Goal: Information Seeking & Learning: Check status

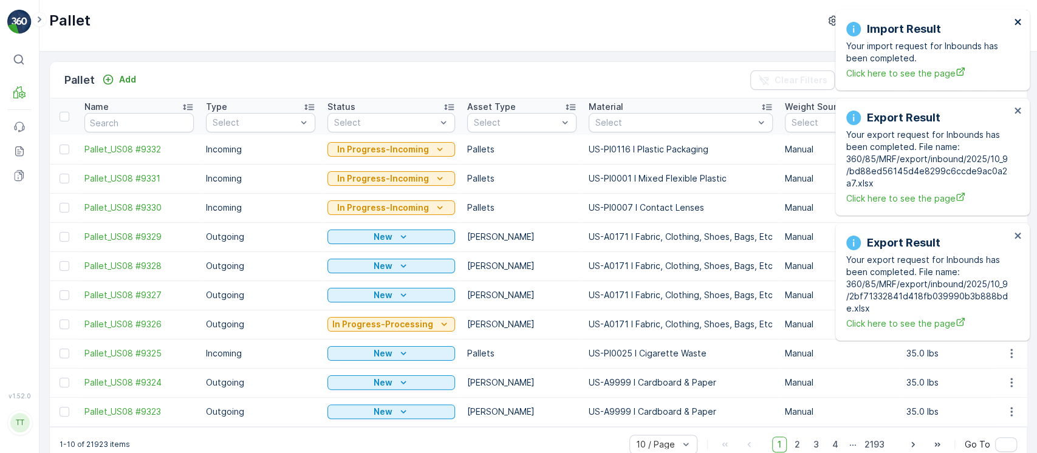
click at [1019, 21] on icon "close" at bounding box center [1018, 22] width 9 height 10
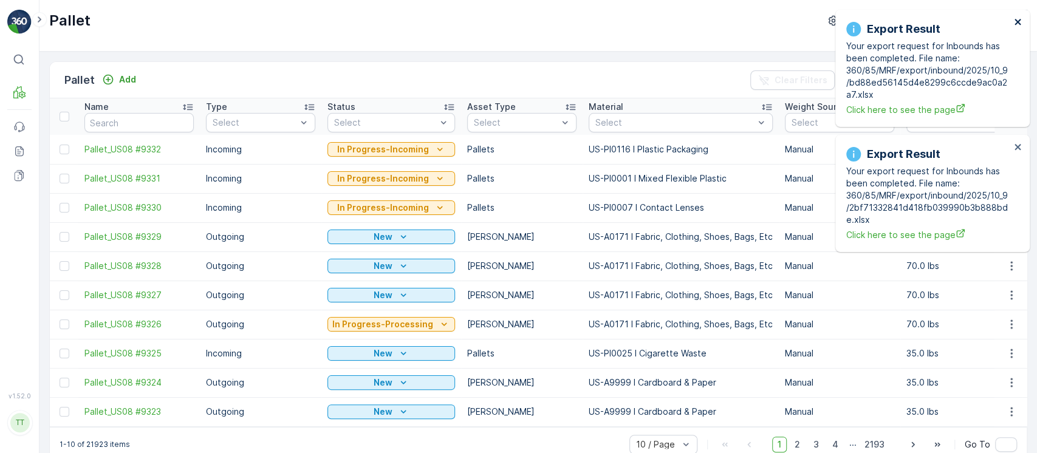
click at [1019, 21] on icon "close" at bounding box center [1018, 22] width 9 height 10
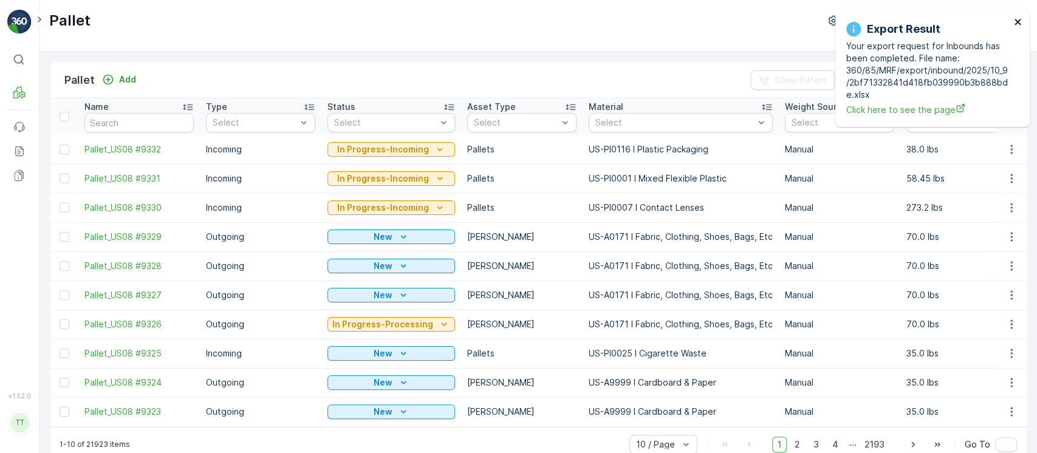
click at [1019, 21] on icon "close" at bounding box center [1018, 22] width 9 height 10
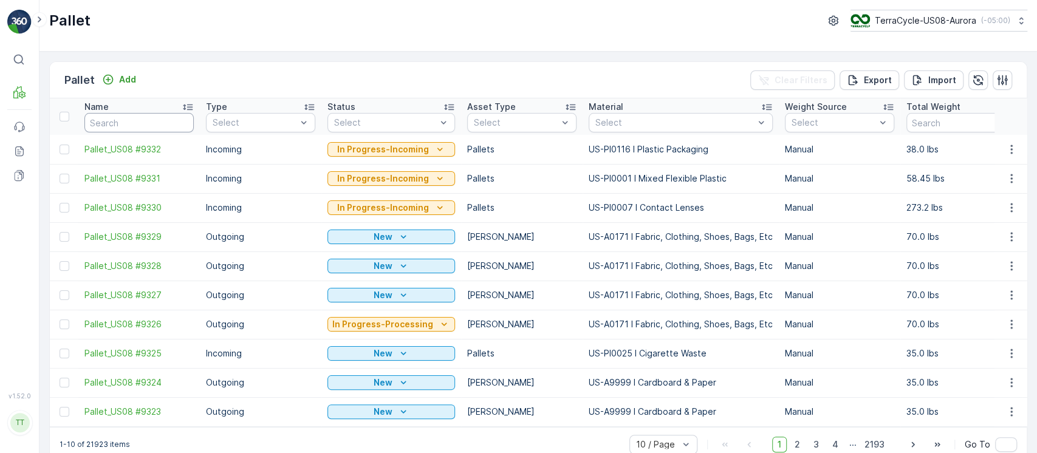
drag, startPoint x: 154, startPoint y: 124, endPoint x: 168, endPoint y: 122, distance: 14.2
click at [154, 123] on input "text" at bounding box center [138, 122] width 109 height 19
paste input "Pallet_CA01 #134"
type input "Pallet_CA01 #134"
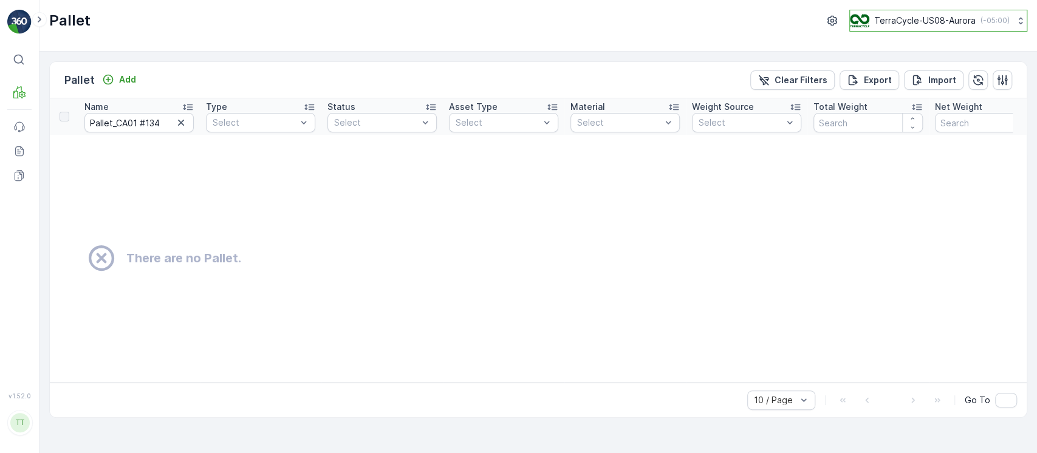
click at [896, 27] on button "TerraCycle-US08-Aurora ( -05:00 )" at bounding box center [938, 21] width 178 height 22
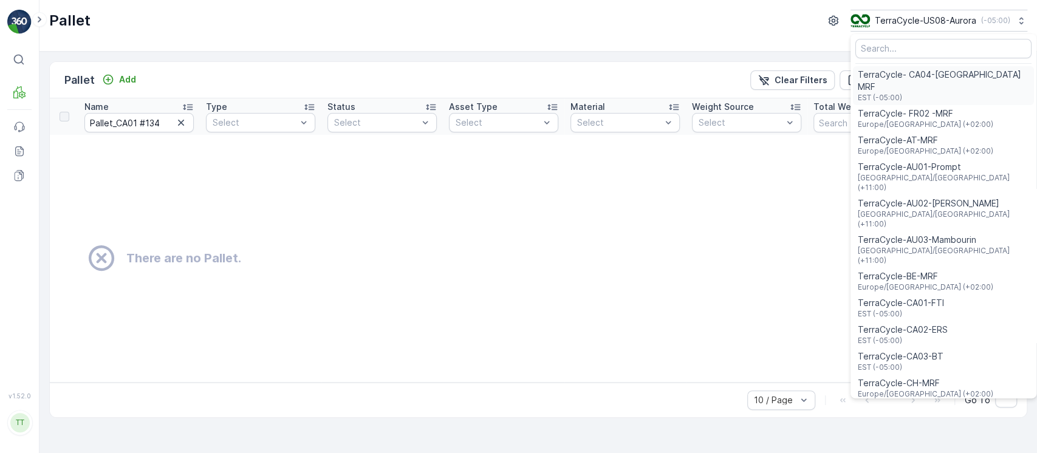
click at [899, 93] on span "EST (-05:00)" at bounding box center [943, 98] width 171 height 10
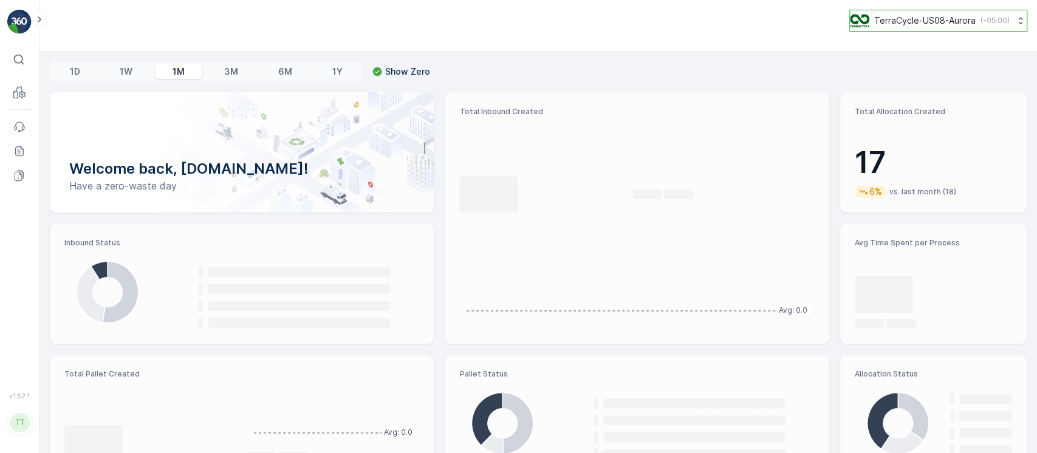
click at [945, 18] on p "TerraCycle-US08-Aurora" at bounding box center [924, 21] width 101 height 12
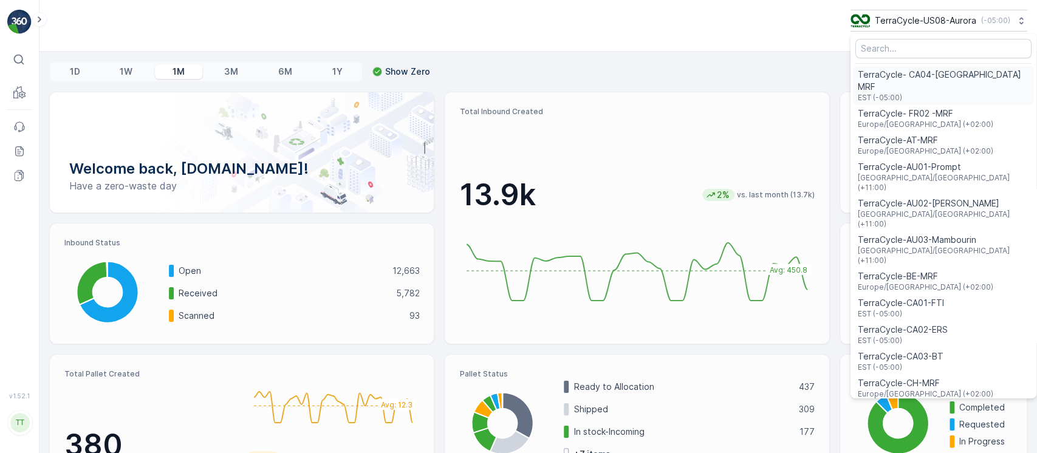
click at [922, 78] on span "TerraCycle- CA04-[GEOGRAPHIC_DATA] MRF" at bounding box center [943, 81] width 171 height 24
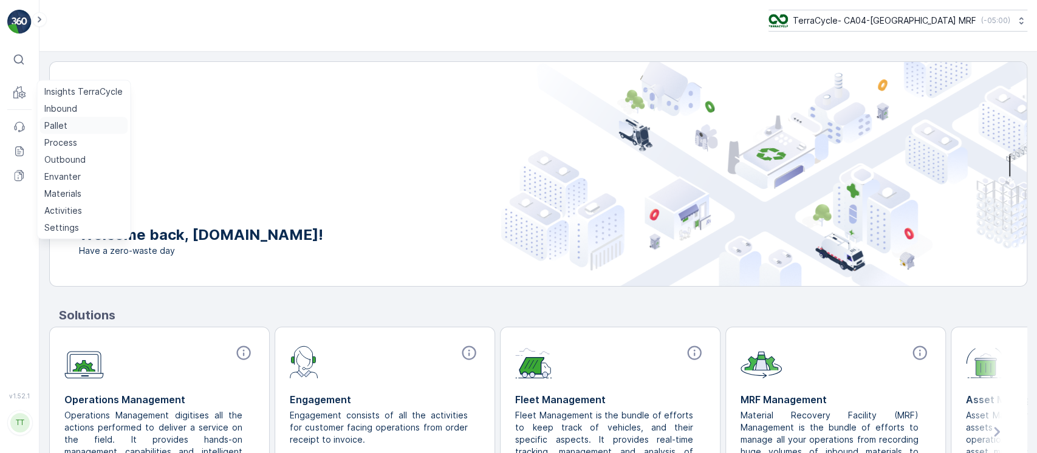
click at [52, 123] on p "Pallet" at bounding box center [55, 126] width 23 height 12
click at [60, 118] on link "Pallet" at bounding box center [83, 125] width 88 height 17
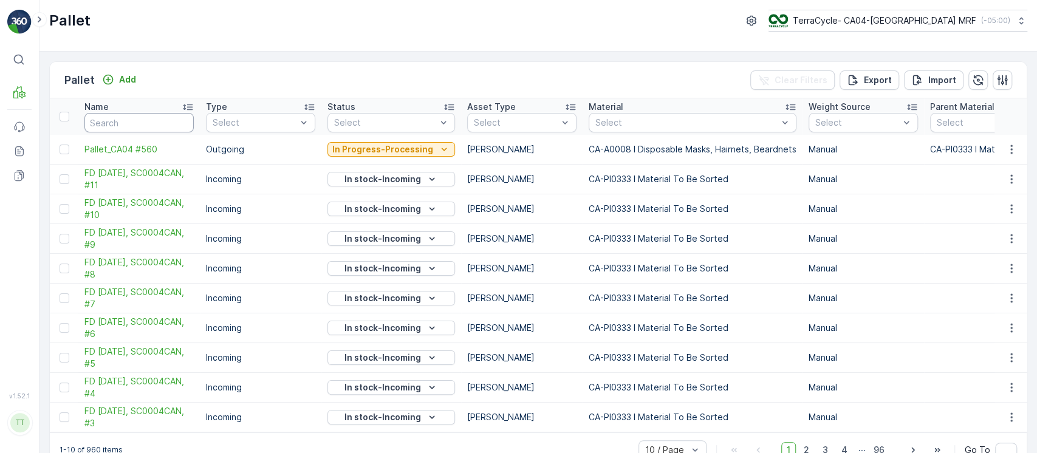
paste input "Pallet_CA01 #134"
click at [117, 121] on input "text" at bounding box center [138, 122] width 109 height 19
type input "Pallet_CA01 #134"
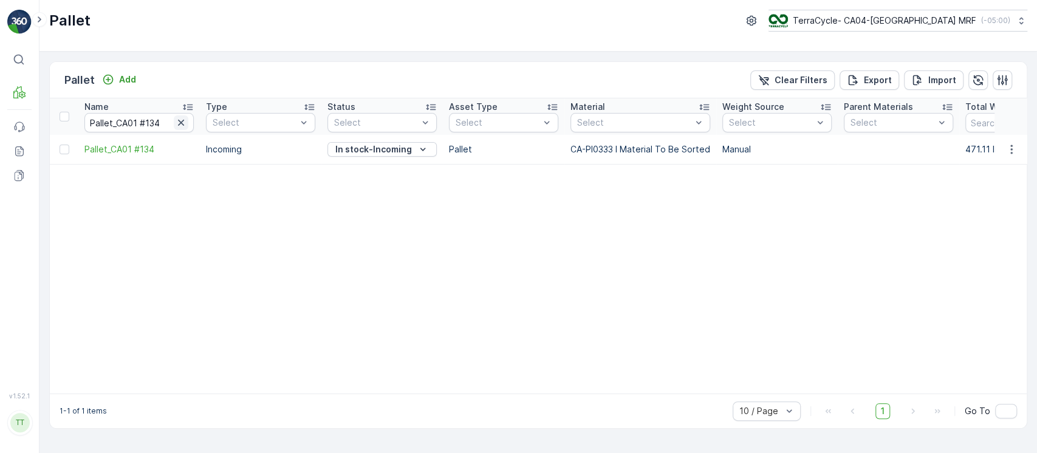
click at [182, 125] on icon "button" at bounding box center [181, 123] width 12 height 12
paste input "Pallet_CA01 #167"
type input "Pallet_CA01 #167"
click at [793, 75] on p "Clear Filters" at bounding box center [801, 80] width 53 height 12
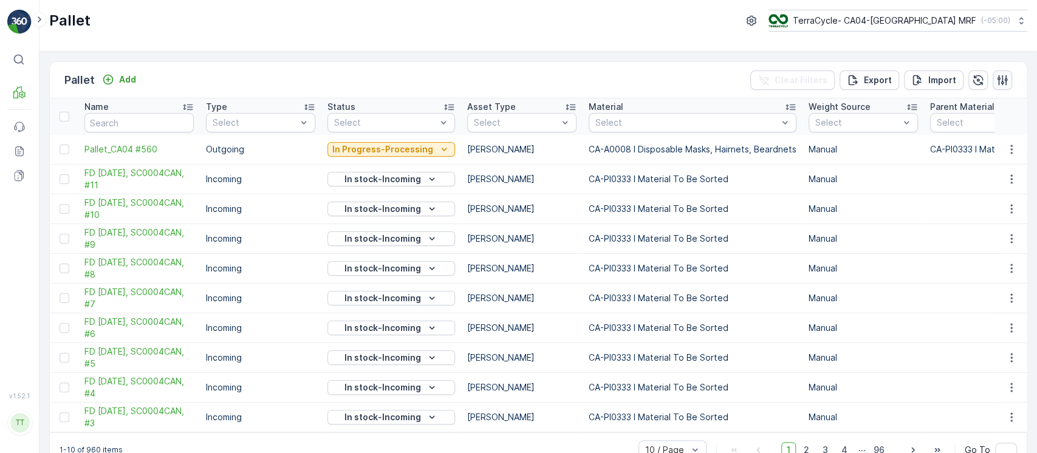
click at [1006, 78] on button "button" at bounding box center [1002, 79] width 19 height 19
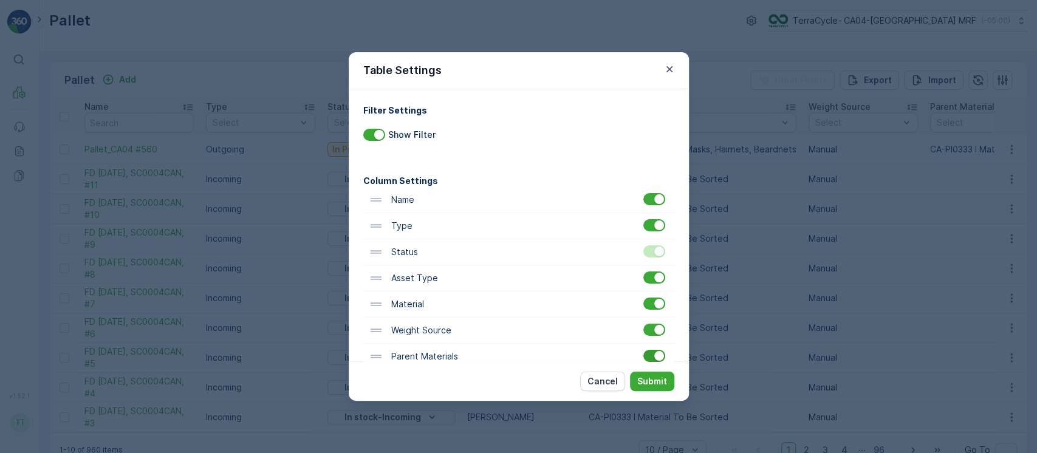
click at [655, 357] on div at bounding box center [659, 356] width 10 height 10
click at [643, 350] on input "checkbox" at bounding box center [643, 350] width 0 height 0
click at [657, 383] on p "Submit" at bounding box center [652, 381] width 30 height 12
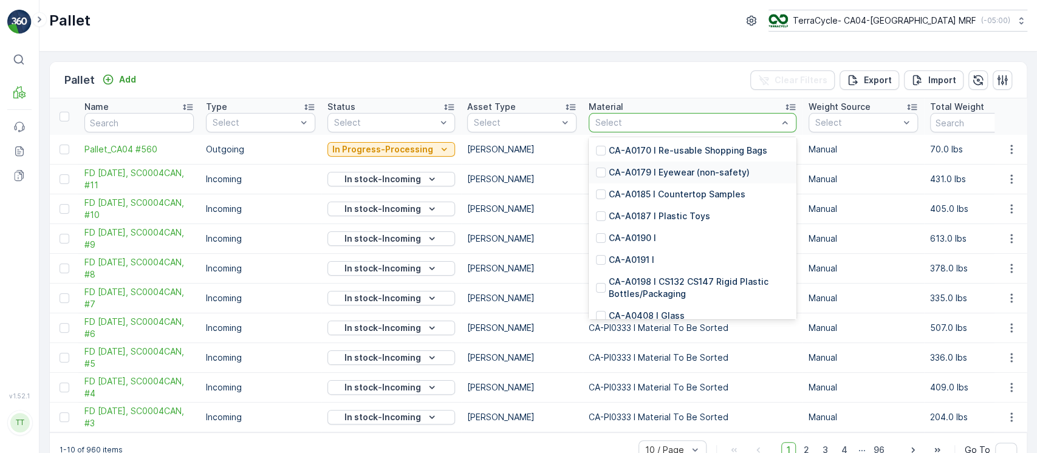
scroll to position [1100, 0]
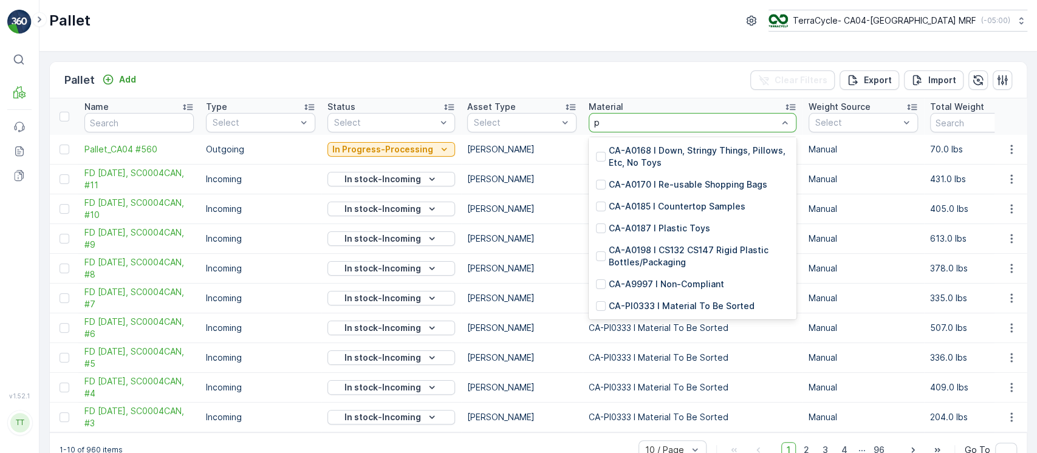
type input "pi"
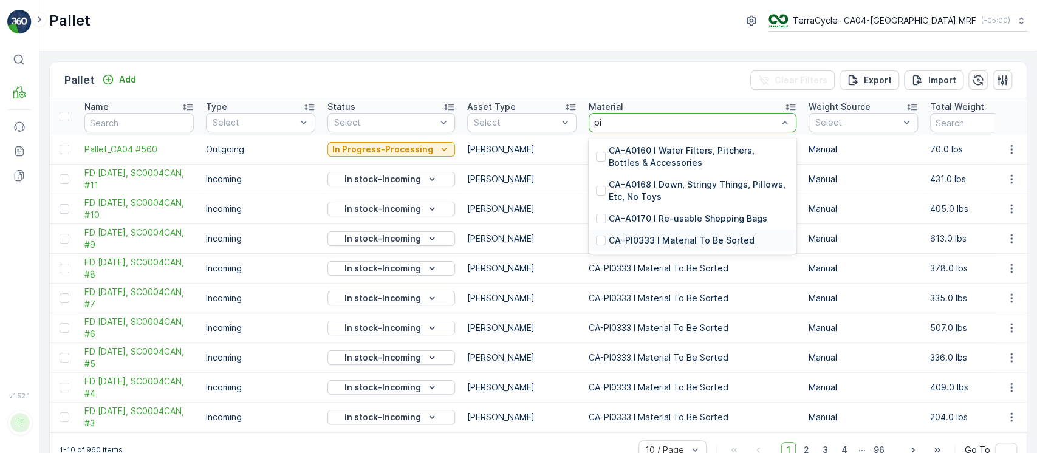
click at [658, 247] on div "CA-PI0333 I Material To Be Sorted" at bounding box center [693, 241] width 208 height 22
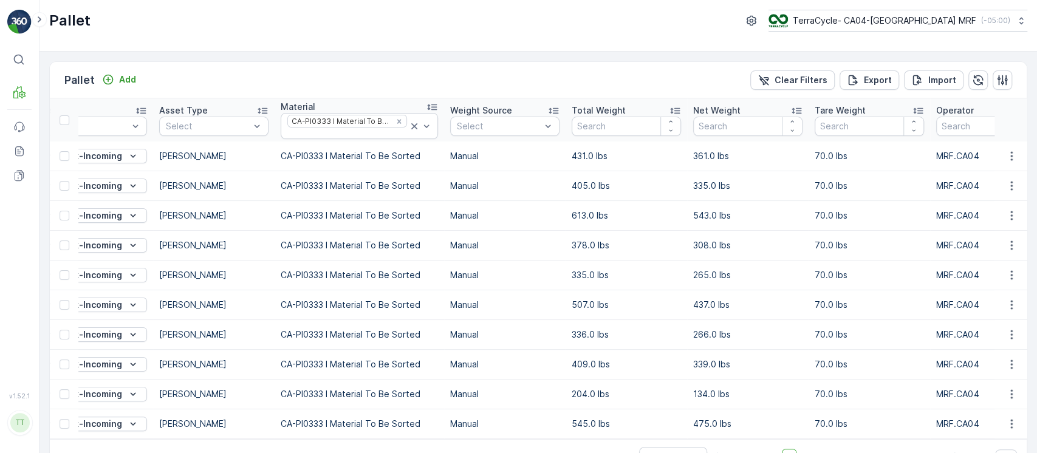
scroll to position [0, 696]
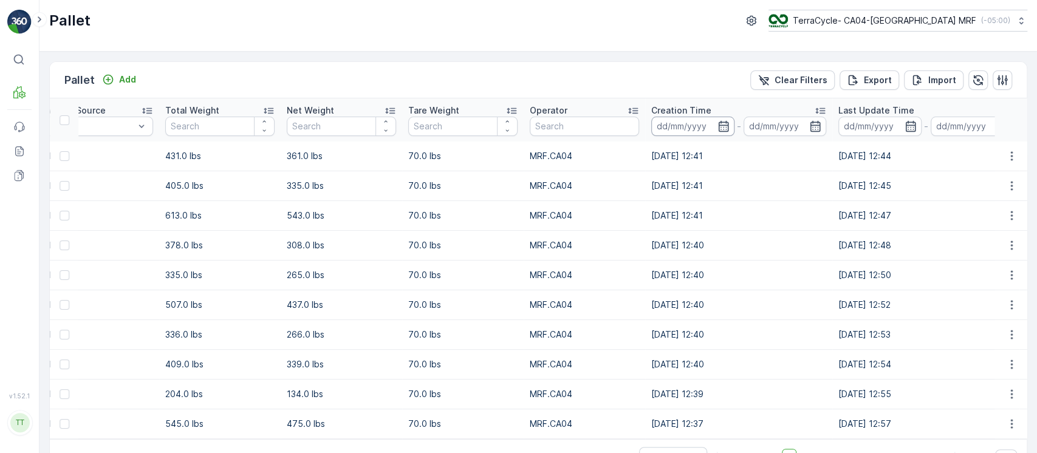
click at [705, 124] on input at bounding box center [692, 126] width 83 height 19
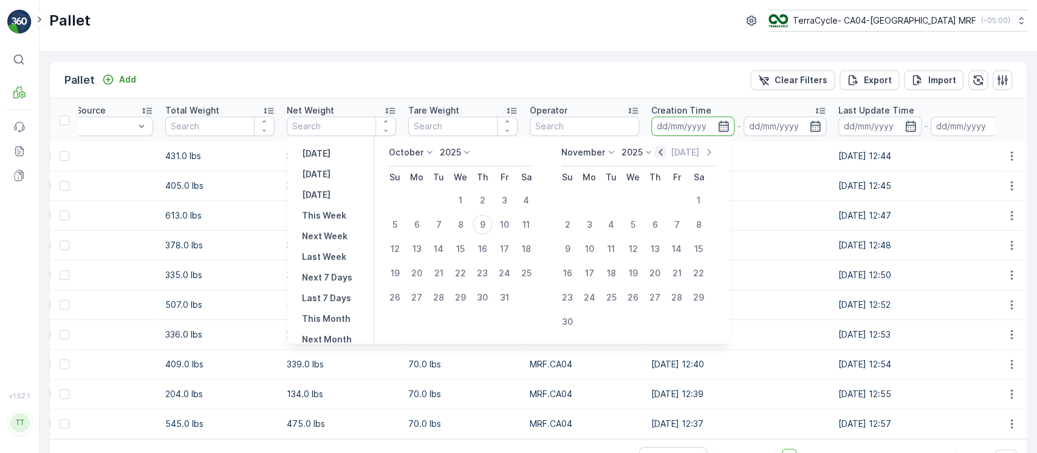
click at [666, 150] on icon "button" at bounding box center [660, 152] width 12 height 12
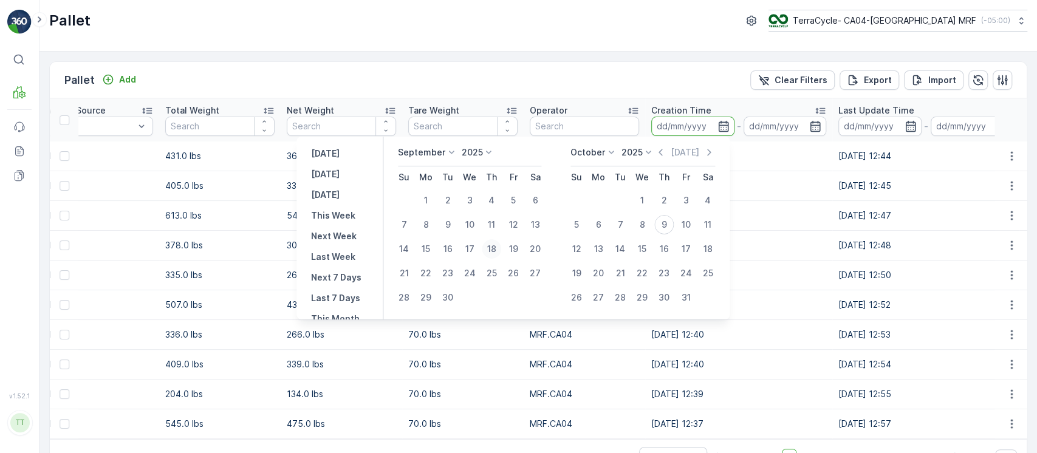
click at [500, 247] on div "18" at bounding box center [491, 248] width 19 height 19
type input "[DATE]"
click at [500, 247] on div "18" at bounding box center [491, 248] width 19 height 19
type input "[DATE]"
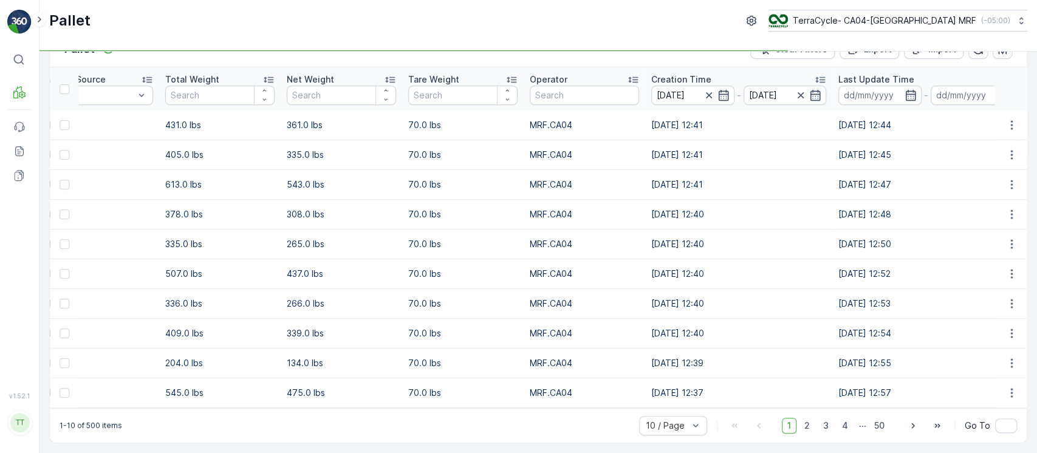
scroll to position [30, 0]
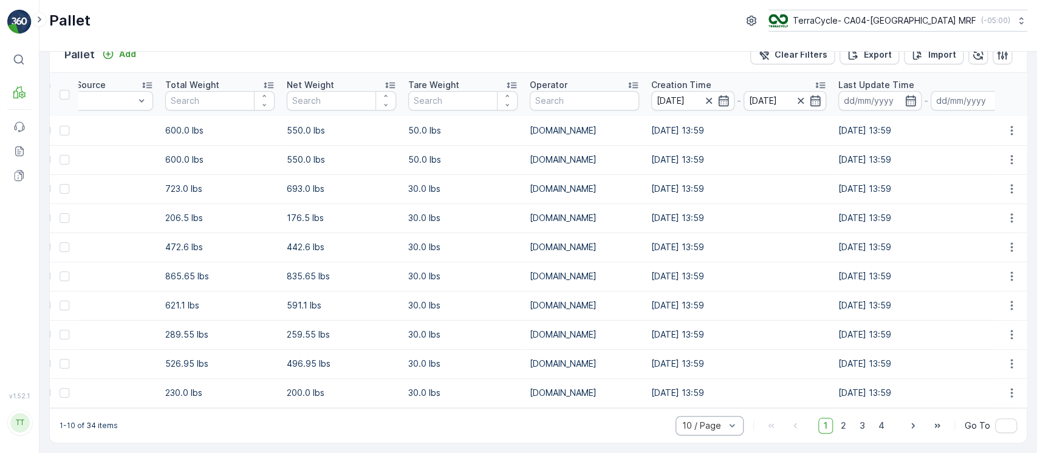
click at [723, 432] on div "10 / Page" at bounding box center [710, 425] width 68 height 19
click at [724, 399] on div "50 / Page" at bounding box center [709, 399] width 53 height 10
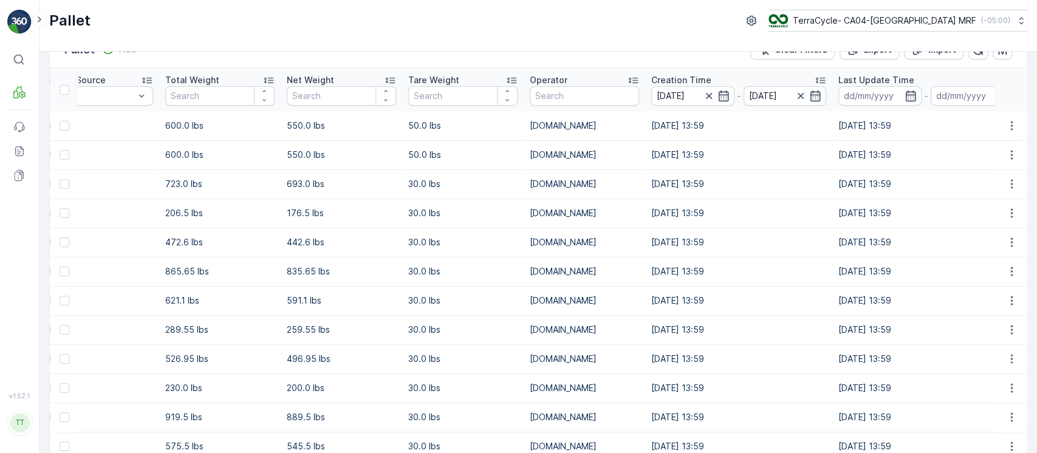
click at [594, 75] on div "Operator" at bounding box center [584, 80] width 109 height 12
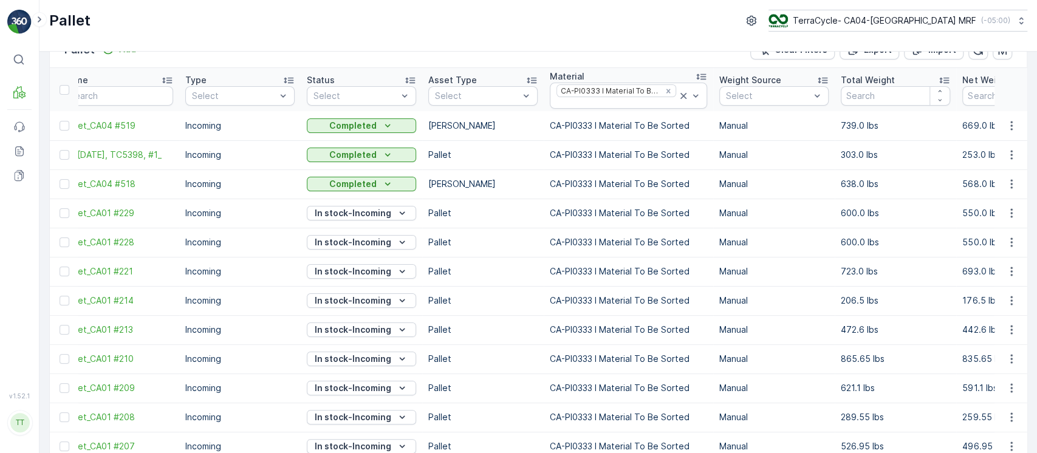
scroll to position [0, 21]
click at [848, 75] on p "Total Weight" at bounding box center [868, 80] width 54 height 12
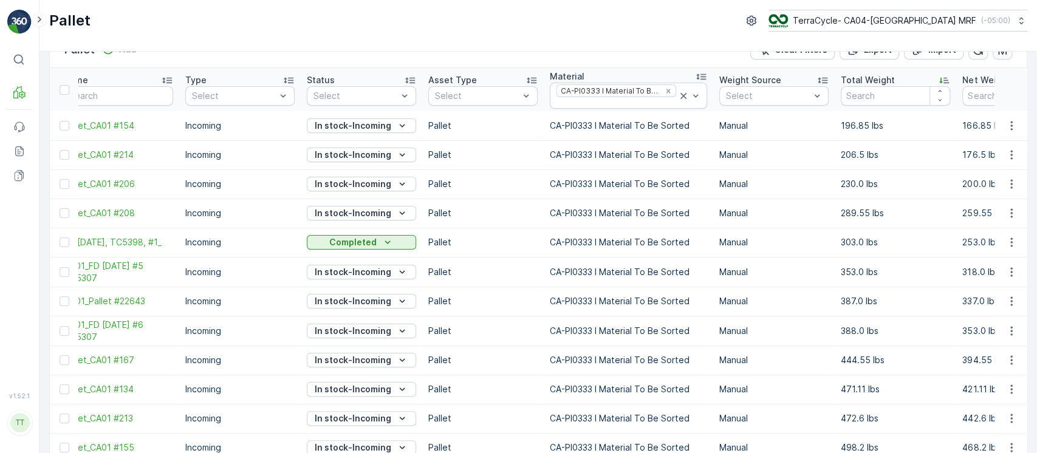
click at [882, 77] on p "Total Weight" at bounding box center [868, 80] width 54 height 12
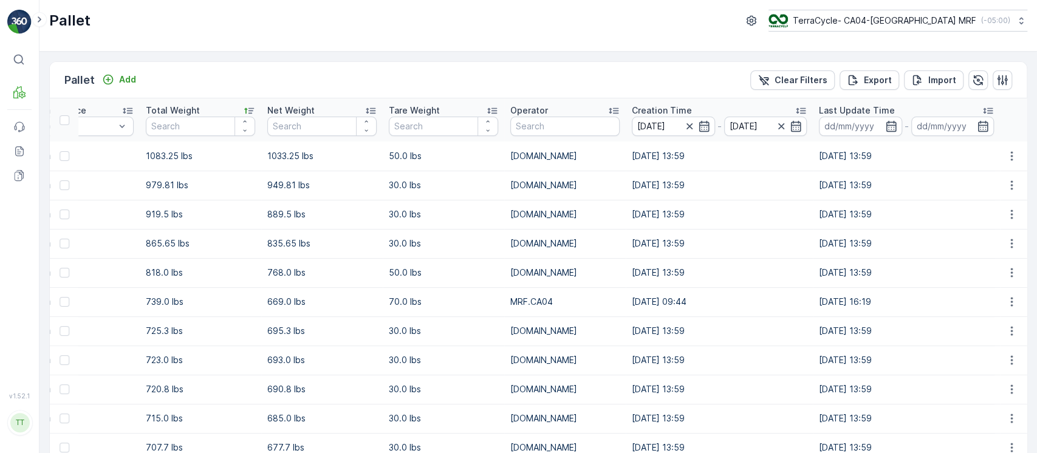
scroll to position [0, 719]
click at [775, 129] on icon "button" at bounding box center [778, 126] width 12 height 12
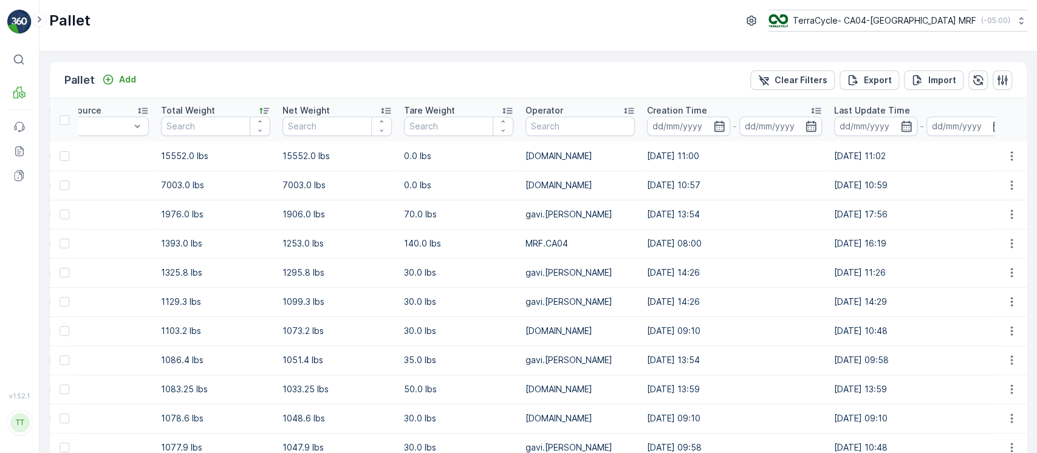
click at [765, 110] on div "Creation Time" at bounding box center [734, 110] width 175 height 12
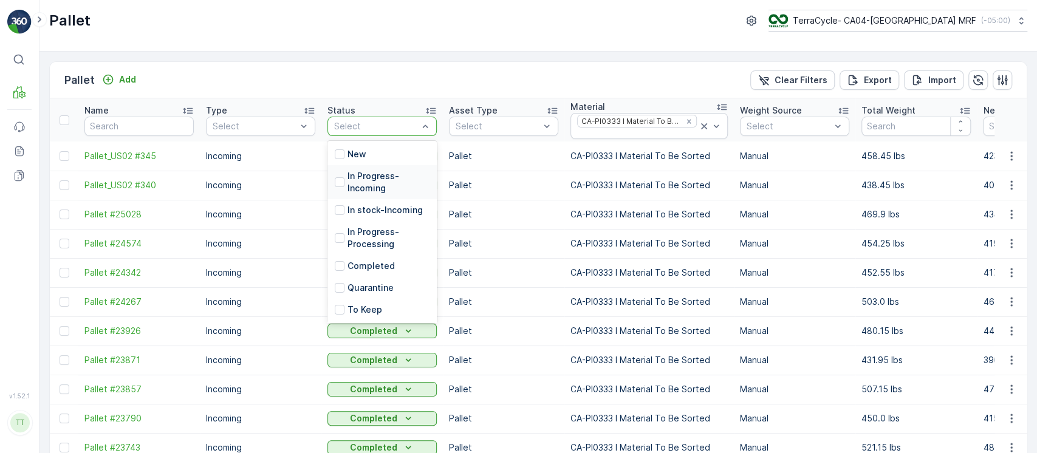
click at [349, 180] on p "In Progress-Incoming" at bounding box center [389, 182] width 82 height 24
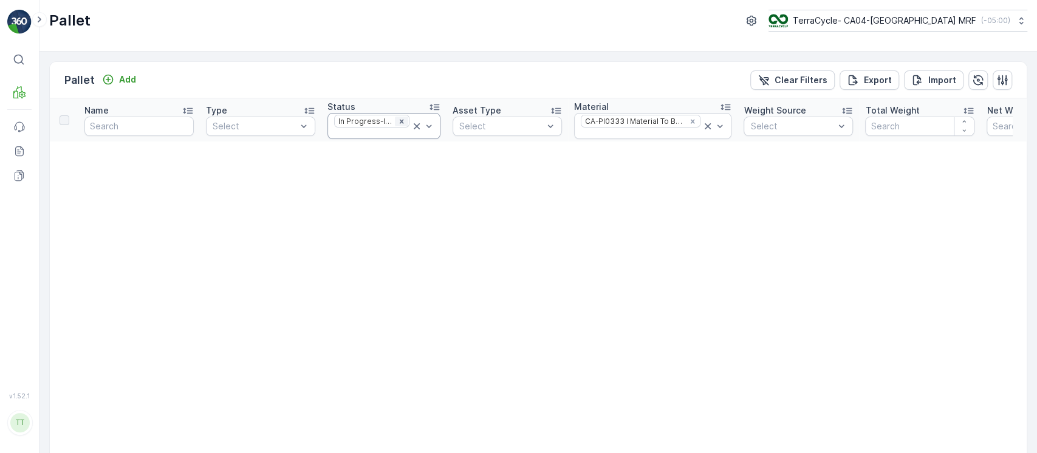
click at [399, 121] on icon "Remove In Progress-Incoming" at bounding box center [401, 121] width 4 height 4
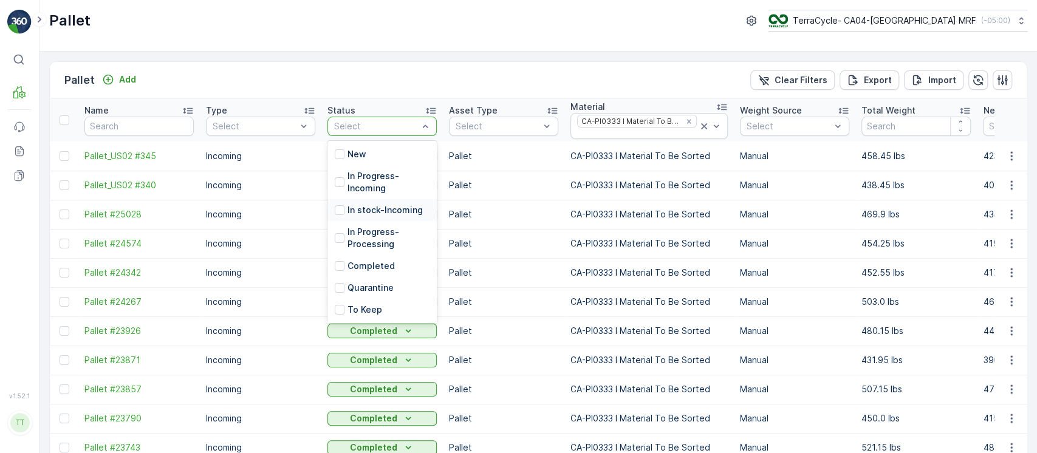
click at [403, 204] on p "In stock-Incoming" at bounding box center [385, 210] width 75 height 12
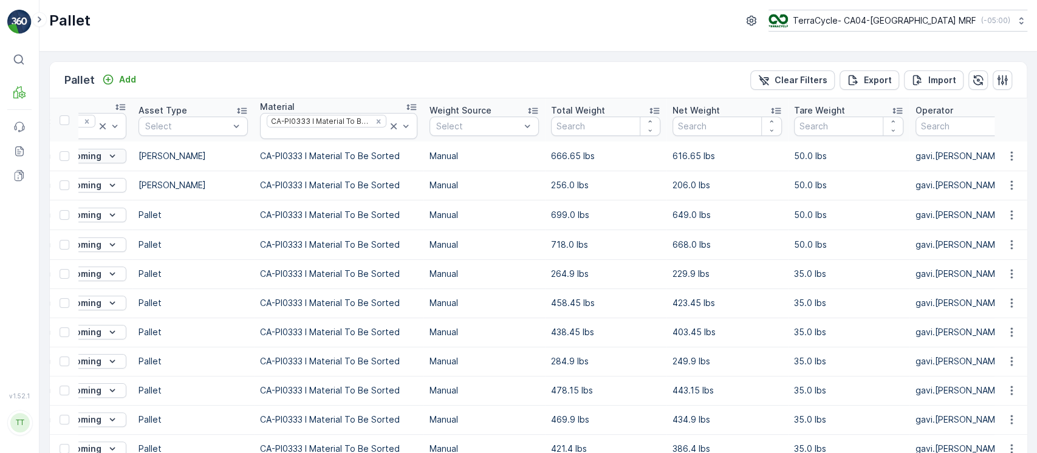
click at [111, 156] on icon "In stock-Incoming" at bounding box center [112, 156] width 12 height 12
click at [335, 177] on td "CA-PI0333 I Material To Be Sorted" at bounding box center [338, 185] width 169 height 29
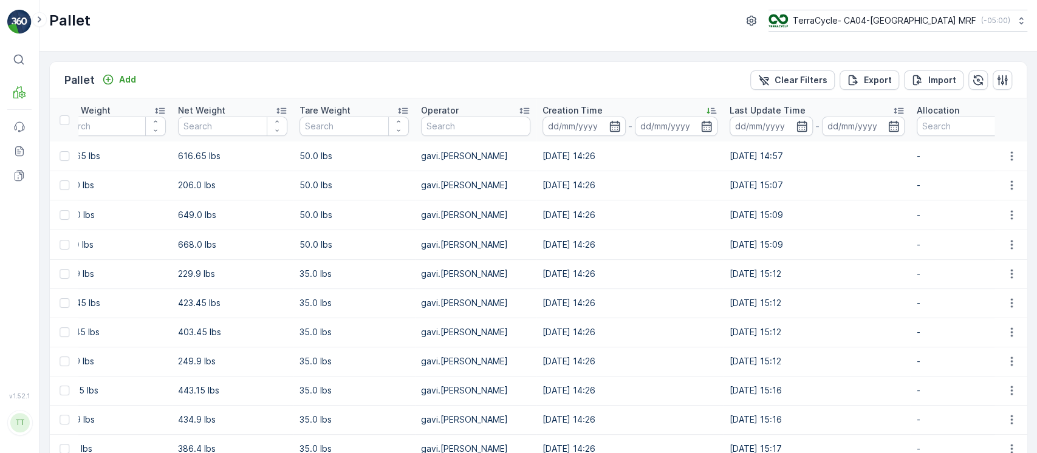
scroll to position [0, 806]
click at [567, 120] on input at bounding box center [582, 126] width 83 height 19
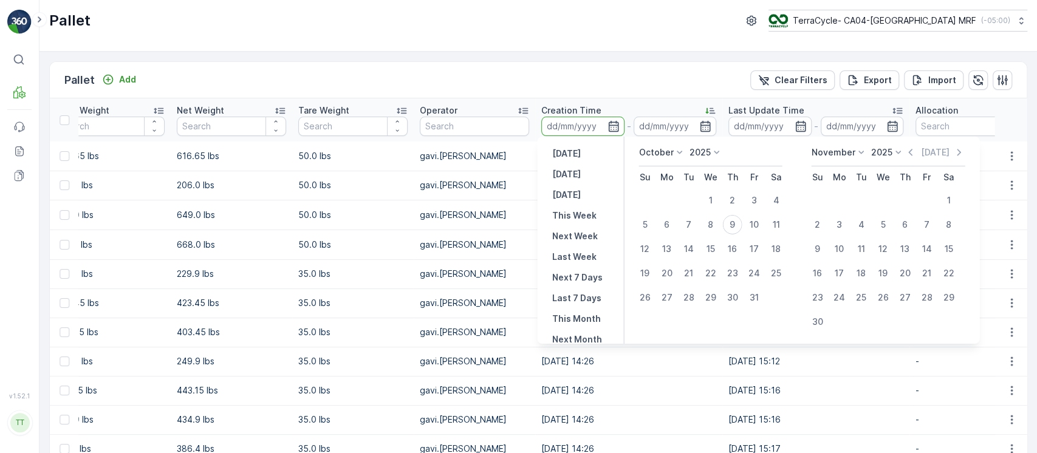
click at [660, 151] on p "October" at bounding box center [656, 152] width 35 height 12
click at [664, 168] on span "January" at bounding box center [662, 169] width 32 height 12
click at [713, 196] on div "1" at bounding box center [709, 200] width 19 height 19
type input "01.01.2025"
click at [923, 149] on p "Today" at bounding box center [927, 152] width 29 height 12
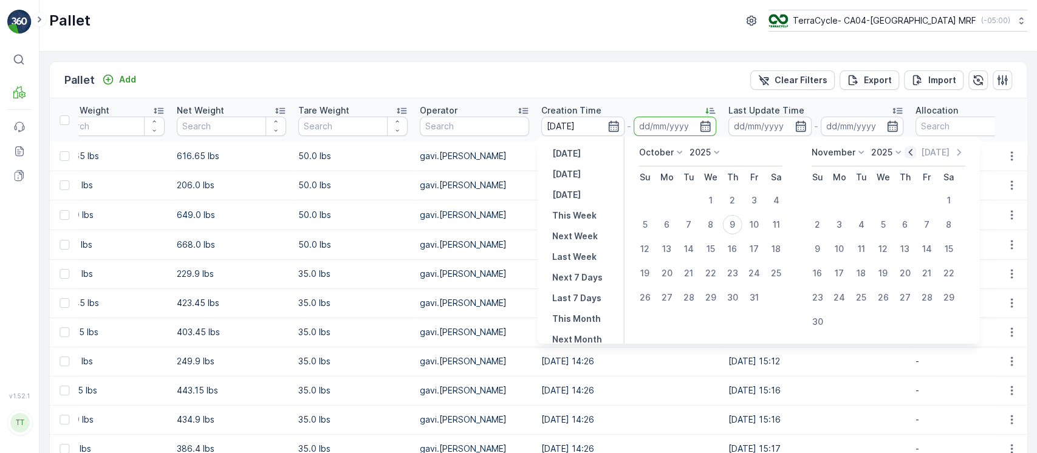
click at [909, 149] on icon "button" at bounding box center [911, 152] width 12 height 12
click at [705, 248] on div "17" at bounding box center [709, 248] width 19 height 19
type input "17.09.2025"
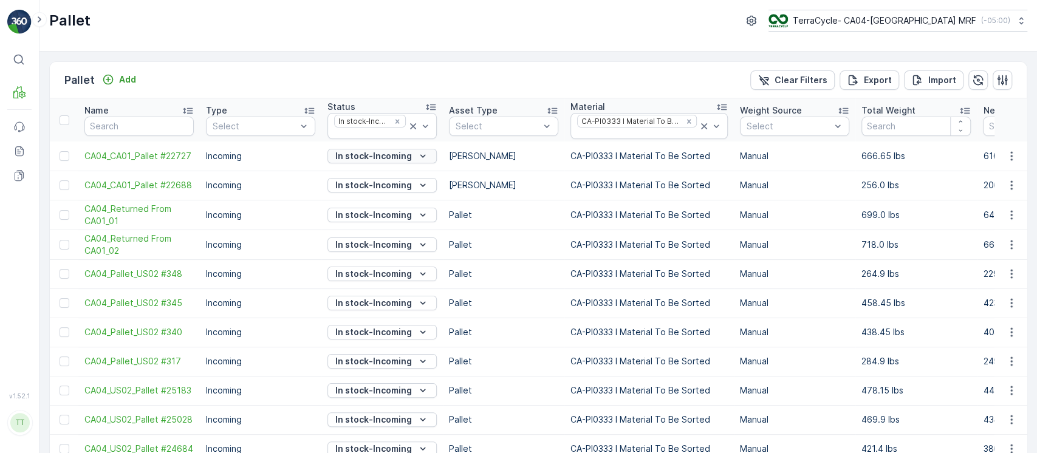
click at [406, 155] on p "In stock-Incoming" at bounding box center [373, 156] width 77 height 12
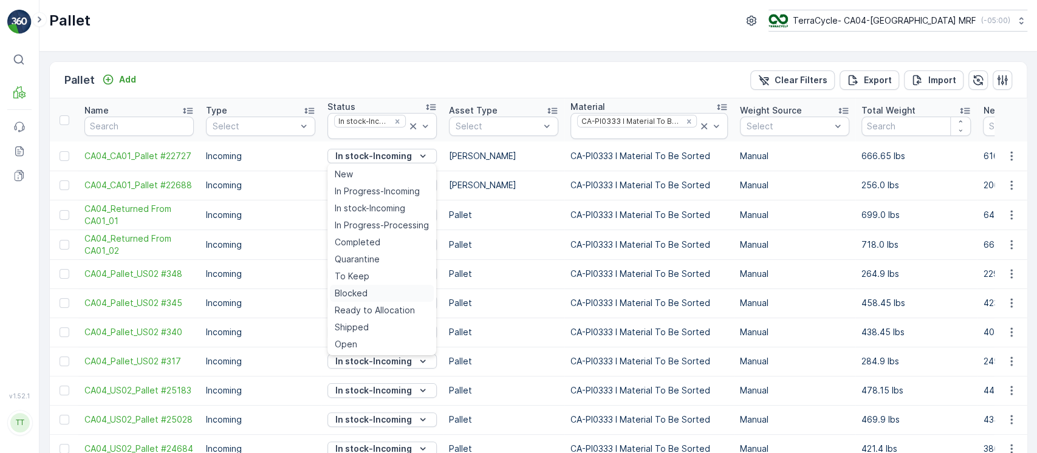
click at [376, 286] on div "Blocked" at bounding box center [382, 293] width 104 height 17
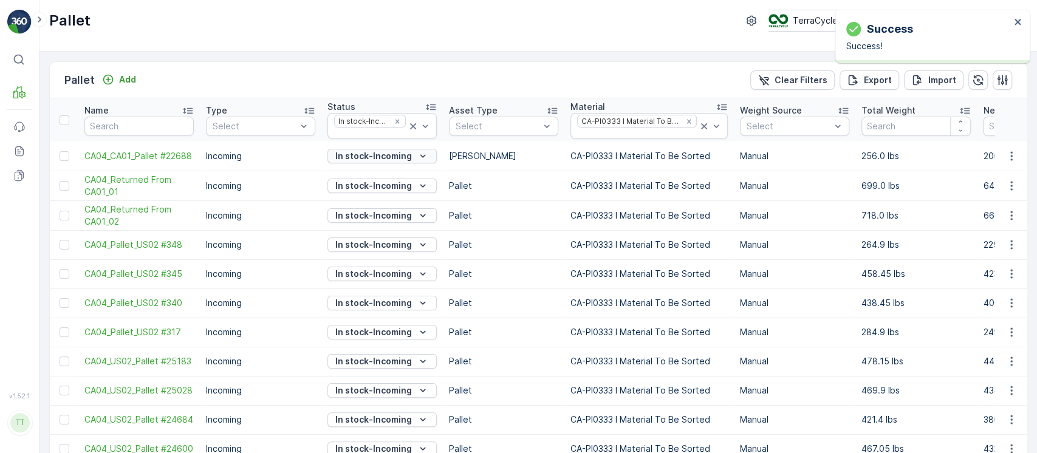
click at [377, 156] on p "In stock-Incoming" at bounding box center [373, 156] width 77 height 12
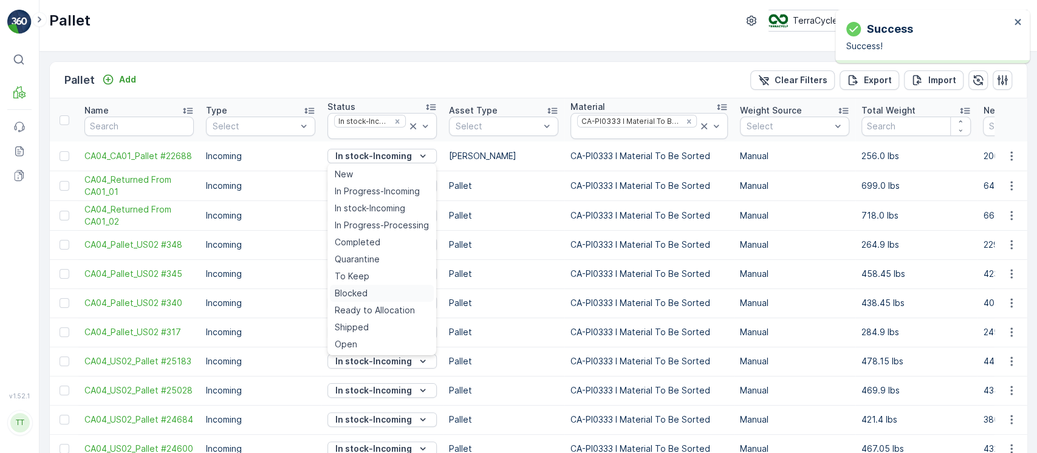
click at [370, 289] on div "Blocked" at bounding box center [382, 293] width 104 height 17
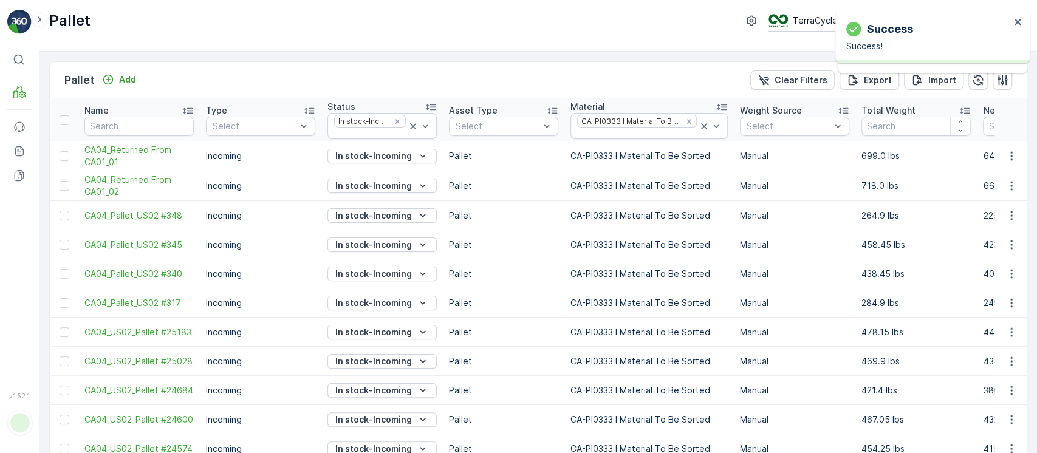
click at [380, 300] on p "In stock-Incoming" at bounding box center [373, 303] width 77 height 12
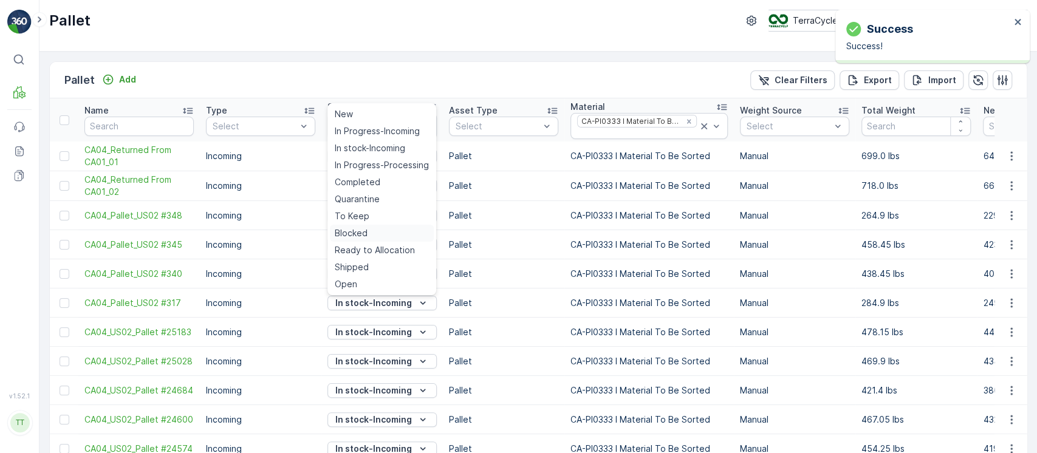
click at [358, 230] on span "Blocked" at bounding box center [351, 233] width 33 height 12
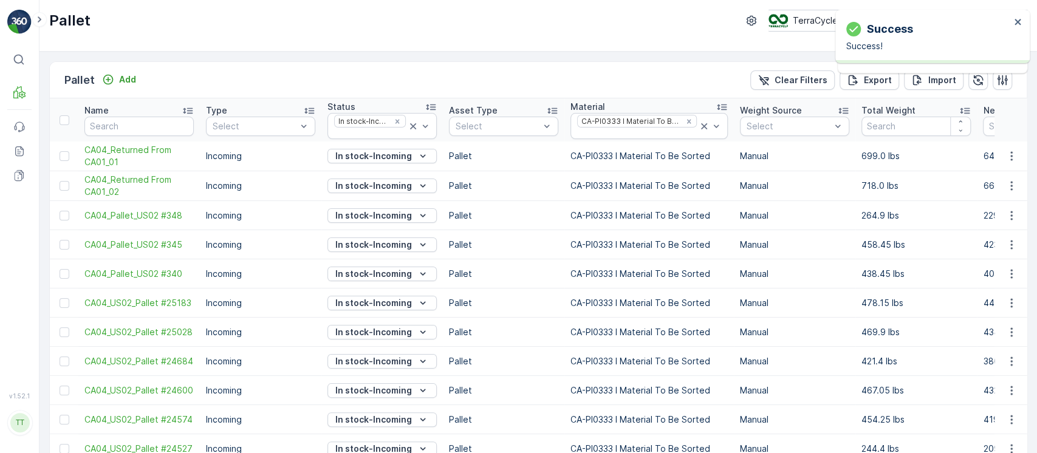
click at [374, 217] on p "In stock-Incoming" at bounding box center [373, 216] width 77 height 12
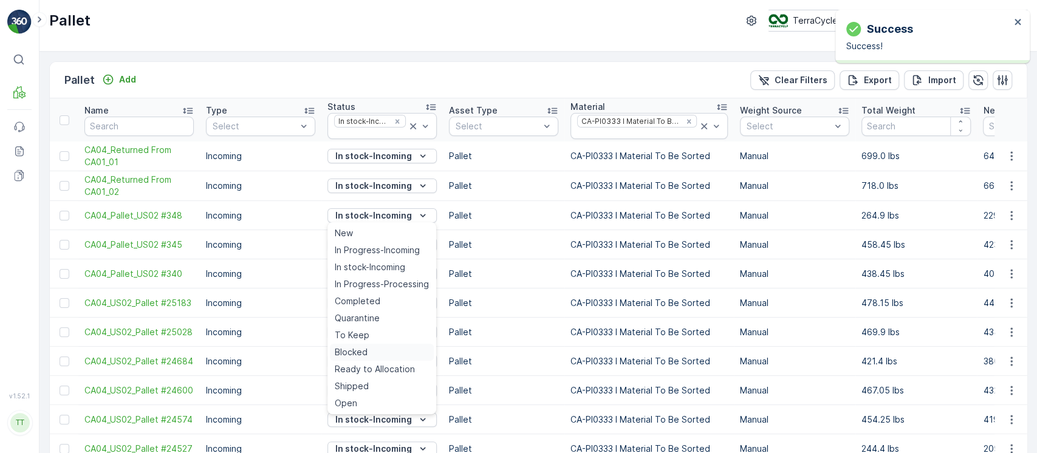
click at [373, 348] on div "Blocked" at bounding box center [382, 352] width 104 height 17
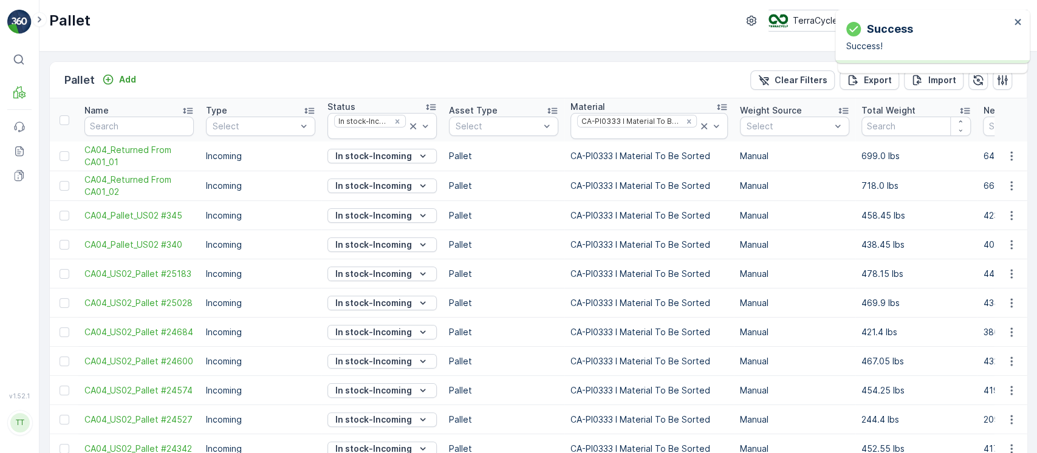
click at [390, 239] on p "In stock-Incoming" at bounding box center [373, 245] width 77 height 12
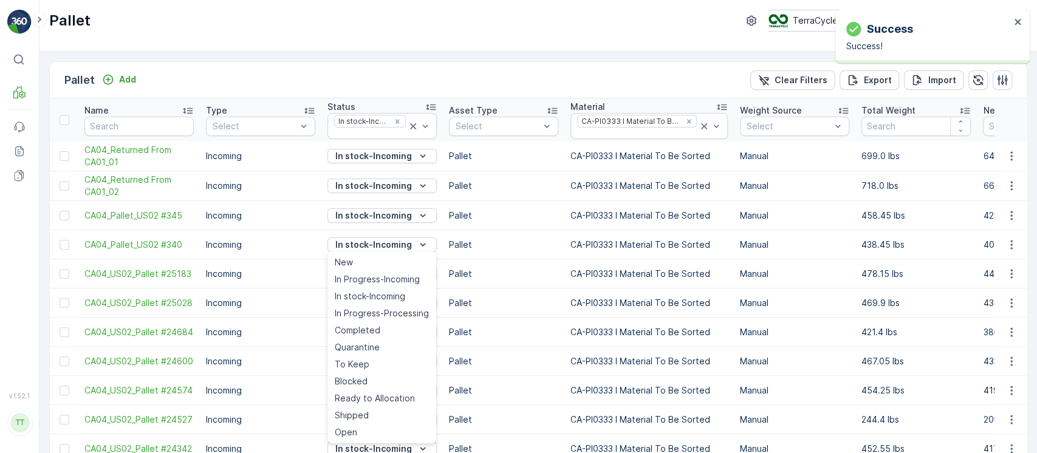
click at [369, 376] on div "Blocked" at bounding box center [382, 381] width 104 height 17
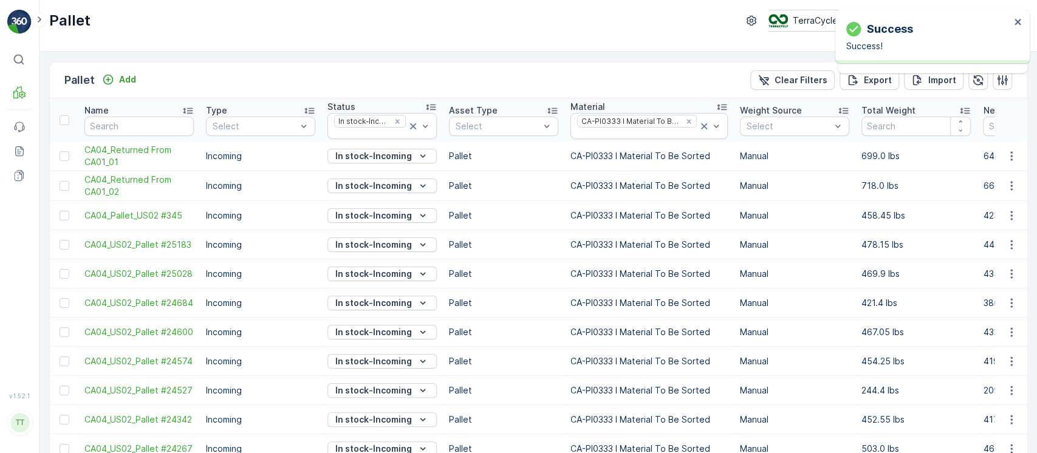
click at [382, 190] on p "In stock-Incoming" at bounding box center [373, 186] width 77 height 12
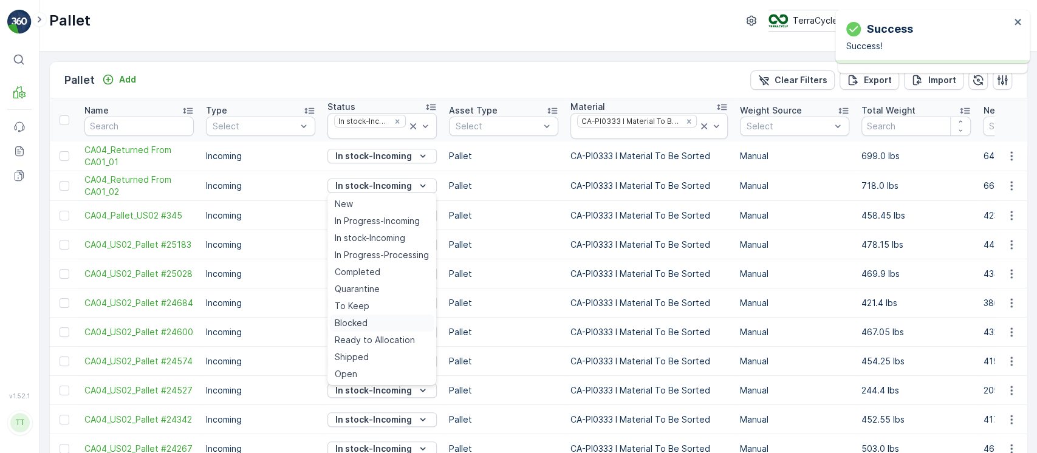
click at [361, 327] on span "Blocked" at bounding box center [351, 323] width 33 height 12
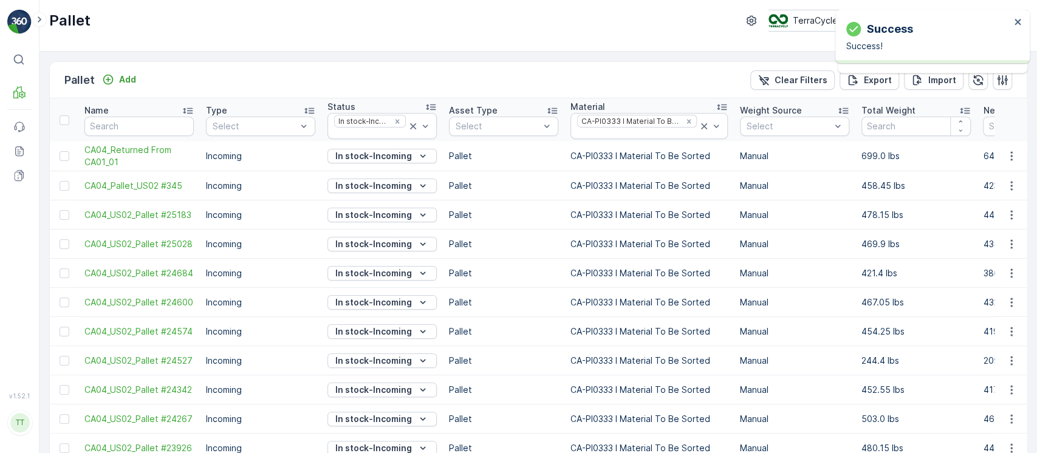
click at [350, 161] on p "In stock-Incoming" at bounding box center [373, 156] width 77 height 12
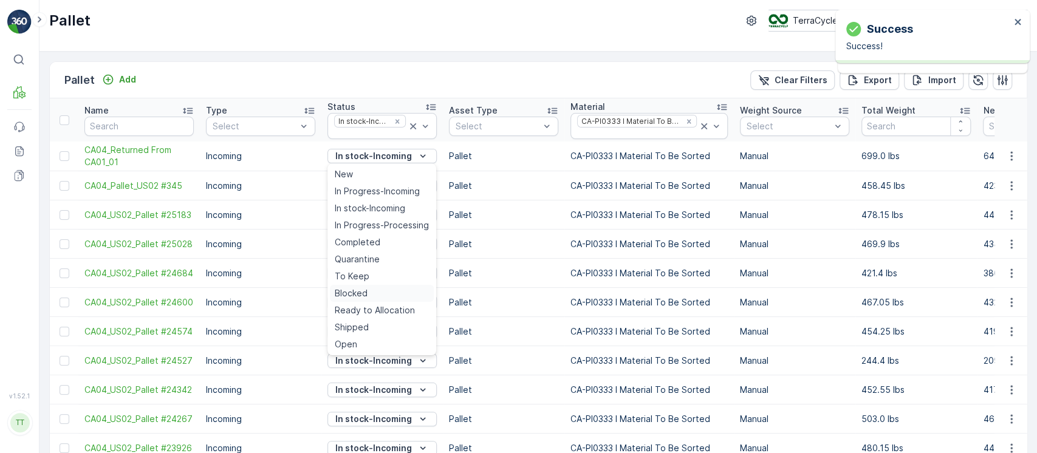
click at [365, 289] on span "Blocked" at bounding box center [351, 293] width 33 height 12
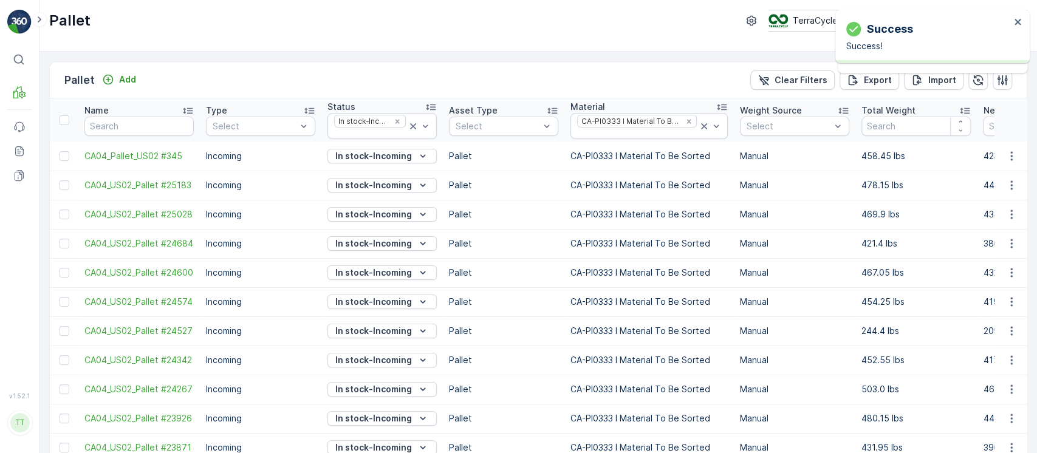
click at [378, 157] on p "In stock-Incoming" at bounding box center [373, 156] width 77 height 12
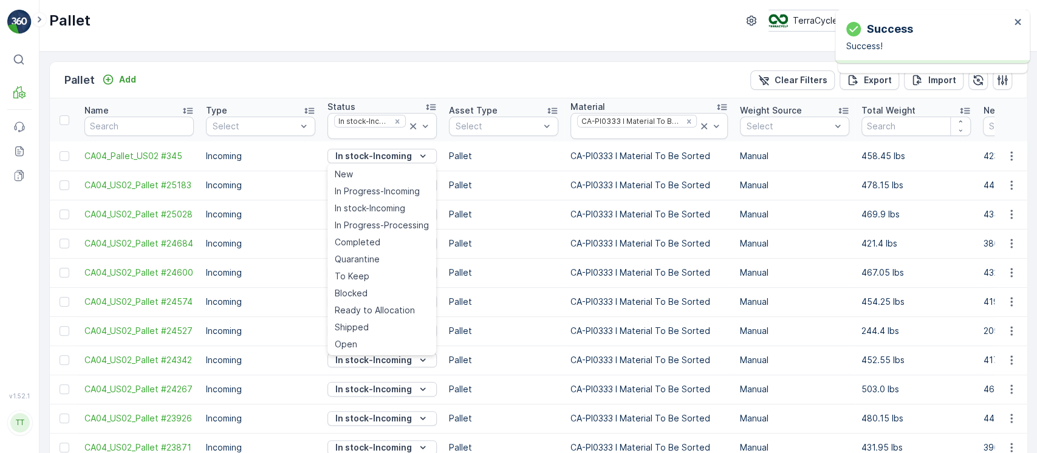
click at [380, 289] on div "Blocked" at bounding box center [382, 293] width 104 height 17
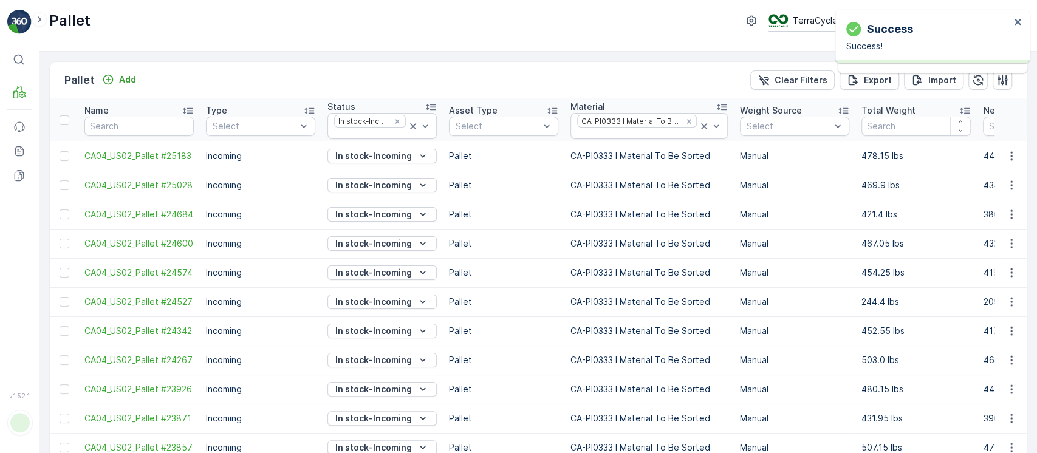
click at [360, 156] on p "In stock-Incoming" at bounding box center [373, 156] width 77 height 12
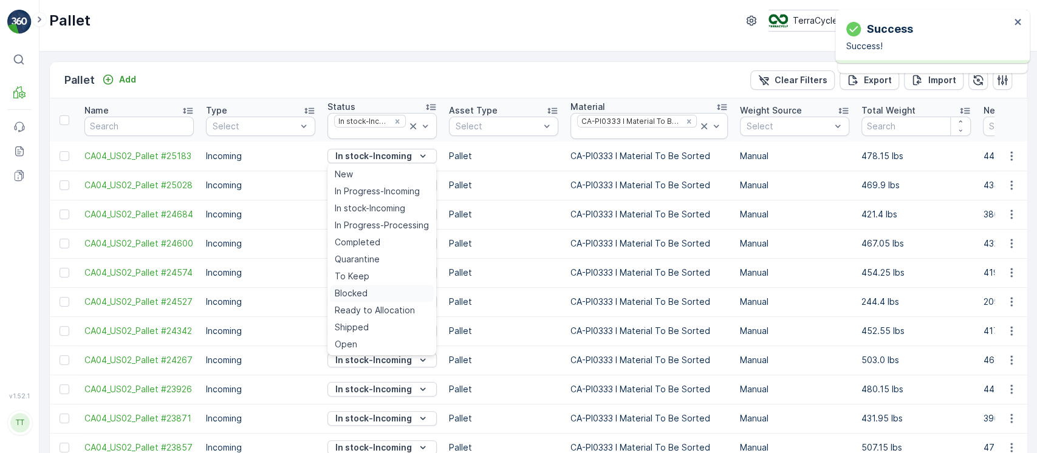
click at [352, 289] on span "Blocked" at bounding box center [351, 293] width 33 height 12
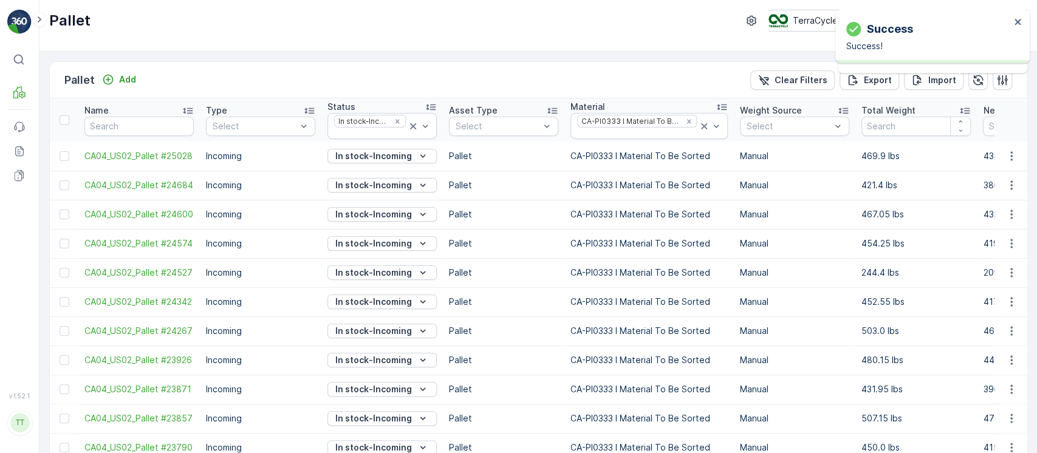
click at [377, 417] on p "In stock-Incoming" at bounding box center [373, 419] width 77 height 12
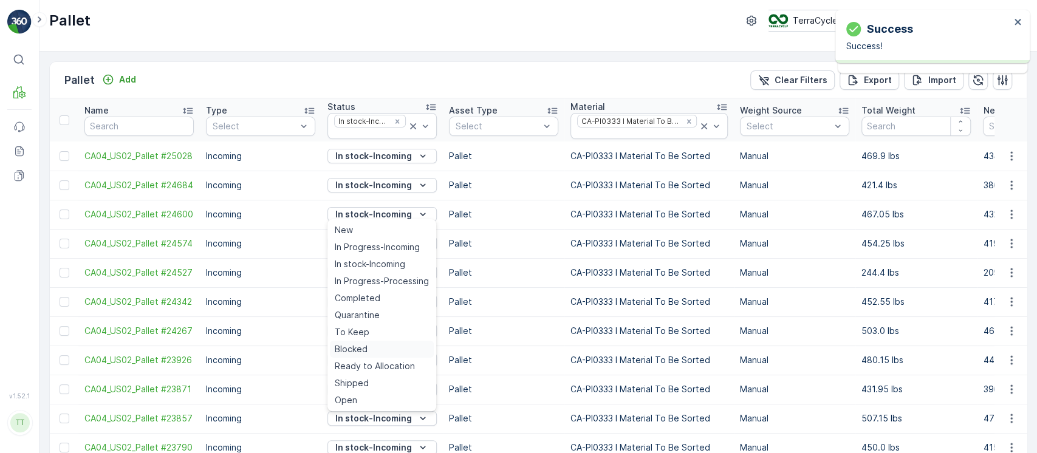
click at [355, 346] on span "Blocked" at bounding box center [351, 349] width 33 height 12
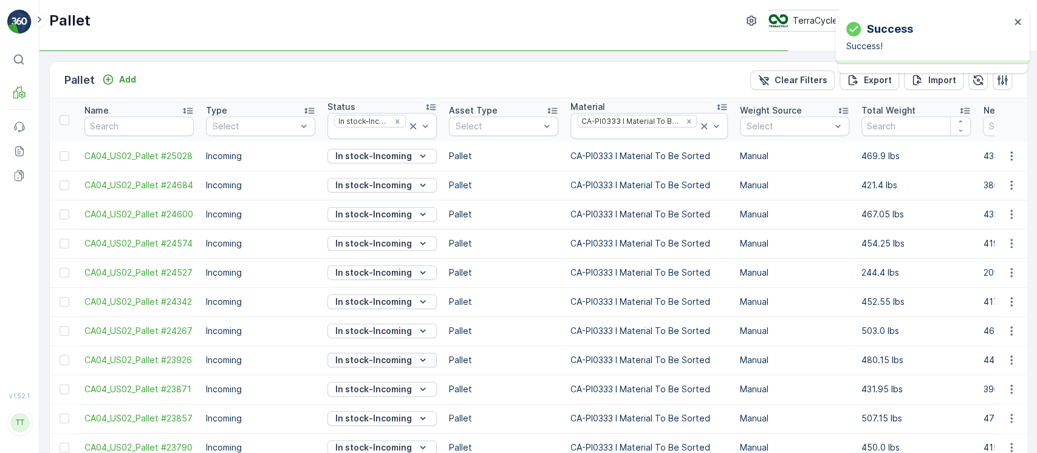
click at [360, 358] on p "In stock-Incoming" at bounding box center [373, 360] width 77 height 12
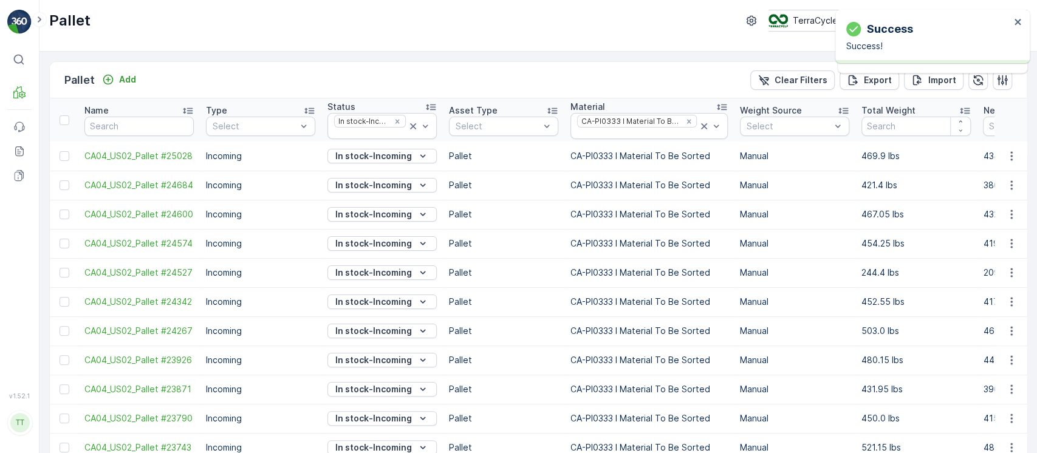
click at [360, 295] on button "In stock-Incoming" at bounding box center [381, 302] width 109 height 15
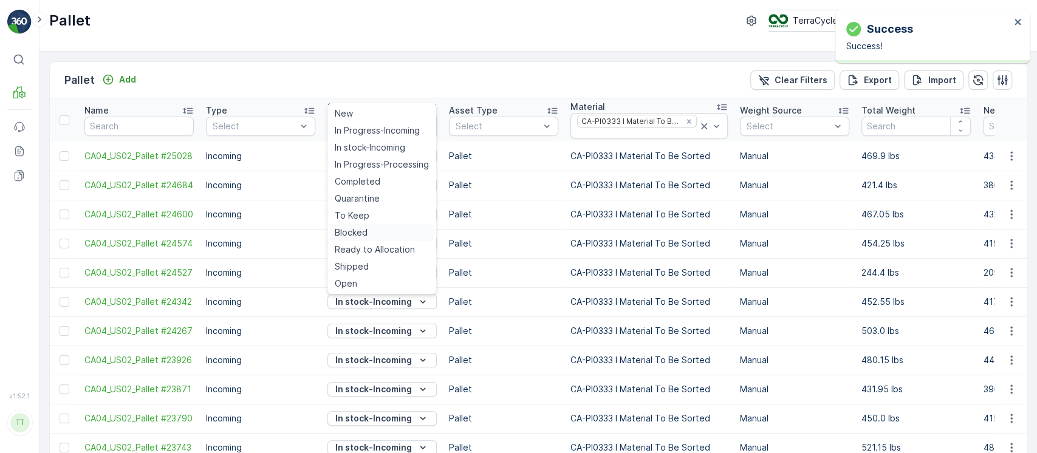
click at [360, 228] on span "Blocked" at bounding box center [351, 233] width 33 height 12
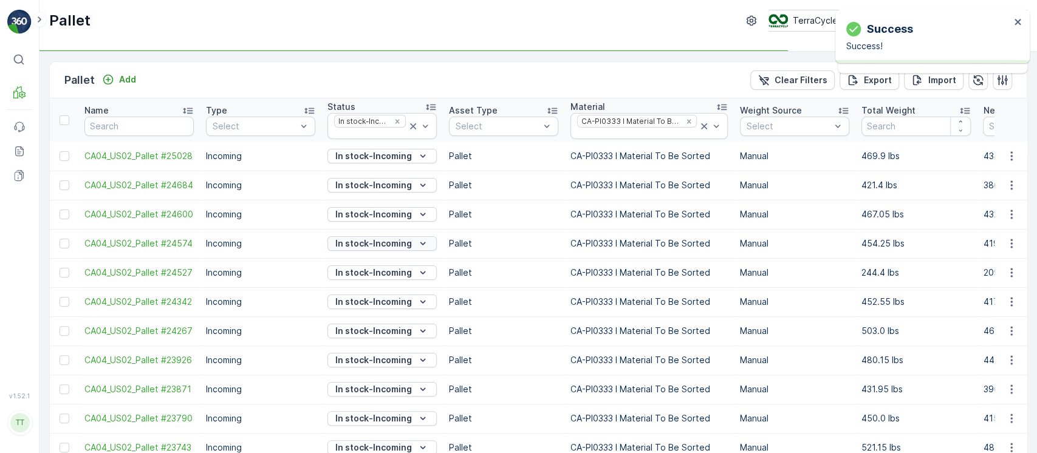
click at [374, 244] on p "In stock-Incoming" at bounding box center [373, 244] width 77 height 12
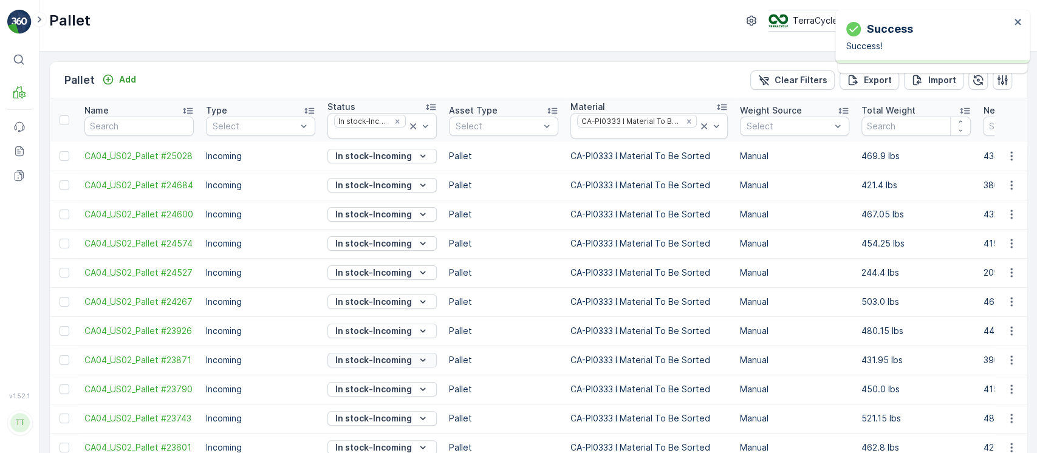
click at [381, 364] on p "In stock-Incoming" at bounding box center [373, 360] width 77 height 12
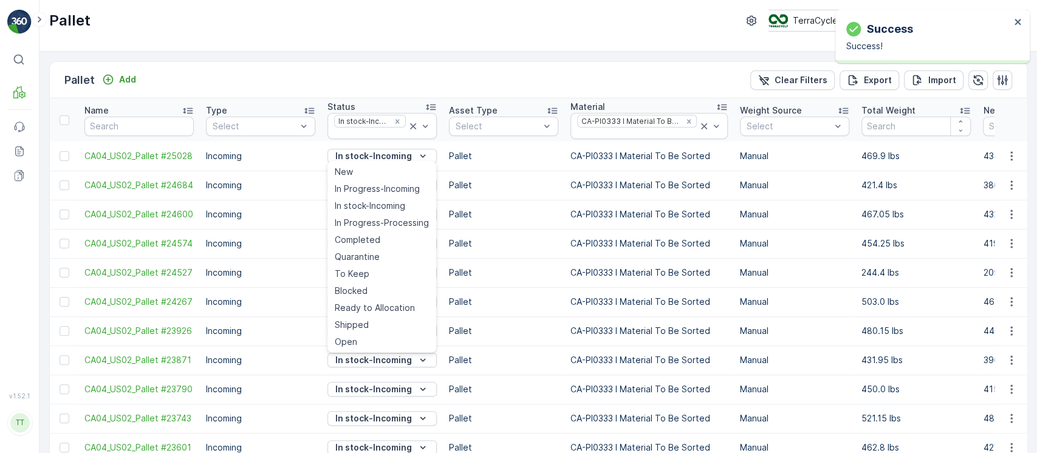
click at [346, 291] on span "Blocked" at bounding box center [351, 291] width 33 height 12
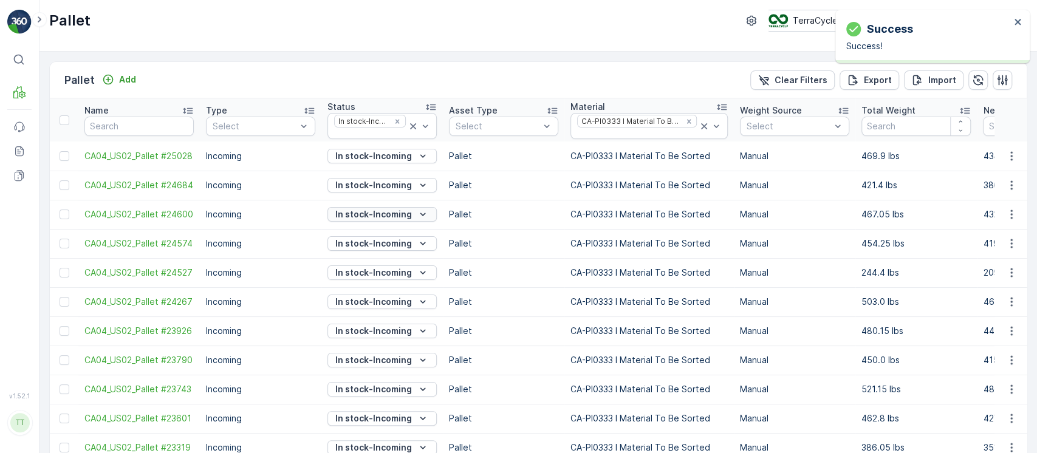
click at [411, 216] on div "In stock-Incoming" at bounding box center [382, 214] width 100 height 12
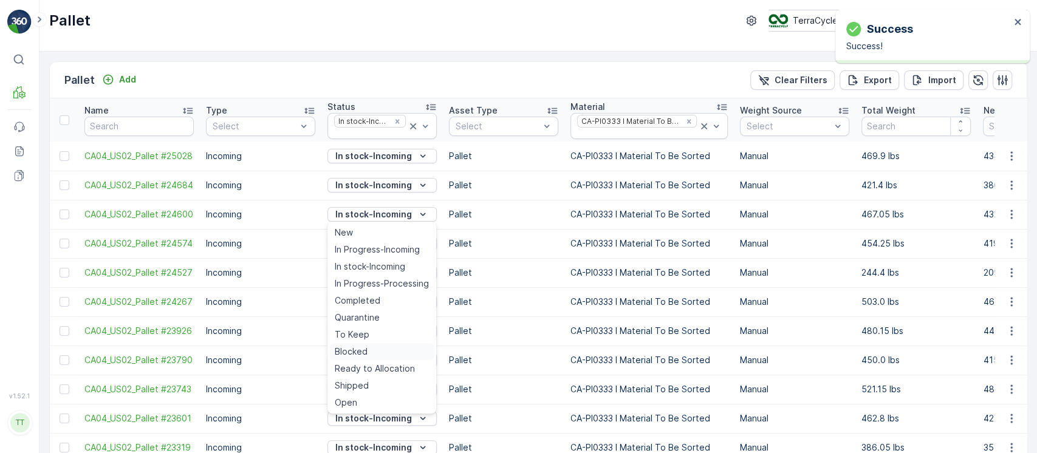
click at [380, 343] on div "Blocked" at bounding box center [382, 351] width 104 height 17
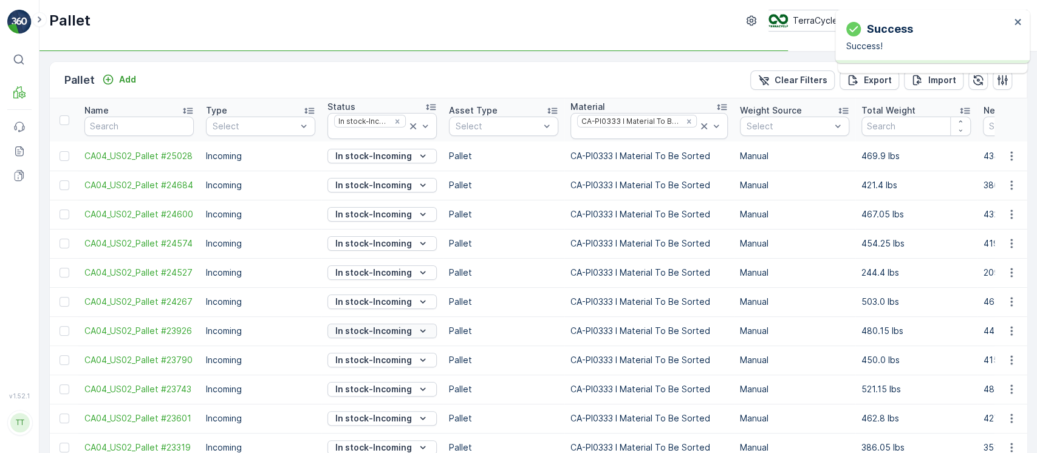
click at [402, 329] on p "In stock-Incoming" at bounding box center [373, 331] width 77 height 12
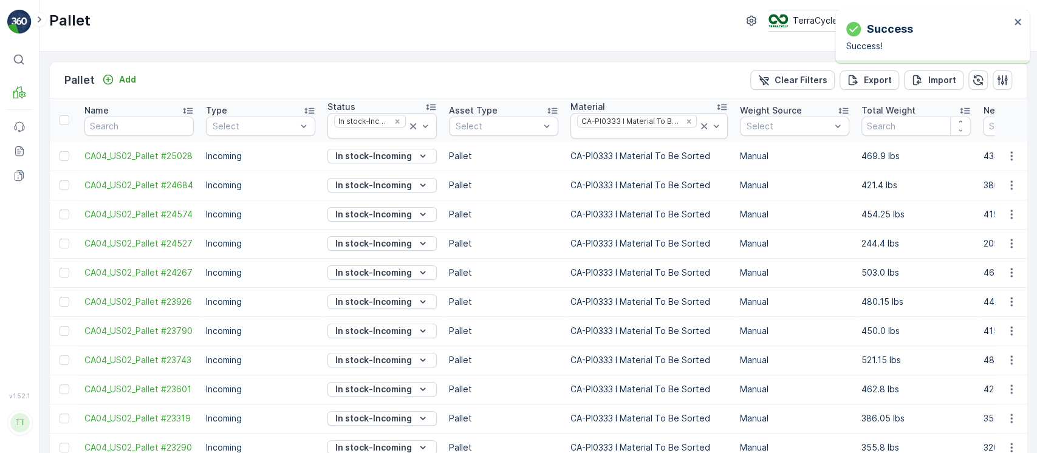
click at [360, 261] on td "In stock-Incoming" at bounding box center [382, 272] width 122 height 29
click at [361, 267] on p "In stock-Incoming" at bounding box center [373, 273] width 77 height 12
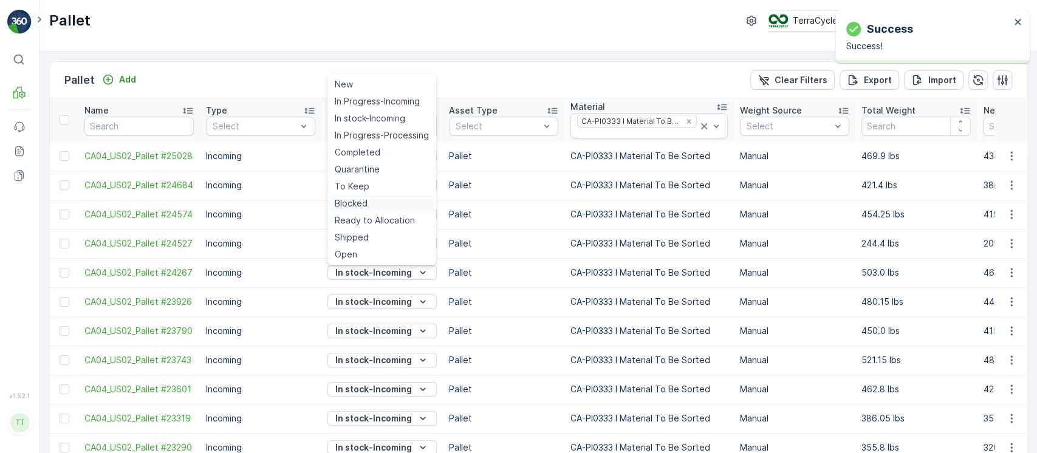
click at [366, 205] on span "Blocked" at bounding box center [351, 203] width 33 height 12
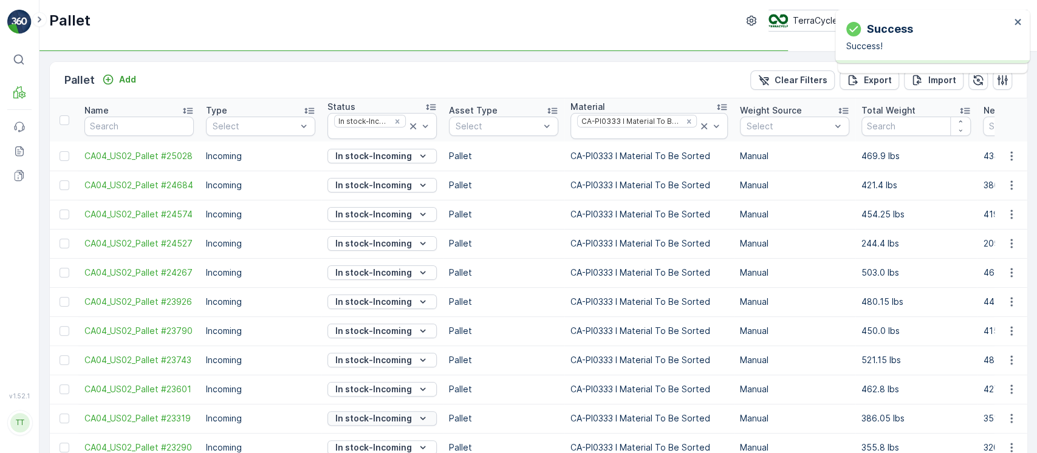
click at [373, 416] on p "In stock-Incoming" at bounding box center [373, 419] width 77 height 12
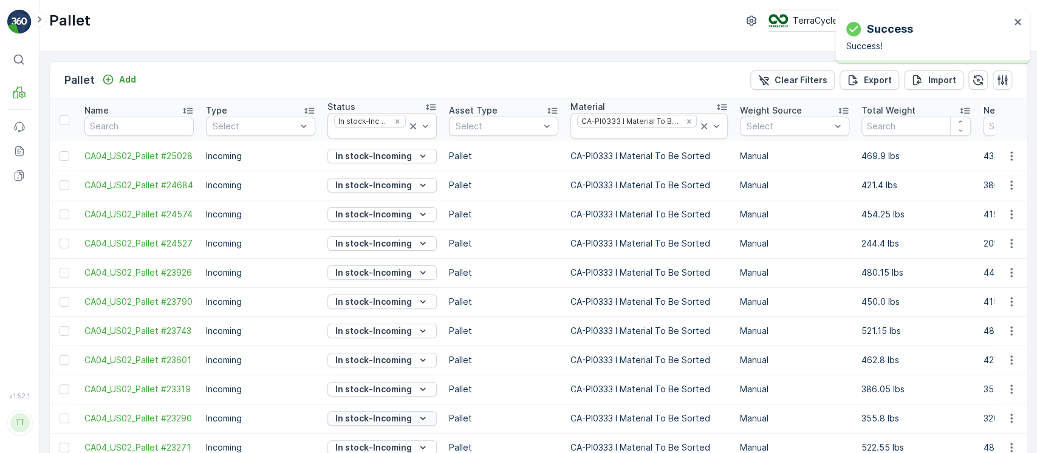
click at [368, 418] on p "In stock-Incoming" at bounding box center [373, 419] width 77 height 12
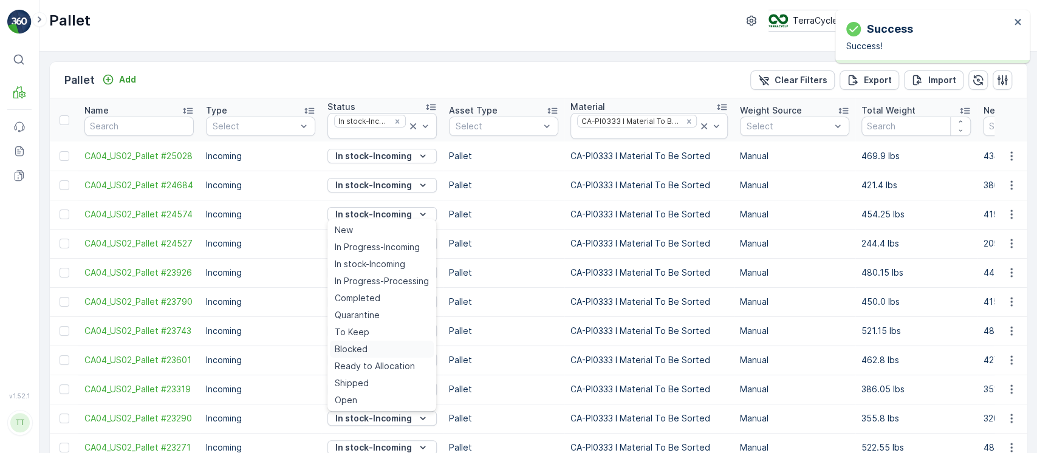
click at [369, 346] on div "Blocked" at bounding box center [382, 349] width 104 height 17
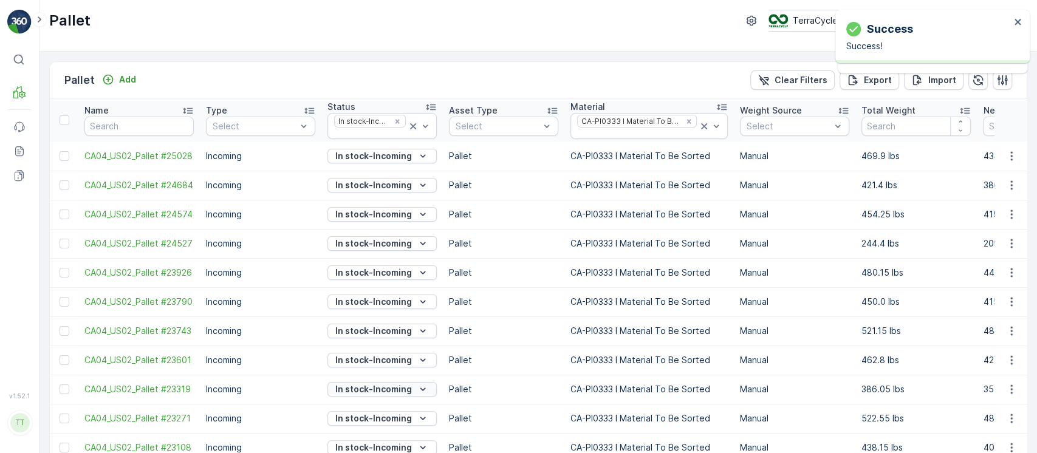
click at [374, 386] on p "In stock-Incoming" at bounding box center [373, 389] width 77 height 12
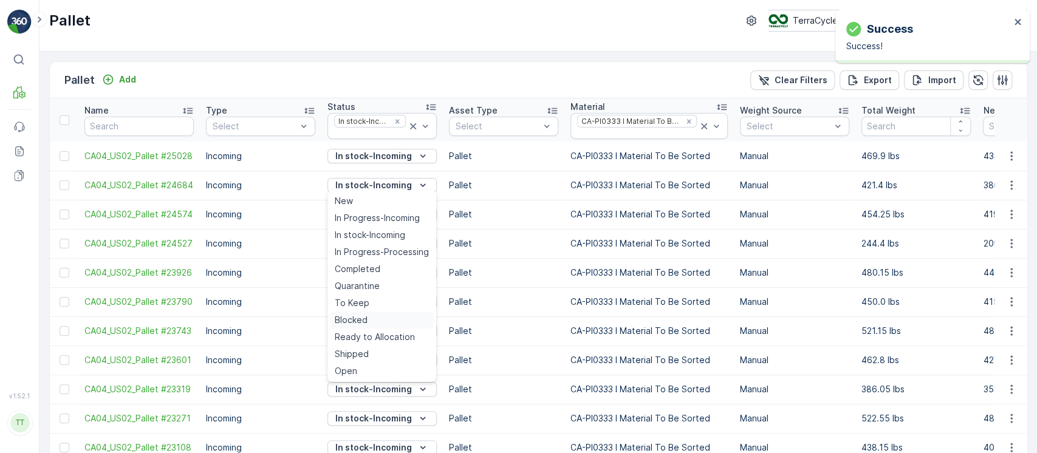
click at [372, 324] on div "Blocked" at bounding box center [382, 320] width 104 height 17
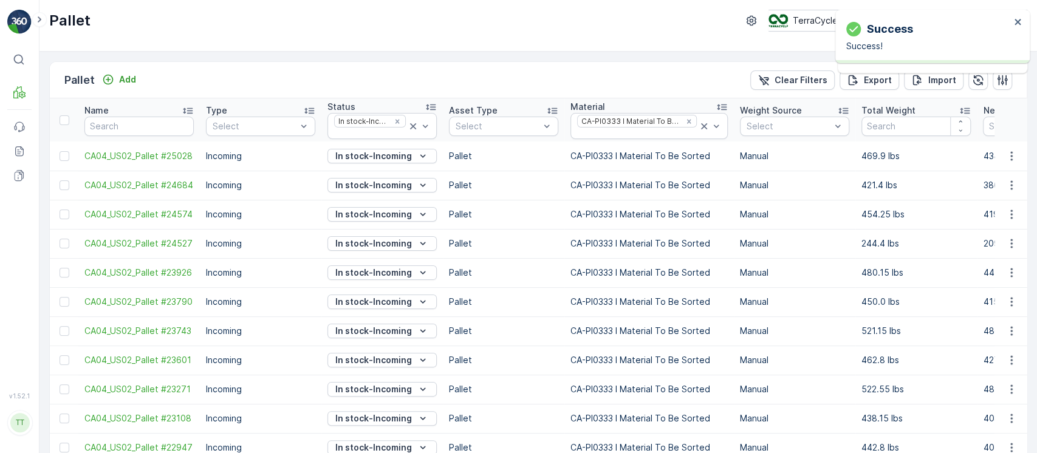
click at [364, 386] on p "In stock-Incoming" at bounding box center [373, 389] width 77 height 12
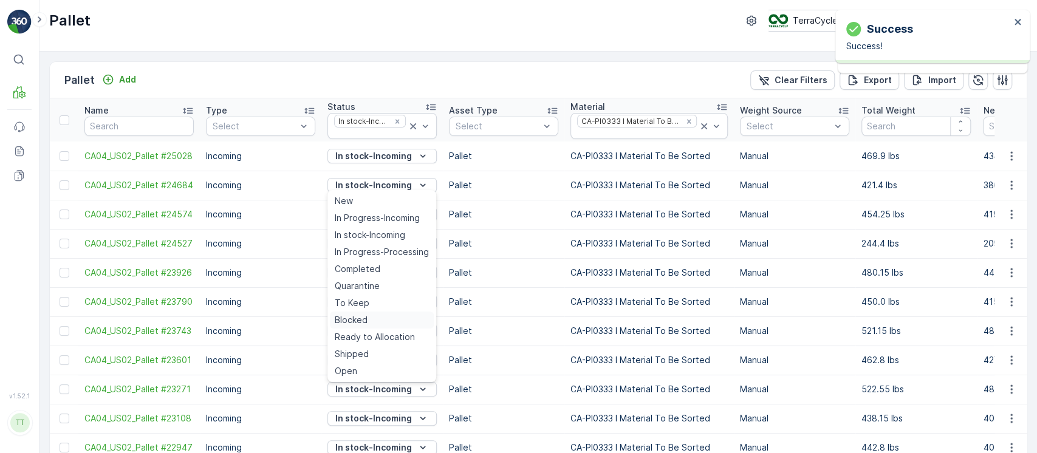
click at [374, 324] on div "Blocked" at bounding box center [382, 320] width 104 height 17
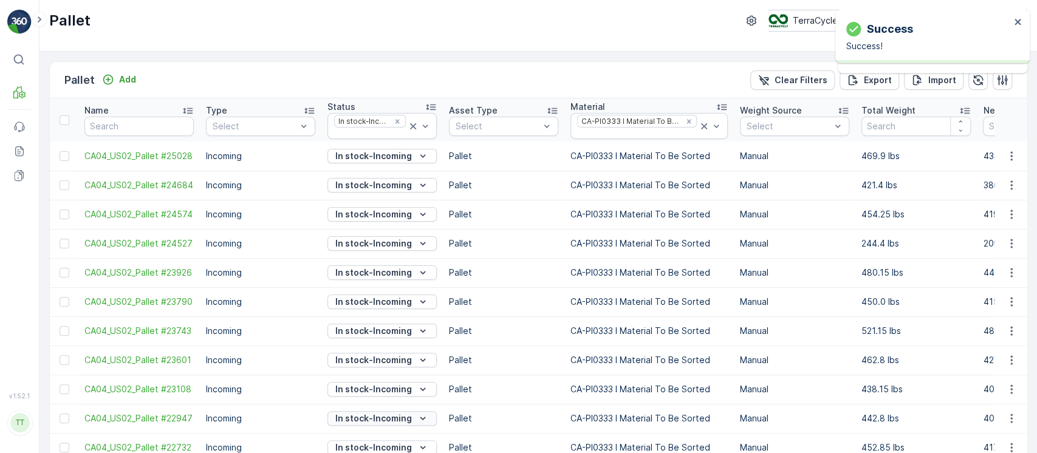
click at [355, 413] on p "In stock-Incoming" at bounding box center [373, 419] width 77 height 12
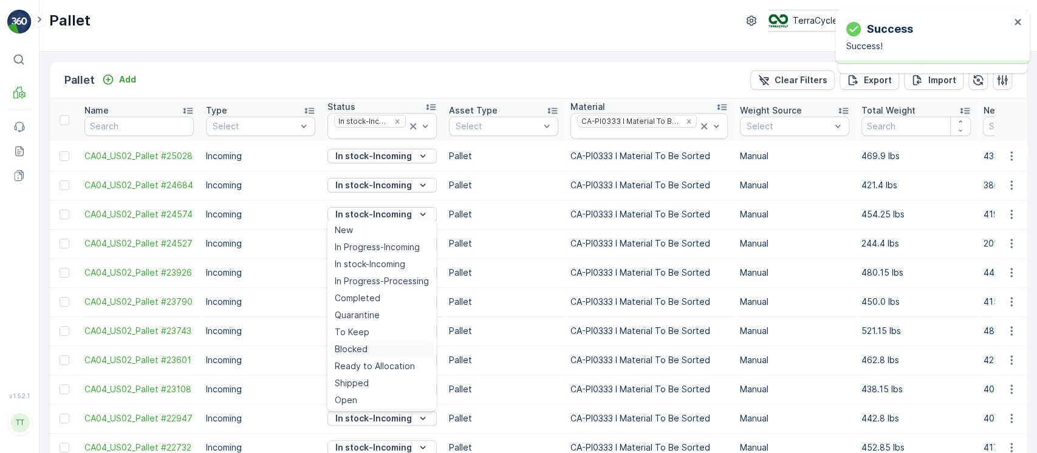
click at [358, 347] on span "Blocked" at bounding box center [351, 349] width 33 height 12
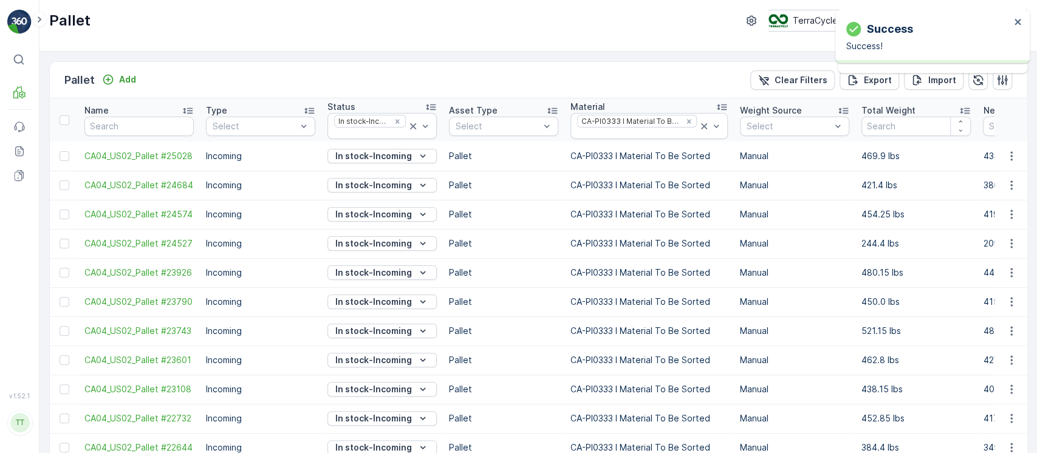
click at [374, 159] on p "In stock-Incoming" at bounding box center [373, 156] width 77 height 12
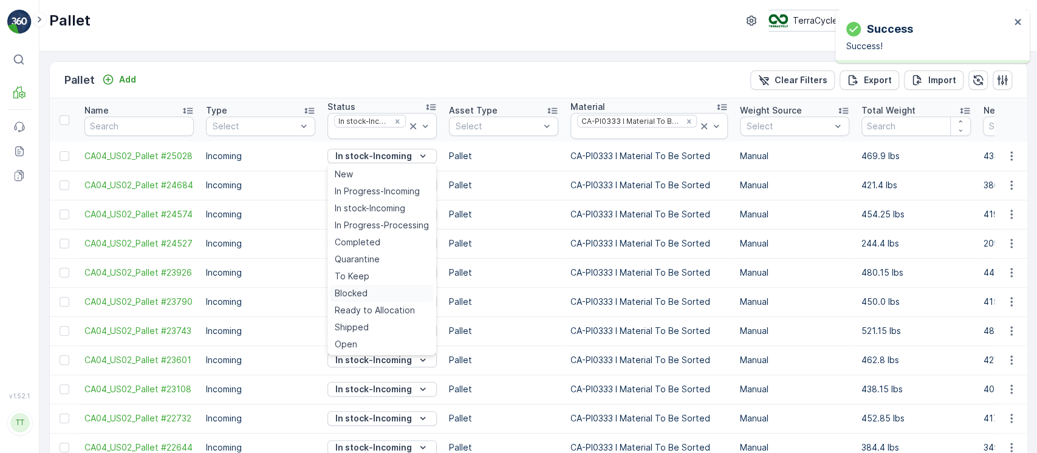
click at [362, 293] on span "Blocked" at bounding box center [351, 293] width 33 height 12
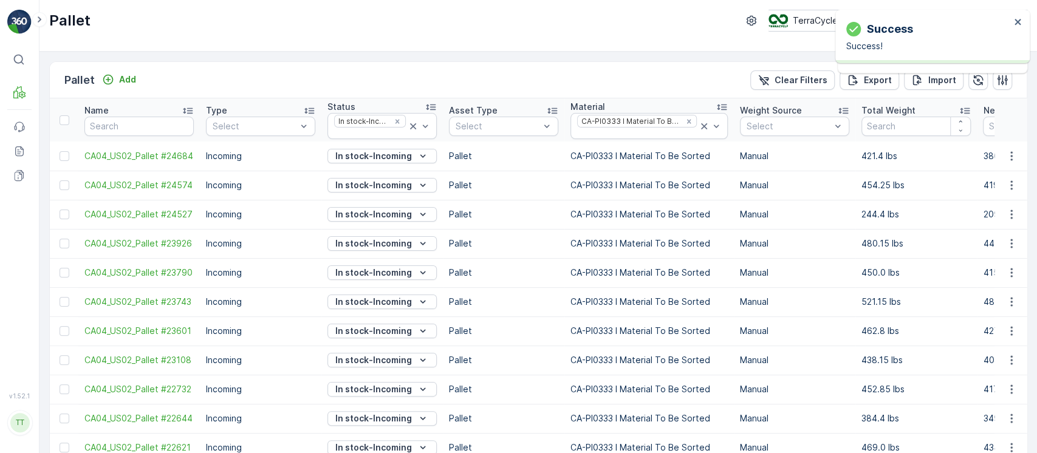
click at [365, 183] on p "In stock-Incoming" at bounding box center [373, 185] width 77 height 12
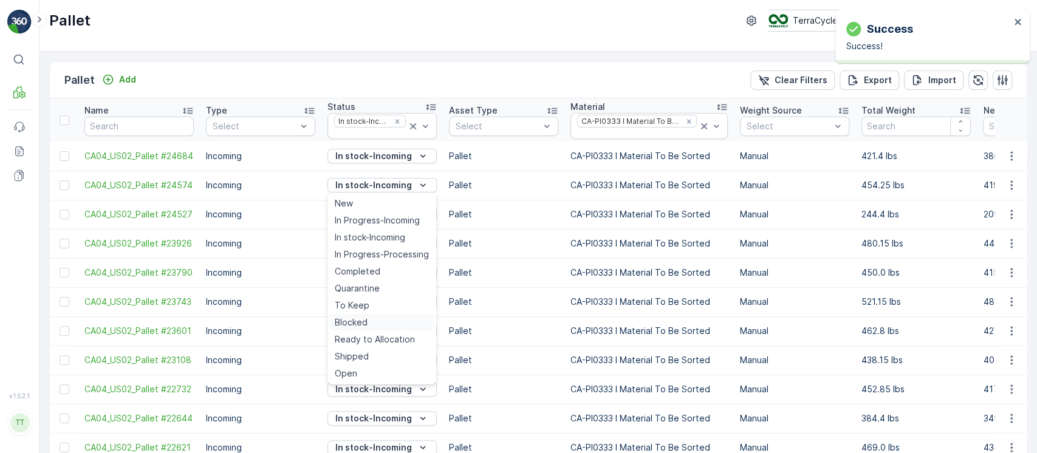
click at [356, 320] on span "Blocked" at bounding box center [351, 323] width 33 height 12
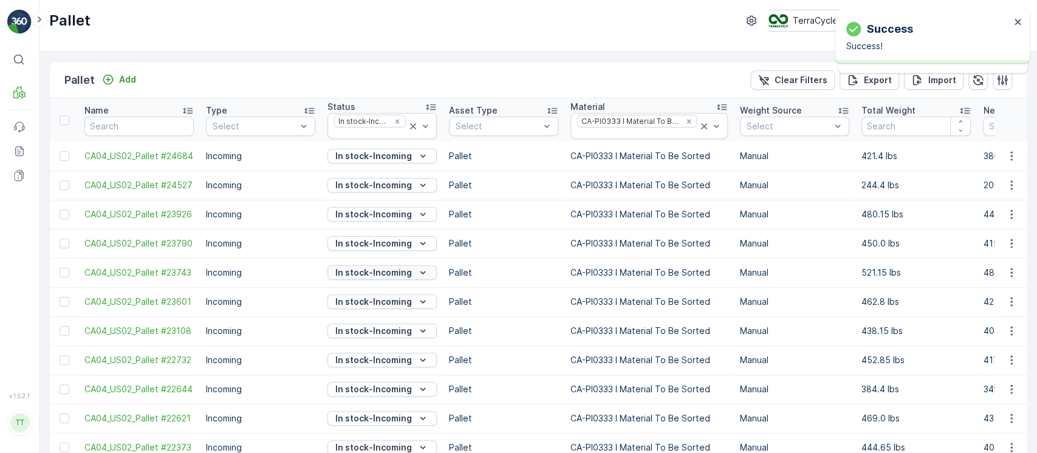
click at [385, 270] on p "In stock-Incoming" at bounding box center [373, 273] width 77 height 12
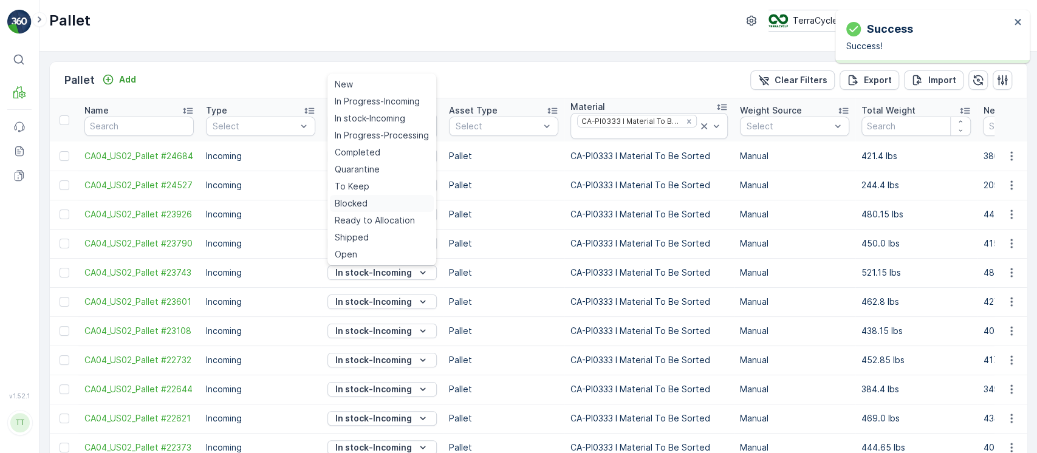
click at [367, 201] on div "Blocked" at bounding box center [382, 203] width 104 height 17
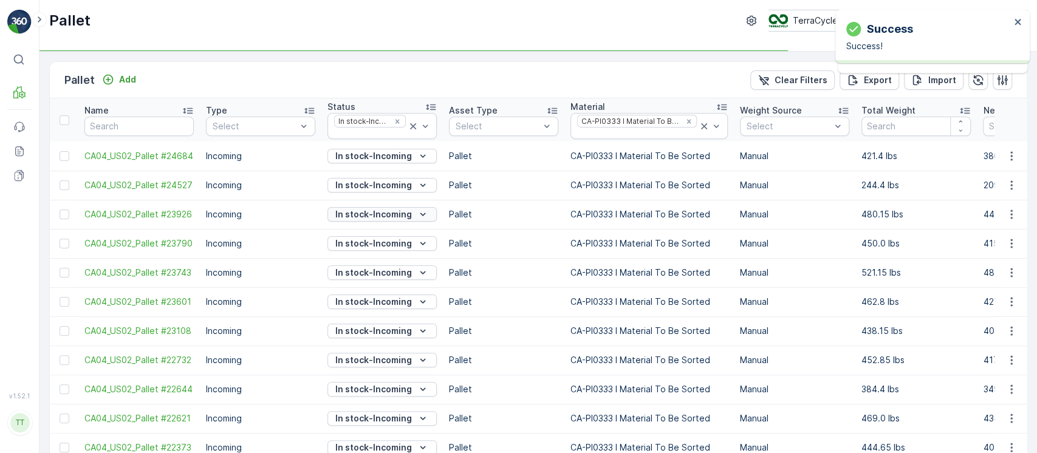
click at [363, 213] on p "In stock-Incoming" at bounding box center [373, 214] width 77 height 12
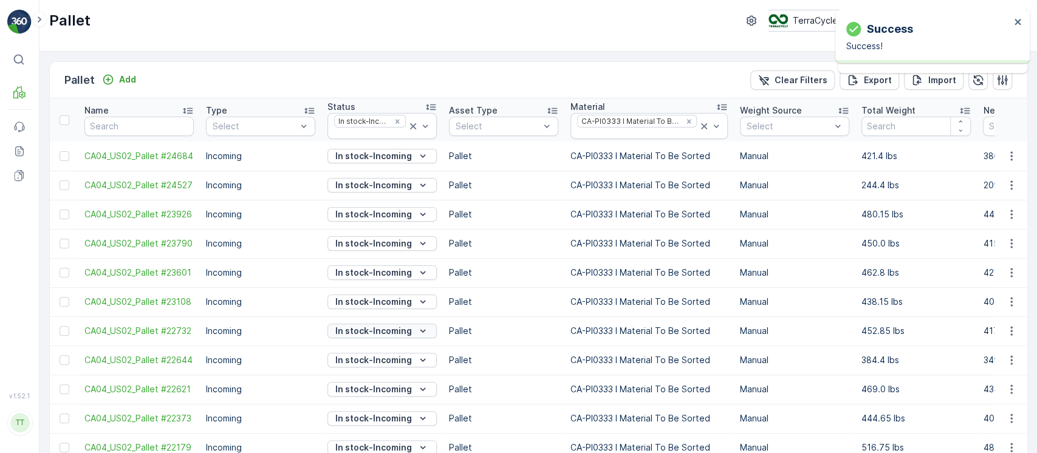
click at [374, 335] on p "In stock-Incoming" at bounding box center [373, 331] width 77 height 12
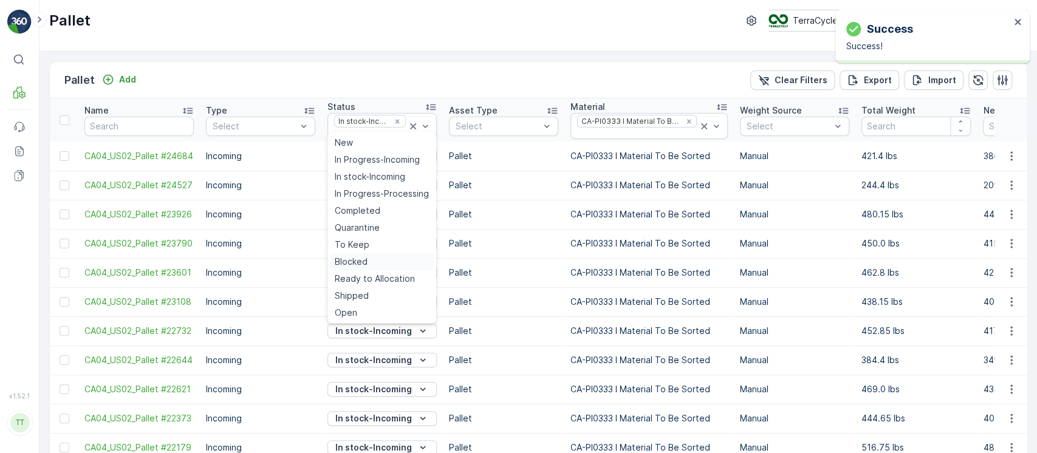
click at [357, 260] on span "Blocked" at bounding box center [351, 262] width 33 height 12
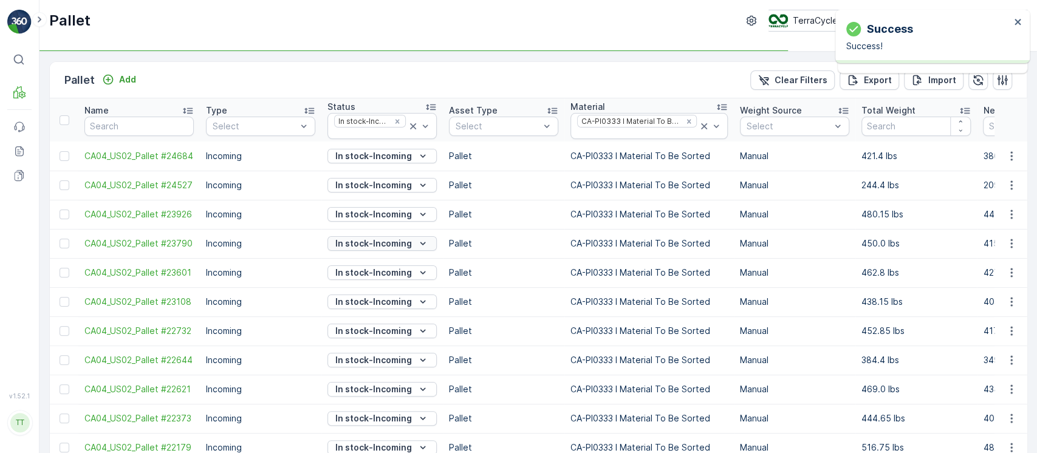
click at [367, 246] on p "In stock-Incoming" at bounding box center [373, 244] width 77 height 12
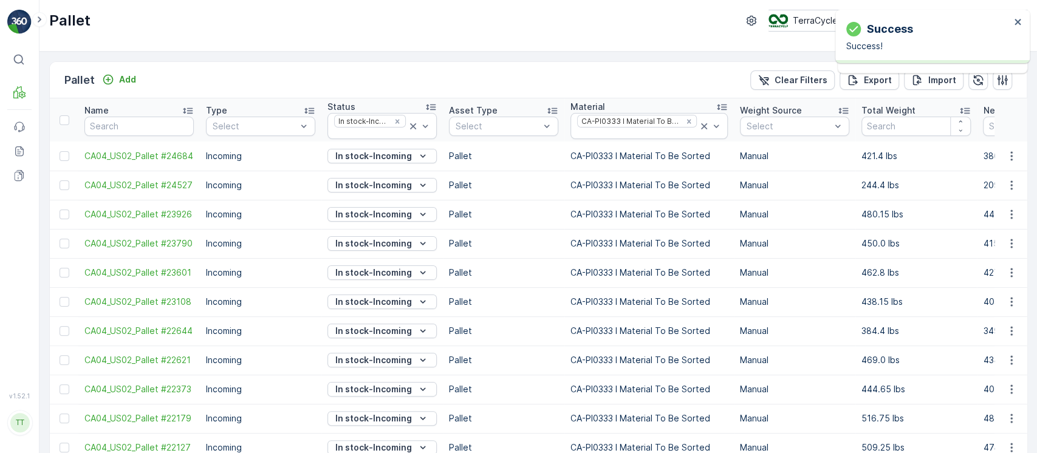
click at [358, 376] on td "In stock-Incoming" at bounding box center [382, 389] width 122 height 29
click at [358, 384] on p "In stock-Incoming" at bounding box center [373, 389] width 77 height 12
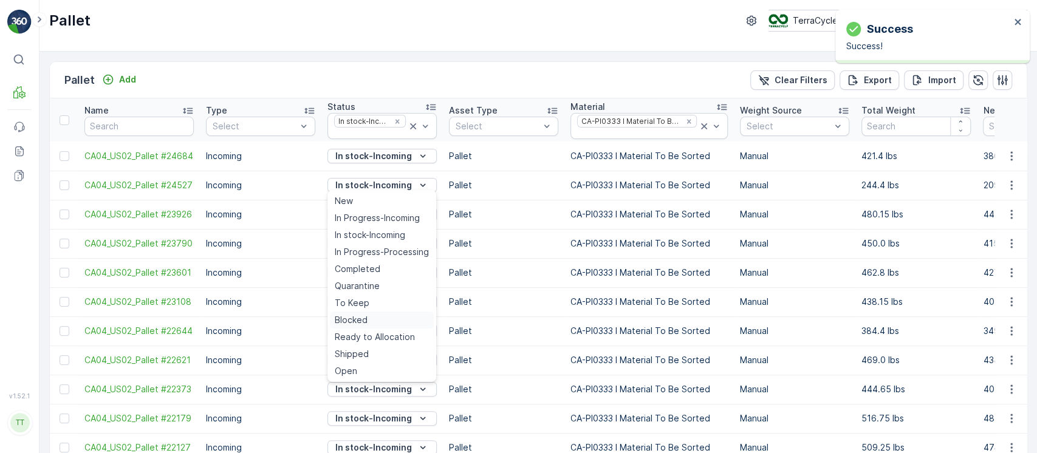
click at [374, 322] on div "Blocked" at bounding box center [382, 320] width 104 height 17
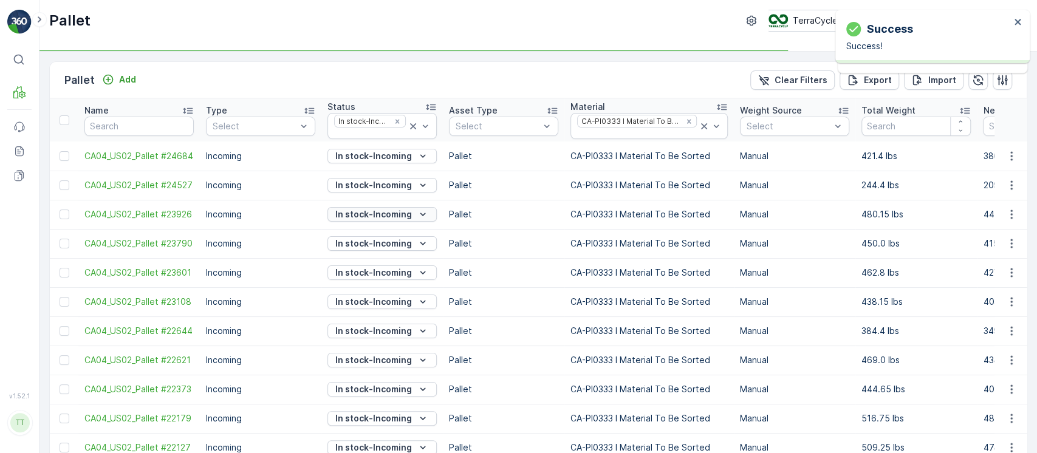
click at [395, 212] on p "In stock-Incoming" at bounding box center [373, 214] width 77 height 12
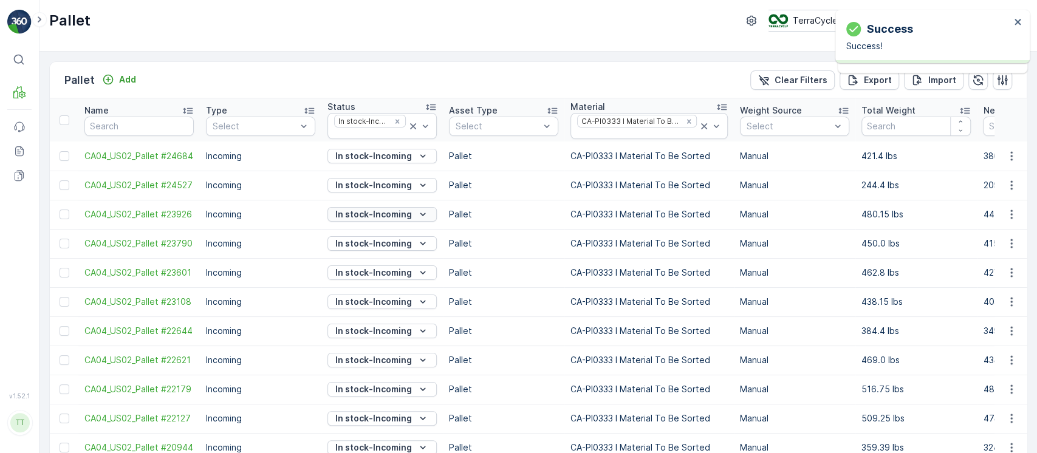
click at [372, 217] on p "In stock-Incoming" at bounding box center [373, 214] width 77 height 12
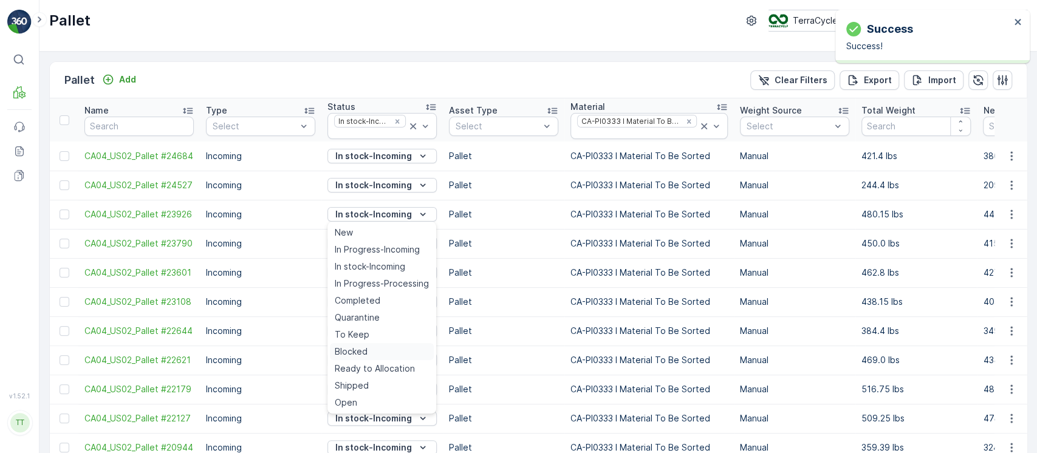
click at [355, 348] on span "Blocked" at bounding box center [351, 352] width 33 height 12
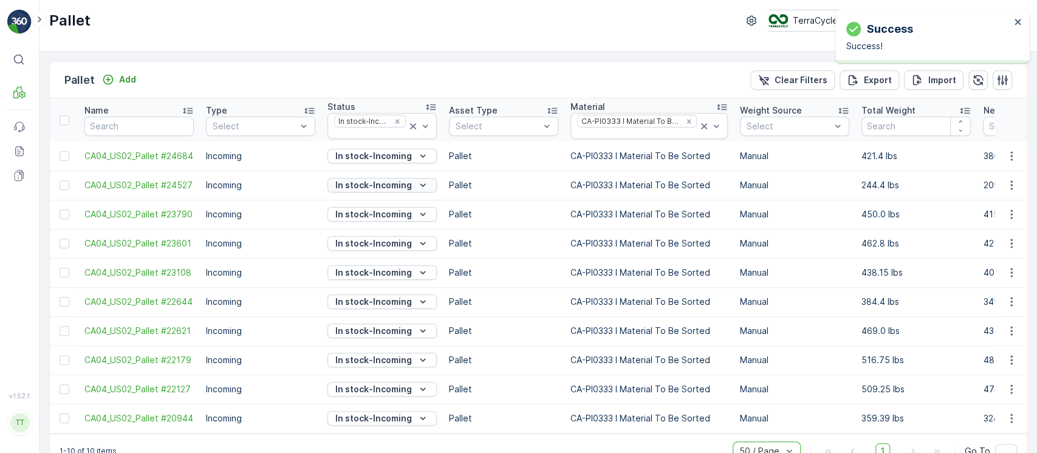
click at [399, 179] on p "In stock-Incoming" at bounding box center [373, 185] width 77 height 12
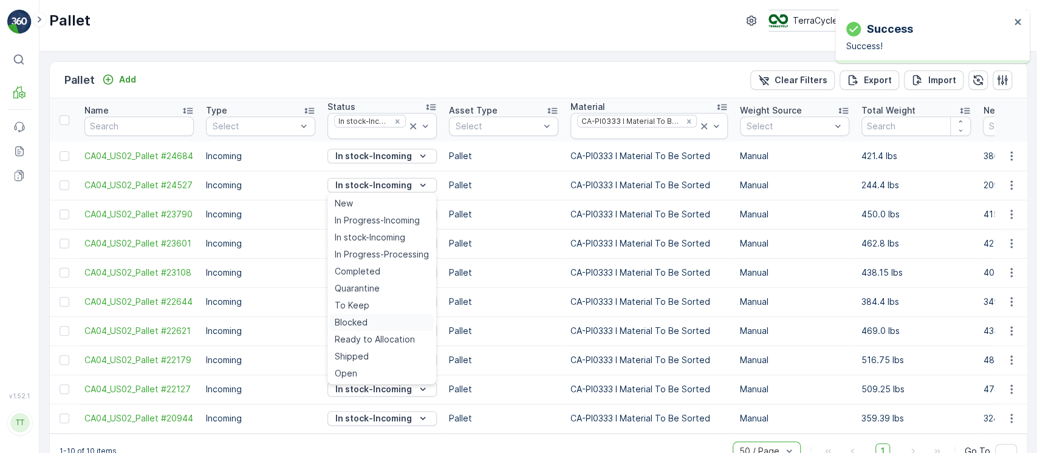
click at [371, 320] on div "Blocked" at bounding box center [382, 322] width 104 height 17
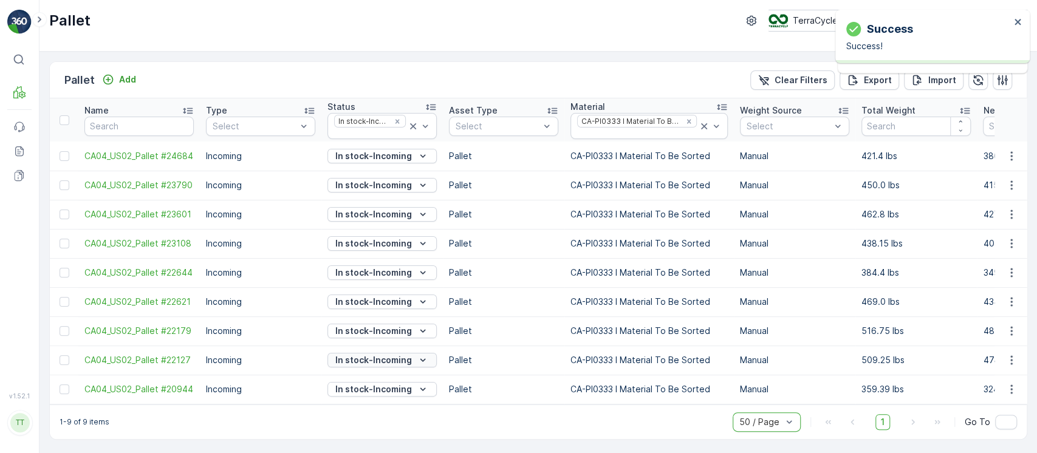
click at [382, 360] on p "In stock-Incoming" at bounding box center [373, 360] width 77 height 12
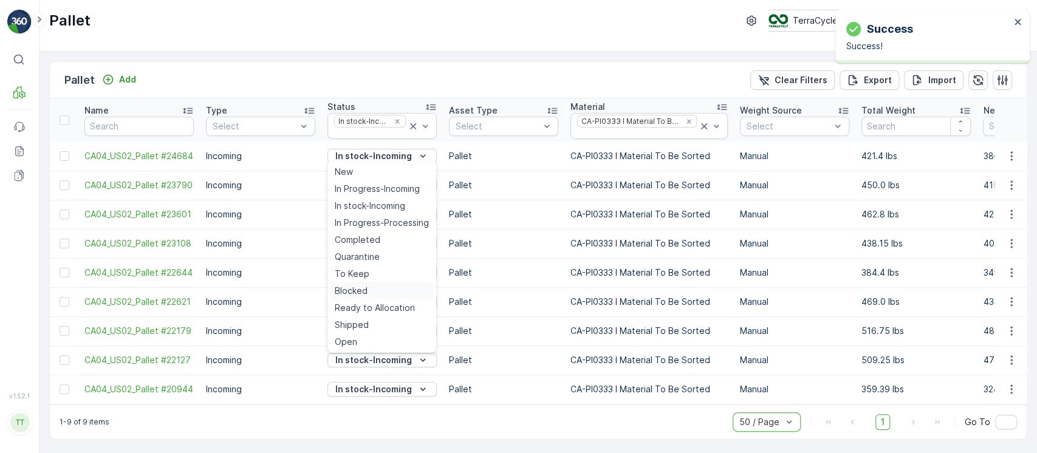
click at [356, 294] on span "Blocked" at bounding box center [351, 291] width 33 height 12
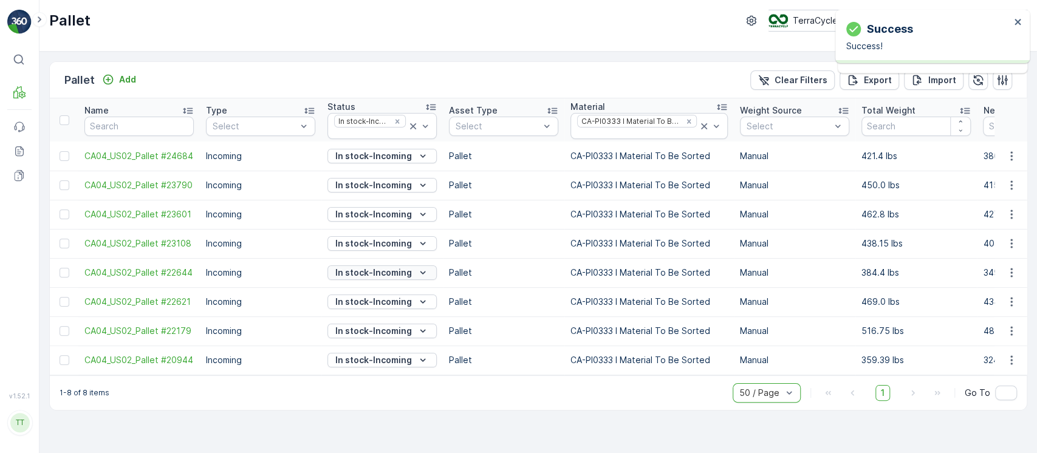
click at [378, 271] on p "In stock-Incoming" at bounding box center [373, 273] width 77 height 12
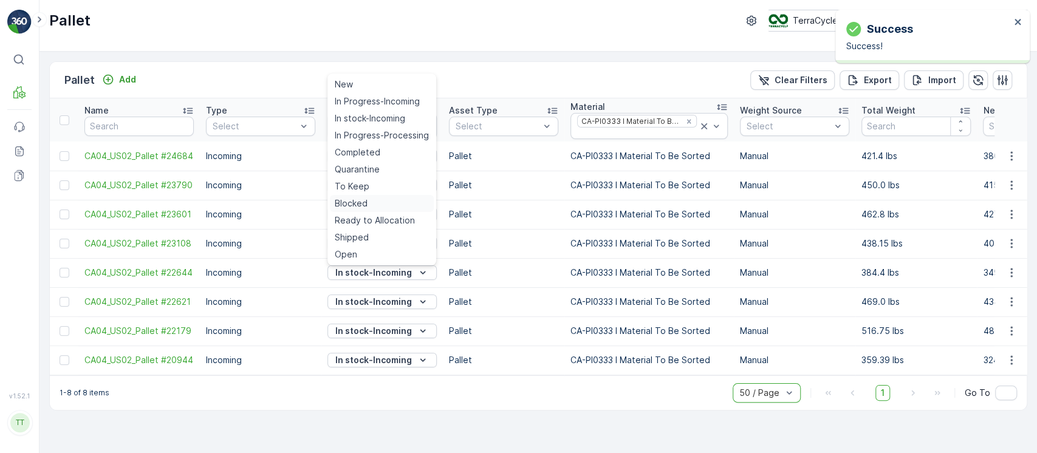
click at [358, 204] on span "Blocked" at bounding box center [351, 203] width 33 height 12
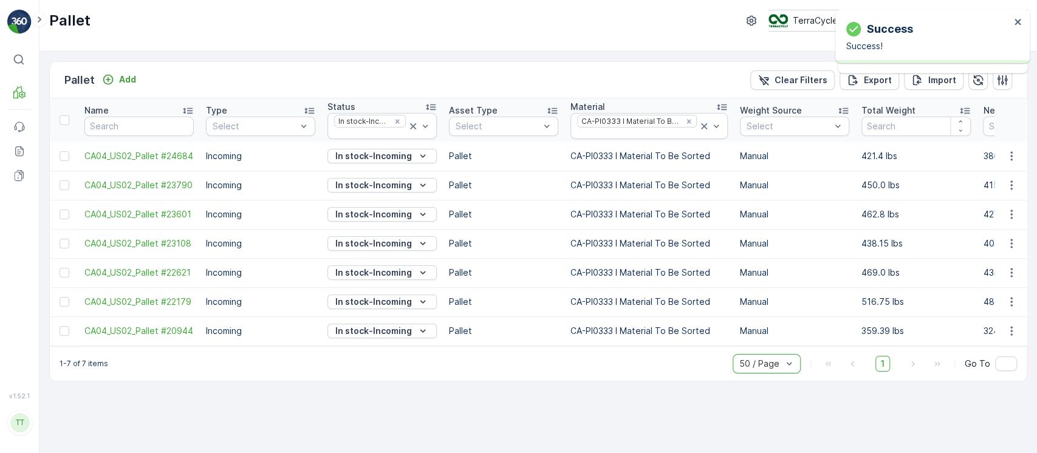
click at [351, 157] on p "In stock-Incoming" at bounding box center [373, 156] width 77 height 12
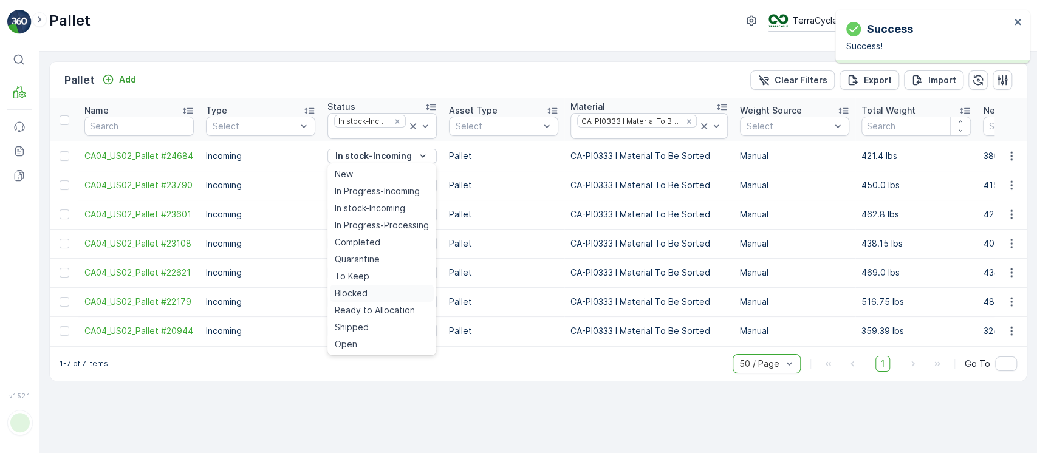
click at [365, 287] on span "Blocked" at bounding box center [351, 293] width 33 height 12
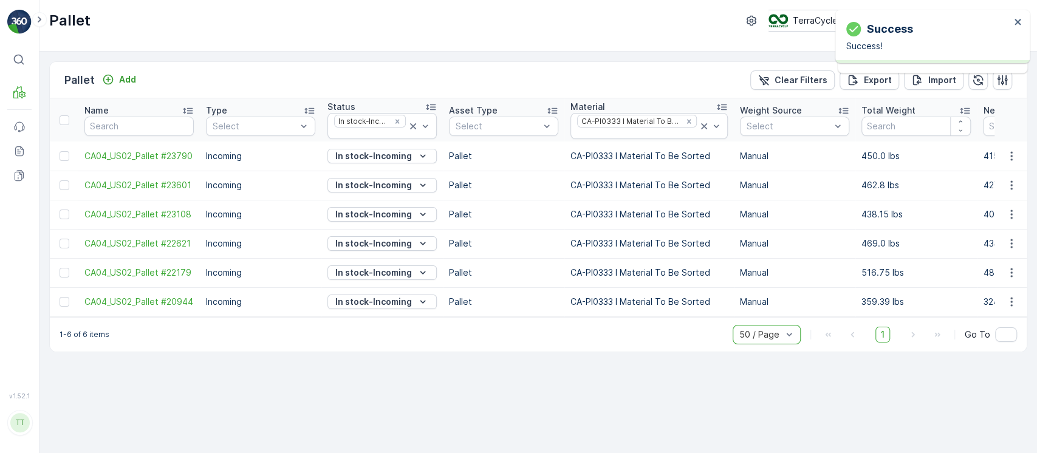
click at [362, 156] on p "In stock-Incoming" at bounding box center [373, 156] width 77 height 12
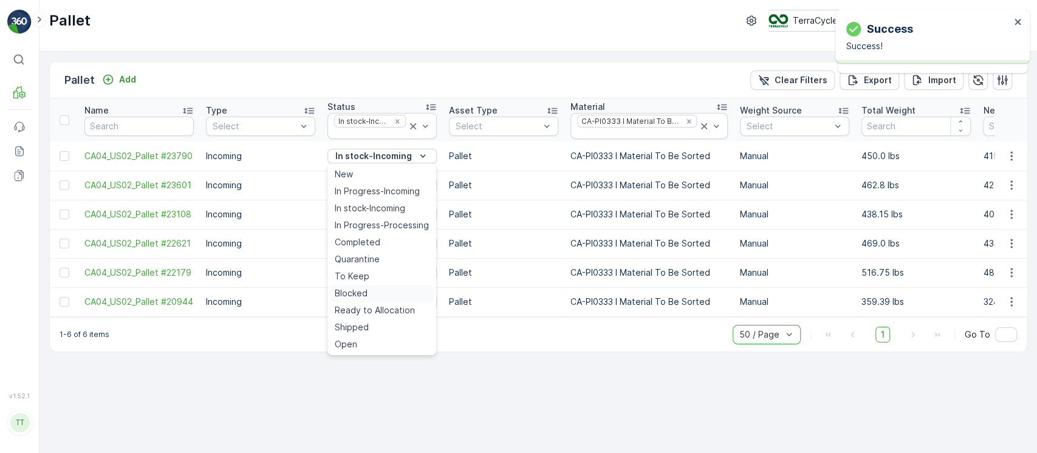
click at [386, 290] on div "Blocked" at bounding box center [382, 293] width 104 height 17
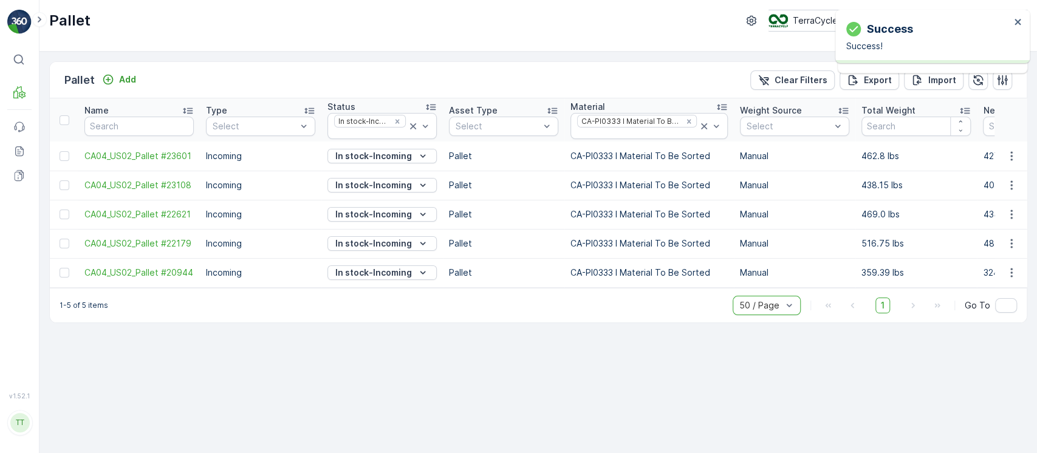
click at [377, 153] on p "In stock-Incoming" at bounding box center [373, 156] width 77 height 12
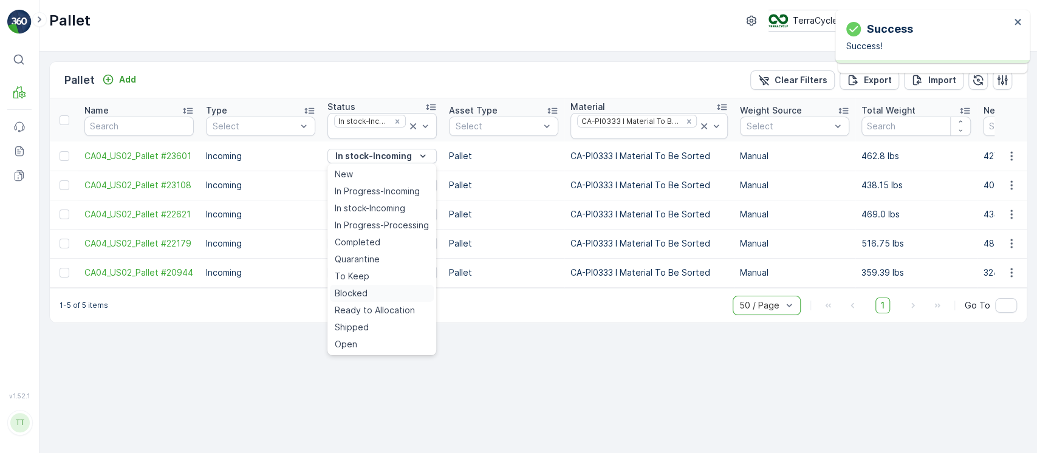
click at [374, 293] on div "Blocked" at bounding box center [382, 293] width 104 height 17
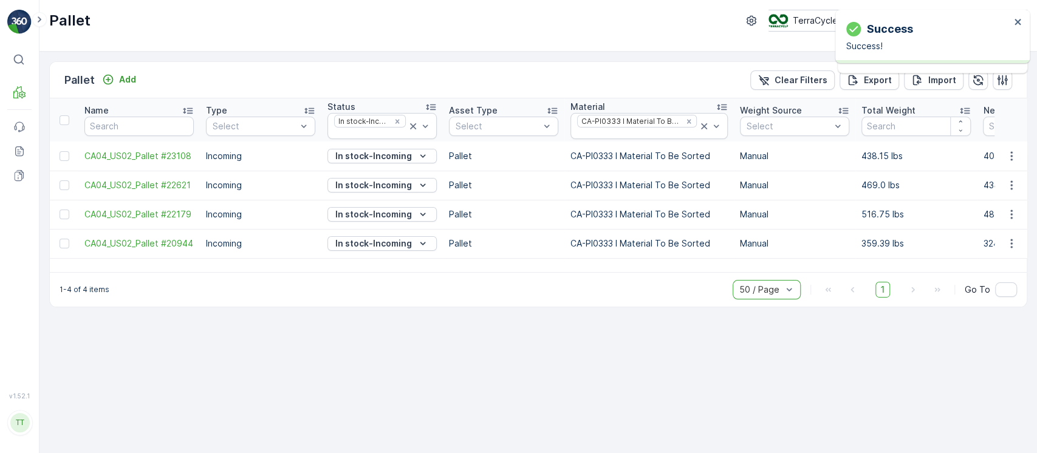
click at [375, 156] on p "In stock-Incoming" at bounding box center [373, 156] width 77 height 12
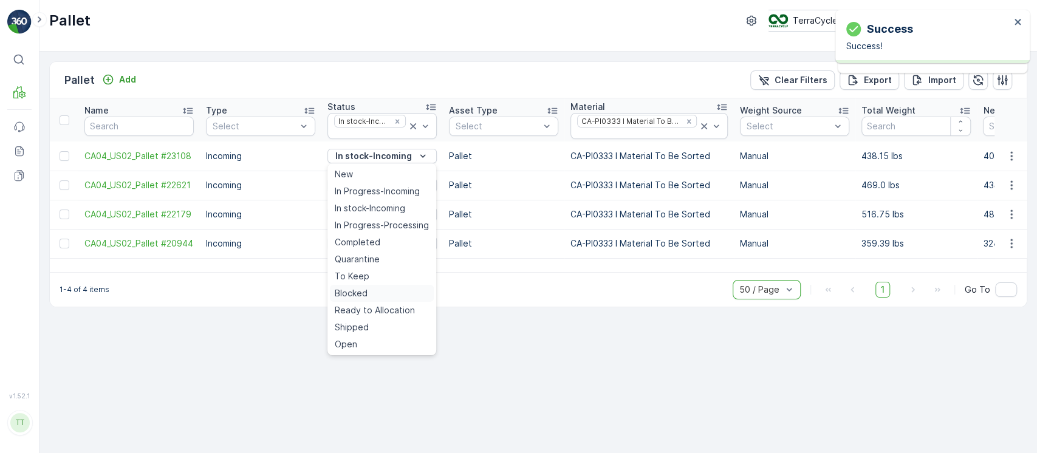
click at [374, 293] on div "Blocked" at bounding box center [382, 293] width 104 height 17
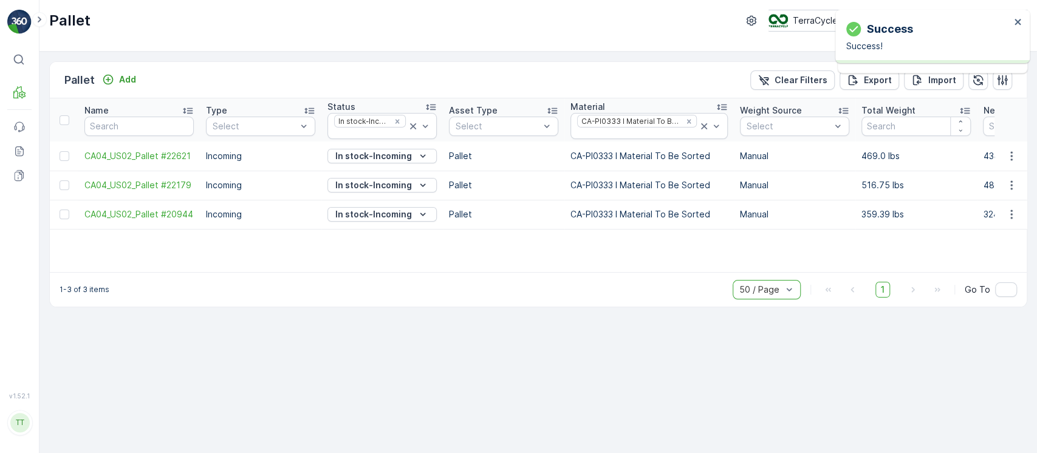
click at [373, 157] on p "In stock-Incoming" at bounding box center [373, 156] width 77 height 12
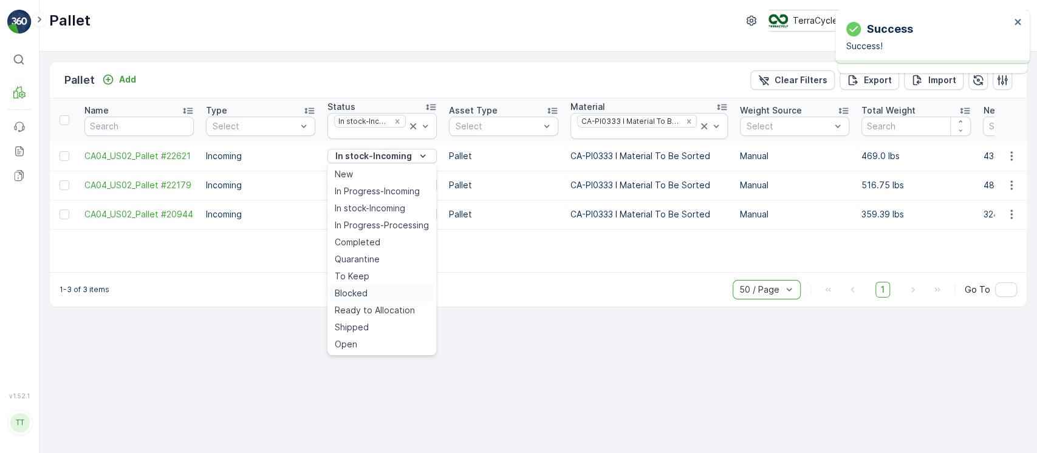
click at [363, 292] on span "Blocked" at bounding box center [351, 293] width 33 height 12
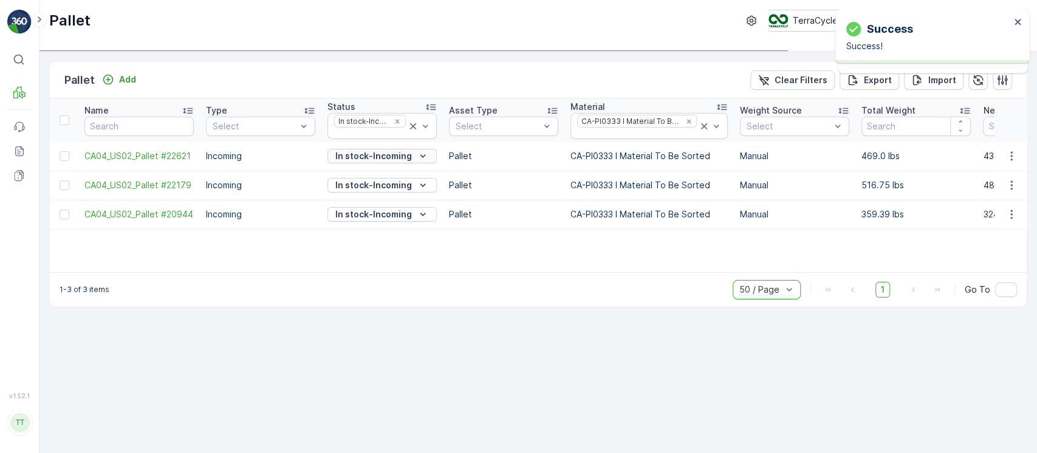
click at [374, 151] on p "In stock-Incoming" at bounding box center [373, 156] width 77 height 12
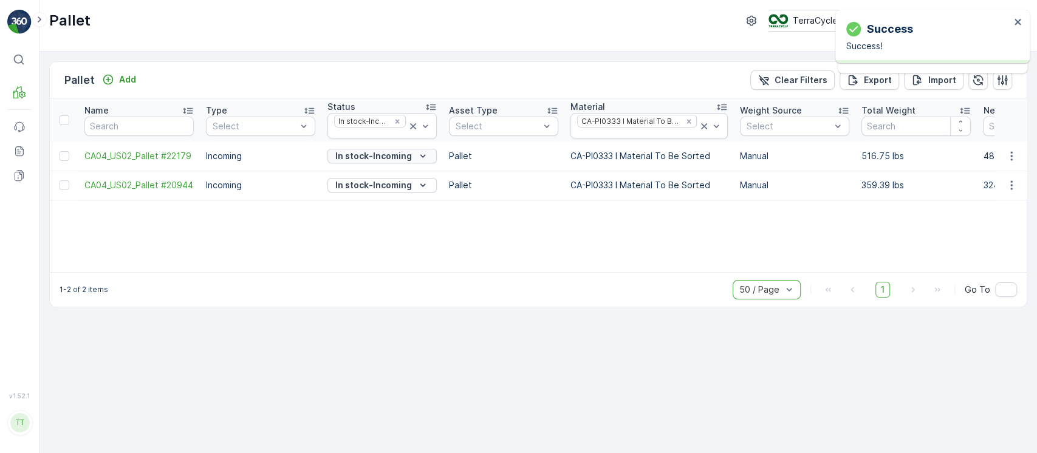
click at [374, 150] on p "In stock-Incoming" at bounding box center [373, 156] width 77 height 12
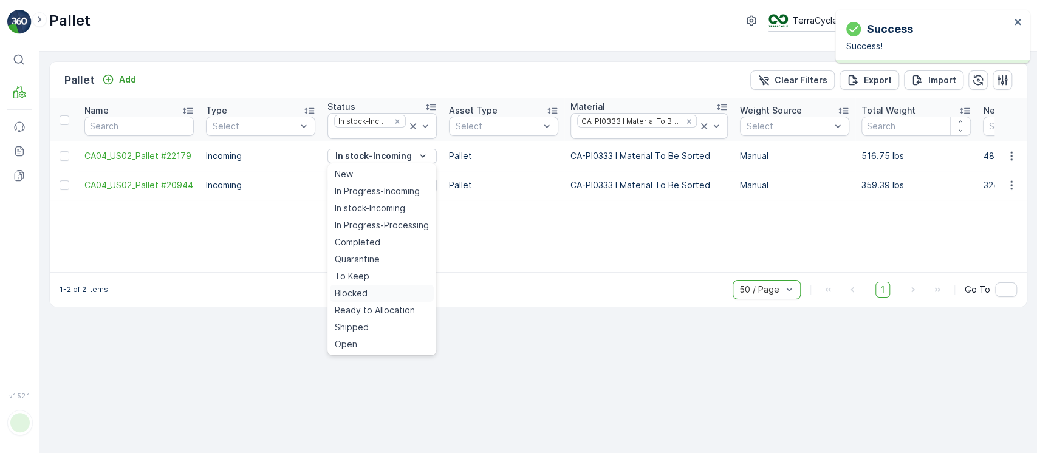
click at [349, 294] on span "Blocked" at bounding box center [351, 293] width 33 height 12
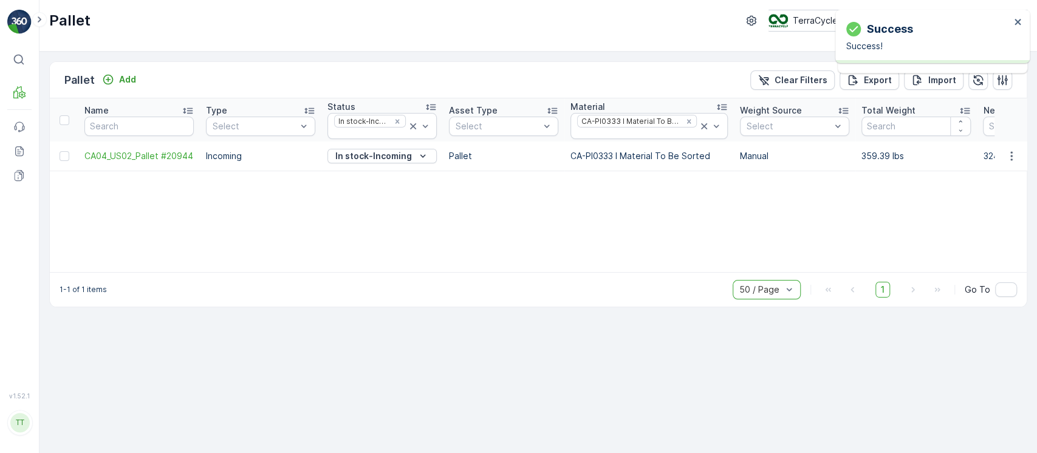
click at [370, 152] on p "In stock-Incoming" at bounding box center [373, 156] width 77 height 12
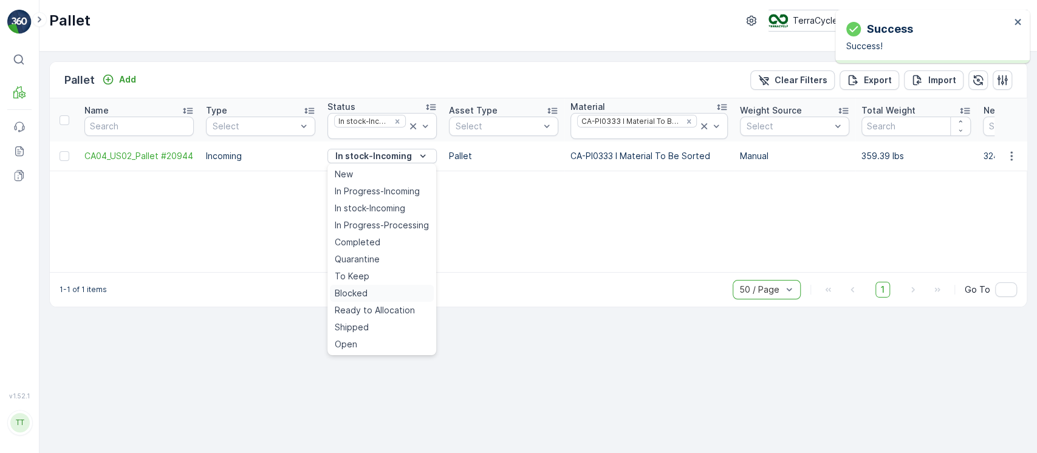
click at [369, 291] on div "Blocked" at bounding box center [382, 293] width 104 height 17
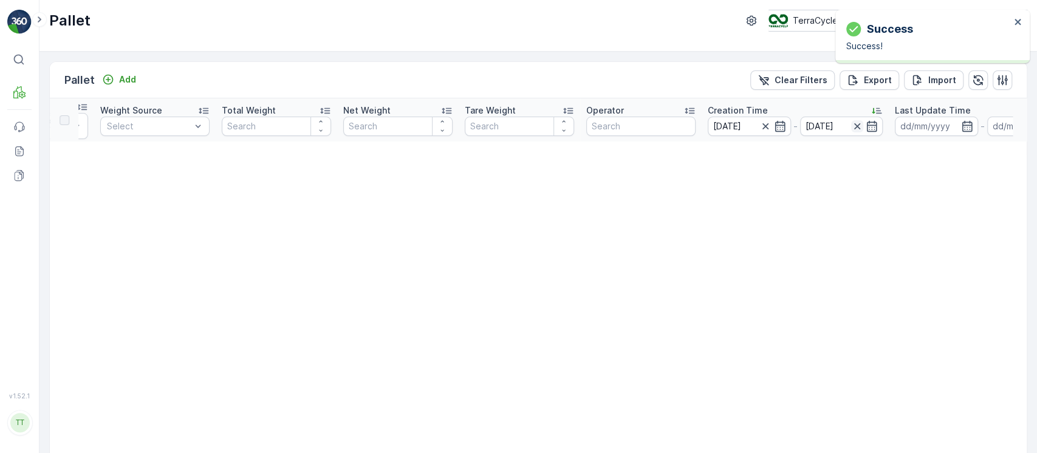
scroll to position [0, 641]
click at [762, 125] on icon "button" at bounding box center [764, 126] width 12 height 12
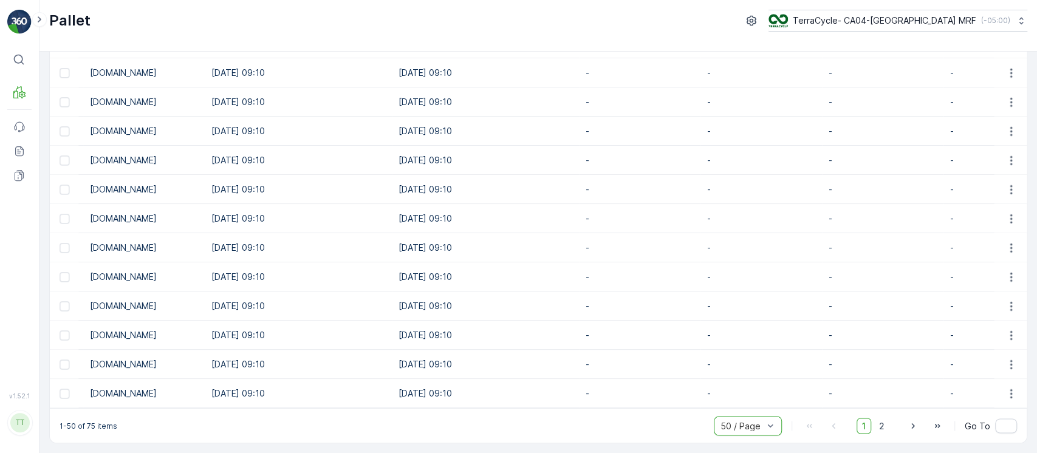
scroll to position [0, 1206]
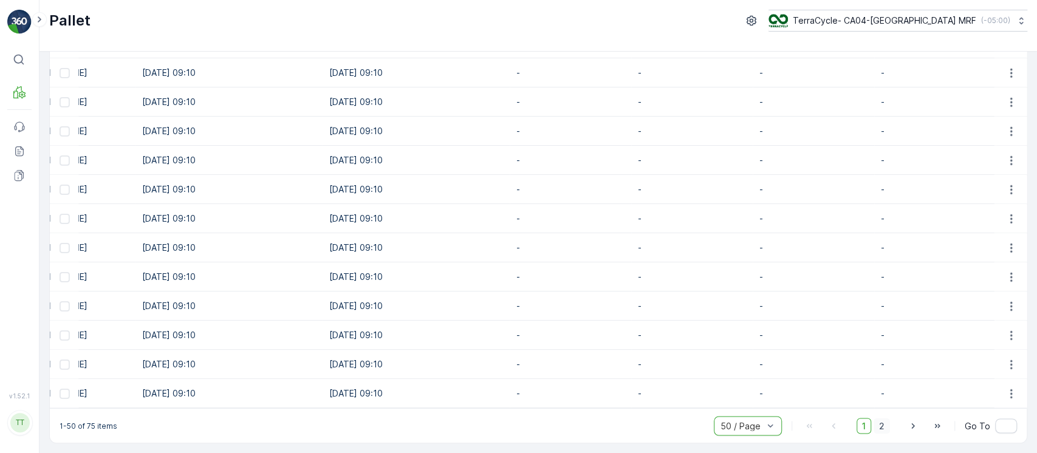
click at [884, 427] on span "2" at bounding box center [882, 426] width 16 height 16
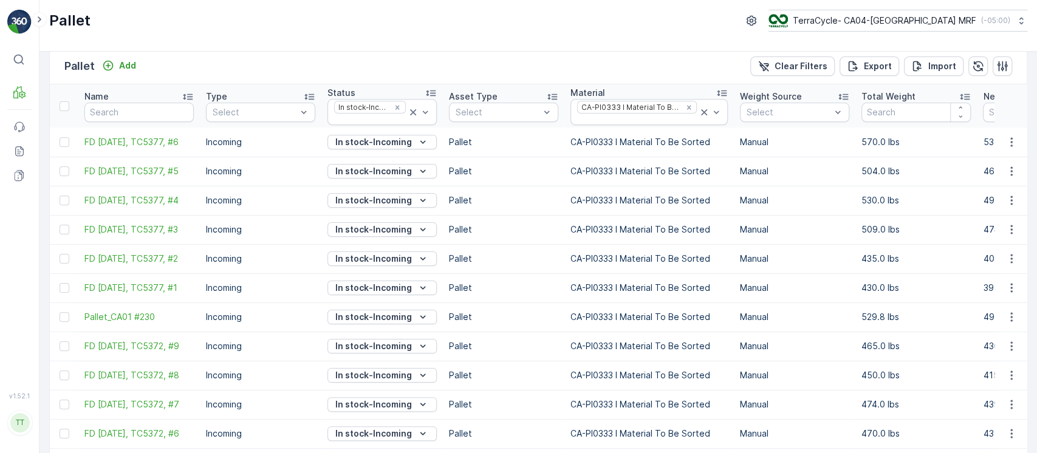
drag, startPoint x: 83, startPoint y: 135, endPoint x: 194, endPoint y: 197, distance: 127.8
copy tbody "FD July 16, 2025, TC5377, #6 Incoming In stock-Incoming Pallet CA-PI0333 I Mate…"
click at [904, 18] on p "TerraCycle- CA04-[GEOGRAPHIC_DATA] MRF" at bounding box center [883, 21] width 183 height 12
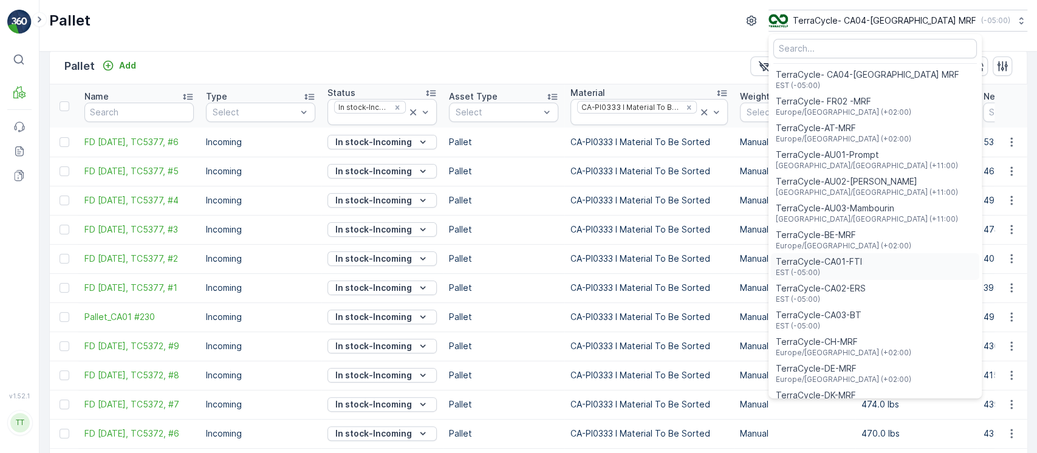
click at [862, 261] on span "TerraCycle-CA01-FTI" at bounding box center [819, 262] width 86 height 12
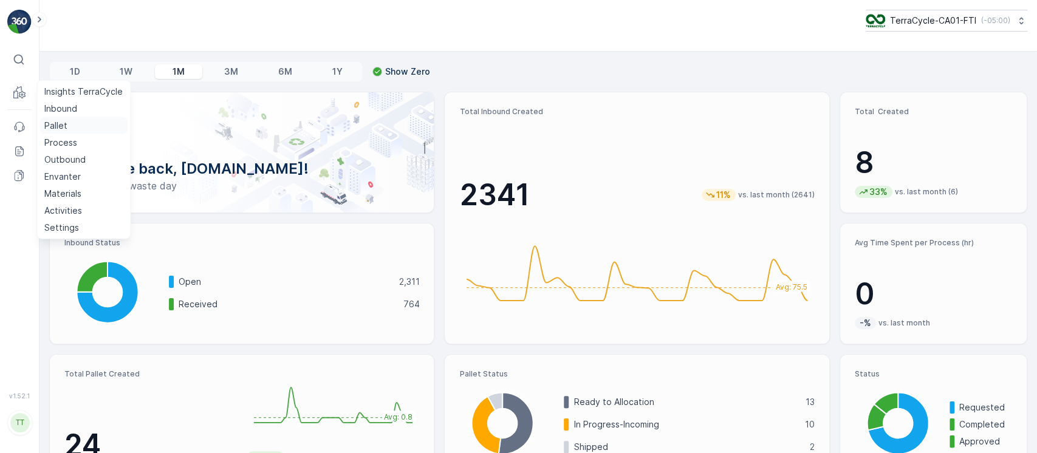
click at [54, 122] on p "Pallet" at bounding box center [55, 126] width 23 height 12
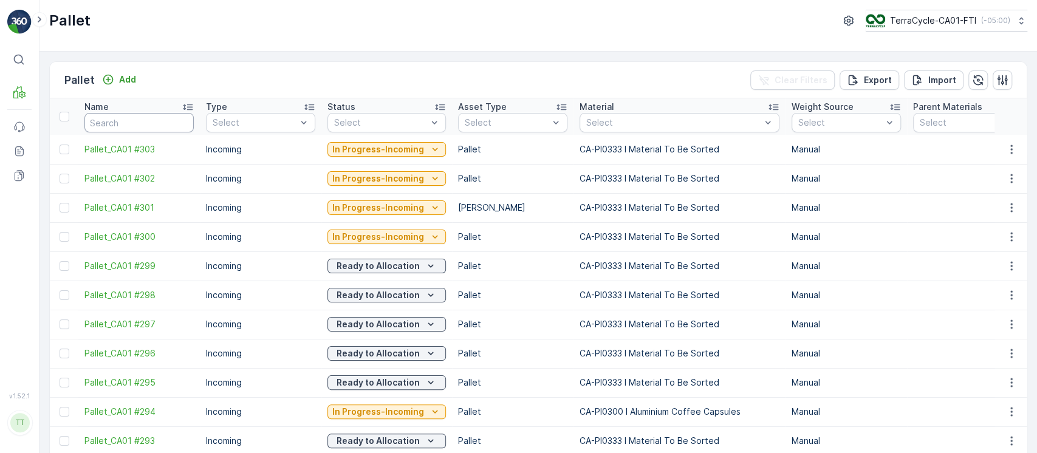
drag, startPoint x: 114, startPoint y: 126, endPoint x: 125, endPoint y: 131, distance: 12.5
click at [114, 126] on input "text" at bounding box center [138, 122] width 109 height 19
paste input "FD [DATE], TC5377, #6"
type input "FD [DATE], TC5377, #6"
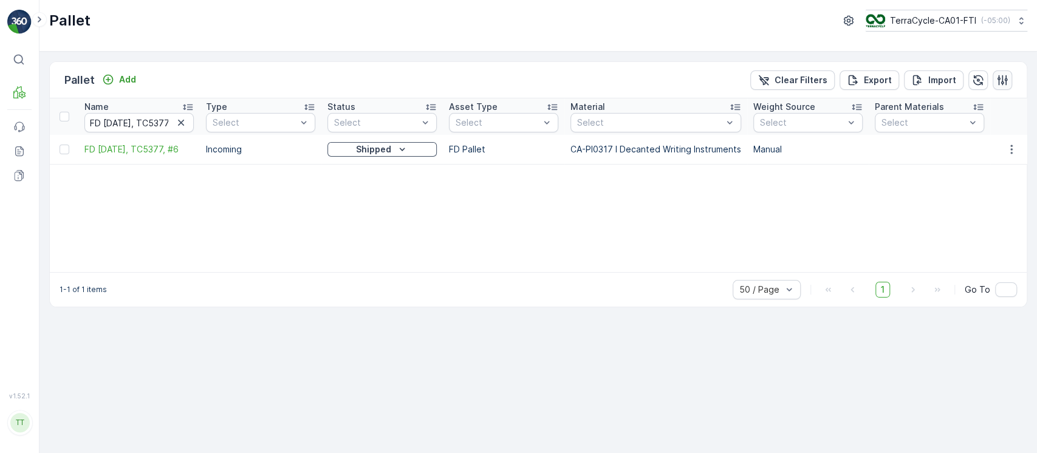
click at [998, 75] on icon "button" at bounding box center [1002, 80] width 12 height 12
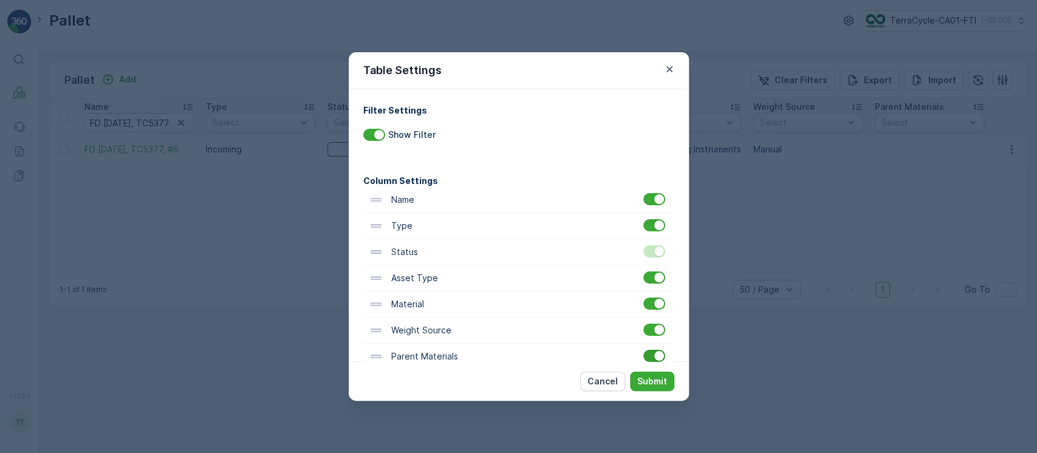
click at [654, 355] on div at bounding box center [659, 356] width 10 height 10
click at [643, 350] on input "checkbox" at bounding box center [643, 350] width 0 height 0
drag, startPoint x: 659, startPoint y: 377, endPoint x: 663, endPoint y: 371, distance: 7.9
click at [659, 377] on p "Submit" at bounding box center [652, 381] width 30 height 12
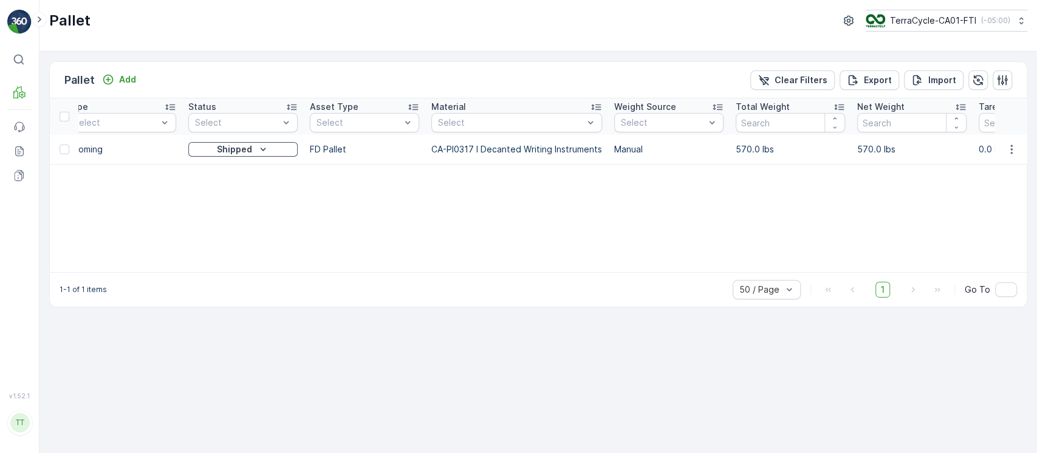
scroll to position [0, 1315]
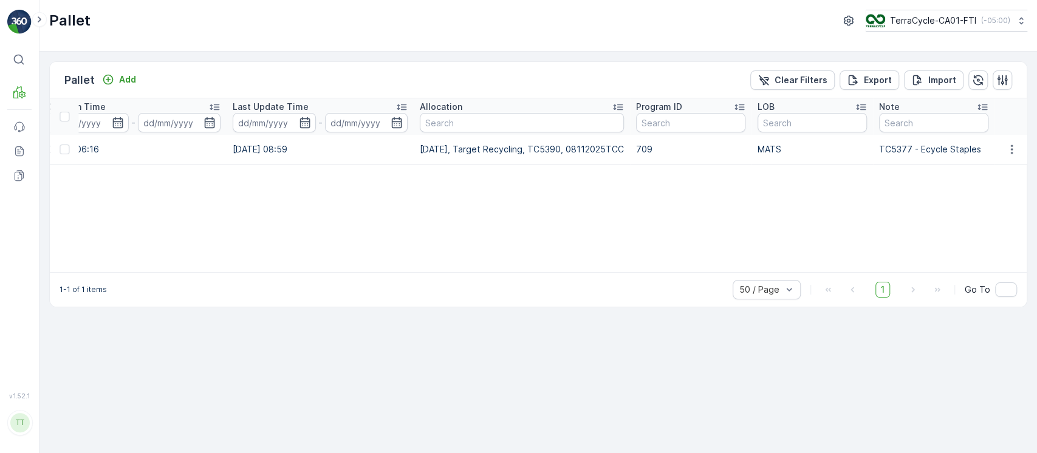
click at [552, 149] on p "08/11/25, Target Recycling, TC5390, 08112025TCC" at bounding box center [522, 149] width 204 height 12
copy p "TC5390"
click at [765, 81] on icon "Clear Filters" at bounding box center [764, 80] width 12 height 12
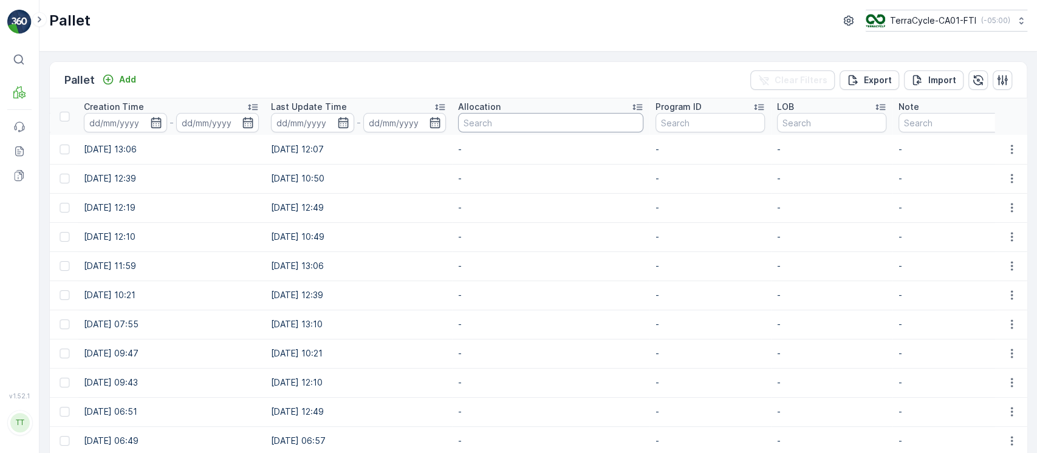
click at [591, 126] on input "text" at bounding box center [550, 122] width 185 height 19
paste input "TC5390"
type input "TC5390"
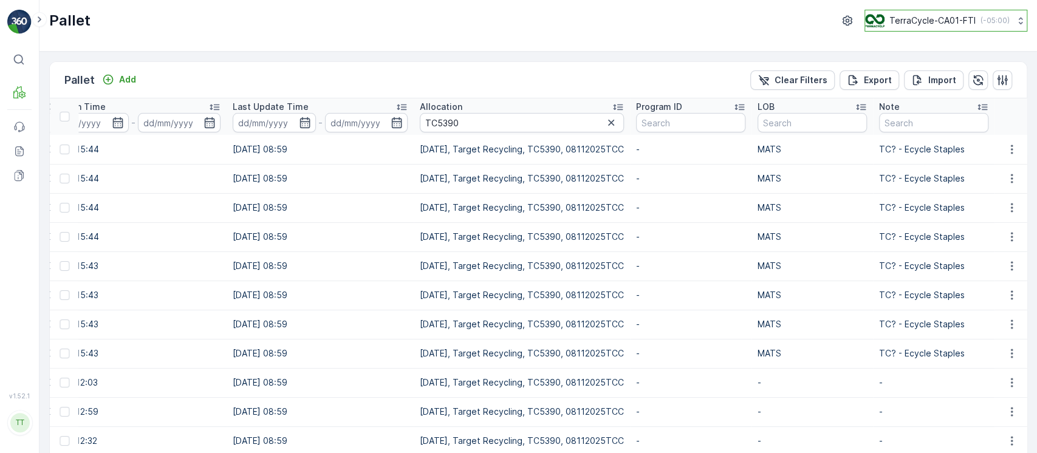
click at [987, 27] on div "TerraCycle-CA01-FTI ( -05:00 )" at bounding box center [937, 20] width 145 height 13
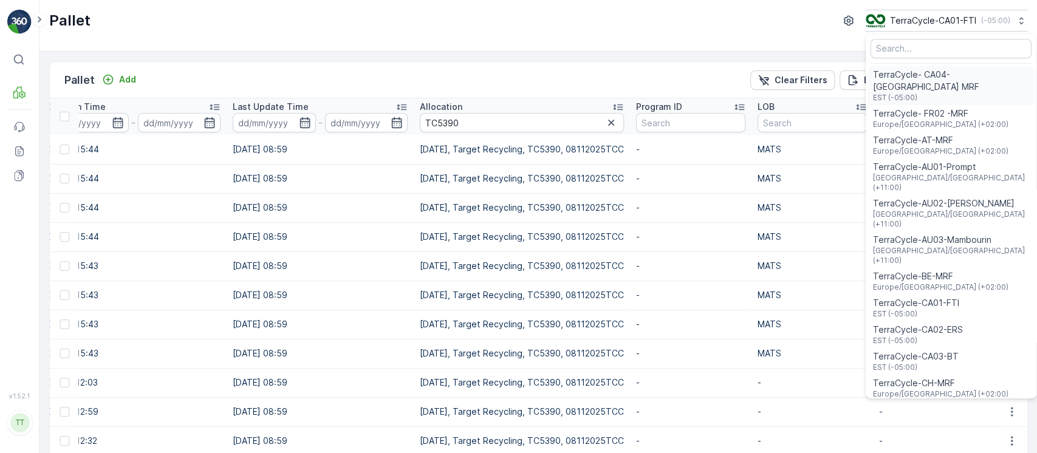
click at [965, 93] on span "EST (-05:00)" at bounding box center [951, 98] width 156 height 10
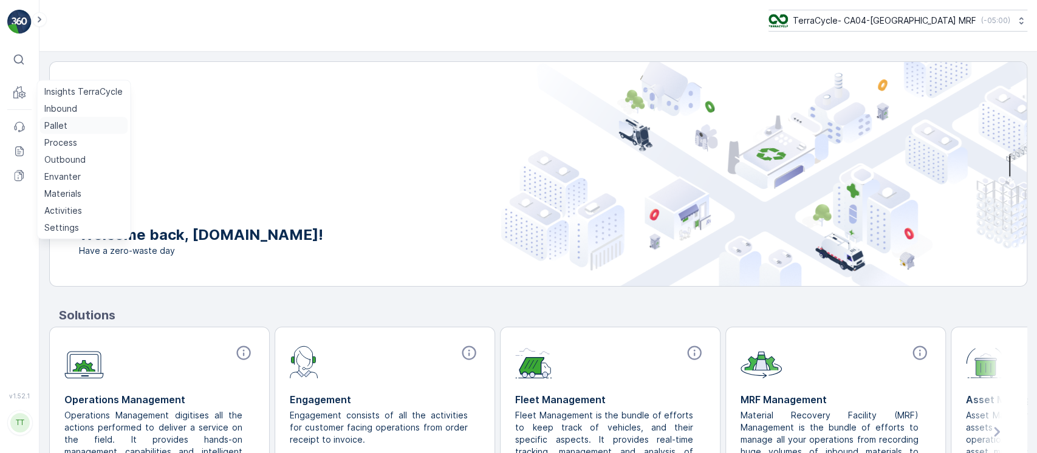
click at [57, 129] on p "Pallet" at bounding box center [55, 126] width 23 height 12
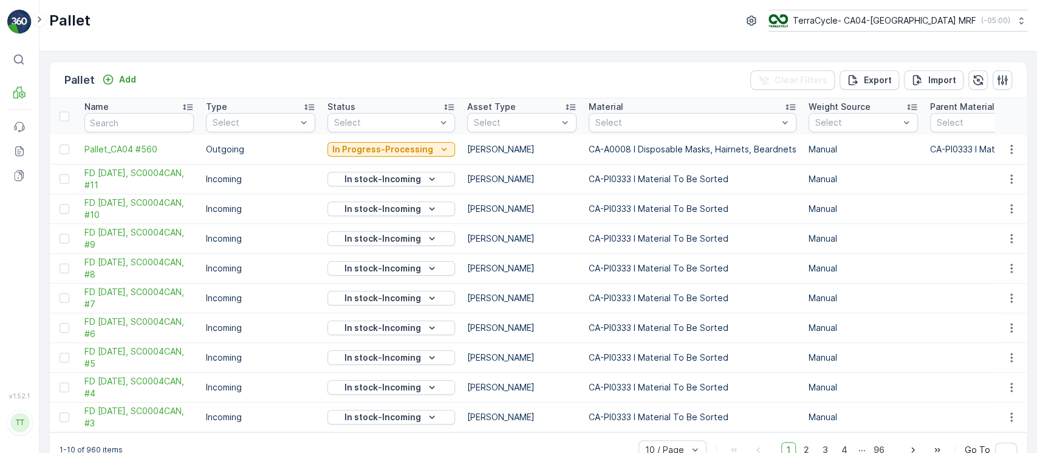
click at [397, 110] on div "Status" at bounding box center [391, 107] width 128 height 12
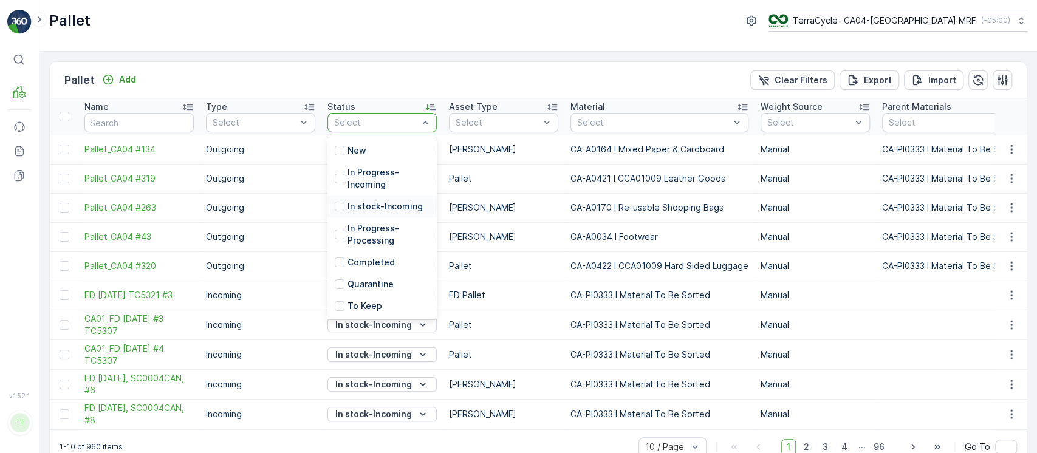
click at [401, 208] on p "In stock-Incoming" at bounding box center [385, 206] width 75 height 12
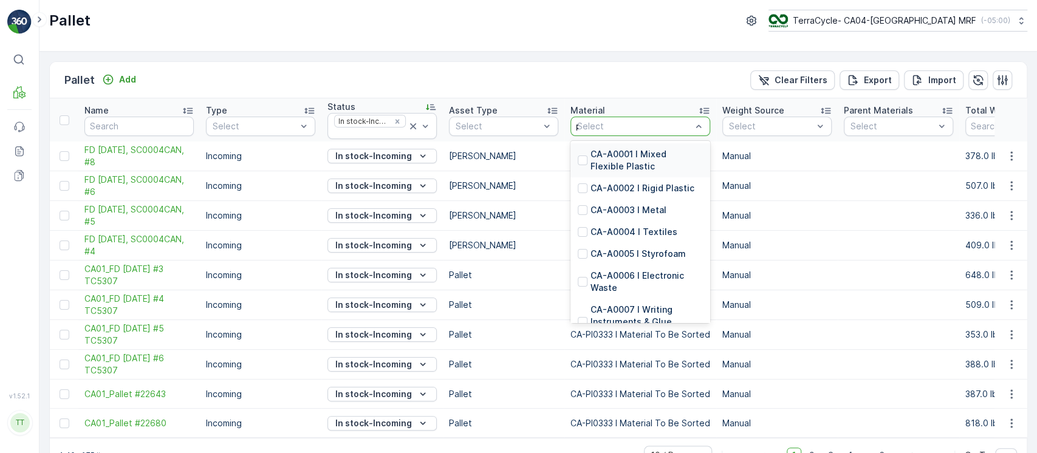
type input "pi"
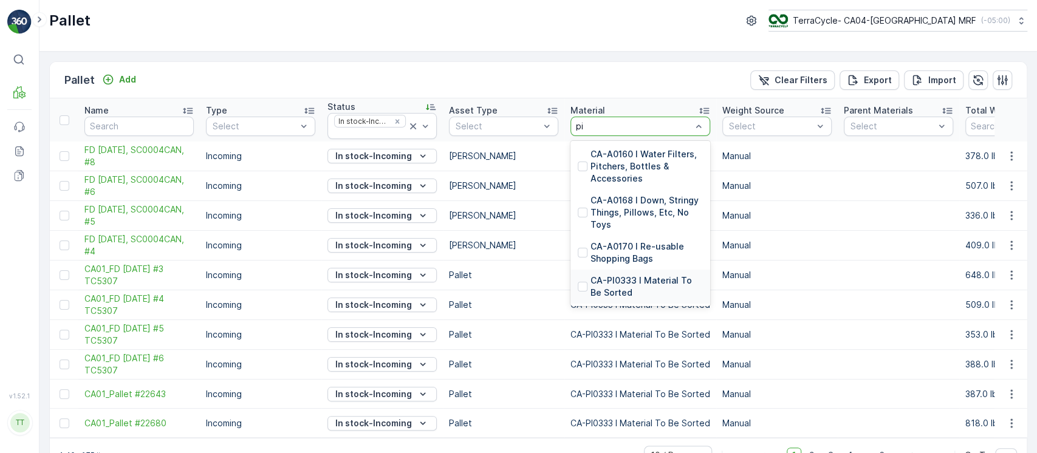
click at [626, 276] on p "CA-PI0333 I Material To Be Sorted" at bounding box center [647, 287] width 112 height 24
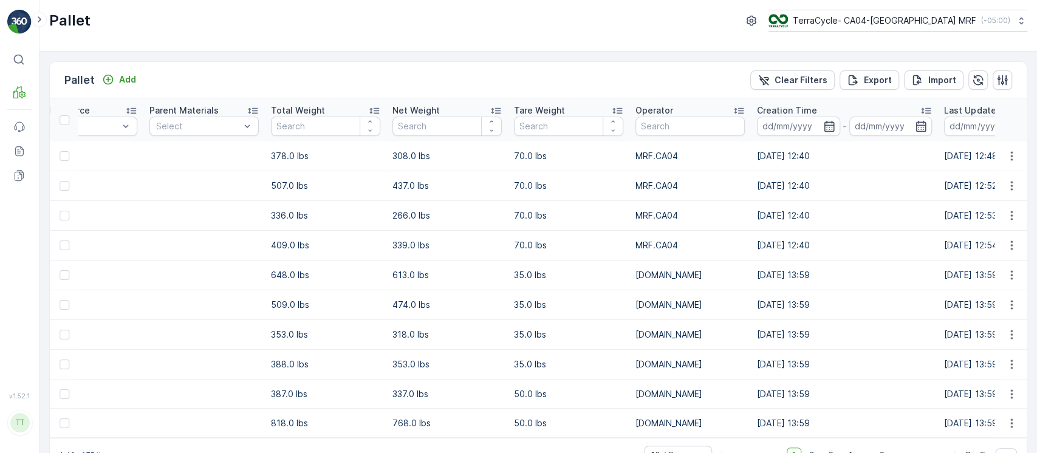
scroll to position [0, 711]
click at [795, 127] on input at bounding box center [799, 126] width 83 height 19
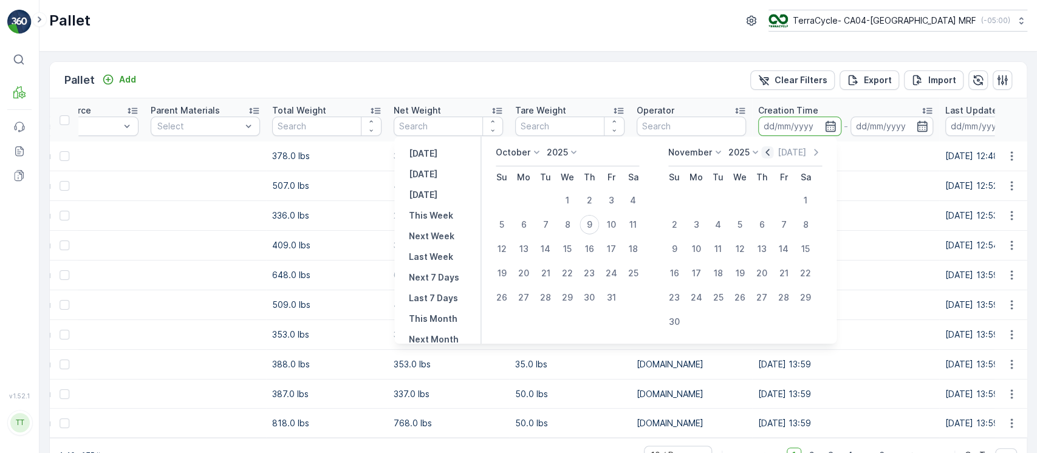
click at [773, 153] on icon "button" at bounding box center [767, 152] width 12 height 12
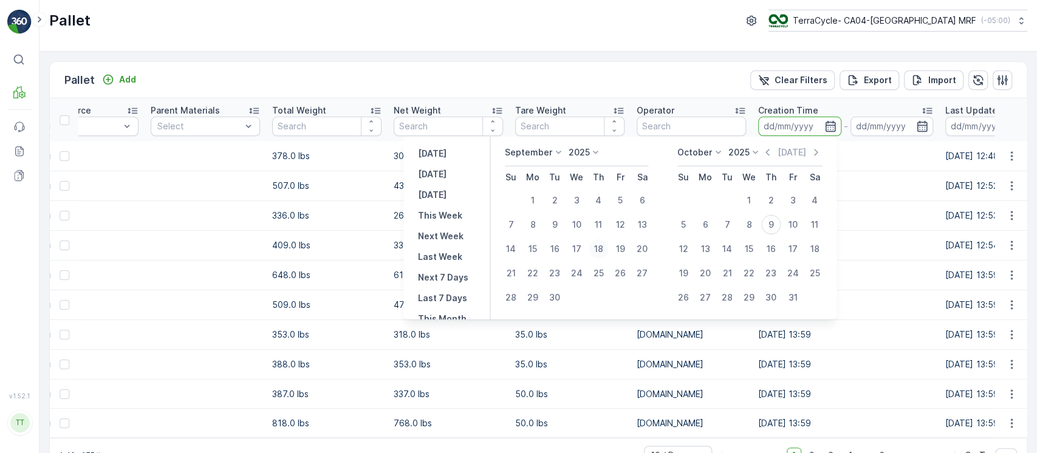
click at [603, 246] on div "18" at bounding box center [598, 248] width 19 height 19
type input "[DATE]"
click at [603, 246] on div "18" at bounding box center [598, 248] width 19 height 19
type input "18.09.2025"
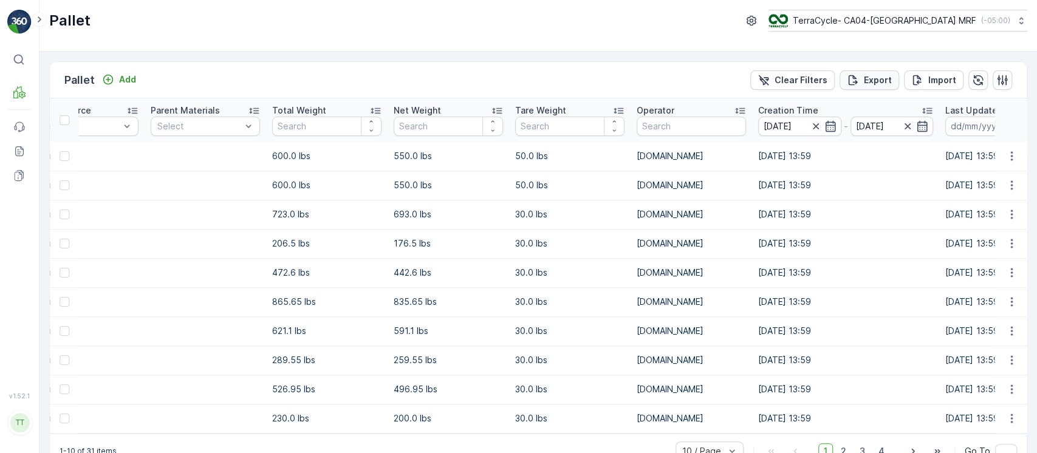
click at [856, 86] on button "Export" at bounding box center [870, 79] width 60 height 19
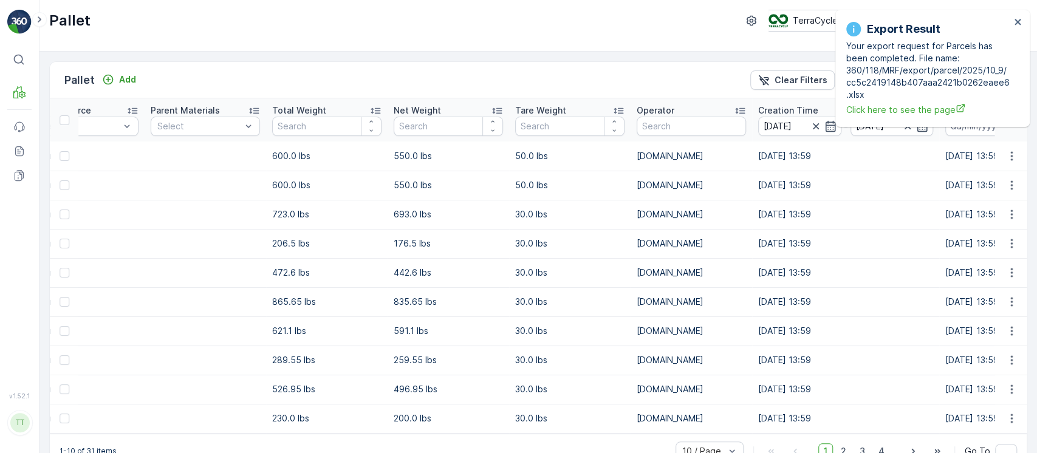
click at [539, 341] on td "30.0 lbs" at bounding box center [570, 331] width 122 height 29
click at [812, 124] on icon "button" at bounding box center [816, 126] width 12 height 12
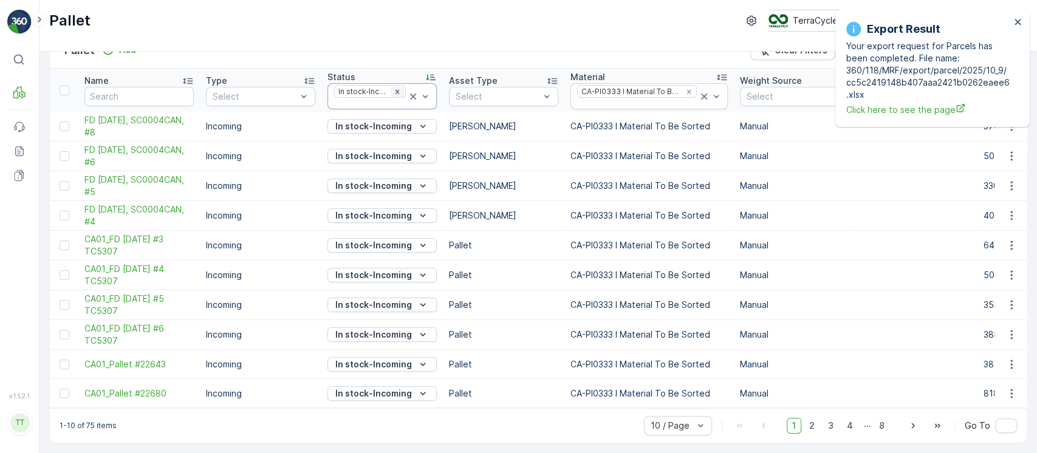
click at [400, 87] on icon "Remove In stock-Incoming" at bounding box center [397, 91] width 9 height 9
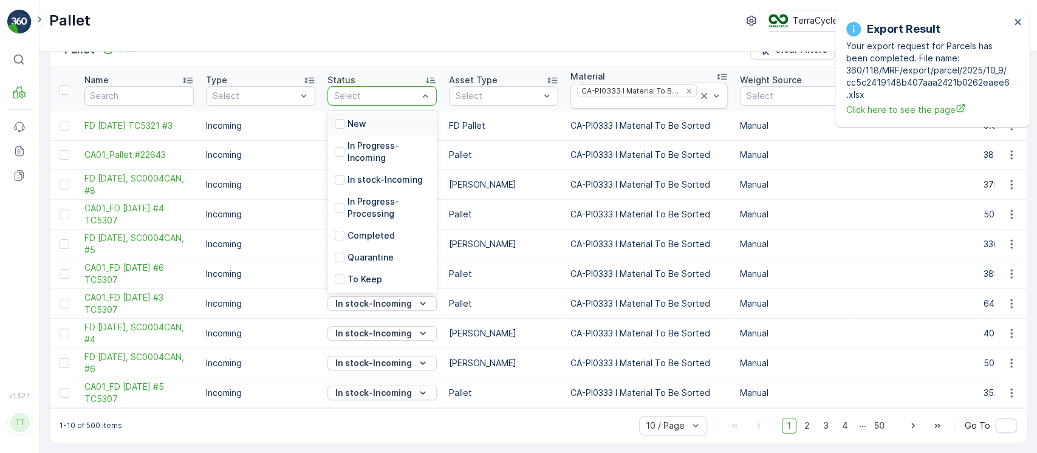
click at [428, 98] on div at bounding box center [425, 96] width 12 height 18
click at [380, 231] on p "Ready to Allocation" at bounding box center [389, 242] width 82 height 24
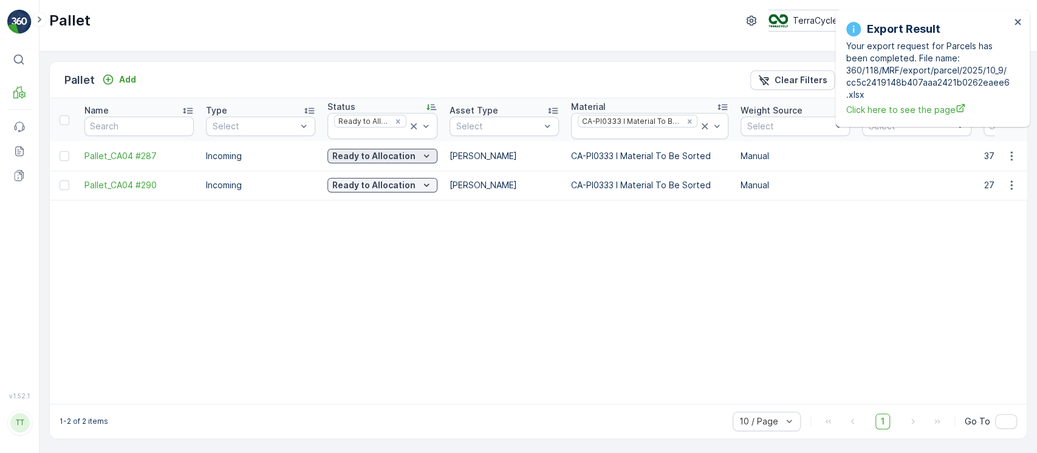
click at [372, 150] on p "Ready to Allocation" at bounding box center [373, 156] width 83 height 12
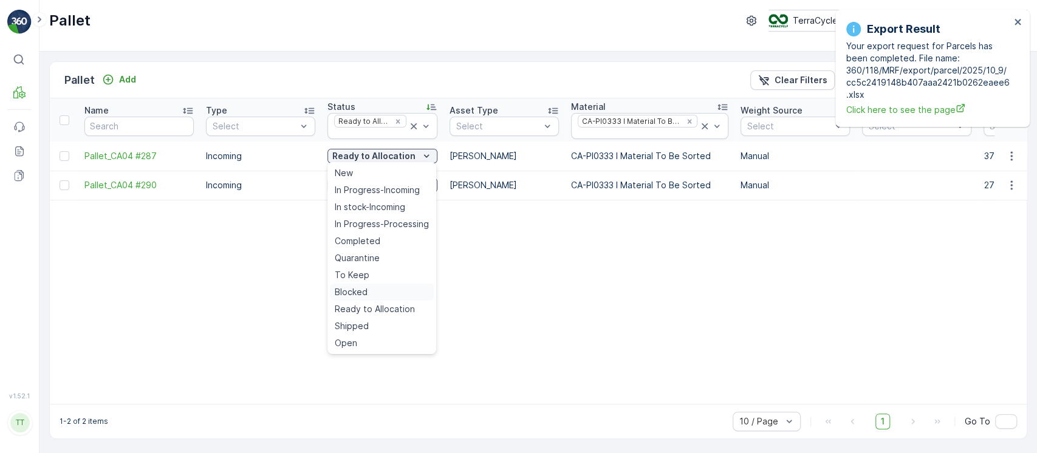
click at [357, 286] on span "Blocked" at bounding box center [351, 292] width 33 height 12
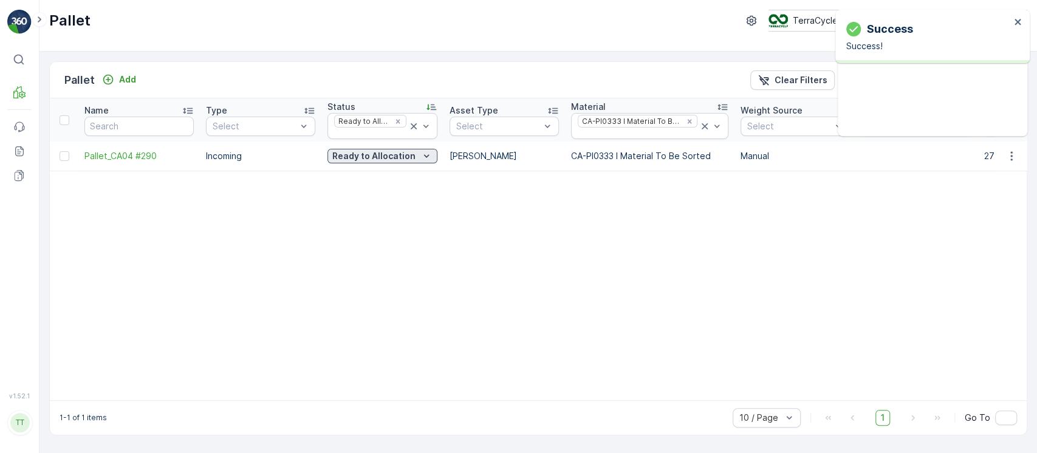
click at [420, 158] on icon "Ready to Allocation" at bounding box center [426, 156] width 12 height 12
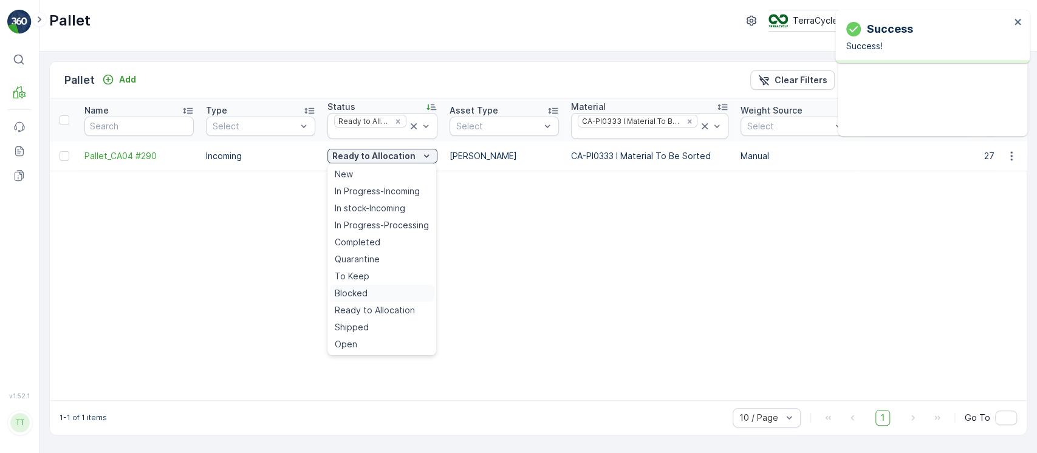
click at [369, 285] on div "Blocked" at bounding box center [382, 293] width 104 height 17
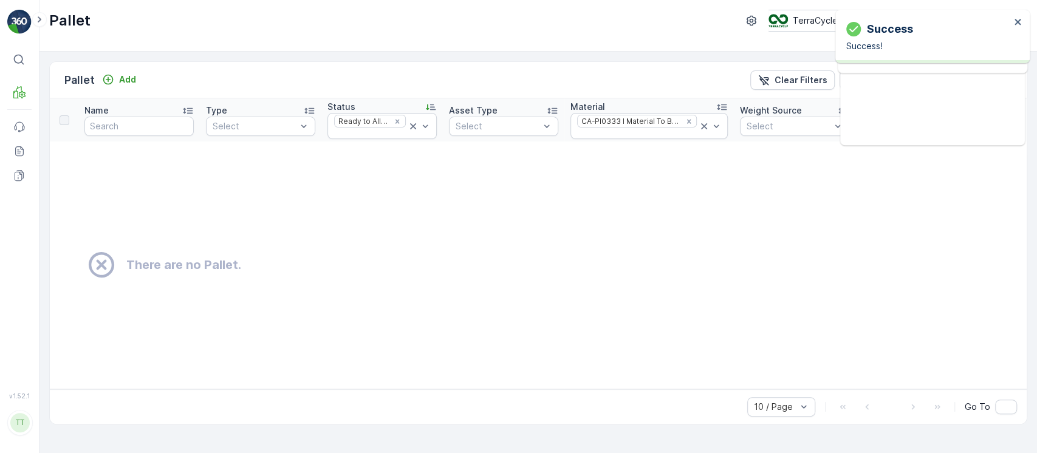
click at [413, 128] on icon at bounding box center [413, 126] width 12 height 12
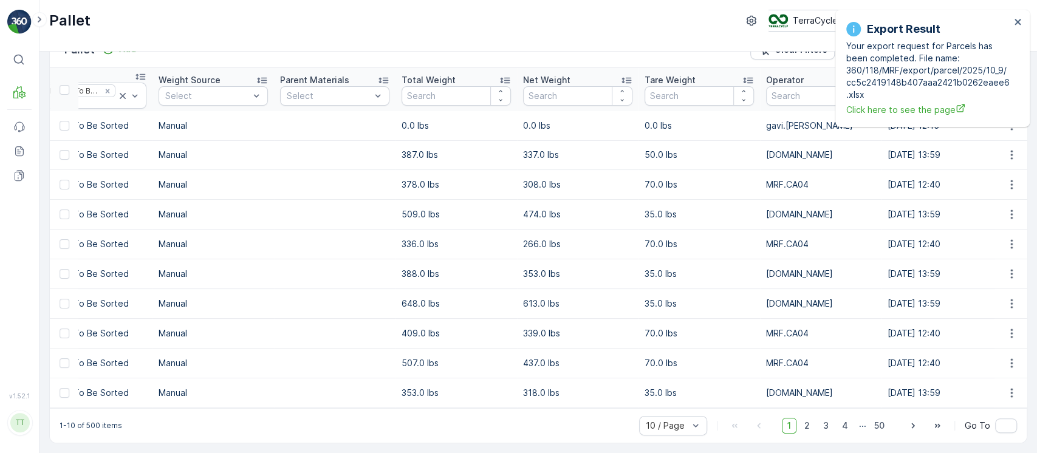
scroll to position [0, 580]
click at [693, 432] on div at bounding box center [696, 426] width 12 height 18
click at [690, 404] on div "50 / Page" at bounding box center [673, 398] width 68 height 19
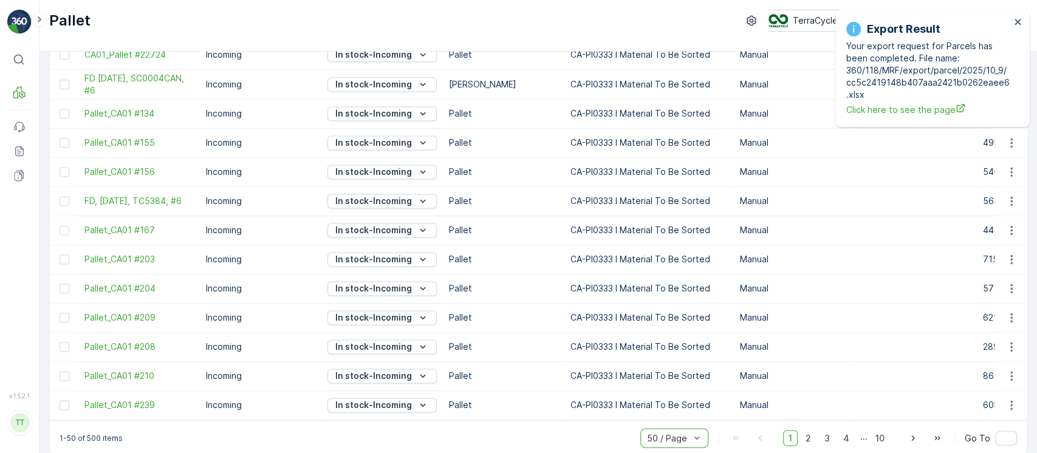
scroll to position [1207, 0]
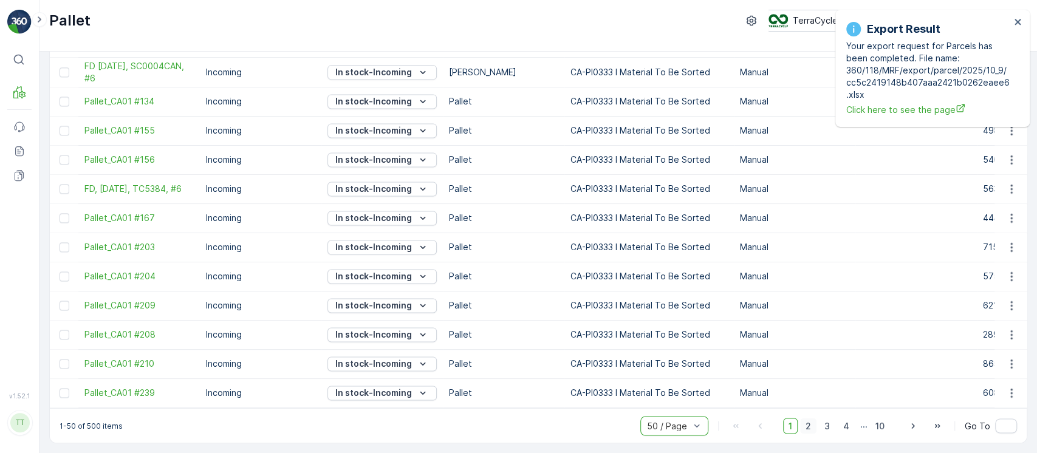
click at [809, 423] on span "2" at bounding box center [808, 426] width 16 height 16
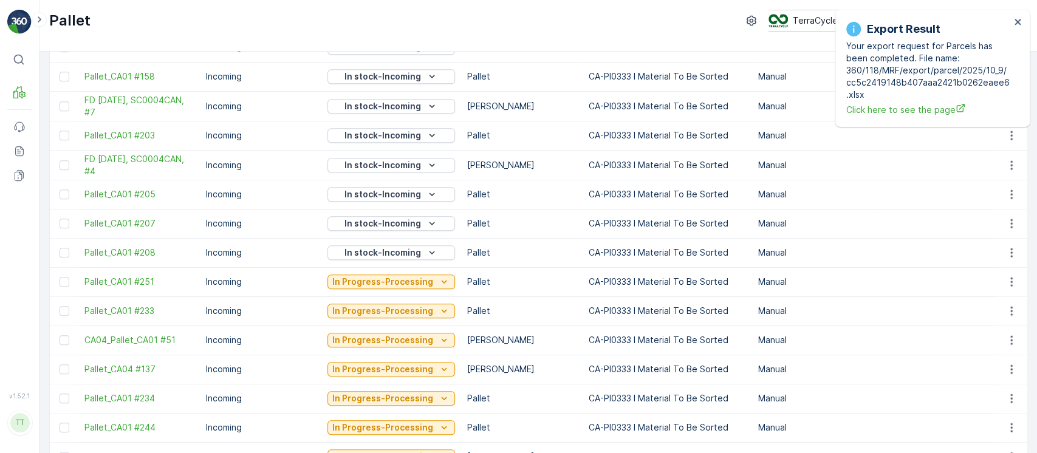
scroll to position [1202, 0]
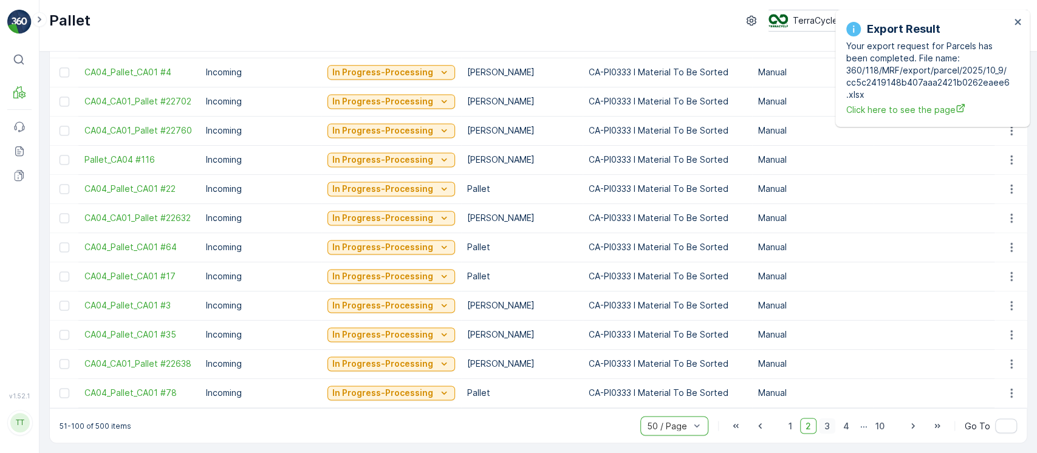
click at [823, 427] on span "3" at bounding box center [827, 426] width 16 height 16
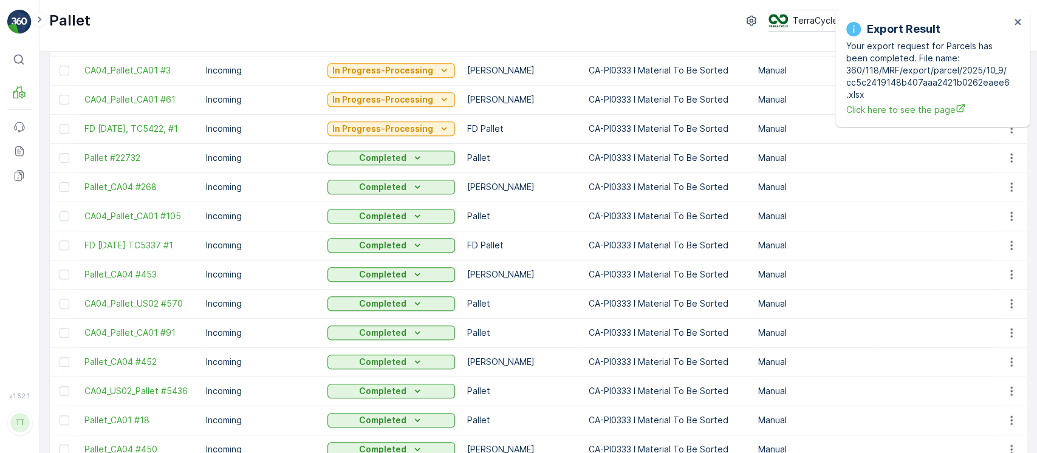
scroll to position [1199, 0]
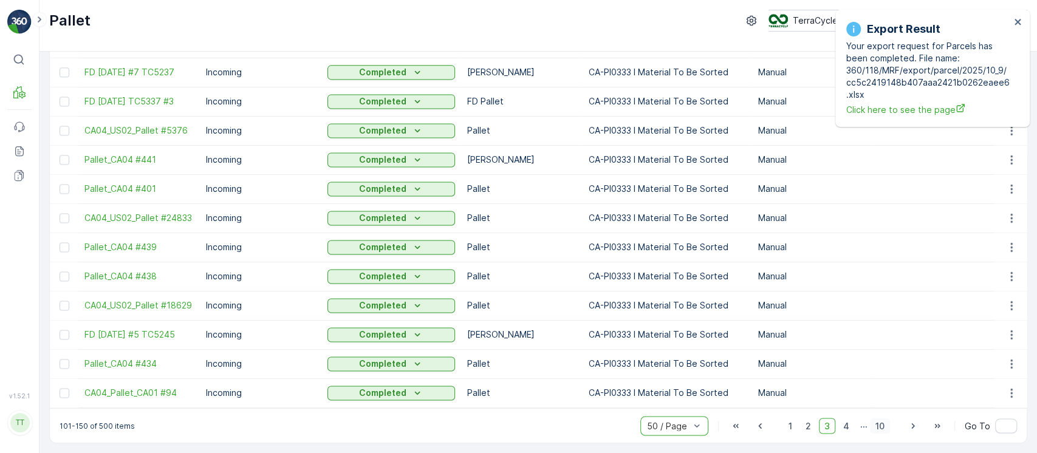
click at [878, 425] on span "10" at bounding box center [880, 426] width 20 height 16
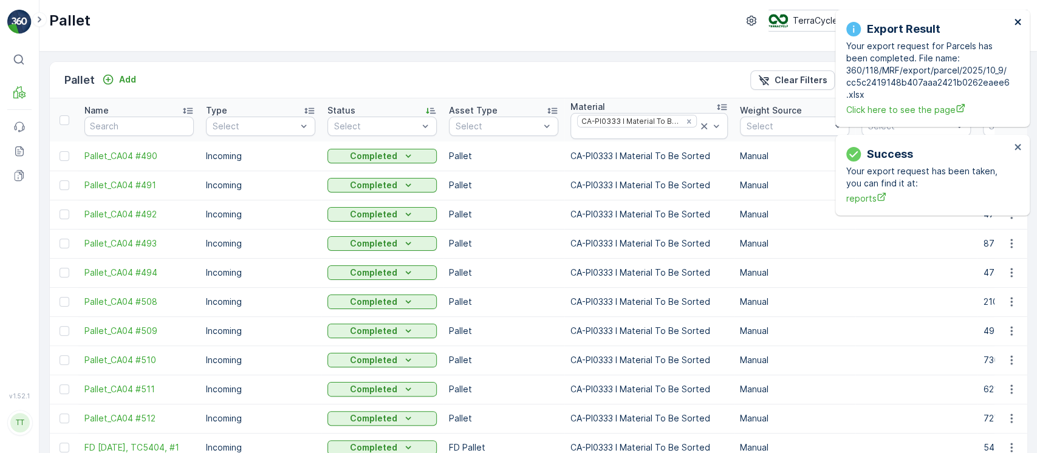
click at [1019, 19] on icon "close" at bounding box center [1018, 22] width 9 height 10
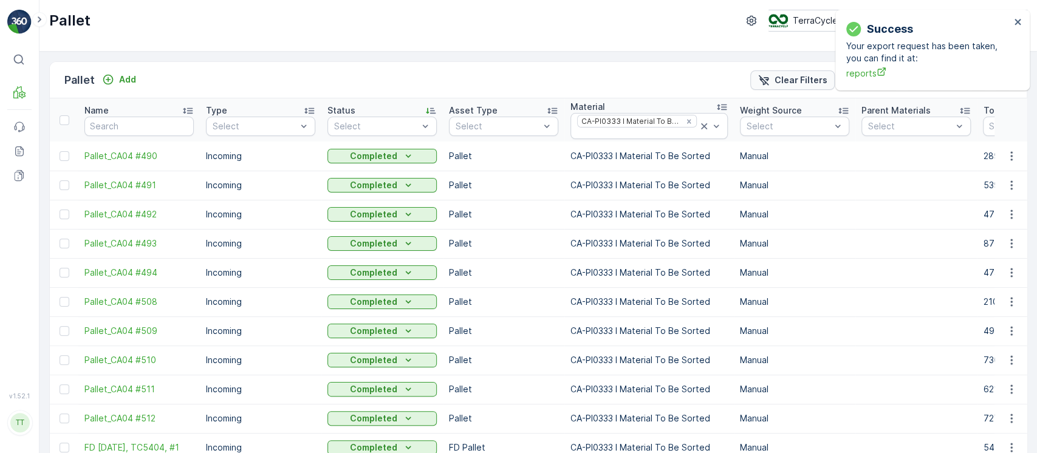
click at [802, 76] on p "Clear Filters" at bounding box center [801, 80] width 53 height 12
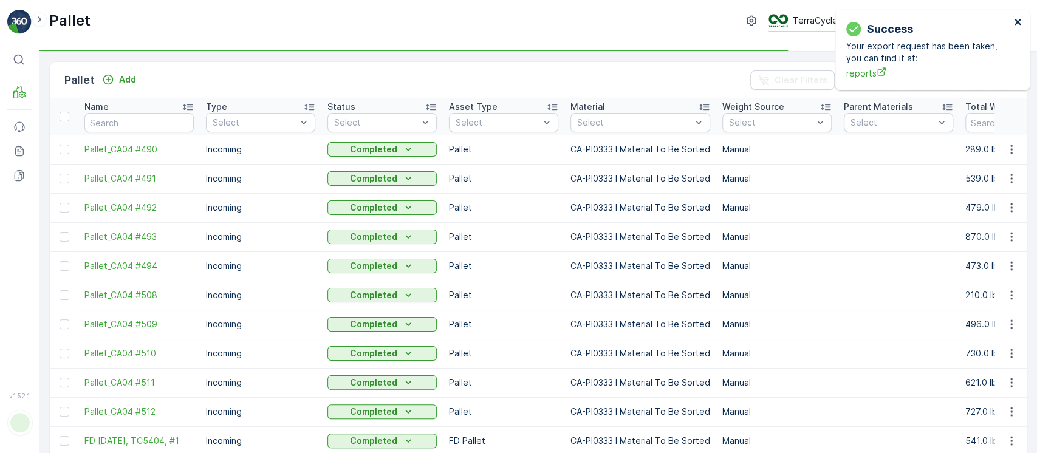
click at [1018, 28] on button "close" at bounding box center [1018, 23] width 9 height 12
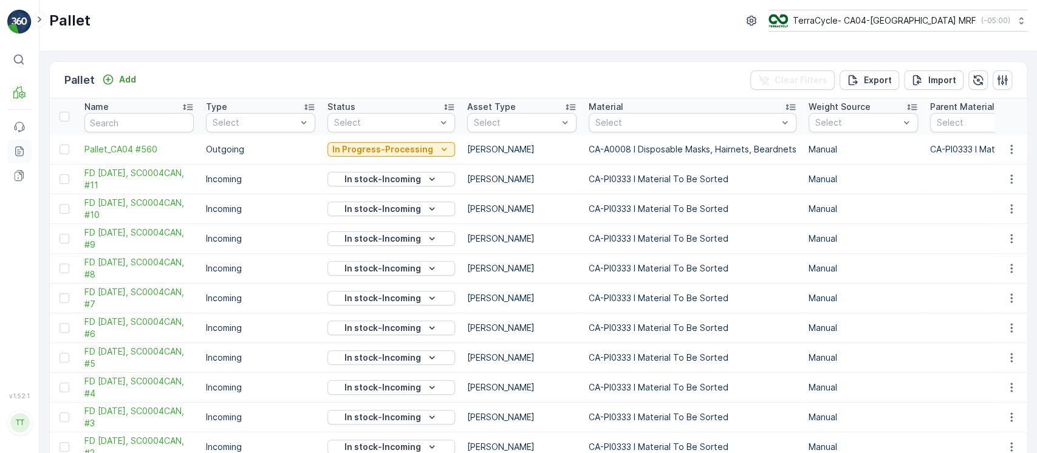
click at [26, 152] on link "Reports" at bounding box center [19, 151] width 24 height 24
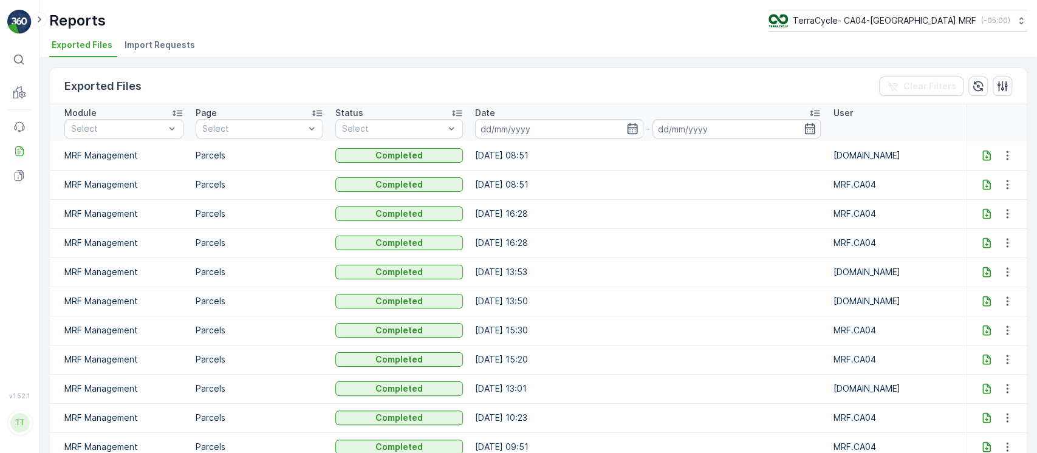
click at [988, 158] on div at bounding box center [986, 155] width 19 height 12
click at [888, 22] on p "TerraCycle- CA04-[GEOGRAPHIC_DATA] MRF" at bounding box center [883, 21] width 183 height 12
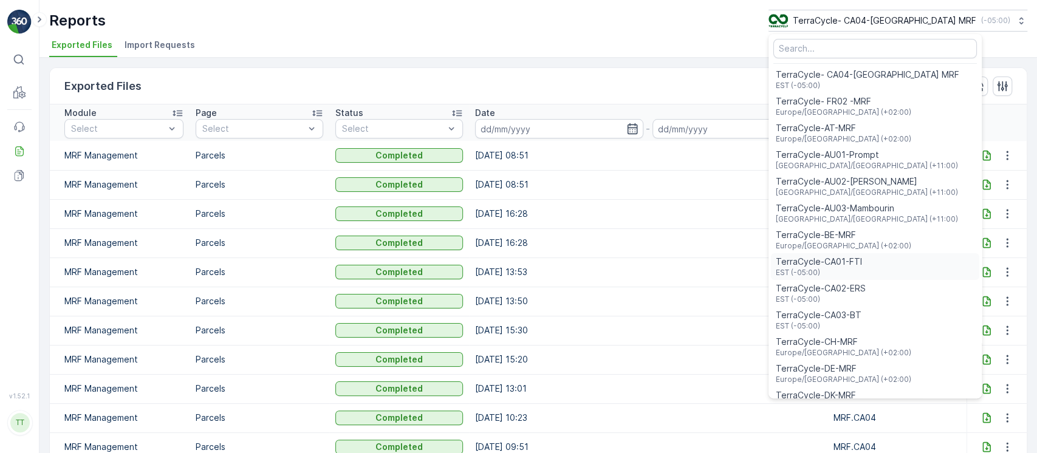
click at [862, 258] on span "TerraCycle-CA01-FTI" at bounding box center [819, 262] width 86 height 12
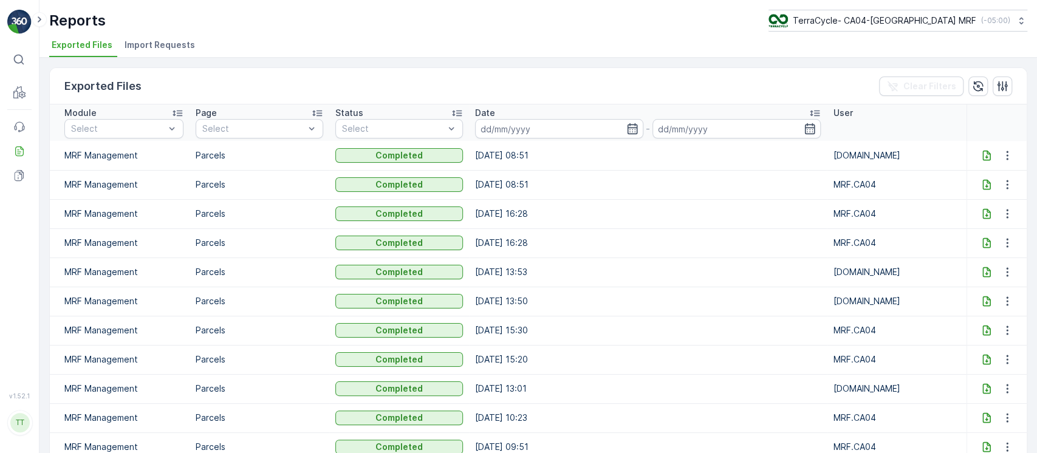
click at [981, 154] on icon at bounding box center [987, 155] width 12 height 12
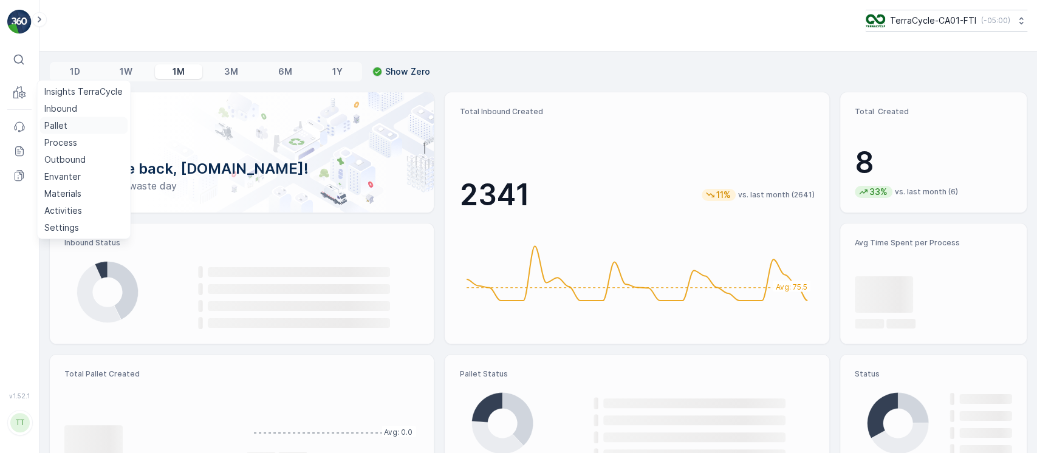
click at [58, 122] on p "Pallet" at bounding box center [55, 126] width 23 height 12
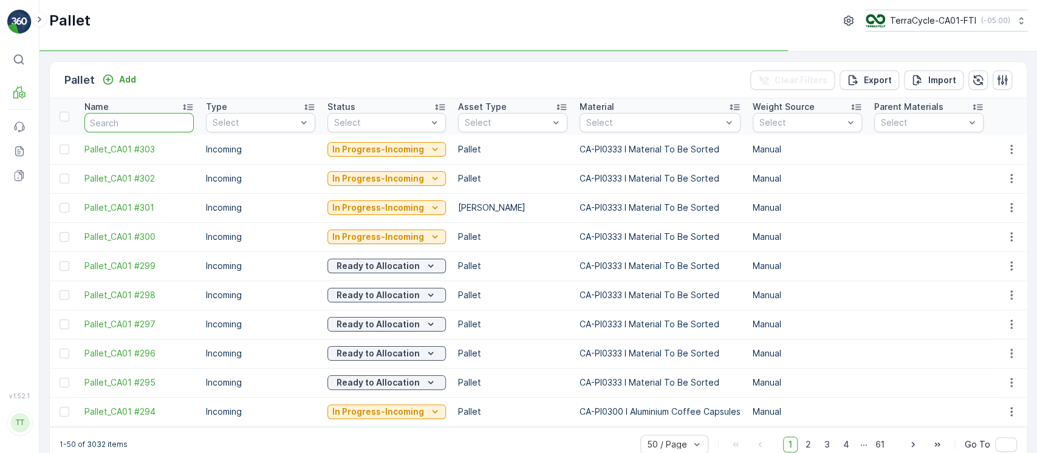
click at [131, 116] on input "text" at bounding box center [138, 122] width 109 height 19
paste input "Pallet_CA01 #155"
type input "Pallet_CA01 #155"
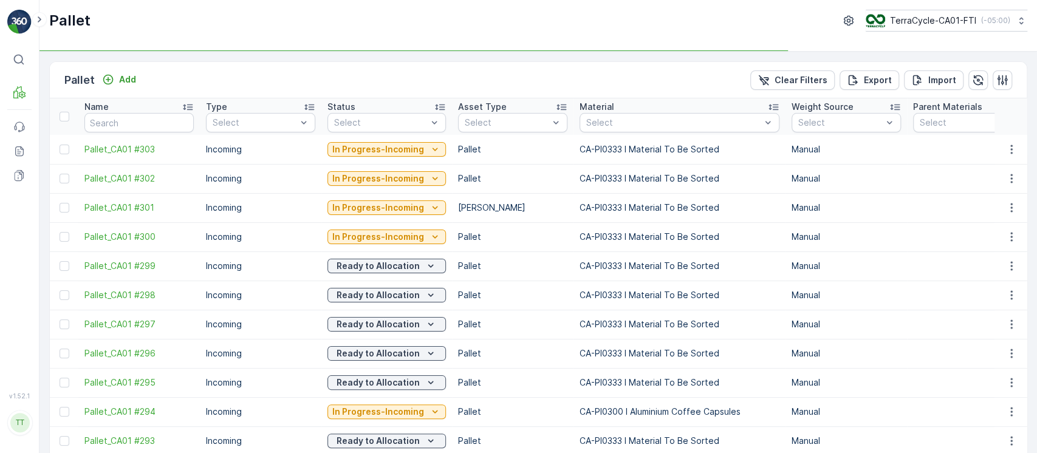
type input "Pallet_CA01 #155"
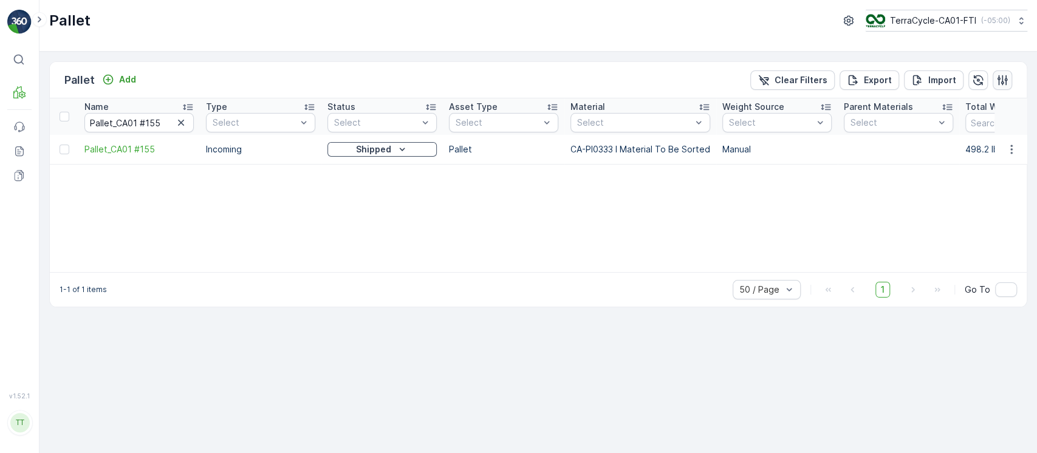
click at [993, 80] on button "button" at bounding box center [1002, 79] width 19 height 19
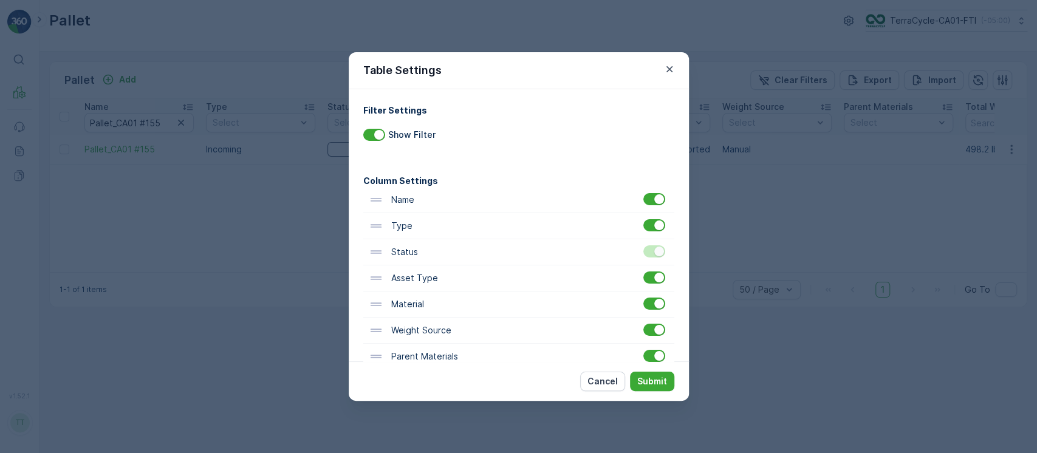
click at [652, 363] on div "Cancel Submit" at bounding box center [519, 380] width 340 height 39
click at [656, 355] on div at bounding box center [659, 356] width 10 height 10
click at [643, 350] on input "checkbox" at bounding box center [643, 350] width 0 height 0
click at [659, 376] on p "Submit" at bounding box center [652, 381] width 30 height 12
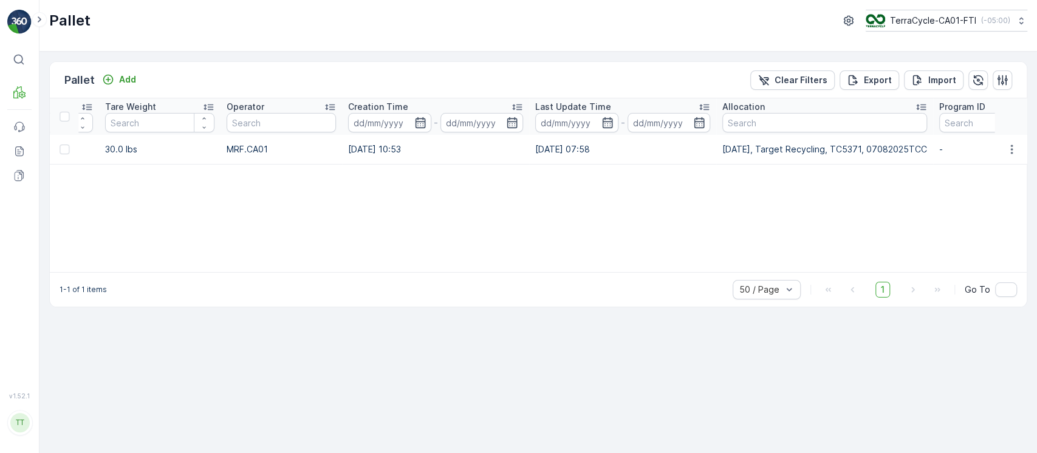
scroll to position [0, 1298]
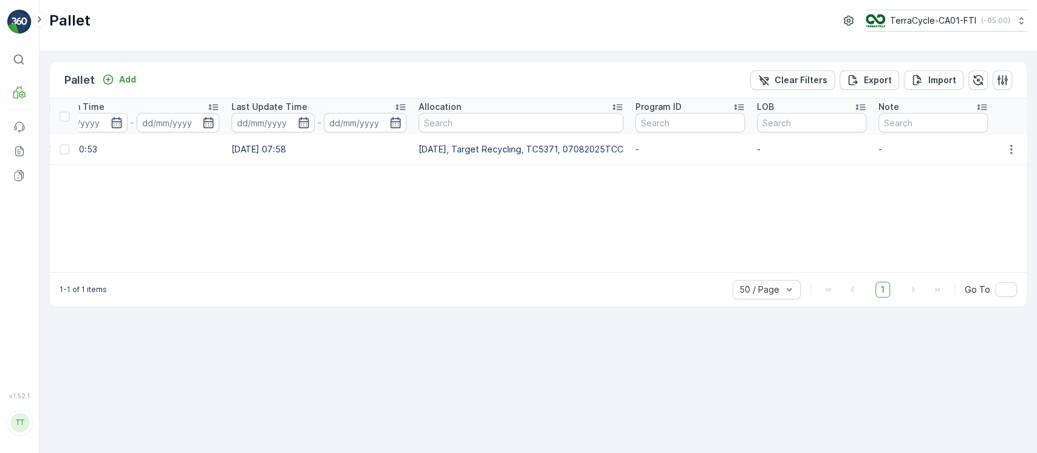
click at [553, 148] on p "07/08/2025, Target Recycling, TC5371, 07082025TCC" at bounding box center [521, 149] width 205 height 12
copy p "TC5371"
drag, startPoint x: 614, startPoint y: 272, endPoint x: 254, endPoint y: 269, distance: 360.3
click at [254, 269] on div "Pallet Add Clear Filters Export Import Name Pallet_CA01 #155 Type Select Status…" at bounding box center [538, 184] width 978 height 246
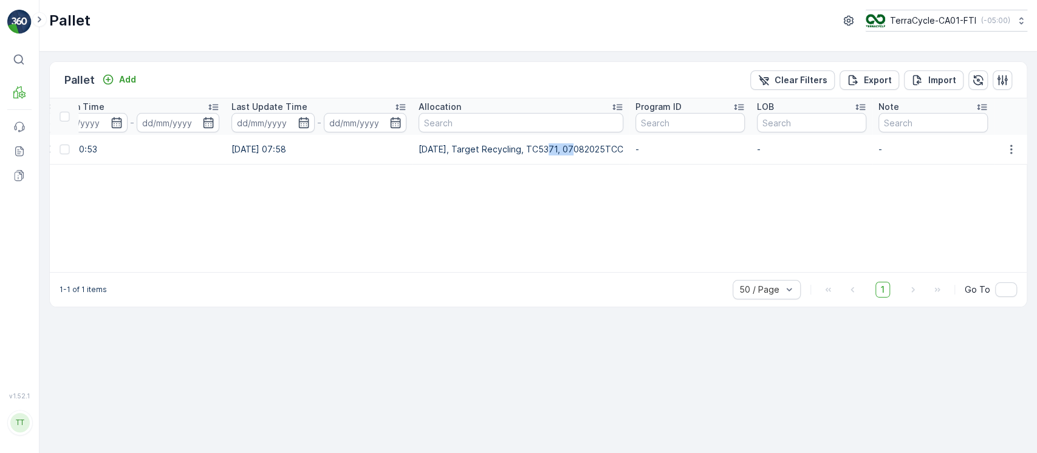
copy p "TC5371"
click at [577, 116] on input "text" at bounding box center [521, 122] width 205 height 19
paste input "TC5371"
type input "TC5371"
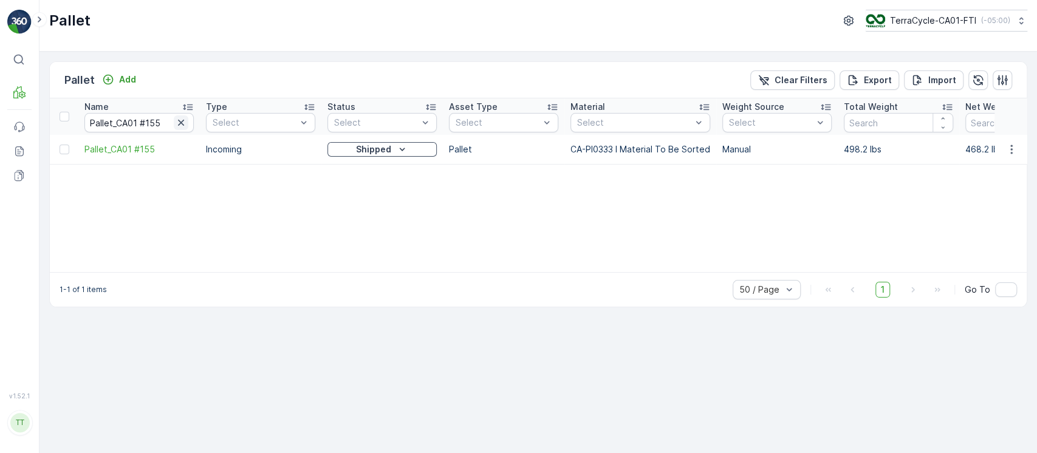
click at [183, 124] on icon "button" at bounding box center [181, 123] width 12 height 12
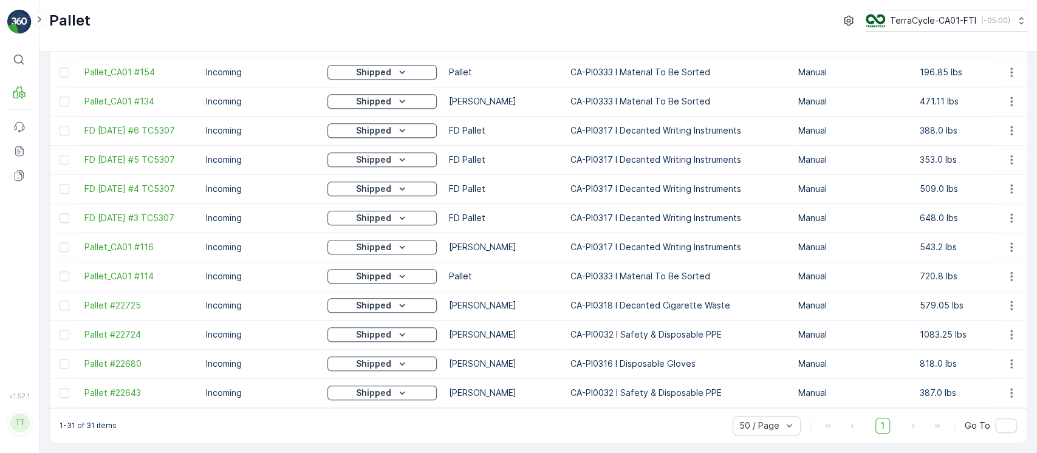
scroll to position [639, 0]
click at [923, 15] on p "TerraCycle-CA01-FTI" at bounding box center [932, 21] width 86 height 12
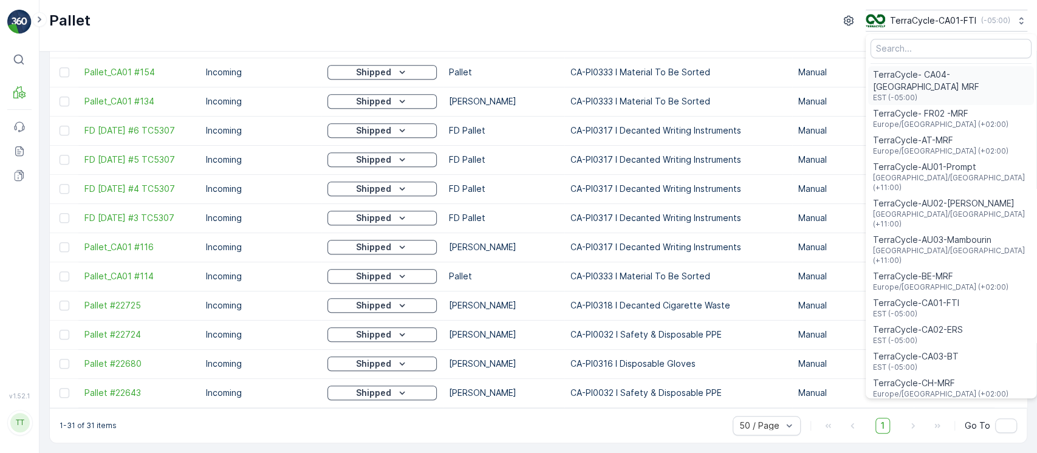
click at [931, 74] on span "TerraCycle- CA04-[GEOGRAPHIC_DATA] MRF" at bounding box center [951, 81] width 156 height 24
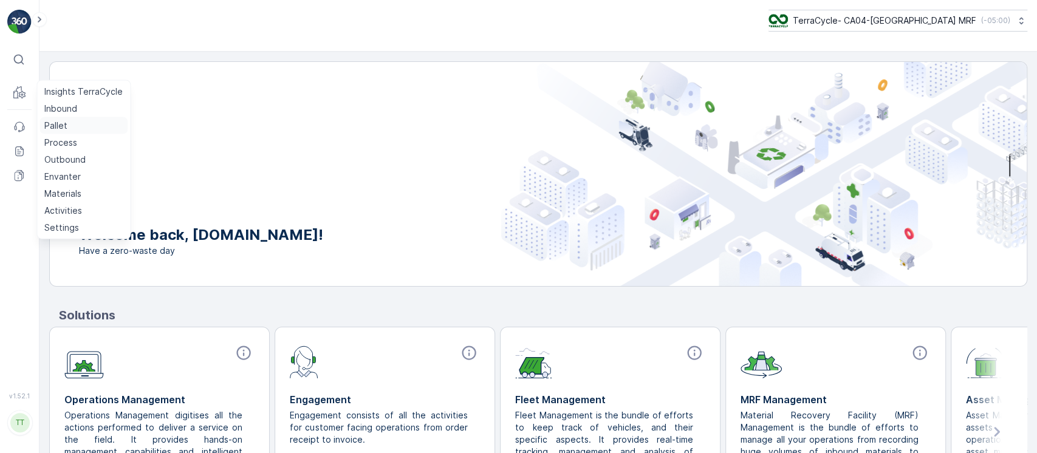
click at [53, 125] on p "Pallet" at bounding box center [55, 126] width 23 height 12
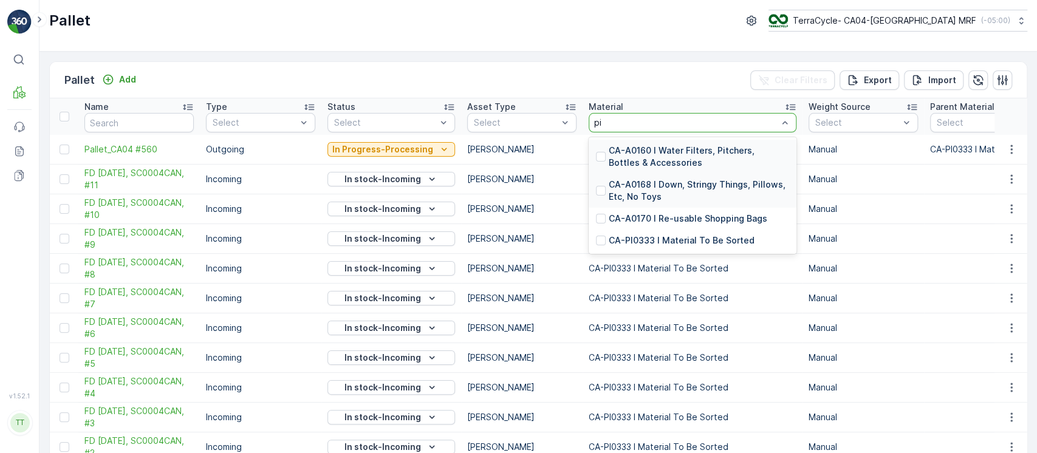
type input "pi0"
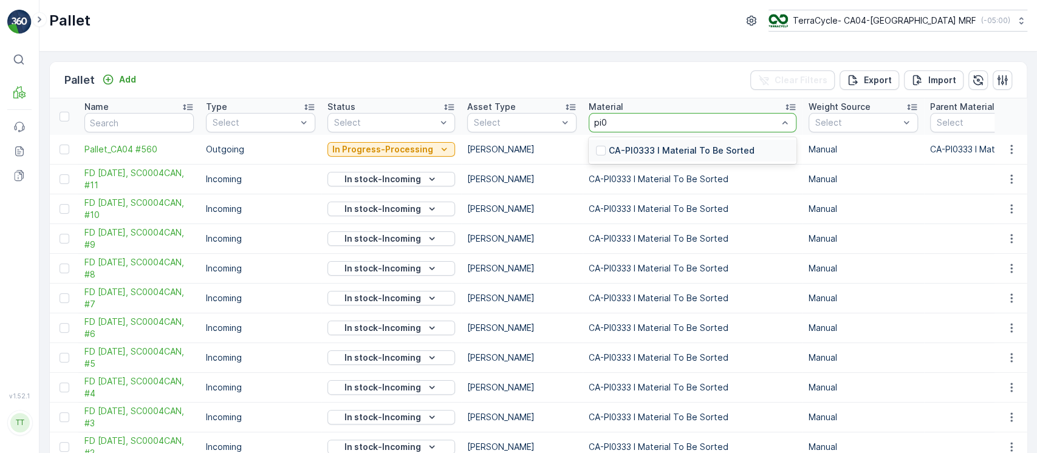
click at [642, 154] on p "CA-PI0333 I Material To Be Sorted" at bounding box center [682, 151] width 146 height 12
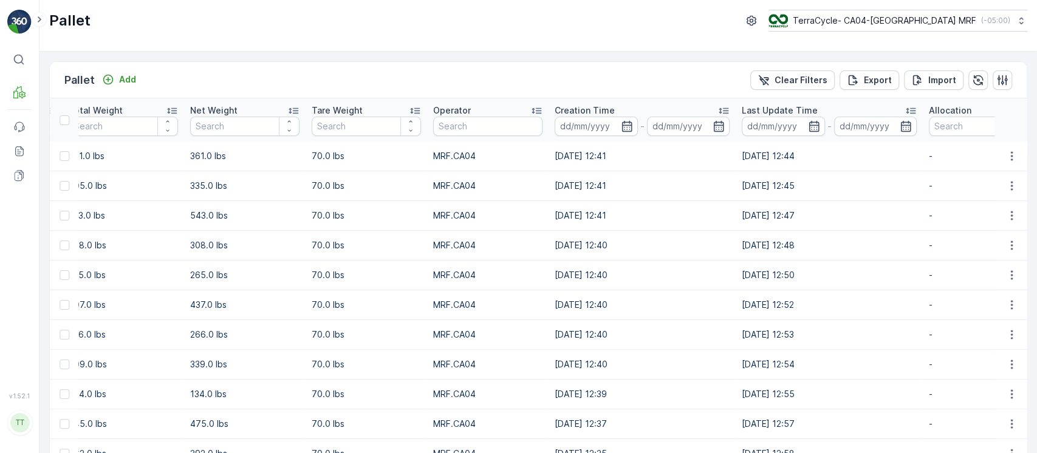
scroll to position [0, 934]
click at [578, 124] on input at bounding box center [594, 126] width 83 height 19
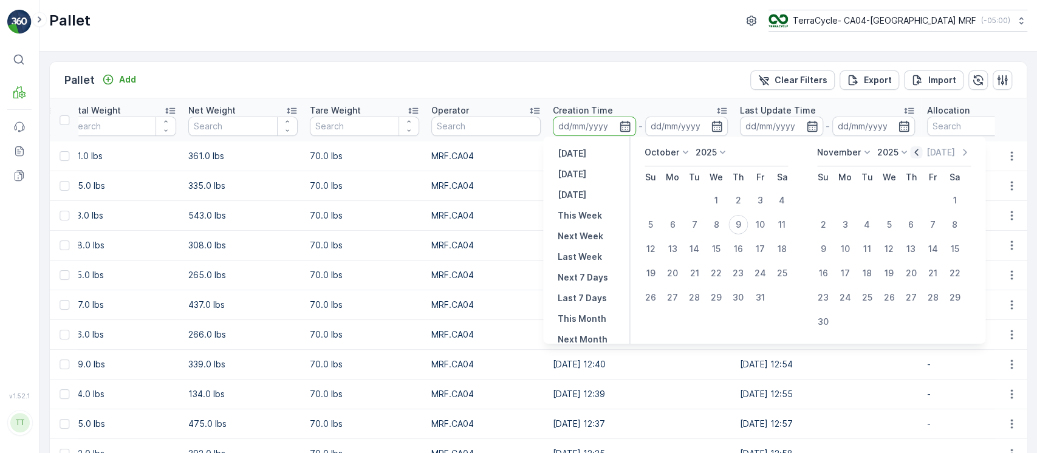
click at [918, 154] on icon "button" at bounding box center [917, 152] width 12 height 12
click at [739, 249] on div "18" at bounding box center [737, 248] width 19 height 19
type input "[DATE]"
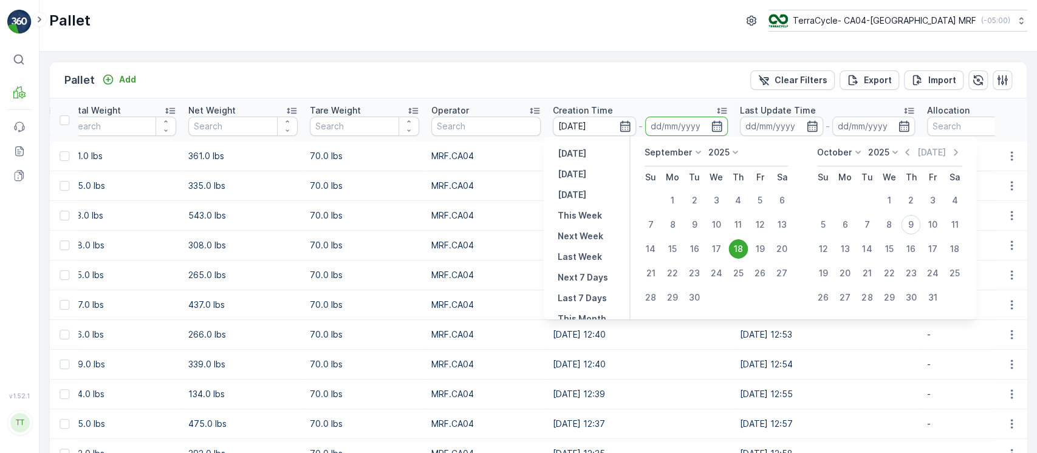
click at [739, 249] on div "18" at bounding box center [737, 248] width 19 height 19
type input "18.09.2025"
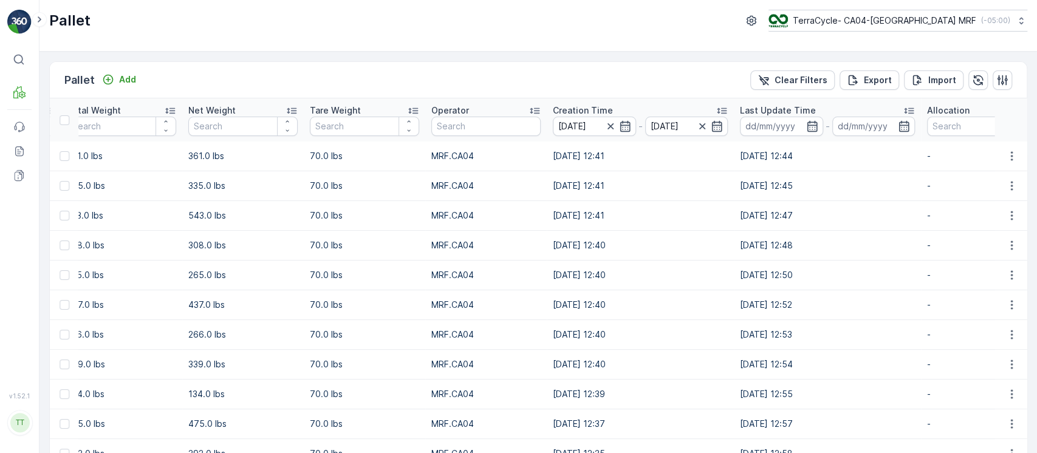
click at [657, 243] on td "08.10.2025 12:40" at bounding box center [640, 246] width 187 height 30
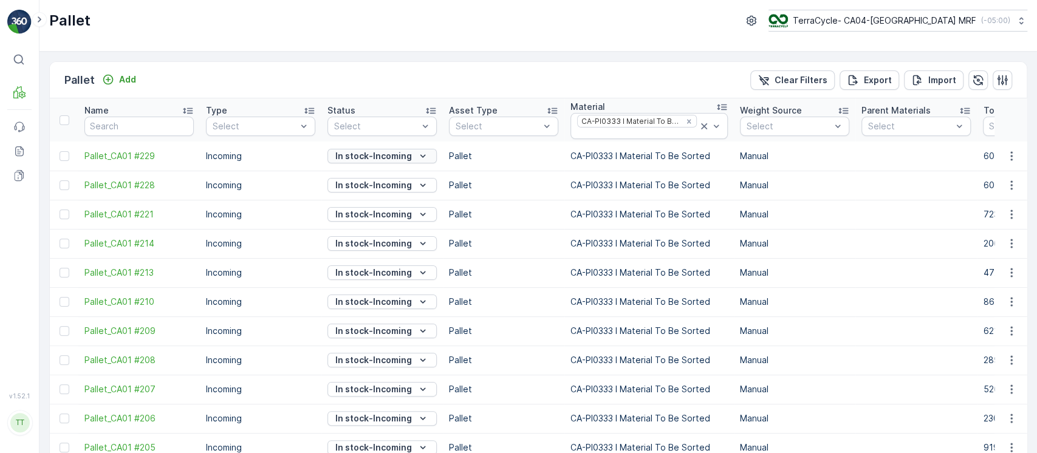
click at [388, 156] on p "In stock-Incoming" at bounding box center [373, 156] width 77 height 12
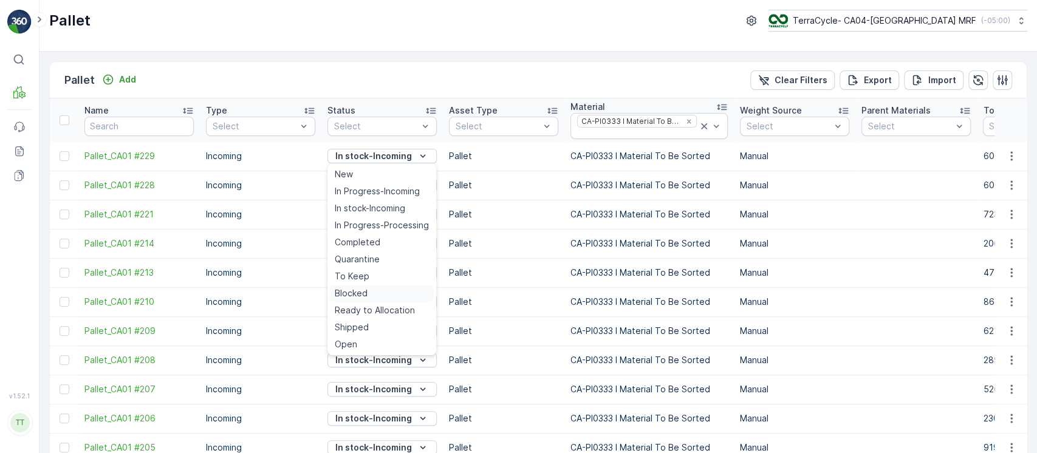
click at [374, 286] on div "Blocked" at bounding box center [382, 293] width 104 height 17
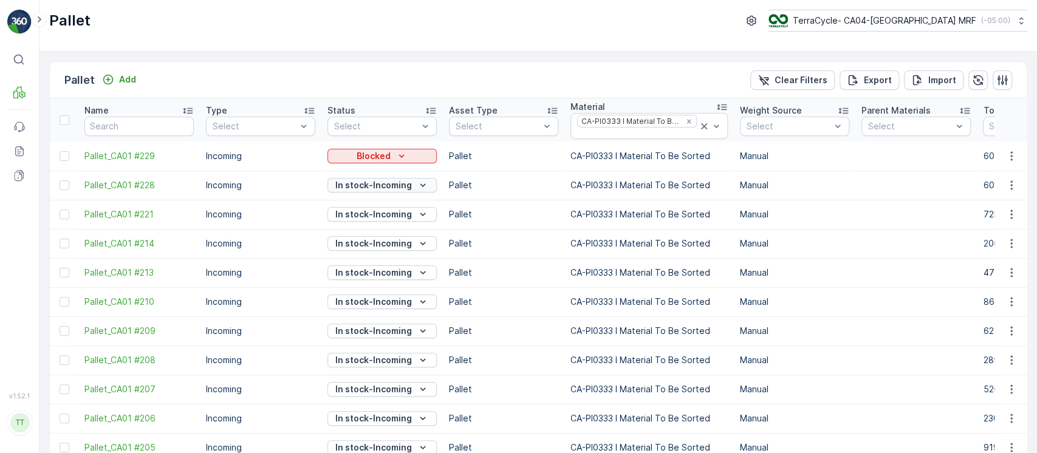
click at [433, 189] on button "In stock-Incoming" at bounding box center [381, 185] width 109 height 15
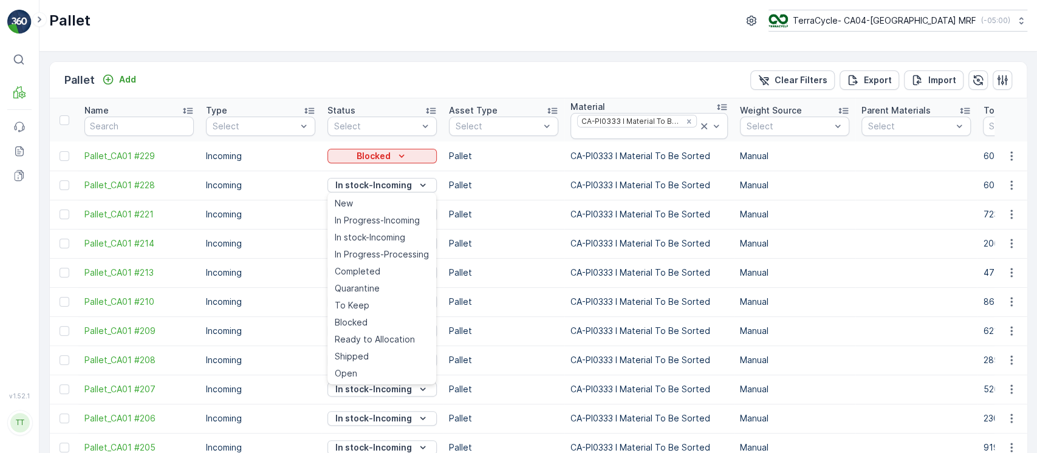
drag, startPoint x: 371, startPoint y: 318, endPoint x: 363, endPoint y: 314, distance: 9.0
click at [371, 319] on div "Blocked" at bounding box center [382, 322] width 104 height 17
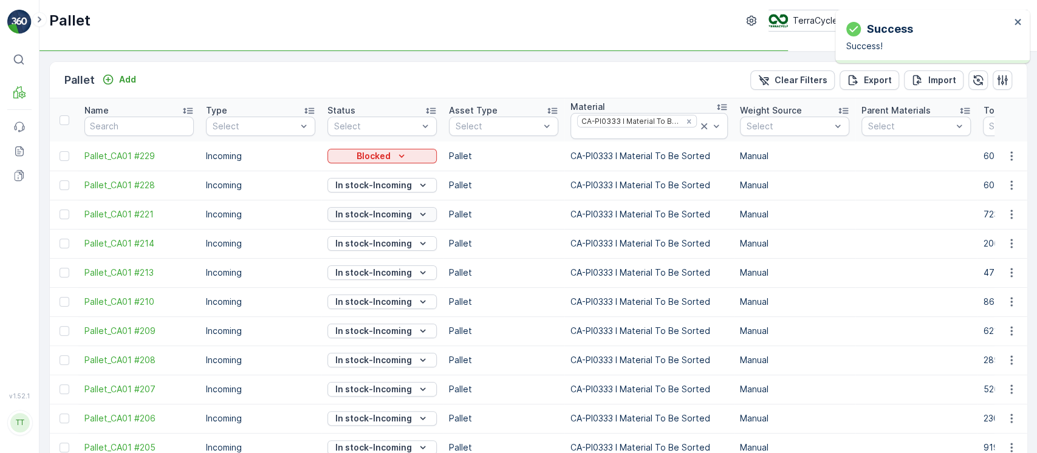
click at [397, 213] on p "In stock-Incoming" at bounding box center [373, 214] width 77 height 12
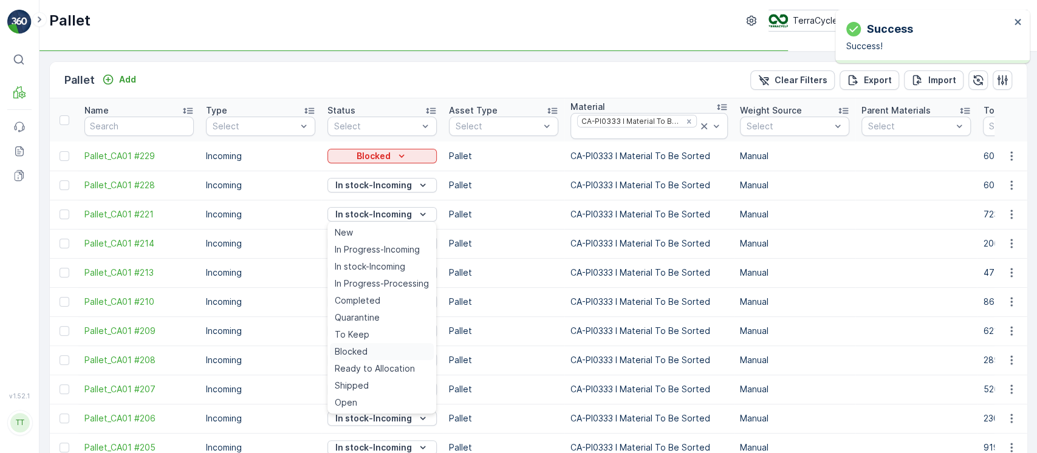
click at [361, 344] on div "Blocked" at bounding box center [382, 351] width 104 height 17
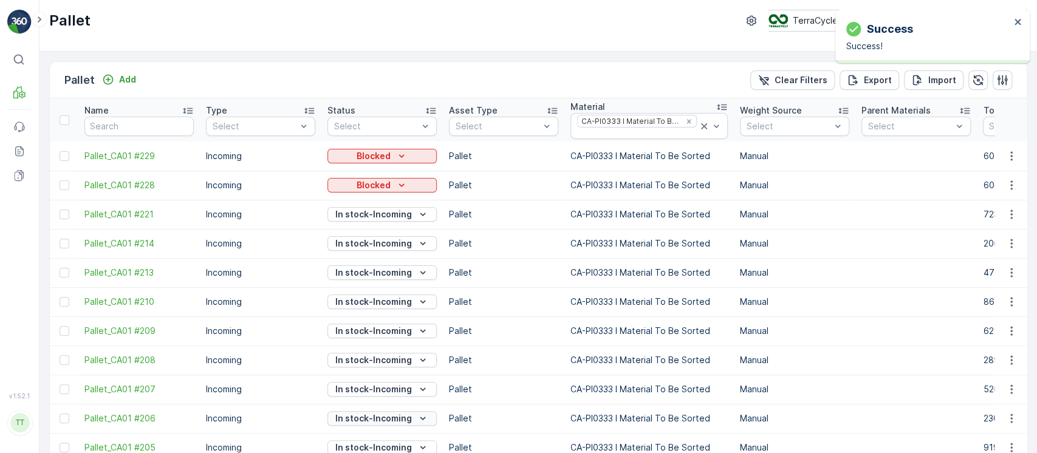
click at [379, 419] on p "In stock-Incoming" at bounding box center [373, 419] width 77 height 12
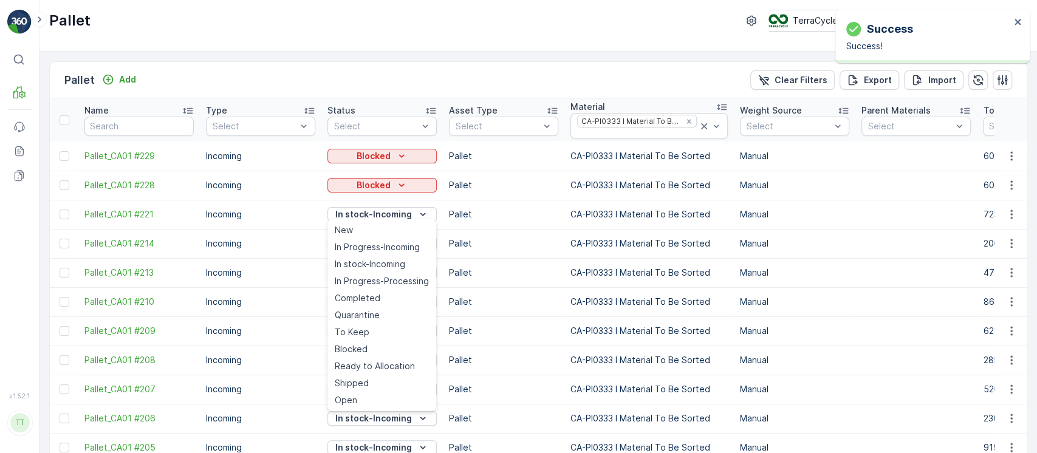
click at [352, 348] on span "Blocked" at bounding box center [351, 349] width 33 height 12
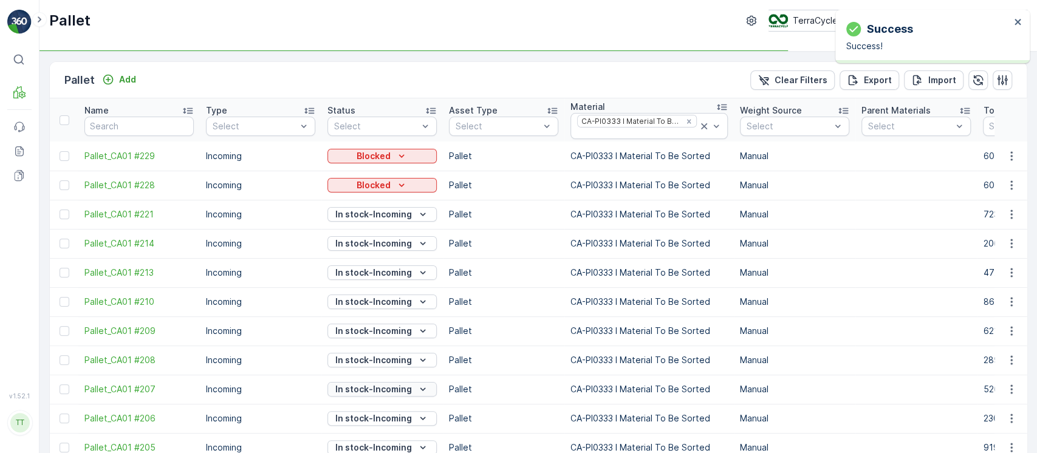
click at [351, 393] on p "In stock-Incoming" at bounding box center [373, 389] width 77 height 12
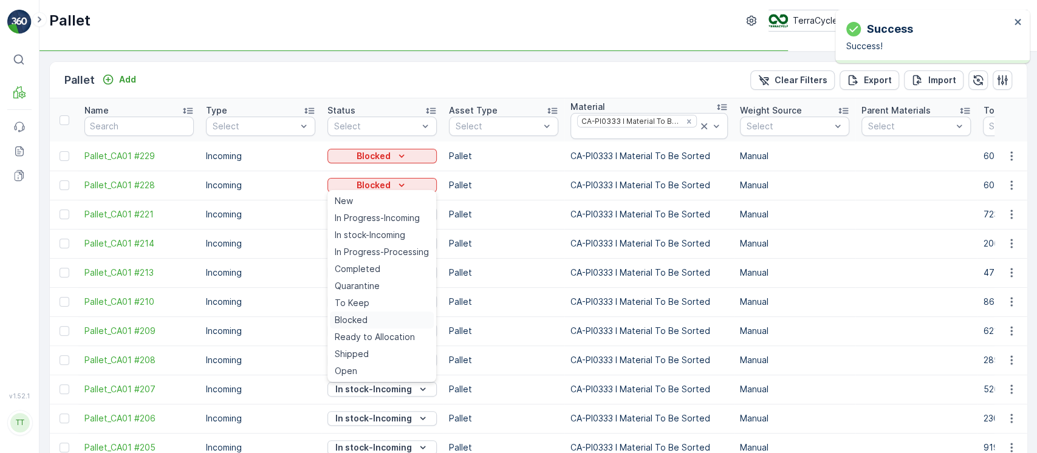
click at [362, 322] on span "Blocked" at bounding box center [351, 320] width 33 height 12
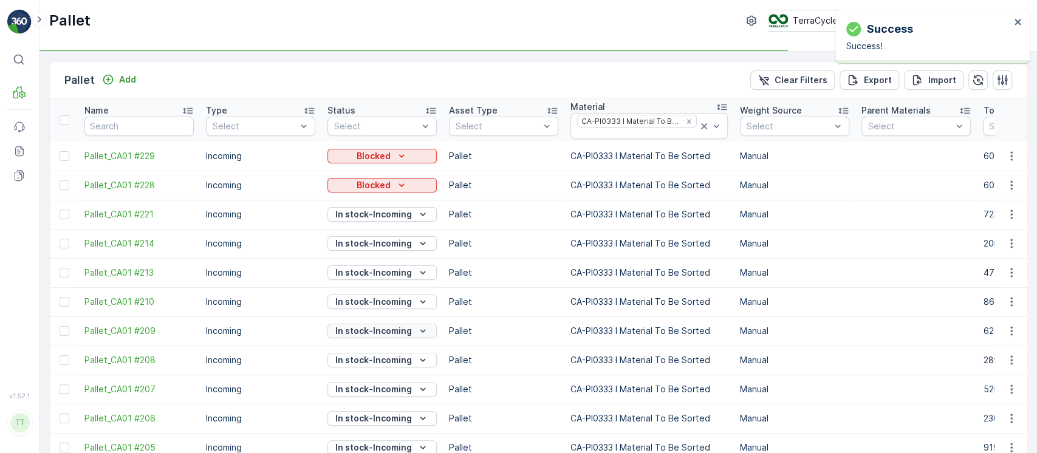
click at [360, 330] on p "In stock-Incoming" at bounding box center [373, 331] width 77 height 12
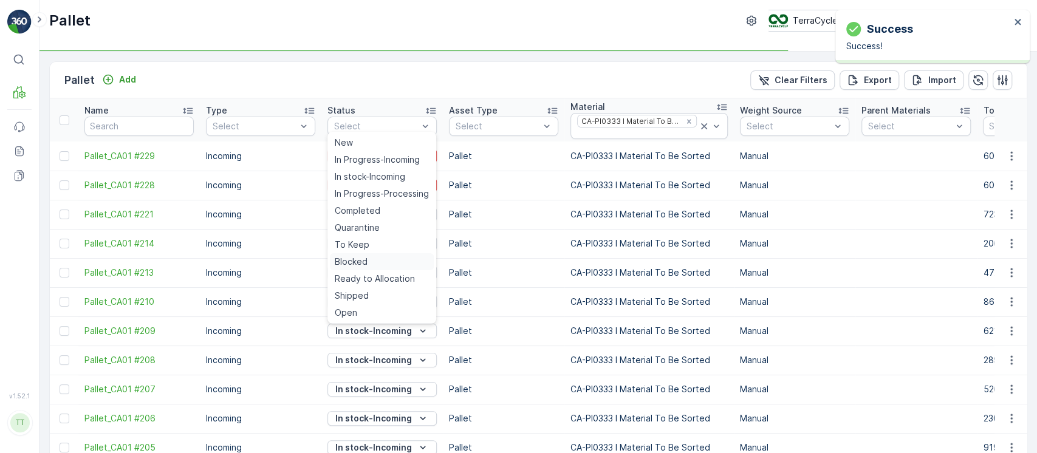
click at [359, 265] on span "Blocked" at bounding box center [351, 262] width 33 height 12
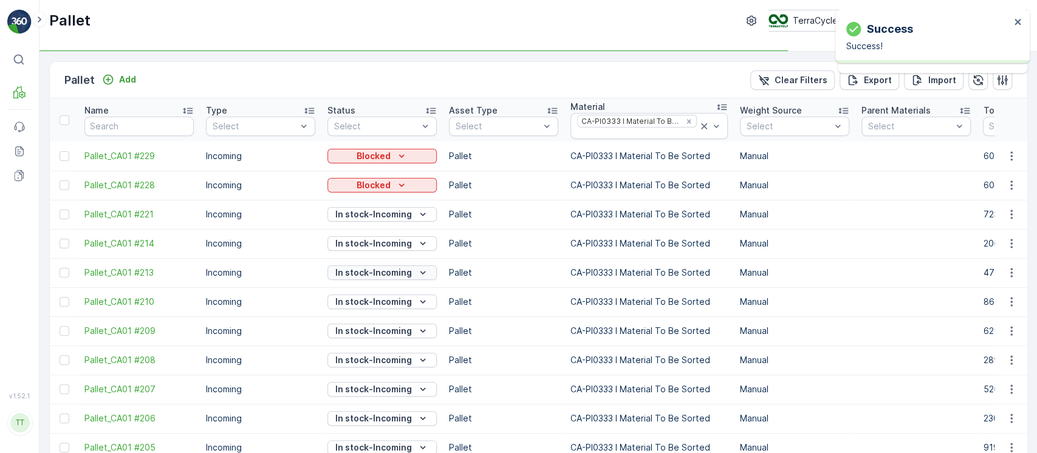
click at [380, 270] on p "In stock-Incoming" at bounding box center [373, 273] width 77 height 12
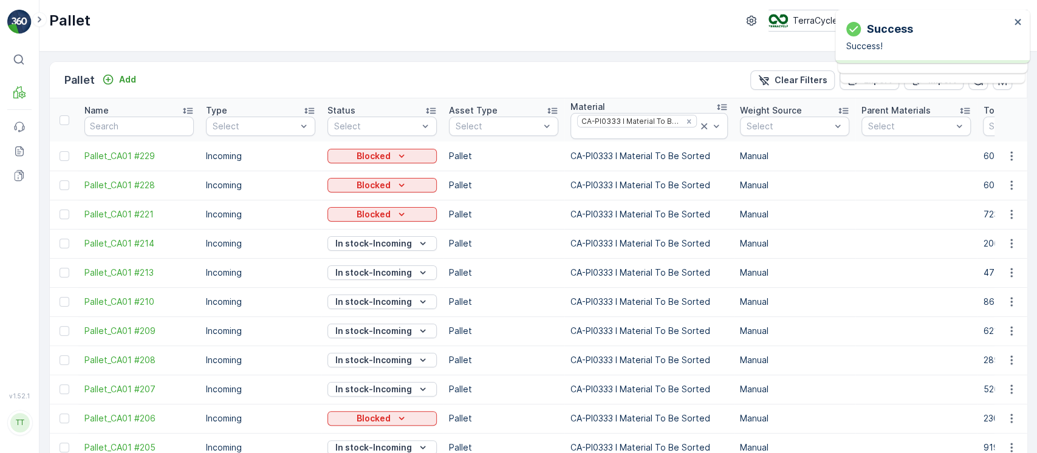
click at [356, 202] on td "Blocked" at bounding box center [382, 214] width 122 height 29
drag, startPoint x: 356, startPoint y: 236, endPoint x: 361, endPoint y: 247, distance: 12.0
click at [357, 241] on button "In stock-Incoming" at bounding box center [381, 243] width 109 height 15
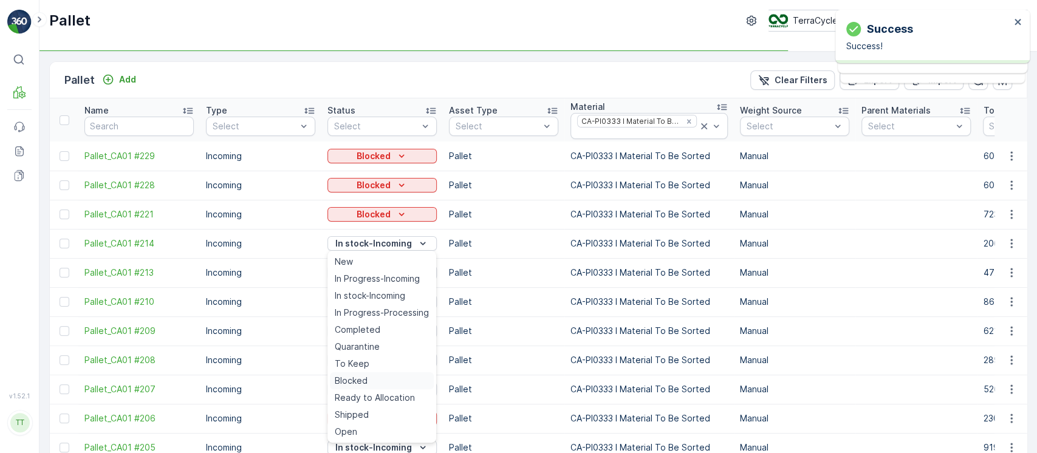
click at [358, 373] on div "Blocked" at bounding box center [382, 380] width 104 height 17
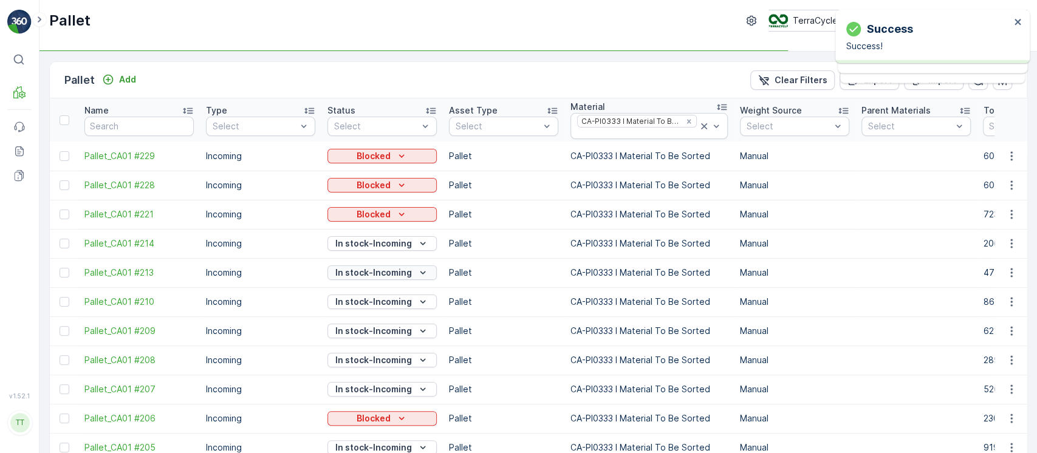
click at [386, 272] on p "In stock-Incoming" at bounding box center [373, 273] width 77 height 12
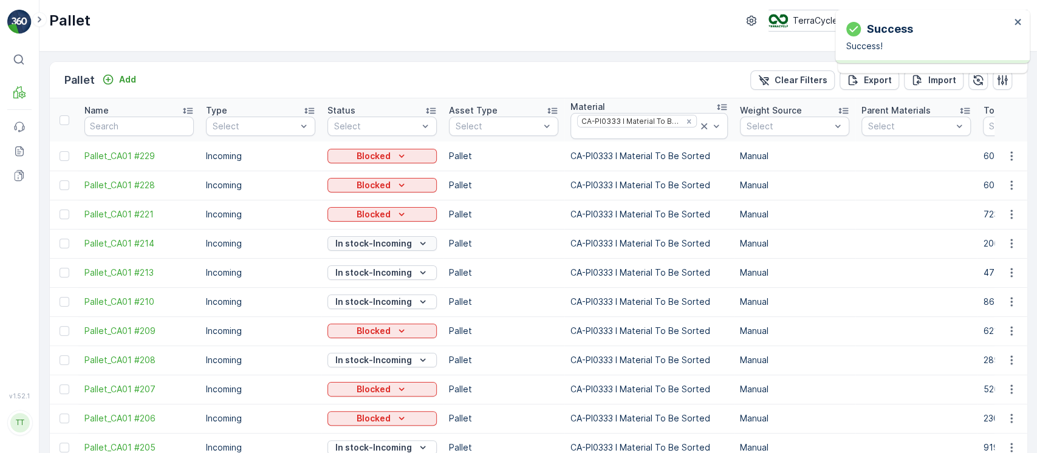
click at [361, 238] on p "In stock-Incoming" at bounding box center [373, 244] width 77 height 12
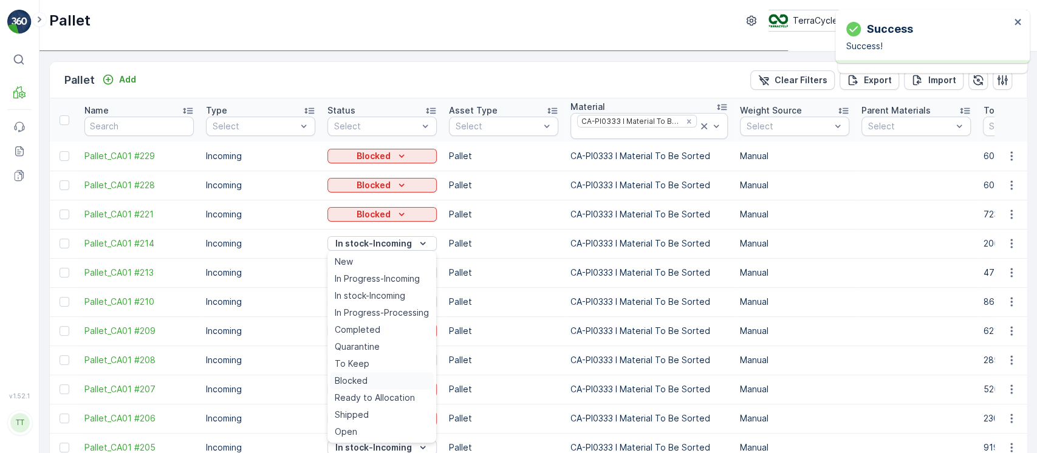
click at [352, 375] on span "Blocked" at bounding box center [351, 381] width 33 height 12
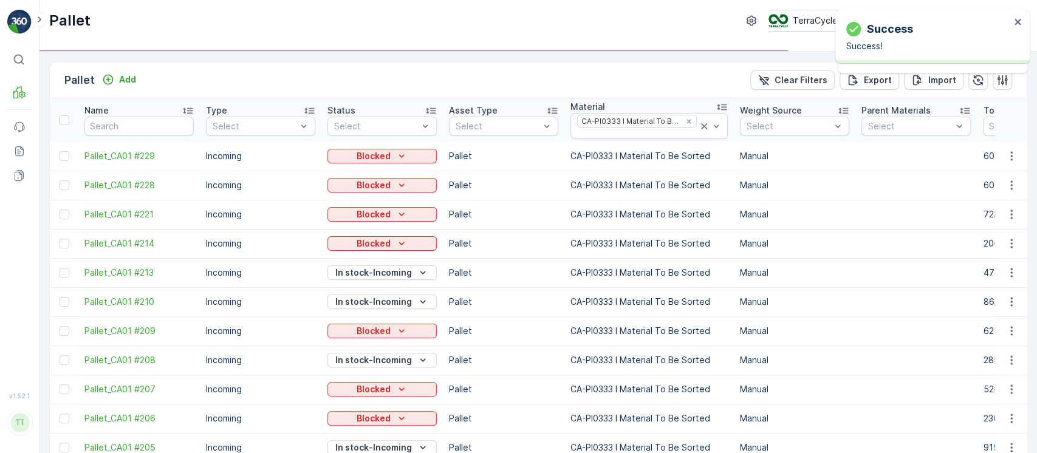
click at [355, 276] on p "In stock-Incoming" at bounding box center [373, 273] width 77 height 12
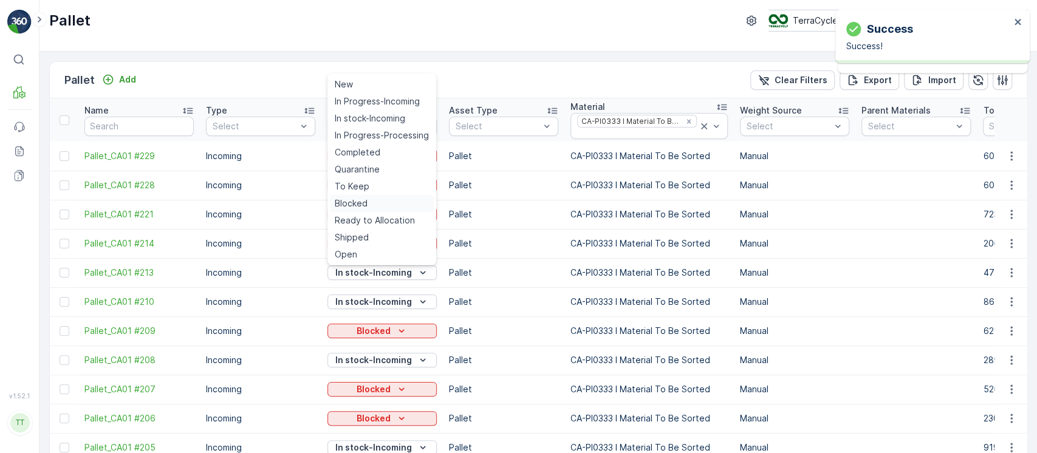
click at [363, 207] on span "Blocked" at bounding box center [351, 203] width 33 height 12
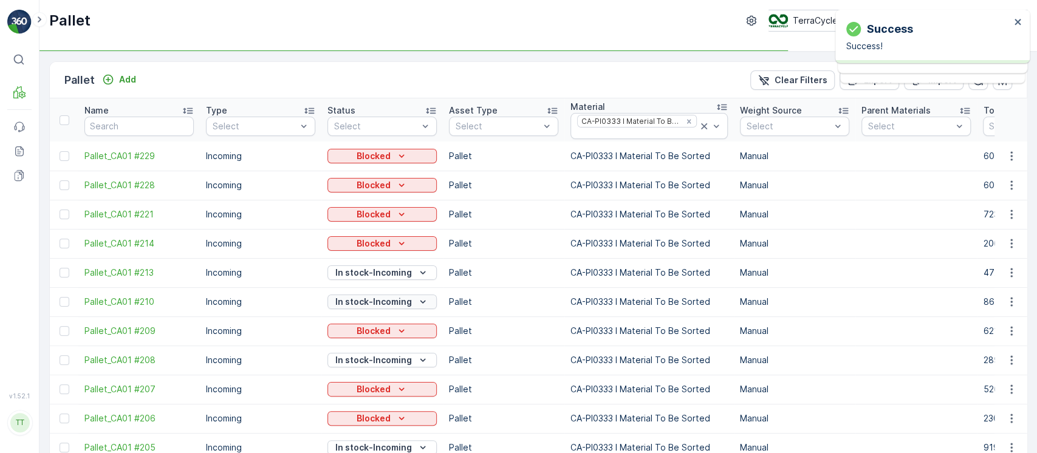
click at [363, 305] on p "In stock-Incoming" at bounding box center [373, 302] width 77 height 12
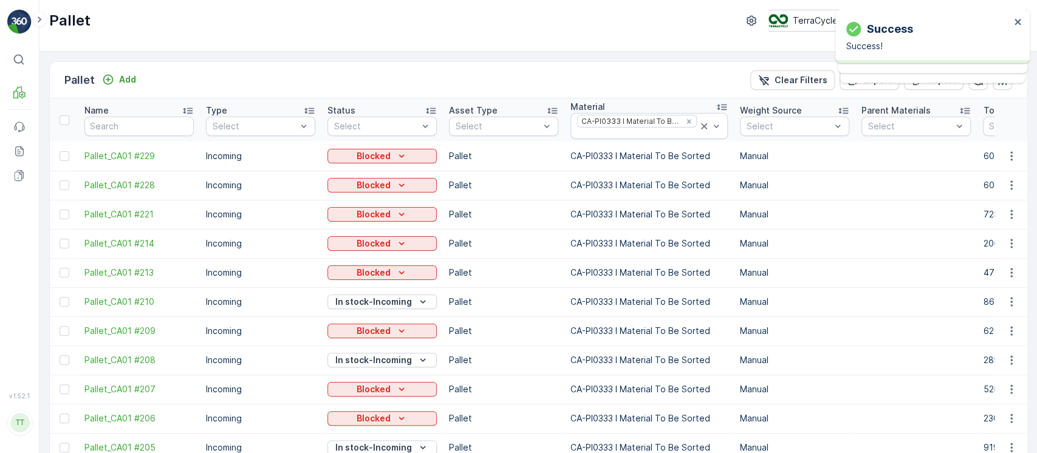
click at [359, 233] on td "Blocked" at bounding box center [382, 243] width 122 height 29
click at [370, 365] on p "In stock-Incoming" at bounding box center [373, 360] width 77 height 12
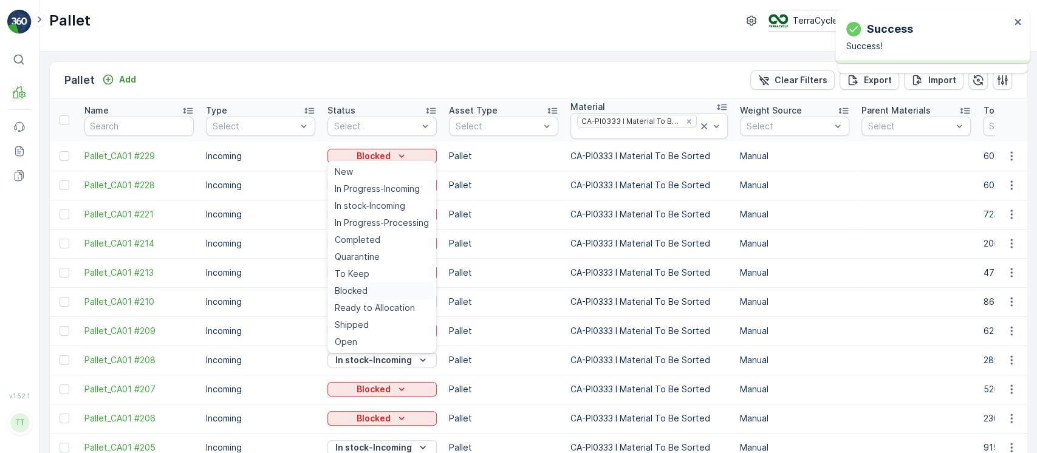
click at [366, 286] on span "Blocked" at bounding box center [351, 291] width 33 height 12
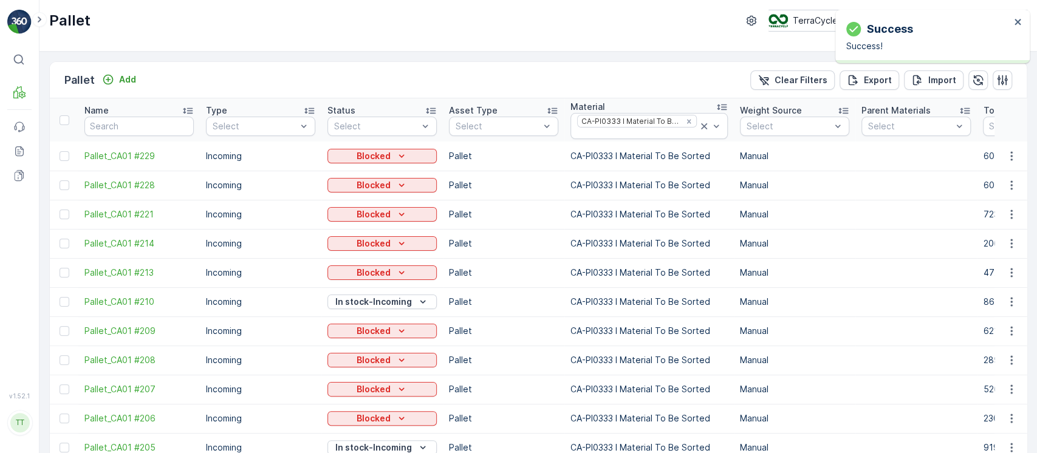
click at [368, 301] on p "In stock-Incoming" at bounding box center [373, 302] width 77 height 12
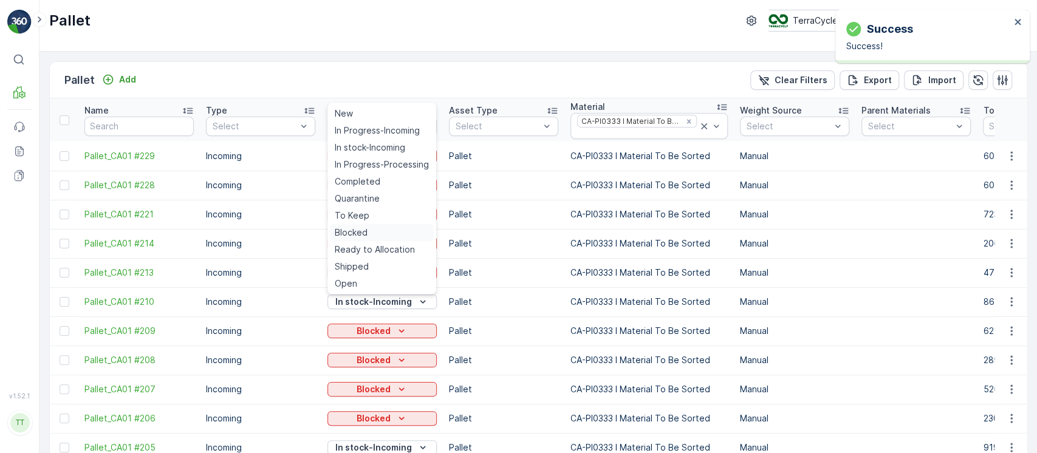
click at [373, 232] on div "Blocked" at bounding box center [382, 232] width 104 height 17
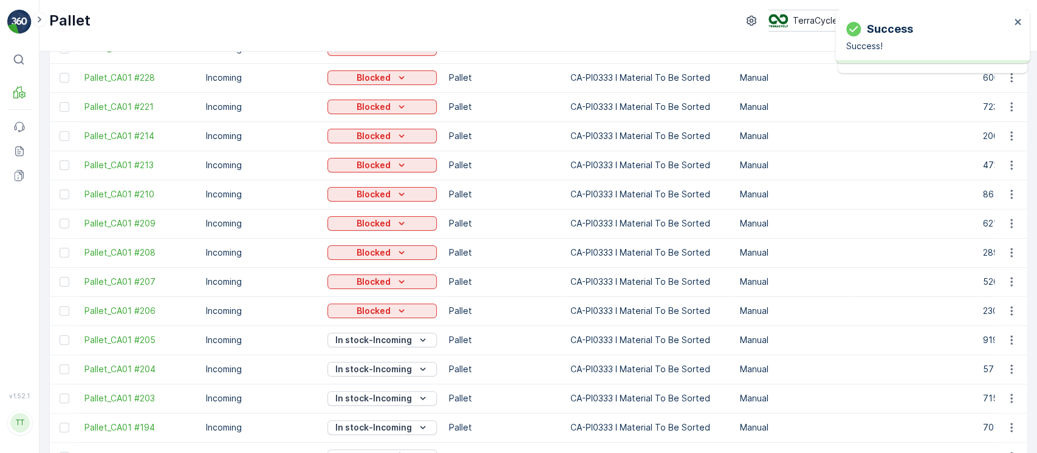
scroll to position [243, 0]
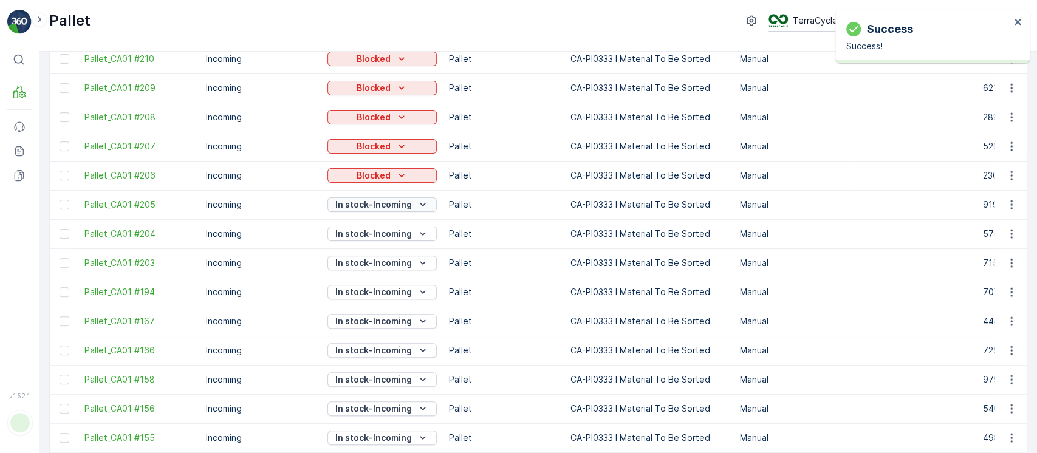
click at [372, 202] on p "In stock-Incoming" at bounding box center [373, 205] width 77 height 12
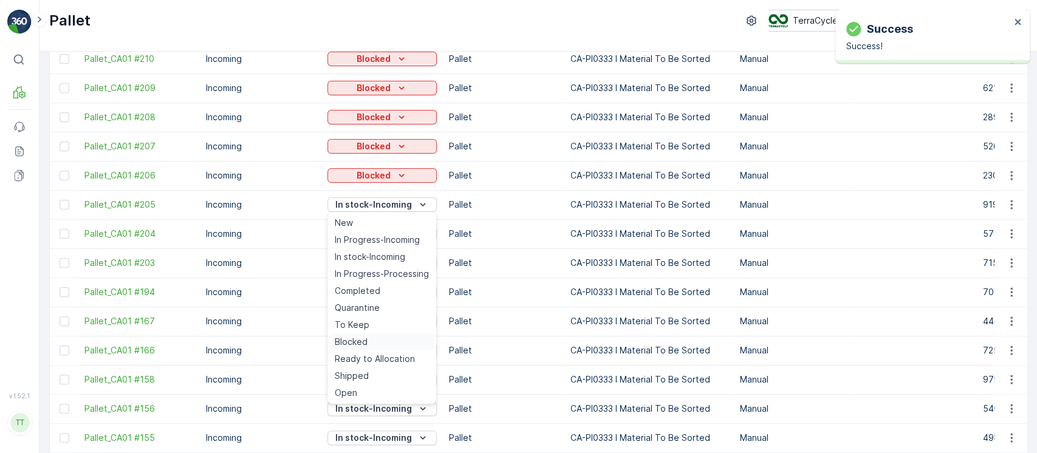
click at [366, 336] on span "Blocked" at bounding box center [351, 342] width 33 height 12
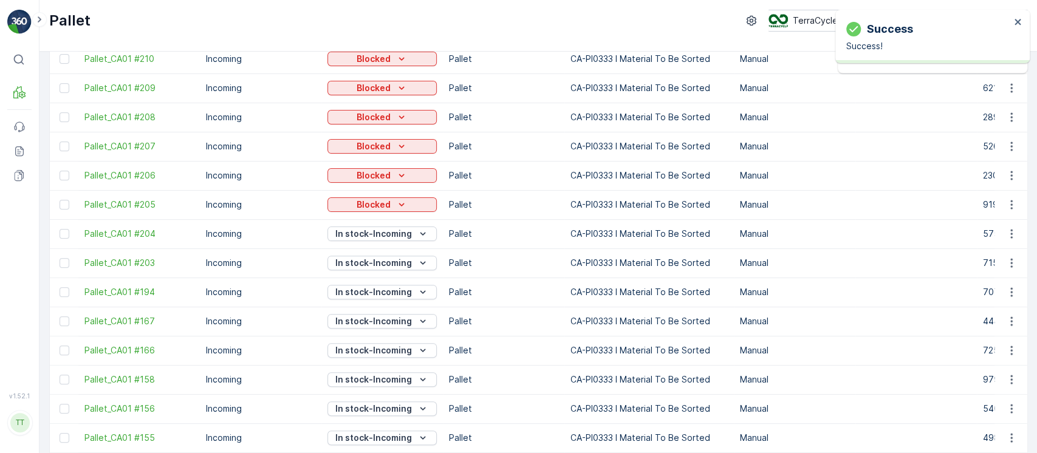
click at [367, 236] on p "In stock-Incoming" at bounding box center [373, 234] width 77 height 12
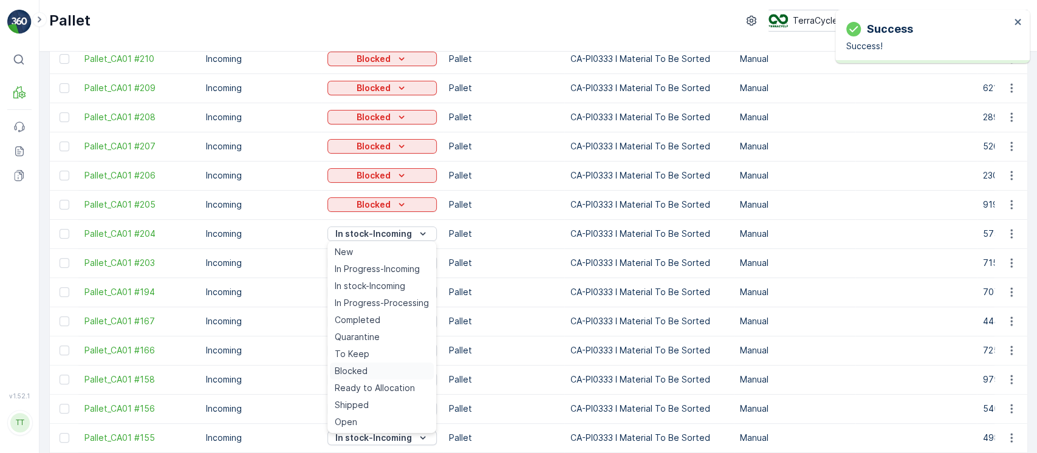
click at [363, 371] on span "Blocked" at bounding box center [351, 371] width 33 height 12
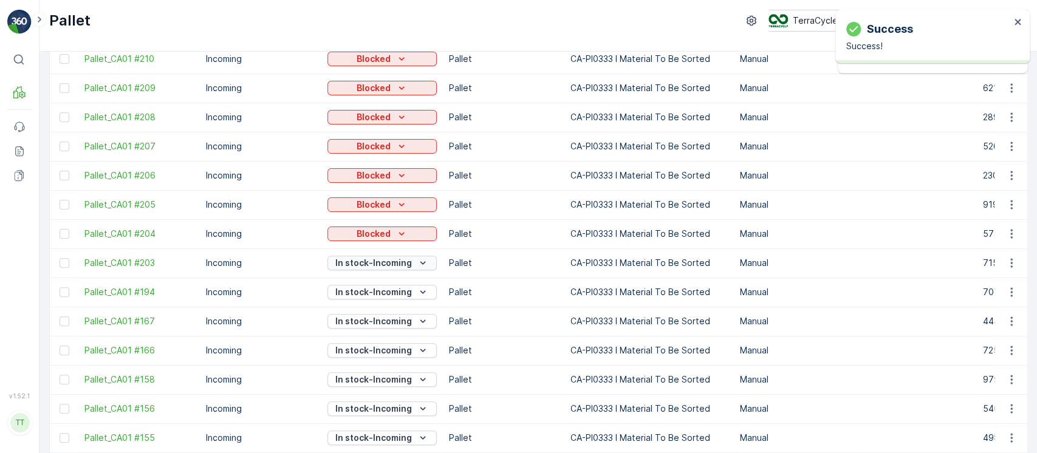
click at [372, 262] on p "In stock-Incoming" at bounding box center [373, 263] width 77 height 12
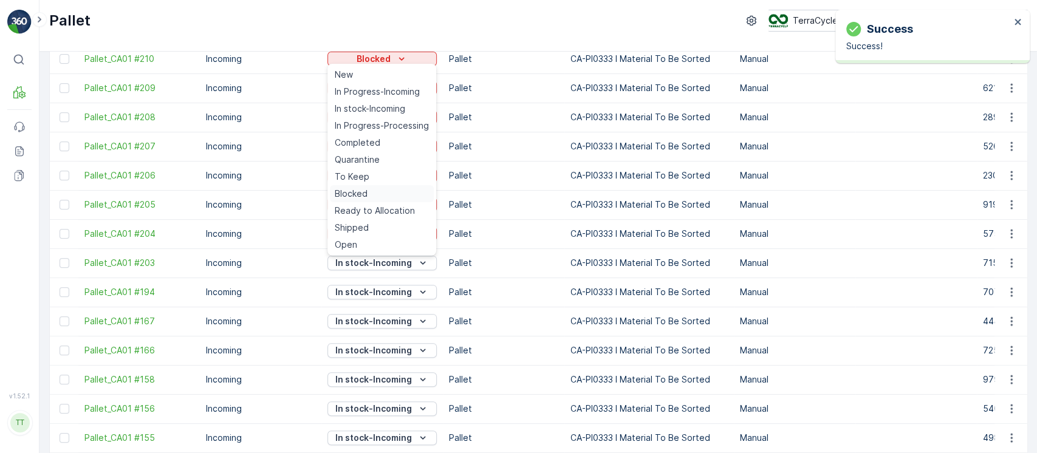
click at [360, 193] on span "Blocked" at bounding box center [351, 194] width 33 height 12
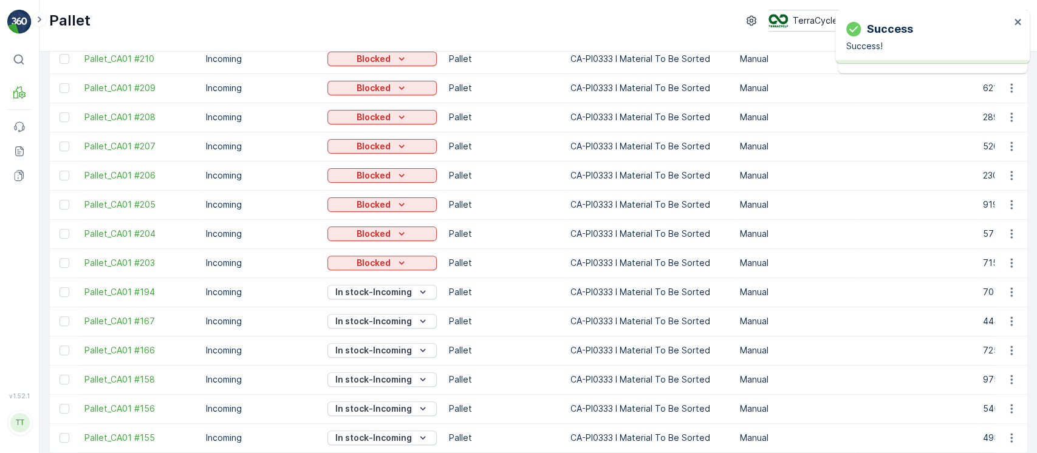
click at [363, 290] on p "In stock-Incoming" at bounding box center [373, 292] width 77 height 12
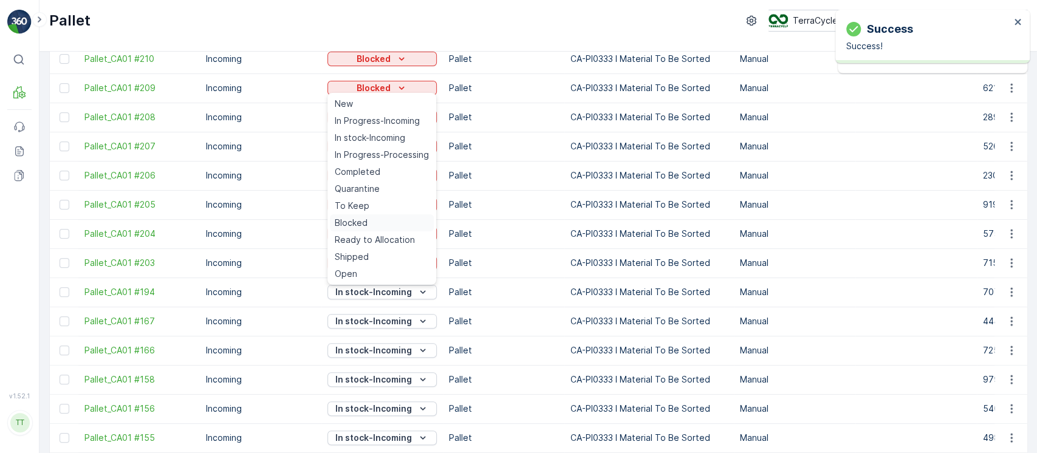
click at [359, 224] on span "Blocked" at bounding box center [351, 223] width 33 height 12
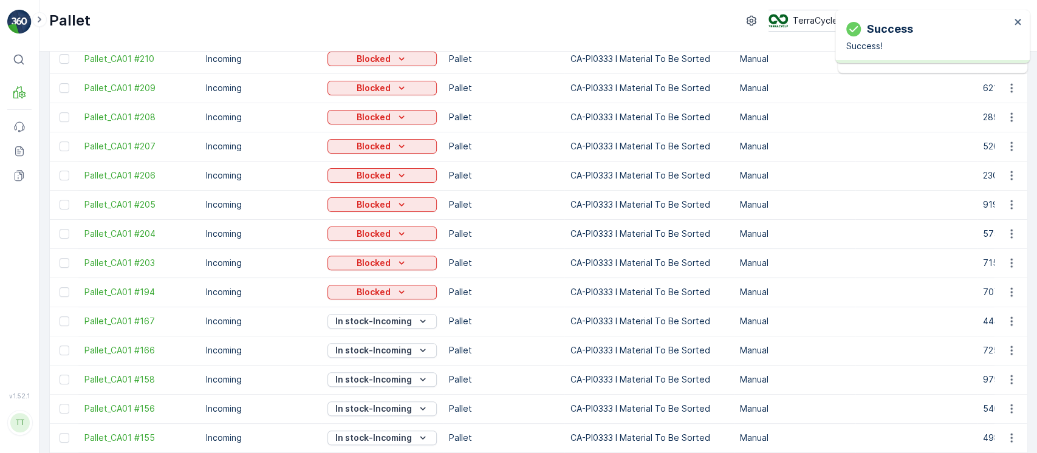
click at [370, 319] on p "In stock-Incoming" at bounding box center [373, 321] width 77 height 12
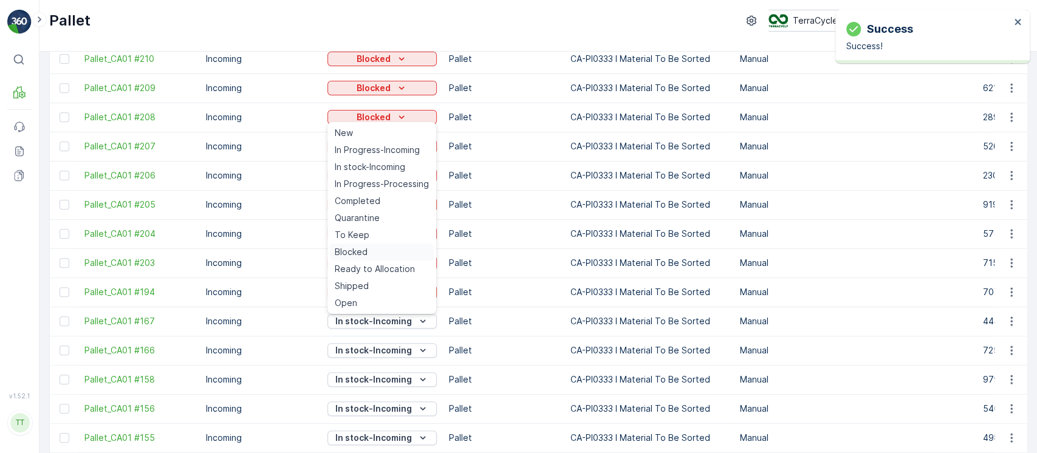
click at [368, 248] on div "Blocked" at bounding box center [382, 252] width 104 height 17
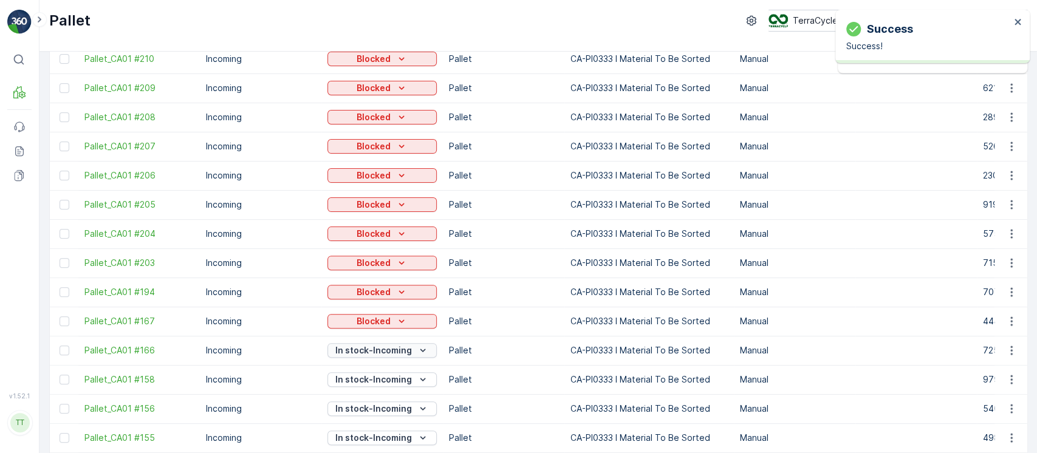
click at [388, 343] on button "In stock-Incoming" at bounding box center [381, 350] width 109 height 15
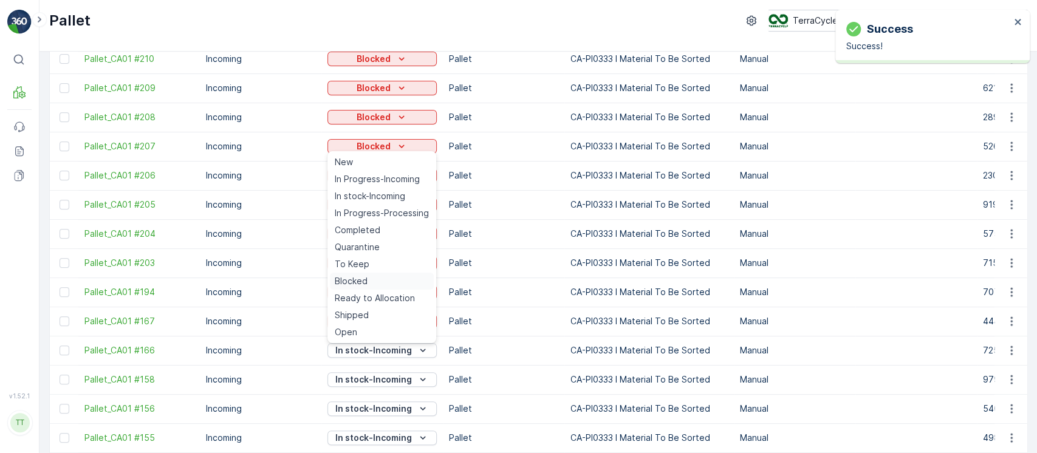
click at [375, 273] on div "Blocked" at bounding box center [382, 281] width 104 height 17
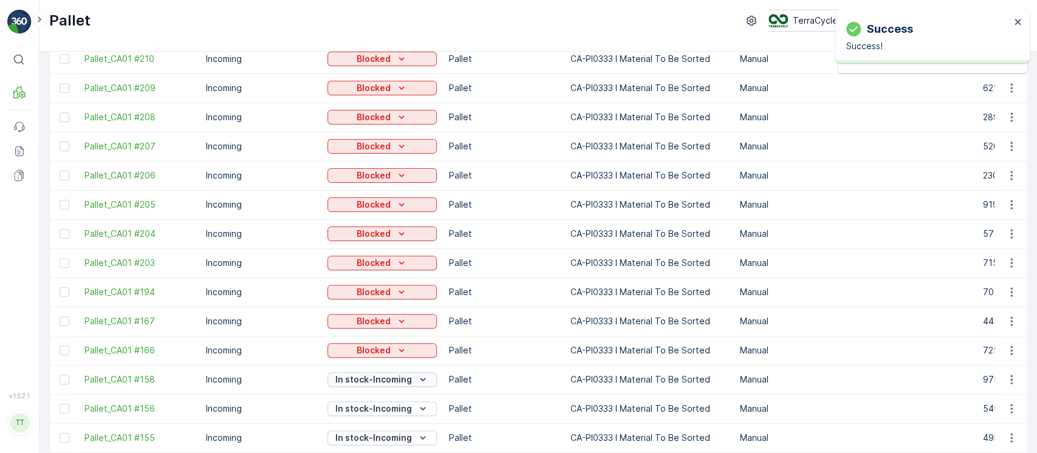
click at [365, 380] on p "In stock-Incoming" at bounding box center [373, 380] width 77 height 12
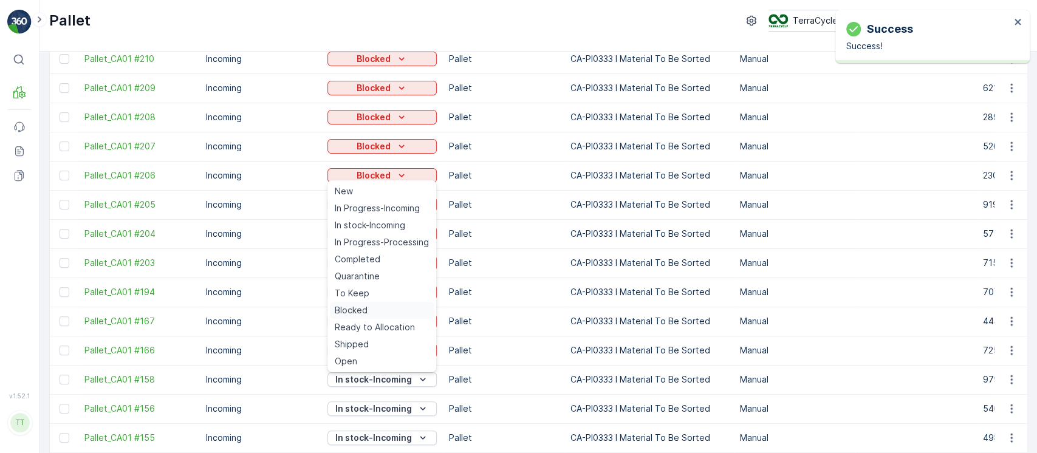
click at [354, 308] on span "Blocked" at bounding box center [351, 310] width 33 height 12
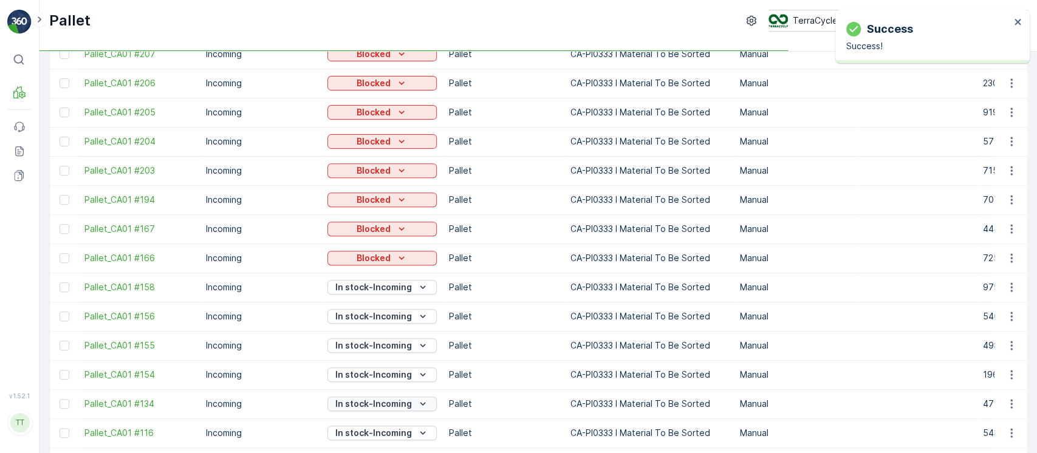
scroll to position [405, 0]
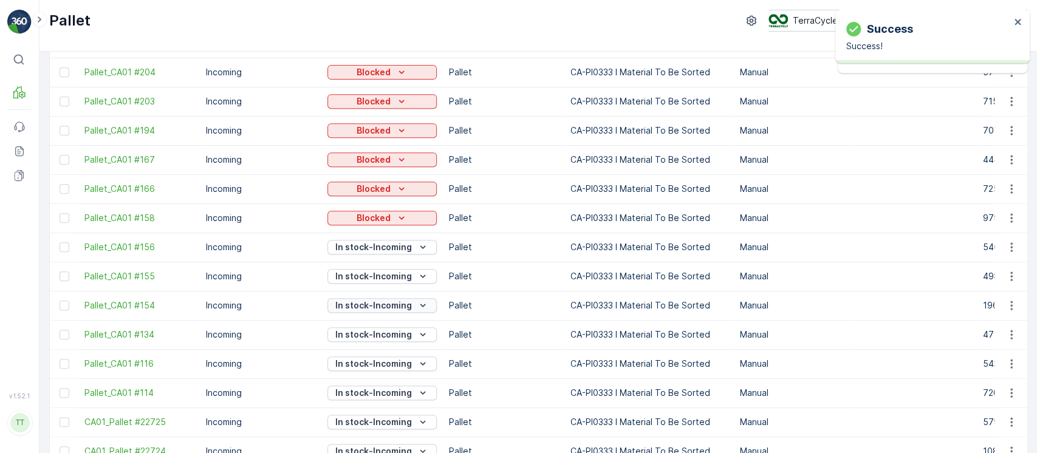
click at [396, 306] on p "In stock-Incoming" at bounding box center [373, 306] width 77 height 12
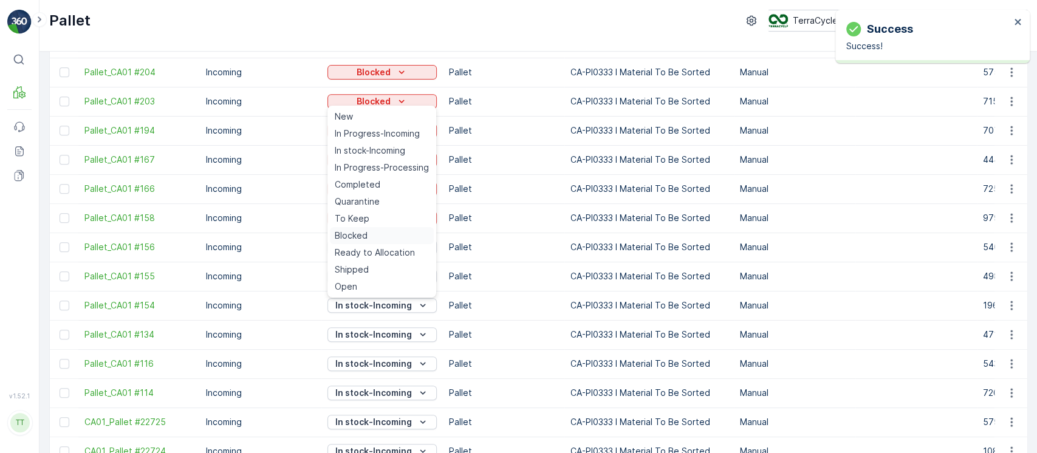
click at [368, 241] on div "Blocked" at bounding box center [382, 235] width 104 height 17
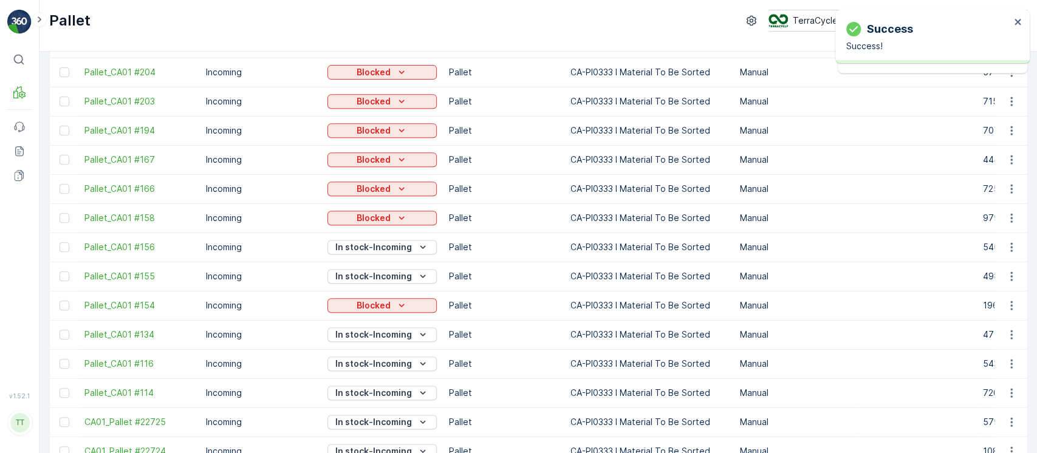
click at [371, 270] on p "In stock-Incoming" at bounding box center [373, 276] width 77 height 12
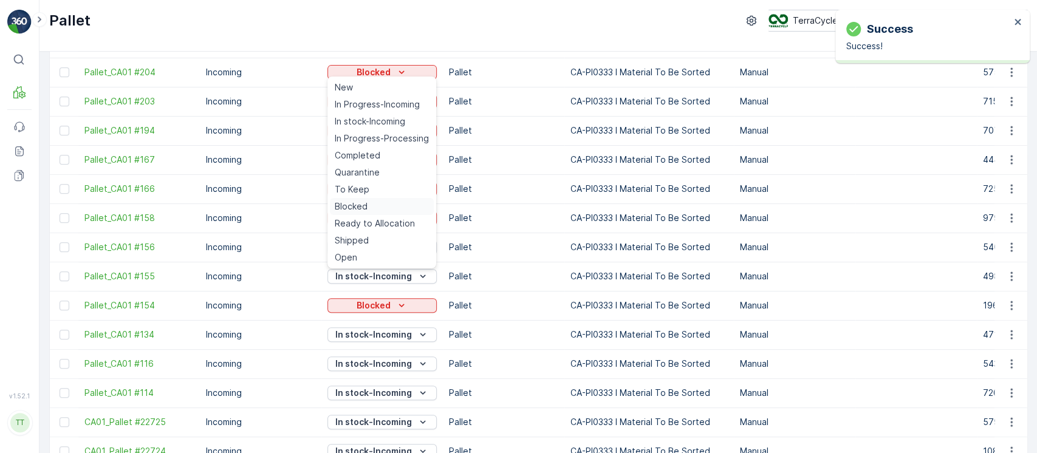
click at [362, 207] on span "Blocked" at bounding box center [351, 206] width 33 height 12
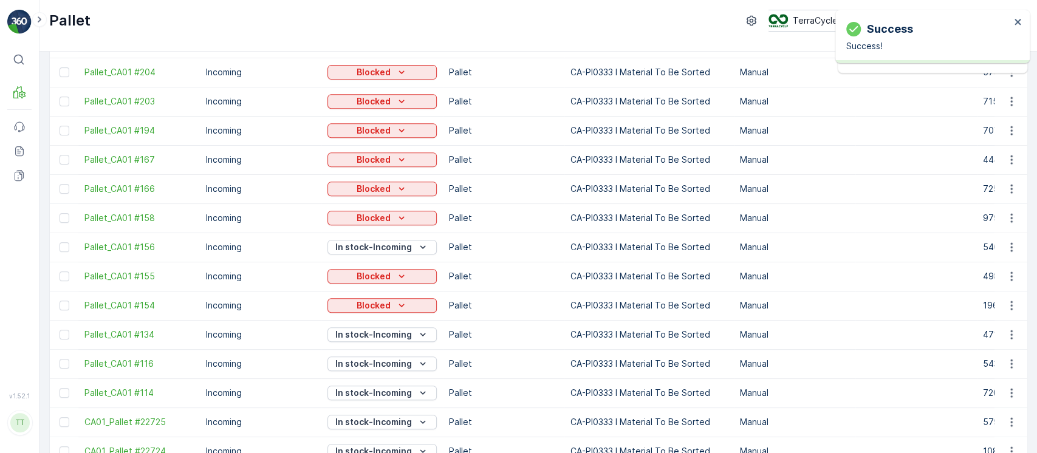
click at [360, 245] on p "In stock-Incoming" at bounding box center [373, 247] width 77 height 12
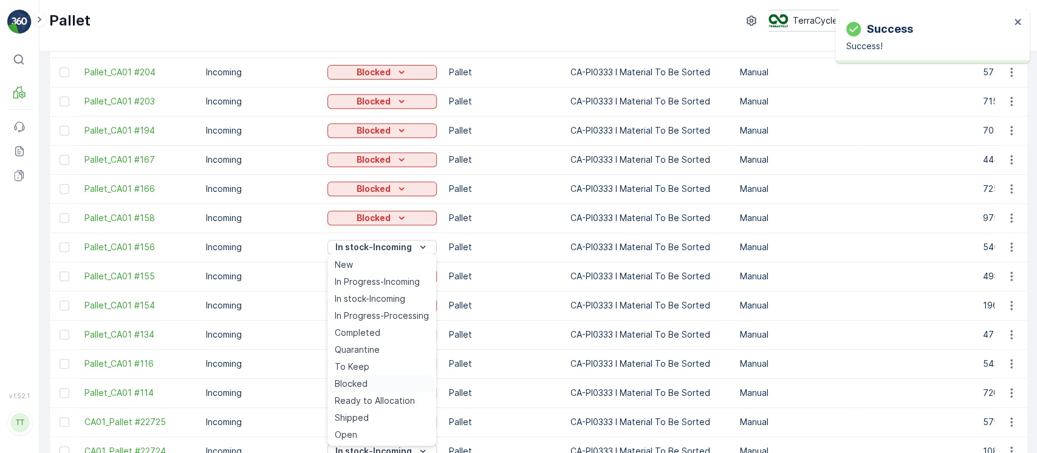
click at [374, 376] on div "Blocked" at bounding box center [382, 383] width 104 height 17
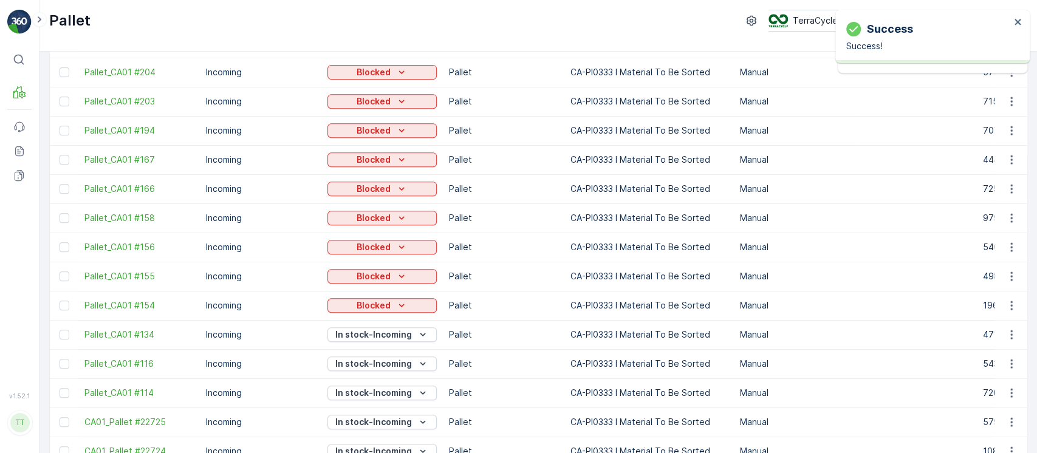
click at [367, 421] on p "In stock-Incoming" at bounding box center [373, 422] width 77 height 12
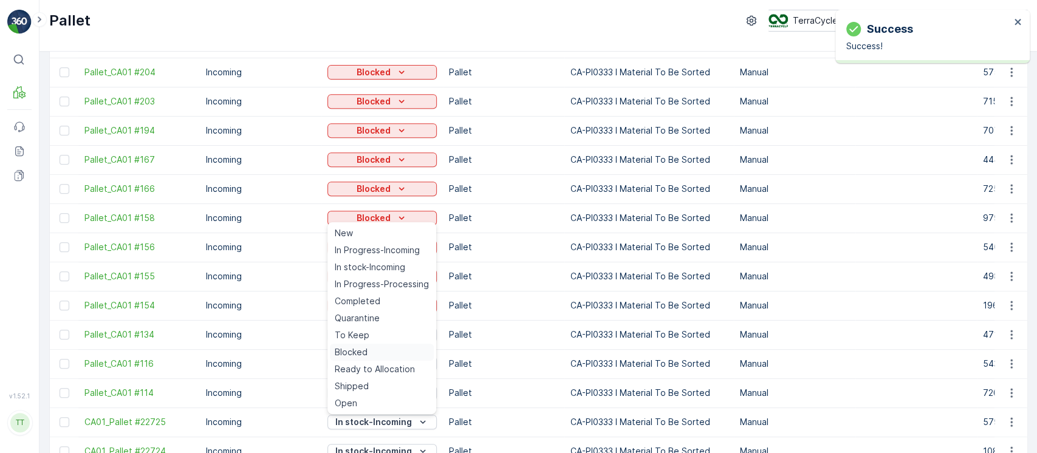
click at [366, 357] on span "Blocked" at bounding box center [351, 352] width 33 height 12
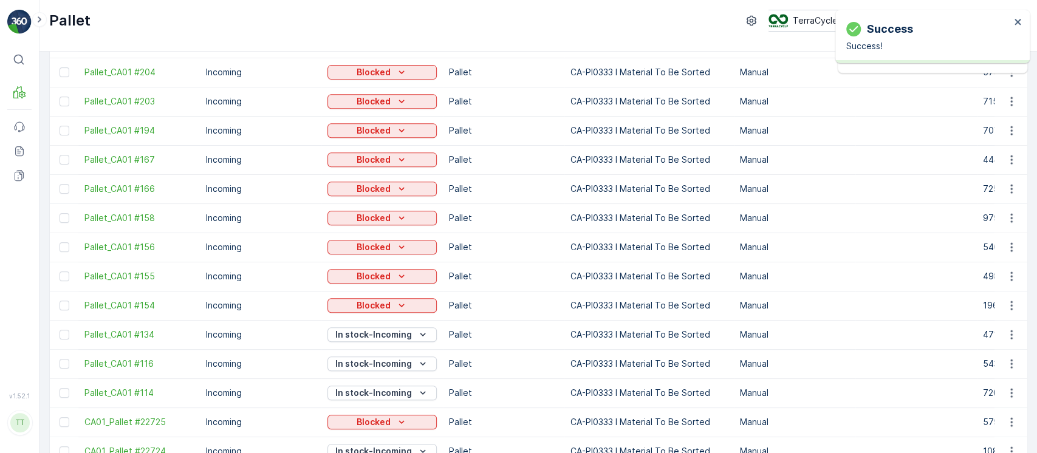
click at [362, 392] on p "In stock-Incoming" at bounding box center [373, 393] width 77 height 12
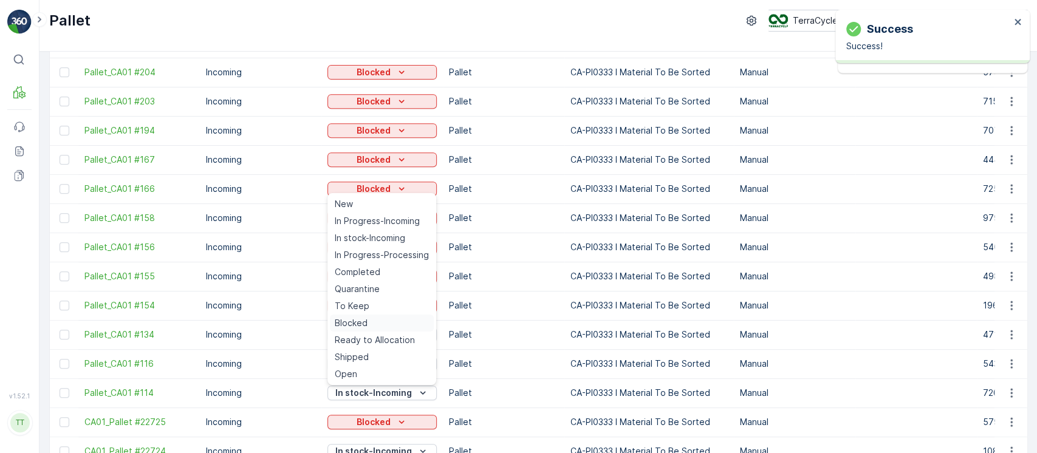
click at [358, 327] on span "Blocked" at bounding box center [351, 323] width 33 height 12
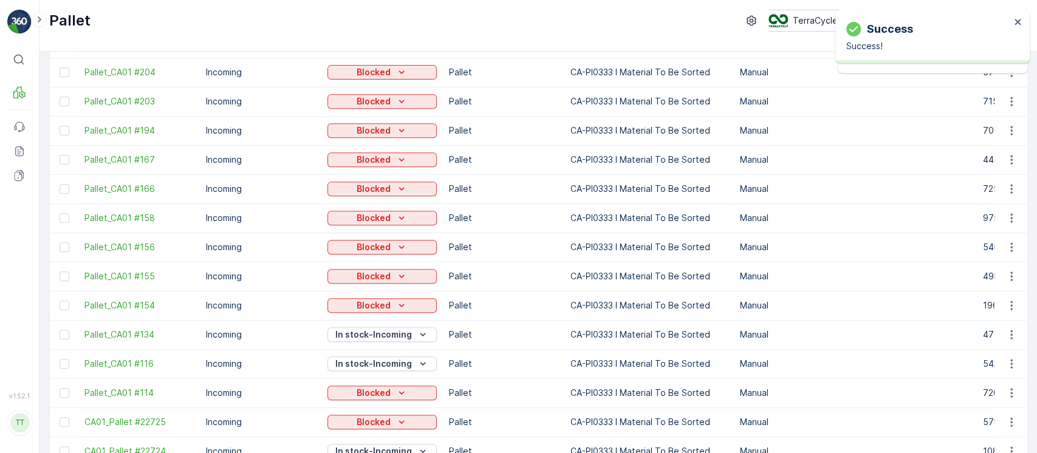
click at [369, 360] on p "In stock-Incoming" at bounding box center [373, 364] width 77 height 12
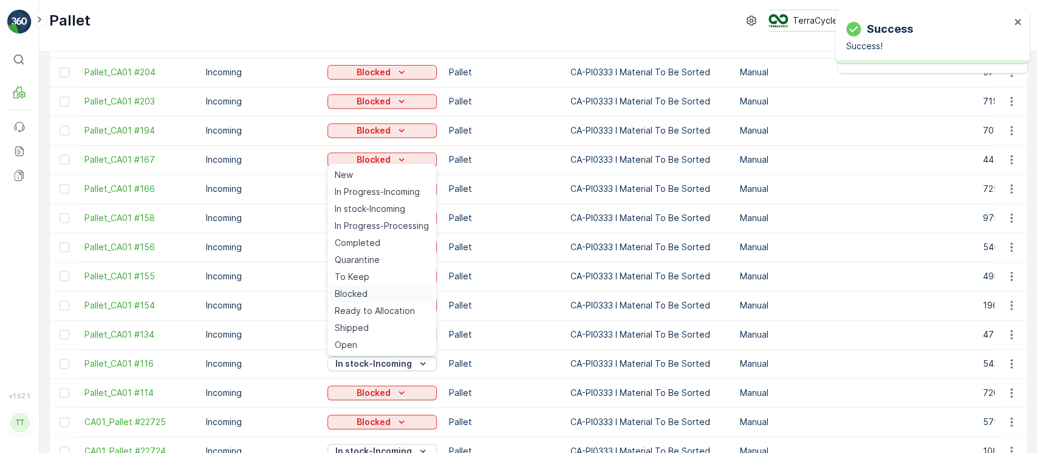
click at [347, 290] on span "Blocked" at bounding box center [351, 294] width 33 height 12
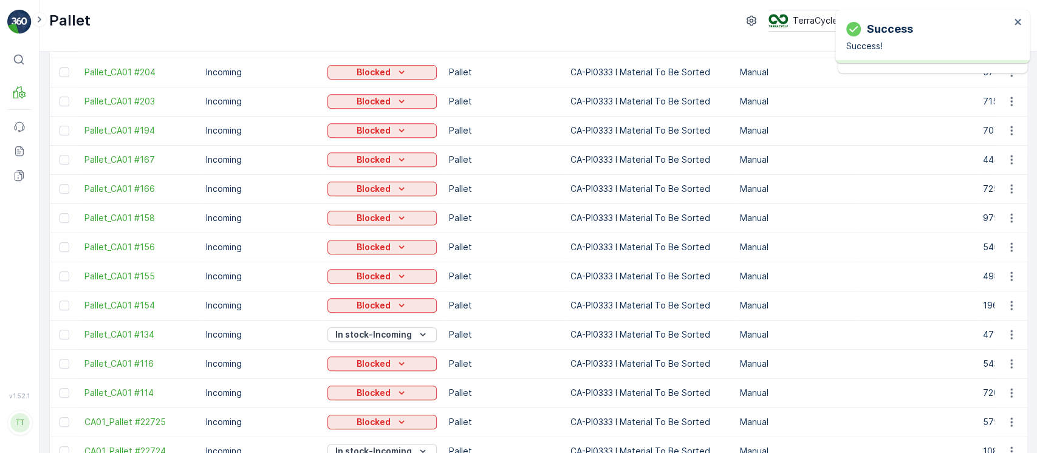
click at [358, 334] on p "In stock-Incoming" at bounding box center [373, 335] width 77 height 12
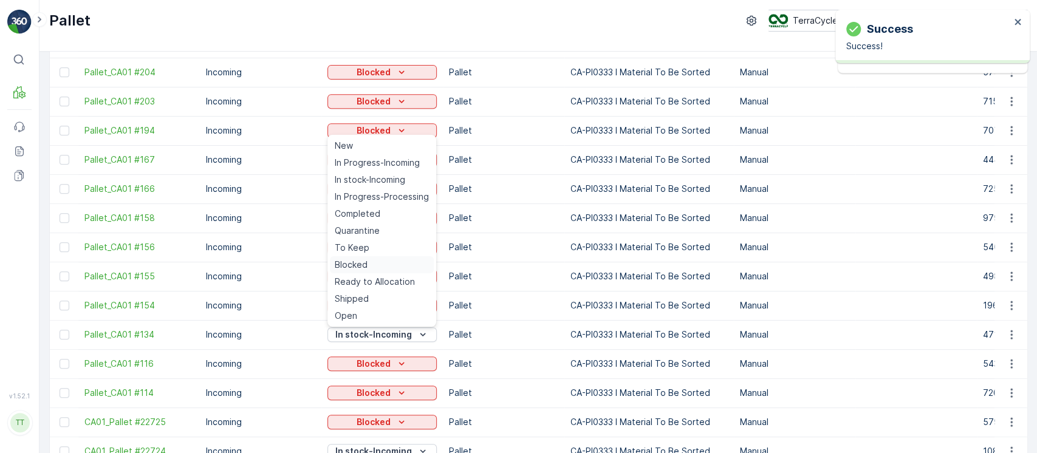
click at [355, 269] on span "Blocked" at bounding box center [351, 265] width 33 height 12
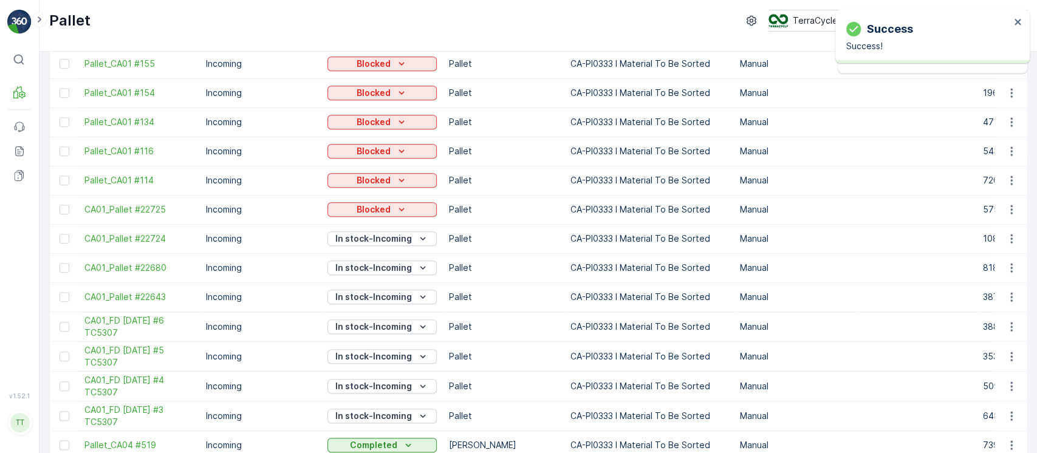
scroll to position [733, 0]
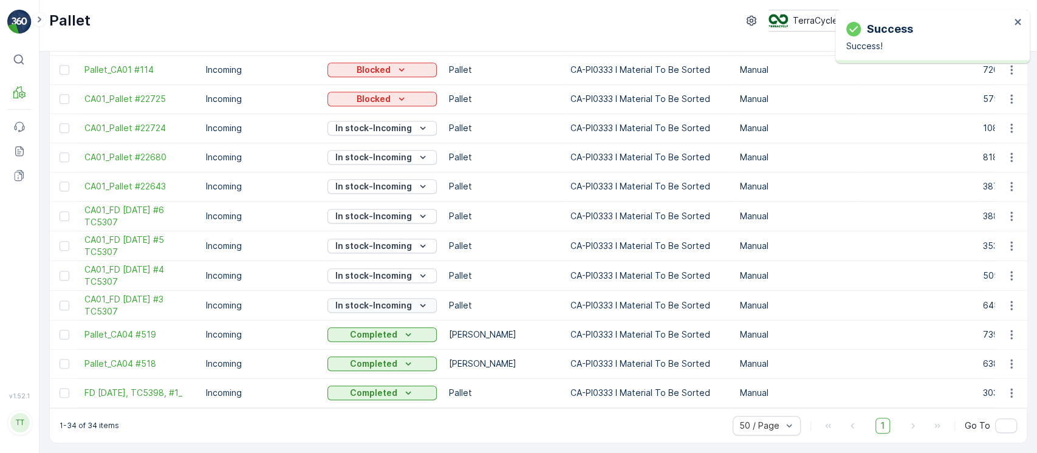
click at [385, 300] on p "In stock-Incoming" at bounding box center [373, 306] width 77 height 12
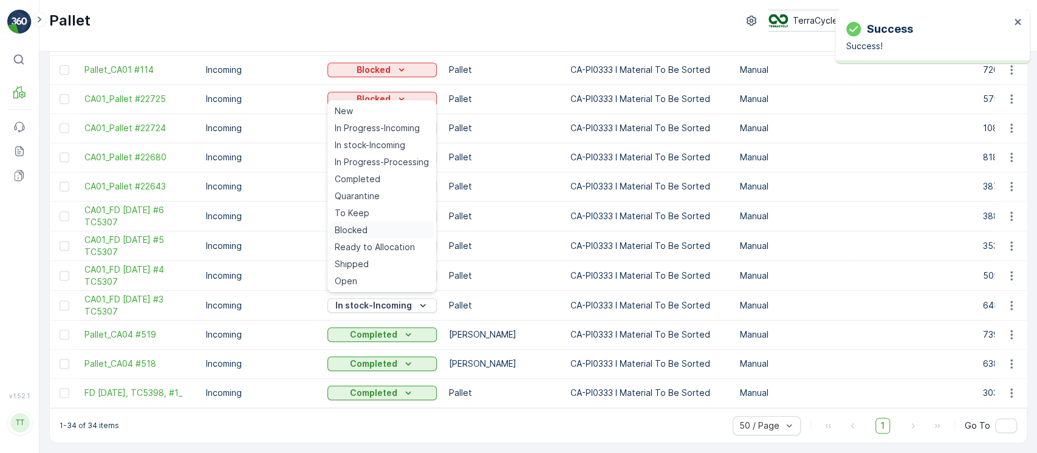
click at [362, 227] on span "Blocked" at bounding box center [351, 230] width 33 height 12
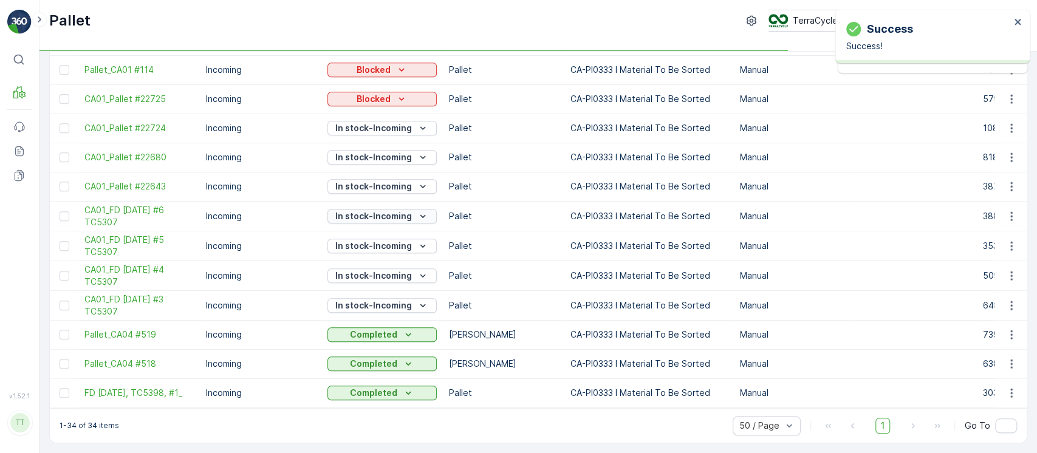
click at [368, 211] on p "In stock-Incoming" at bounding box center [373, 216] width 77 height 12
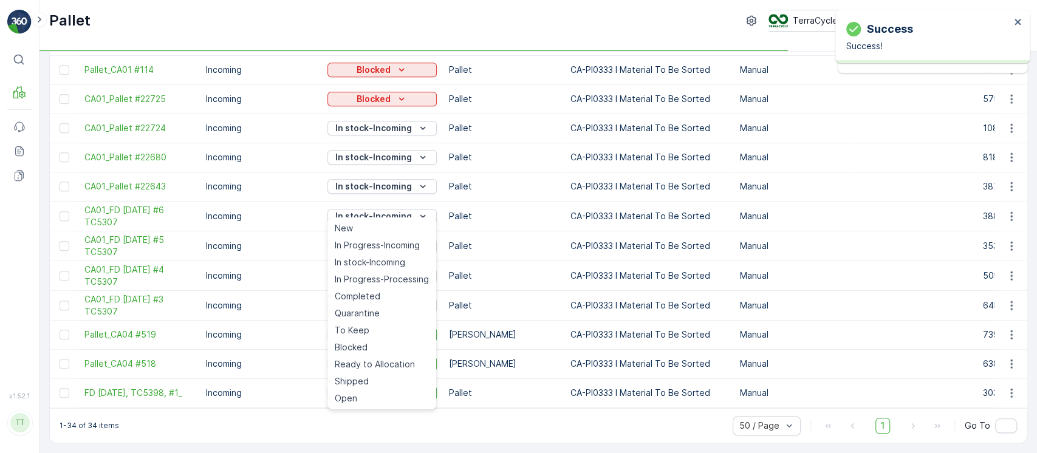
drag, startPoint x: 366, startPoint y: 348, endPoint x: 363, endPoint y: 338, distance: 10.8
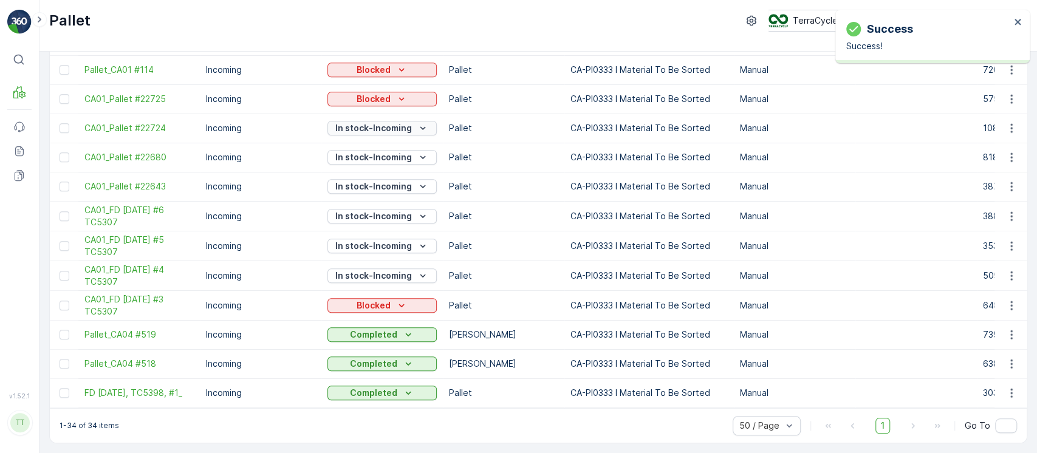
click at [380, 124] on p "In stock-Incoming" at bounding box center [373, 128] width 77 height 12
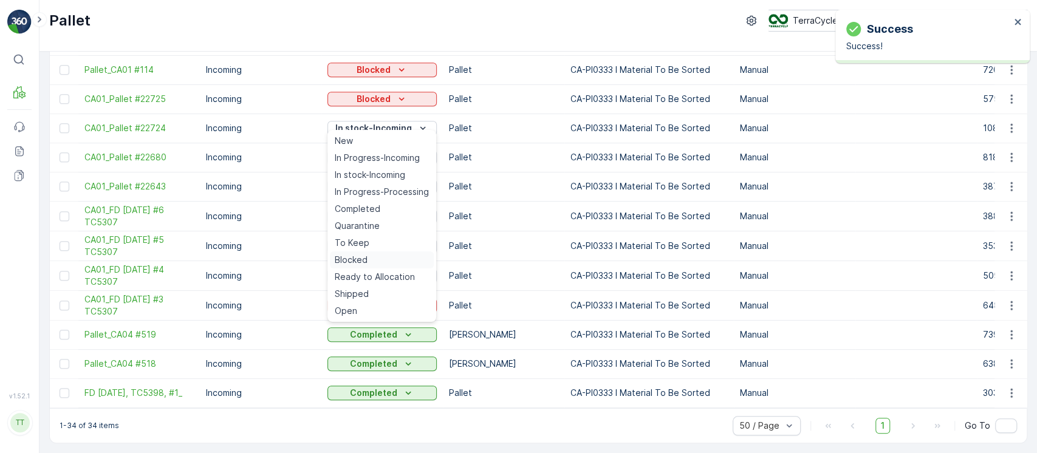
click at [371, 256] on div "Blocked" at bounding box center [382, 260] width 104 height 17
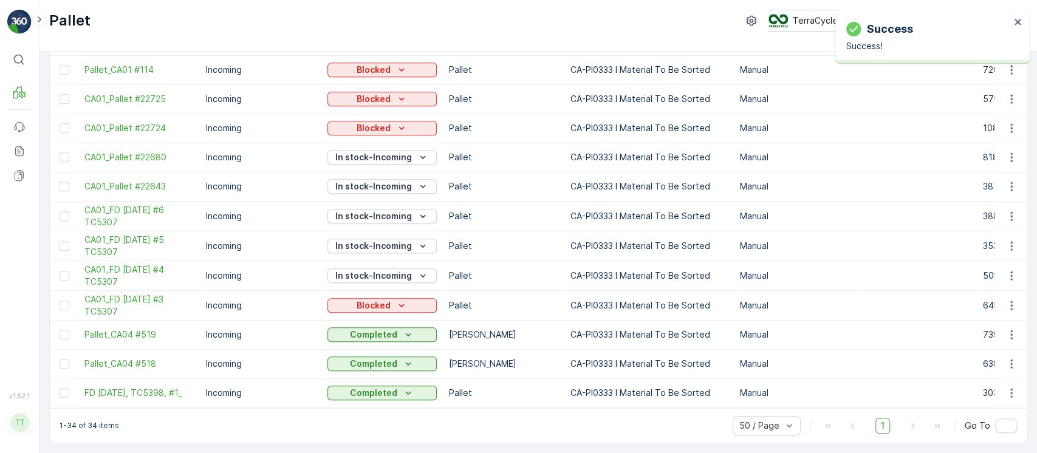
click at [375, 151] on p "In stock-Incoming" at bounding box center [373, 157] width 77 height 12
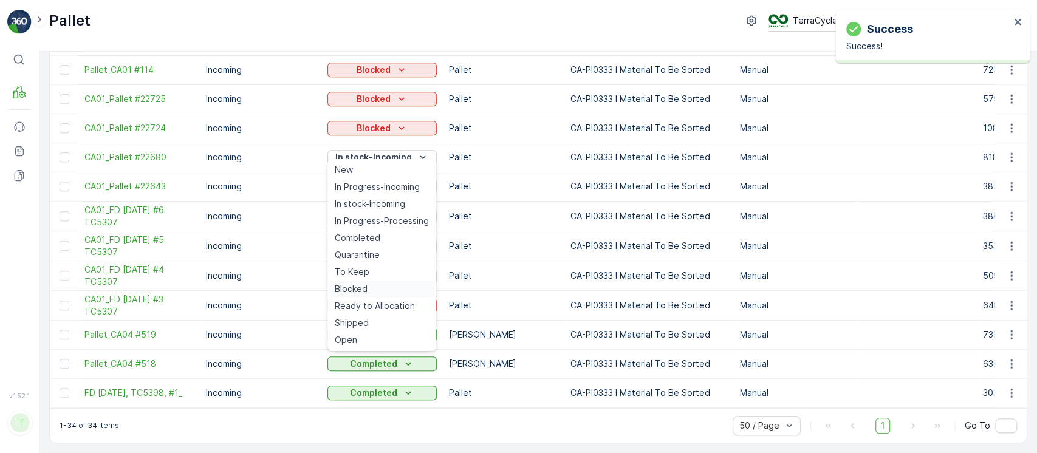
click at [368, 287] on div "Blocked" at bounding box center [382, 289] width 104 height 17
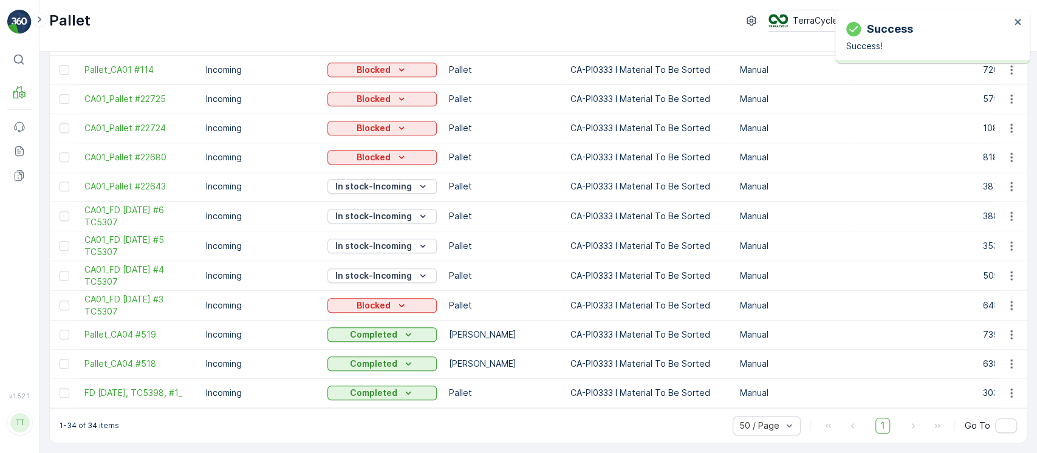
click at [388, 240] on p "In stock-Incoming" at bounding box center [373, 246] width 77 height 12
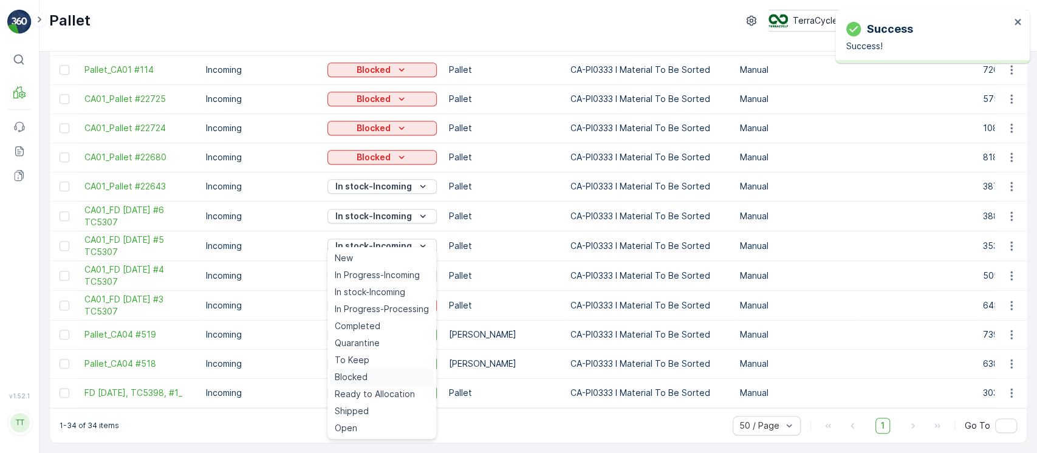
click at [366, 371] on span "Blocked" at bounding box center [351, 377] width 33 height 12
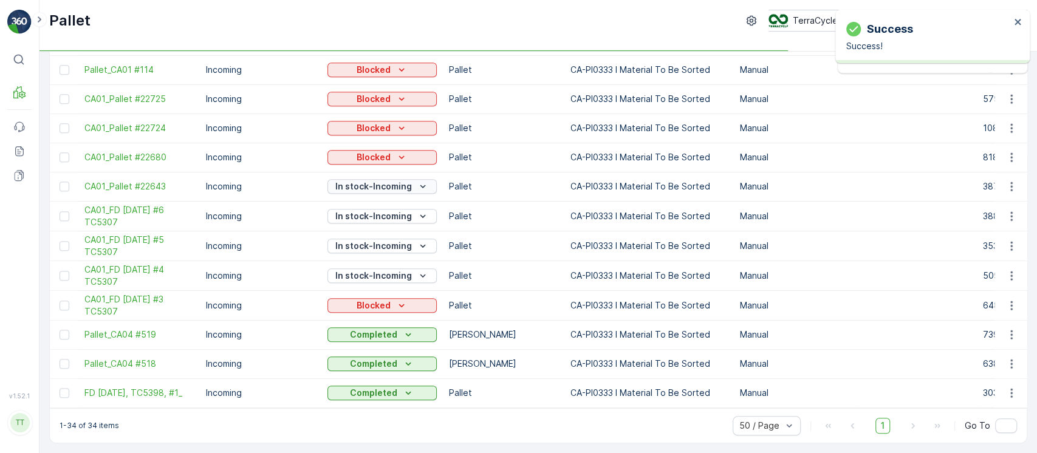
click at [384, 184] on p "In stock-Incoming" at bounding box center [373, 186] width 77 height 12
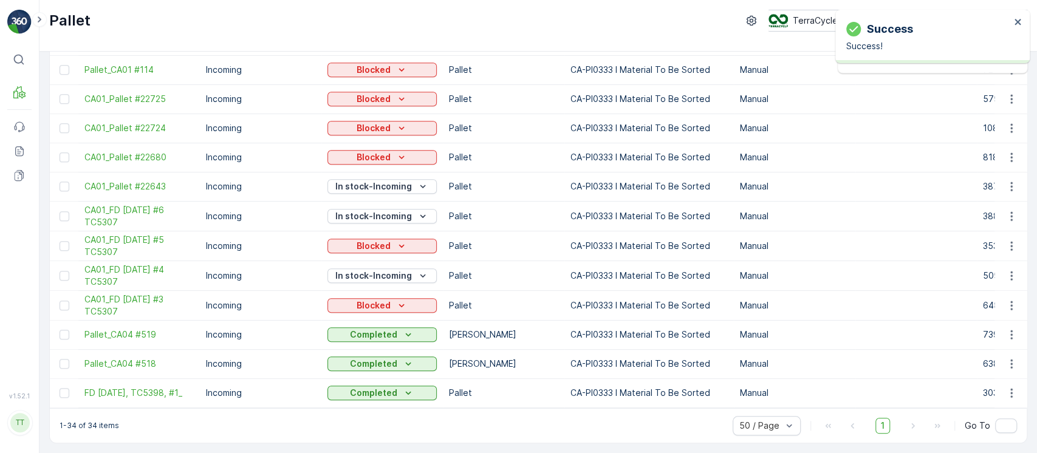
click at [375, 320] on td "Completed" at bounding box center [382, 334] width 122 height 29
click at [368, 270] on p "In stock-Incoming" at bounding box center [373, 276] width 77 height 12
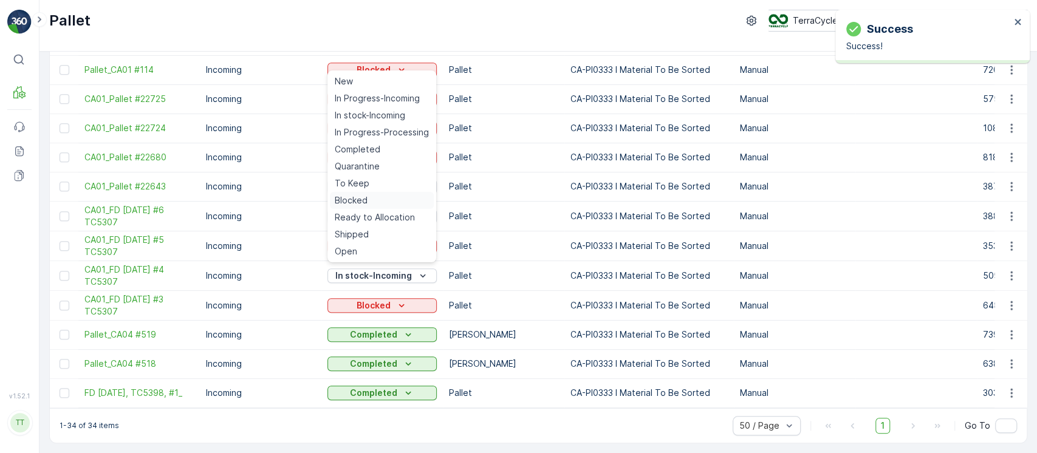
click at [350, 197] on span "Blocked" at bounding box center [351, 200] width 33 height 12
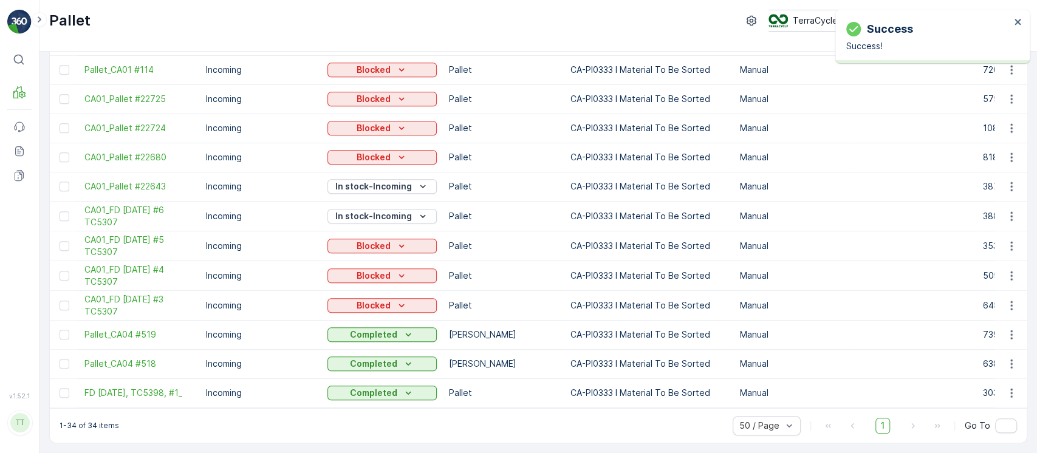
click at [417, 180] on icon "In stock-Incoming" at bounding box center [423, 186] width 12 height 12
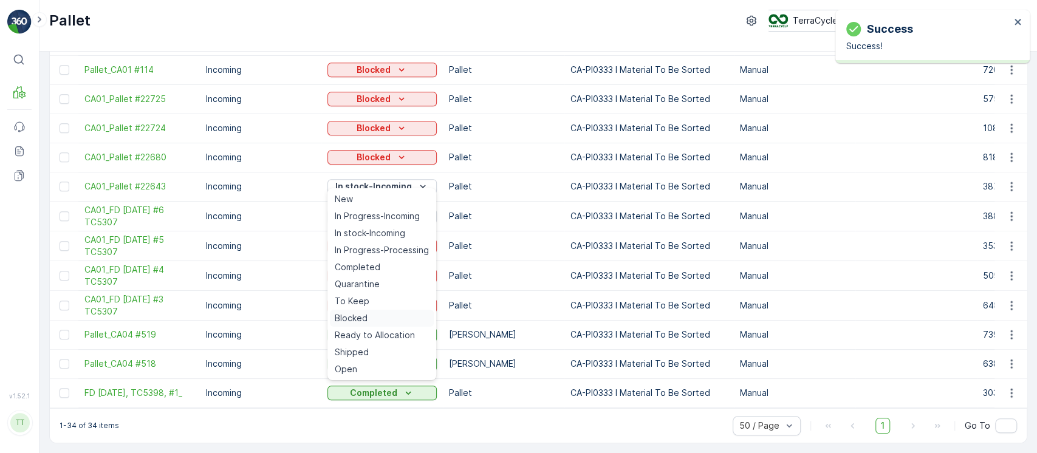
click at [360, 320] on span "Blocked" at bounding box center [351, 318] width 33 height 12
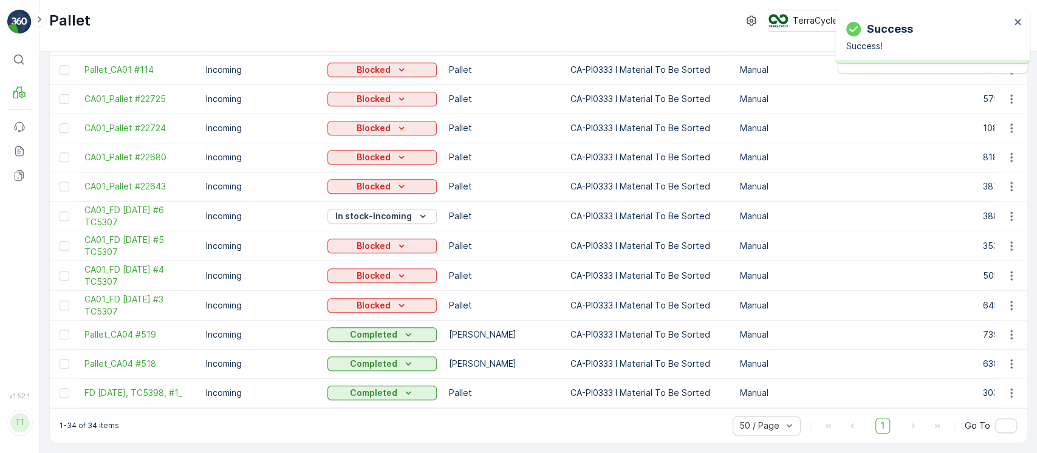
click at [420, 214] on icon "In stock-Incoming" at bounding box center [422, 215] width 5 height 3
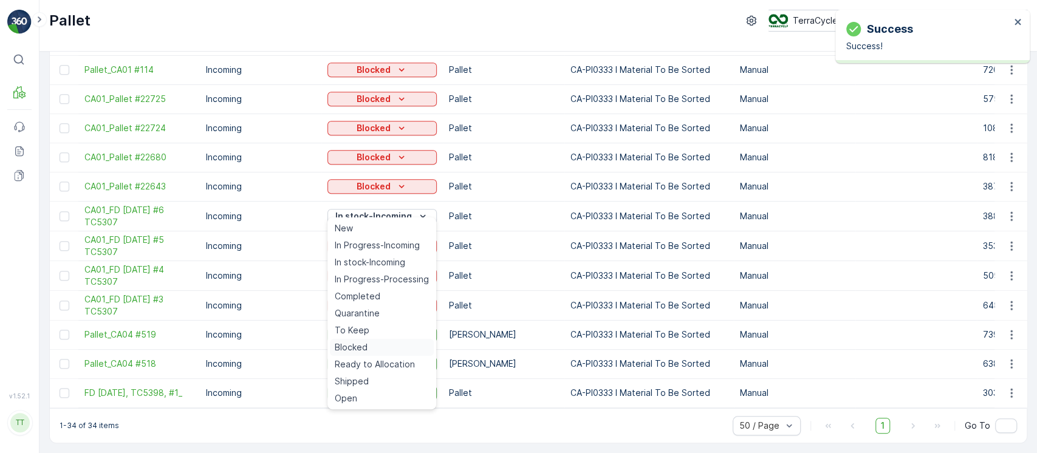
click at [361, 348] on span "Blocked" at bounding box center [351, 347] width 33 height 12
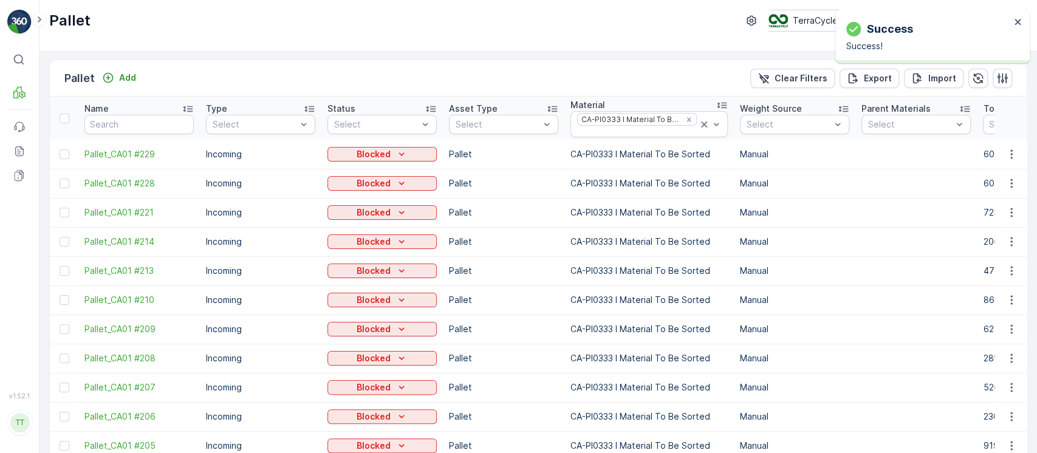
scroll to position [0, 0]
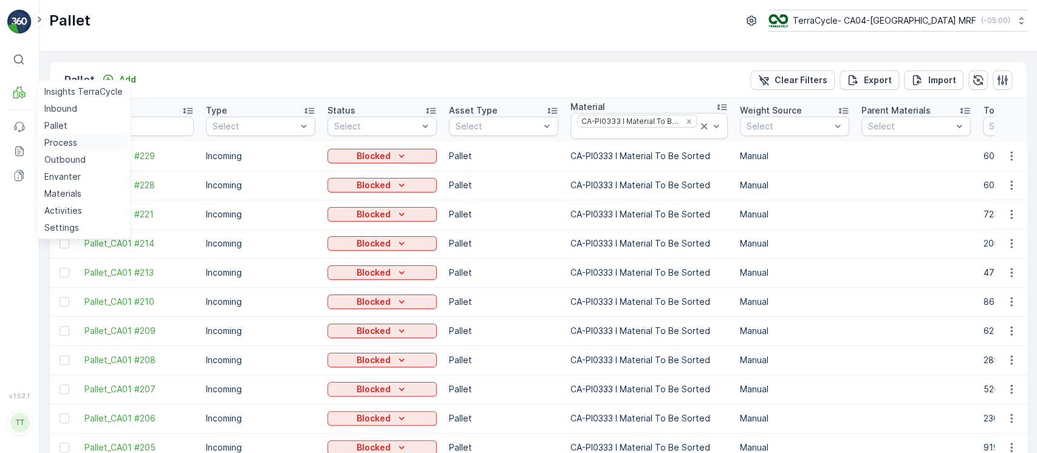
click at [53, 139] on p "Process" at bounding box center [60, 143] width 33 height 12
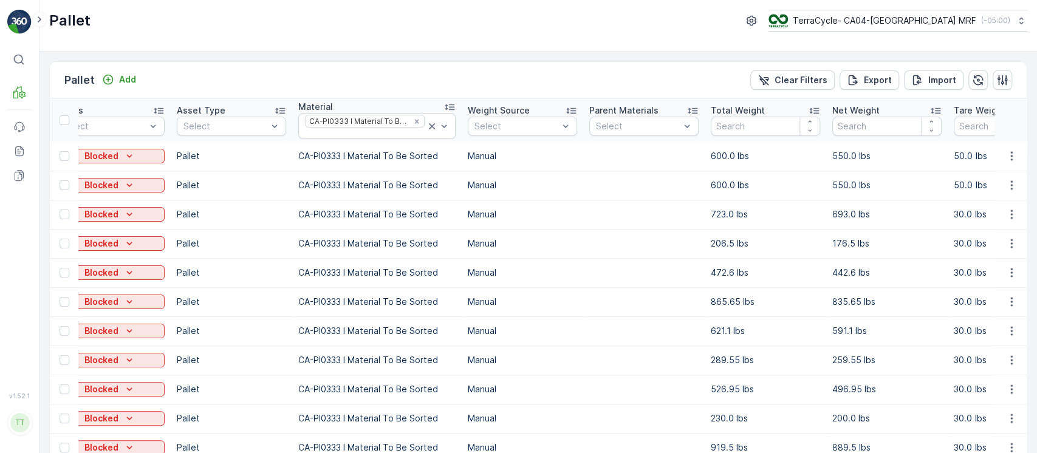
scroll to position [0, 273]
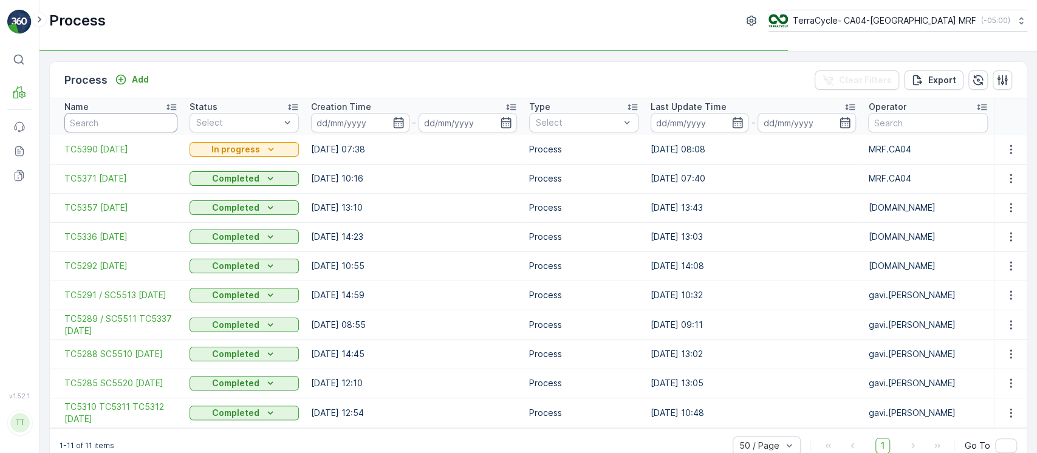
click at [117, 117] on input "text" at bounding box center [120, 122] width 113 height 19
paste input "TC5371"
type input "TC5371"
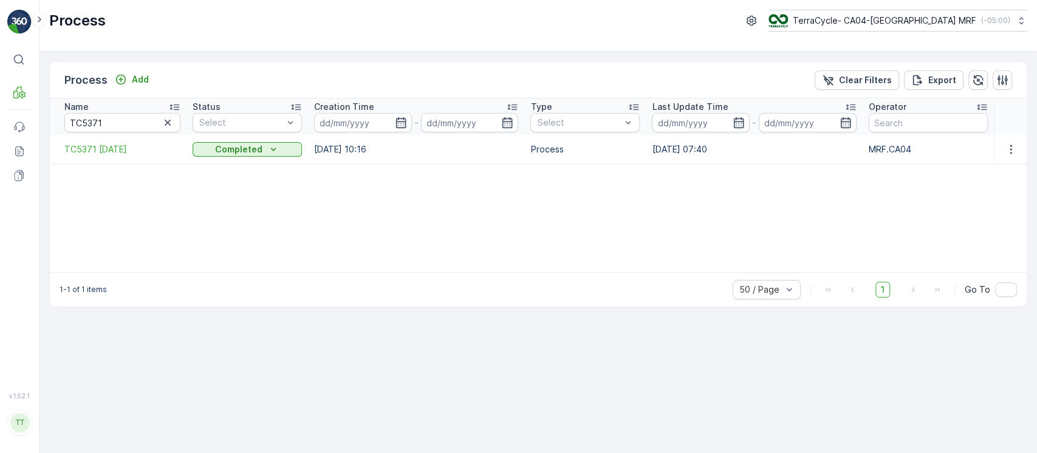
click at [135, 156] on td "TC5371 [DATE]" at bounding box center [118, 149] width 137 height 29
click at [148, 147] on span "TC5371 [DATE]" at bounding box center [122, 149] width 116 height 12
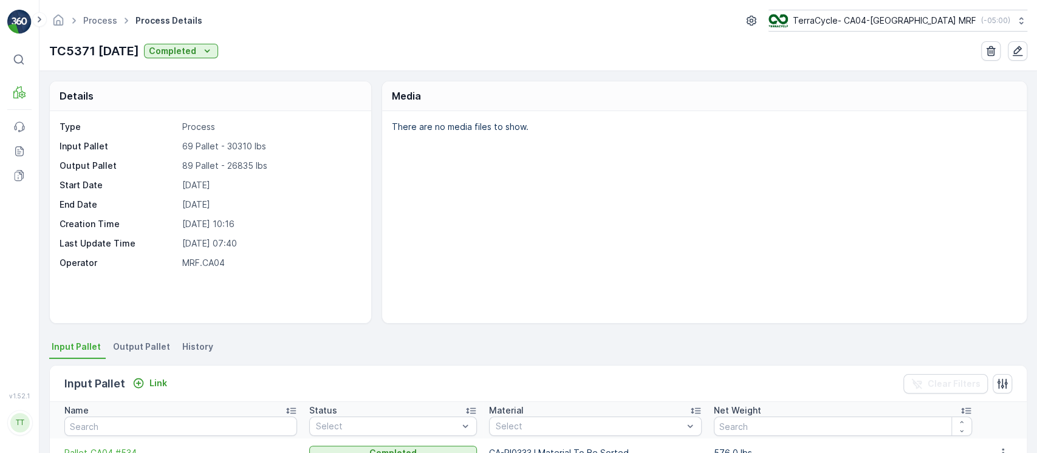
scroll to position [243, 0]
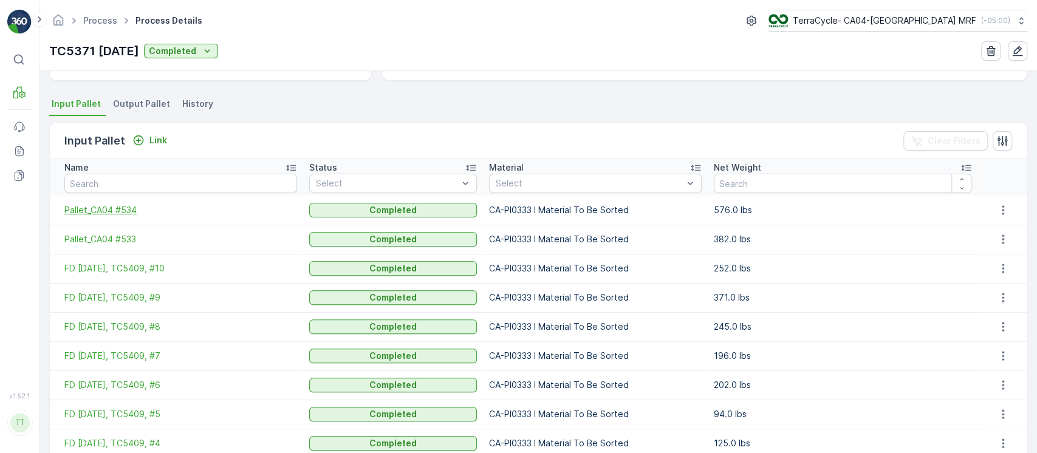
click at [102, 205] on span "Pallet_CA04 #534" at bounding box center [180, 210] width 233 height 12
click at [105, 236] on span "Pallet_CA04 #533" at bounding box center [180, 239] width 233 height 12
click at [113, 262] on span "FD [DATE], TC5409, #10" at bounding box center [180, 268] width 233 height 12
click at [114, 292] on span "FD [DATE], TC5409, #9" at bounding box center [180, 298] width 233 height 12
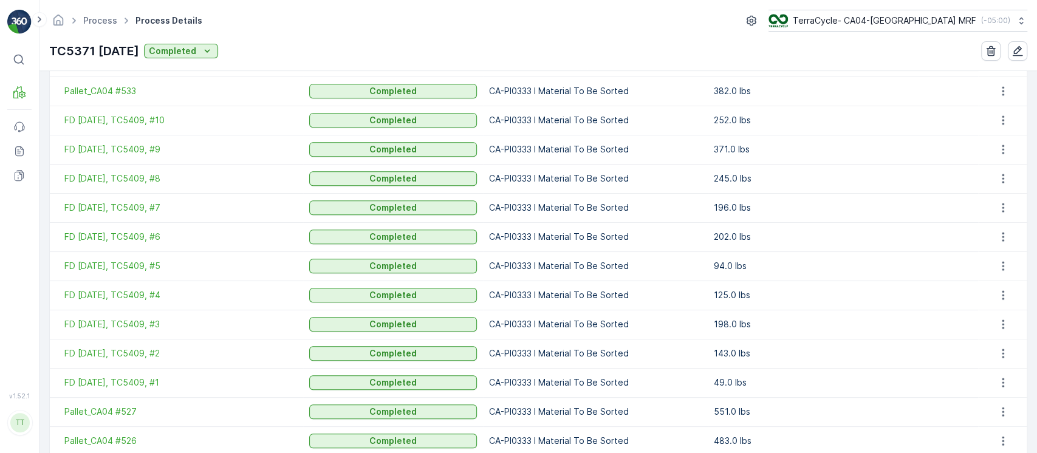
scroll to position [486, 0]
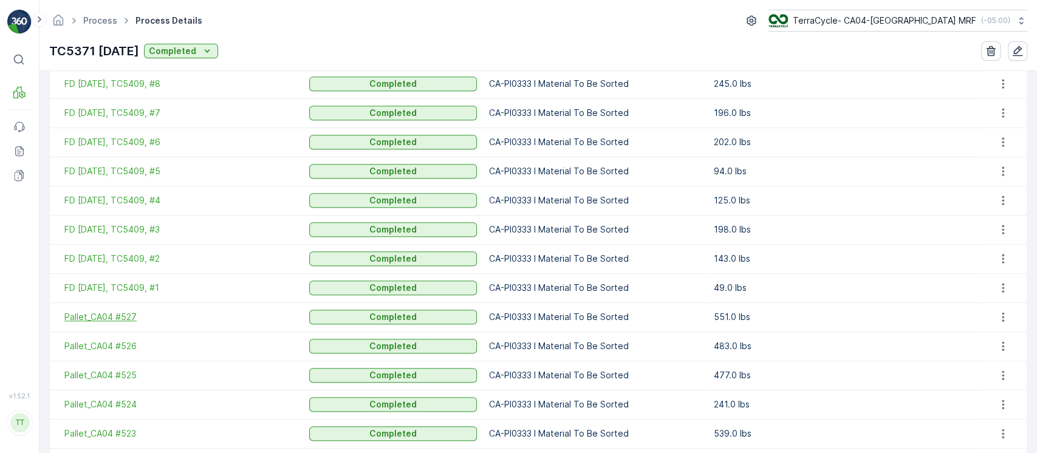
click at [108, 316] on span "Pallet_CA04 #527" at bounding box center [180, 317] width 233 height 12
click at [102, 347] on span "Pallet_CA04 #526" at bounding box center [180, 346] width 233 height 12
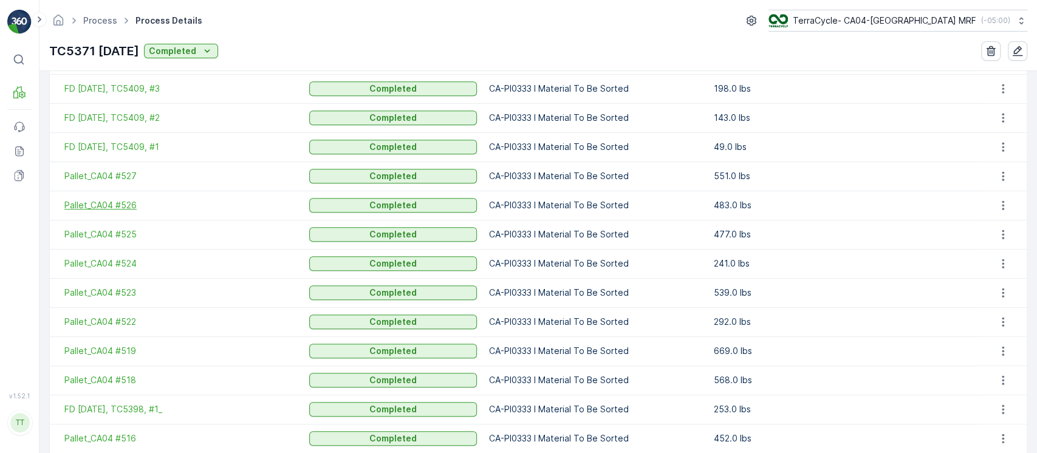
scroll to position [810, 0]
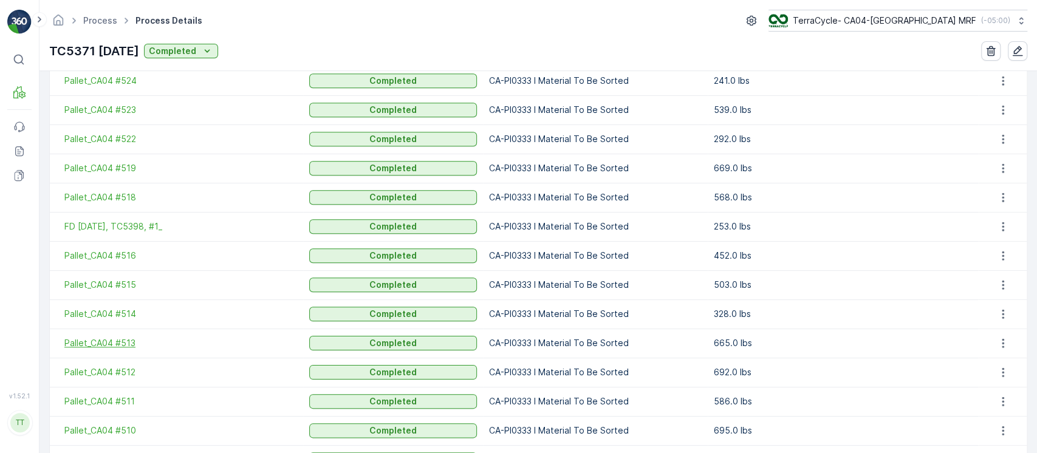
click at [115, 337] on span "Pallet_CA04 #513" at bounding box center [180, 343] width 233 height 12
click at [107, 284] on span "Pallet_CA04 #515" at bounding box center [180, 285] width 233 height 12
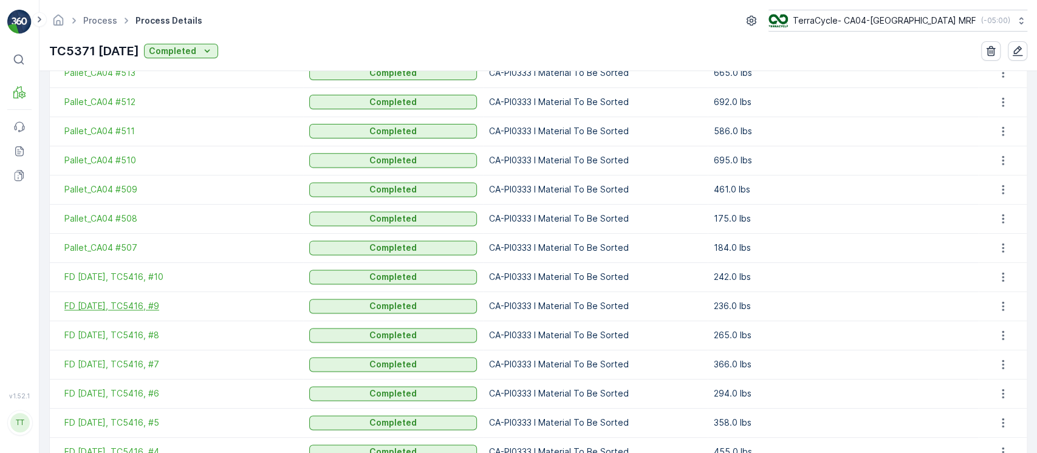
scroll to position [1134, 0]
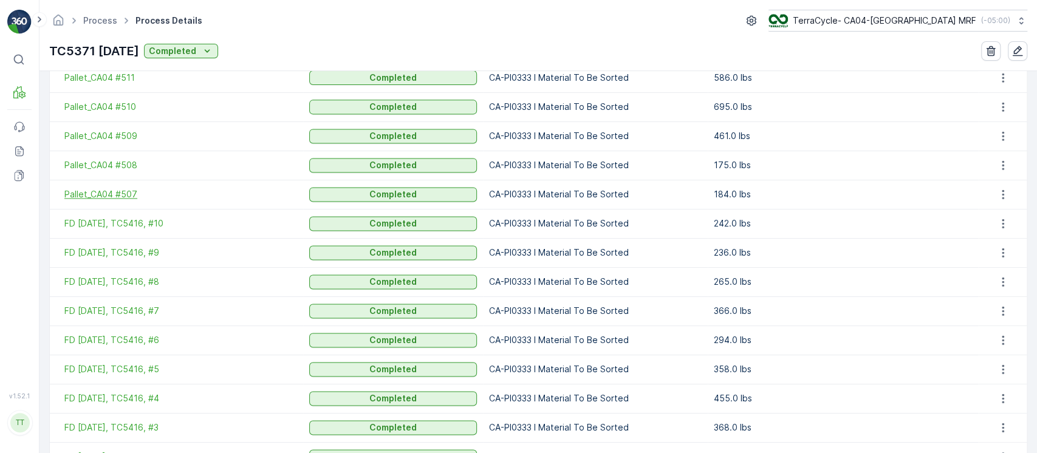
click at [89, 194] on span "Pallet_CA04 #507" at bounding box center [180, 194] width 233 height 12
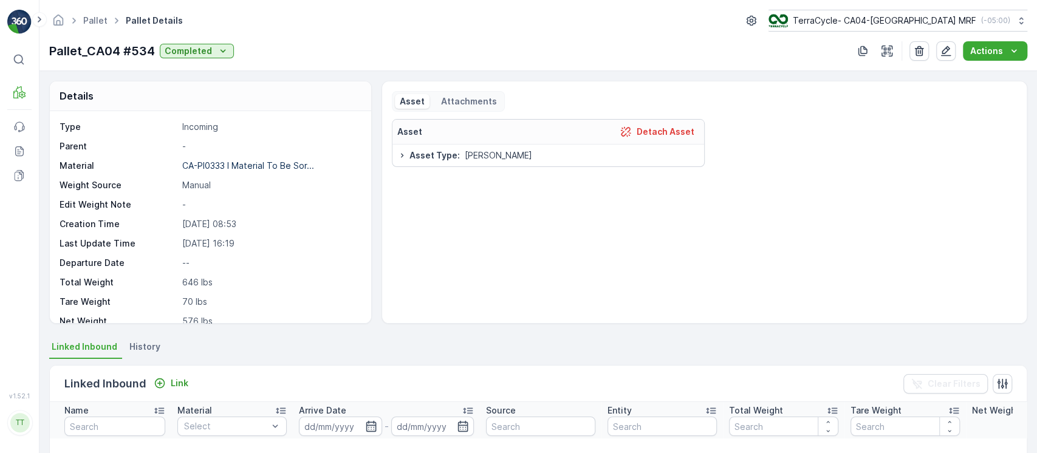
click at [131, 354] on li "History" at bounding box center [146, 348] width 38 height 21
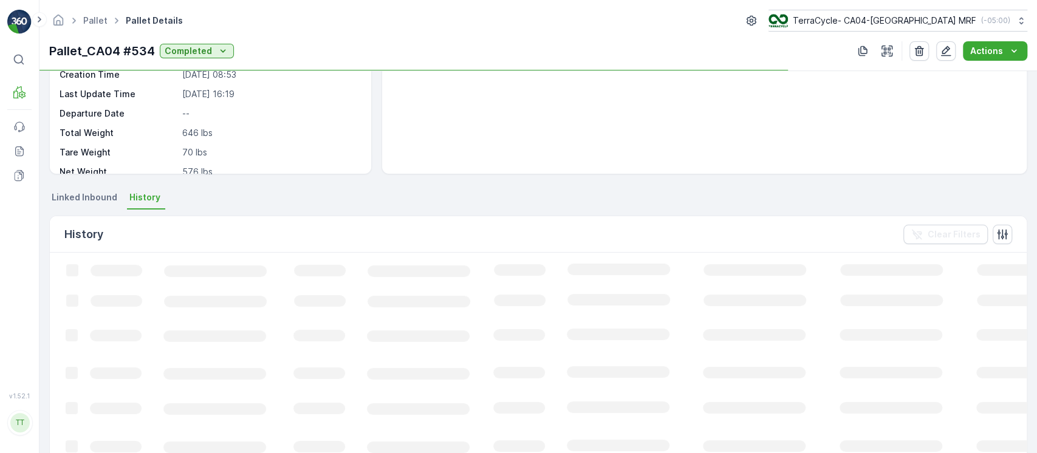
scroll to position [162, 0]
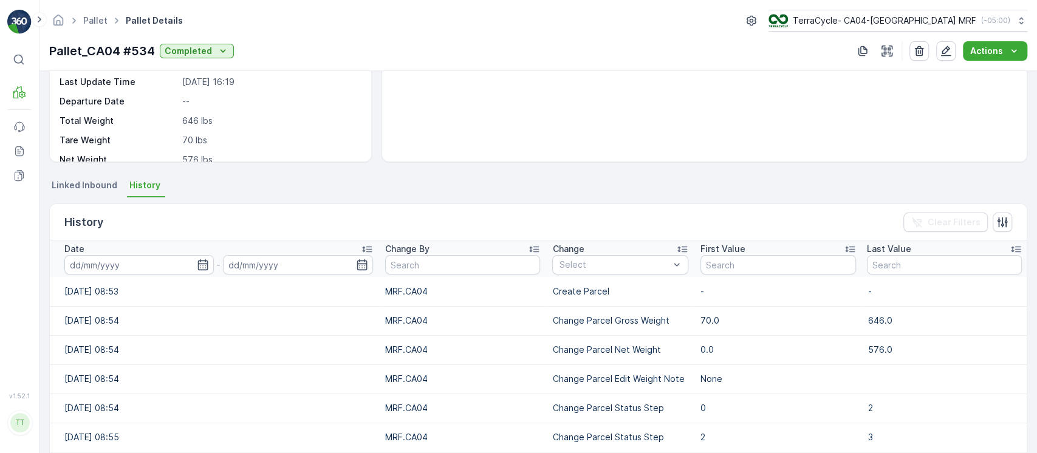
click at [360, 327] on td "[DATE] 08:54" at bounding box center [214, 320] width 329 height 29
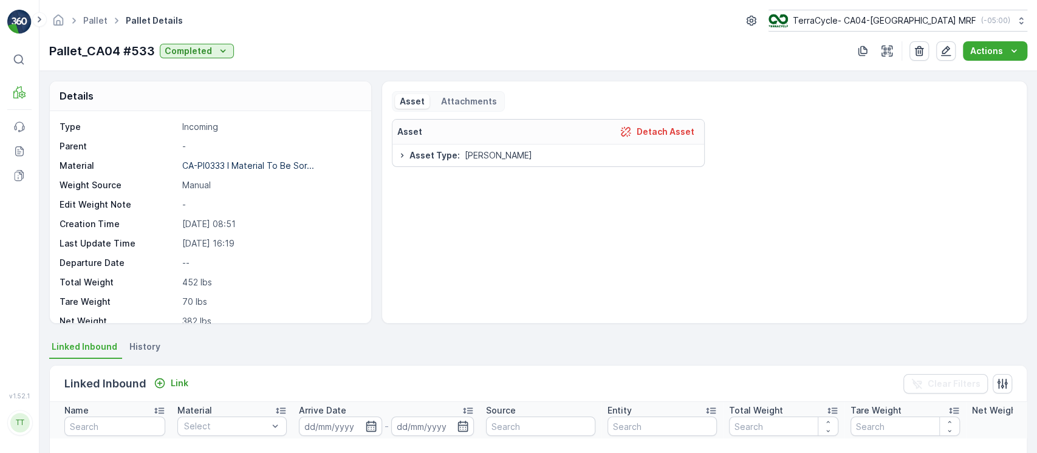
click at [159, 352] on li "History" at bounding box center [146, 348] width 38 height 21
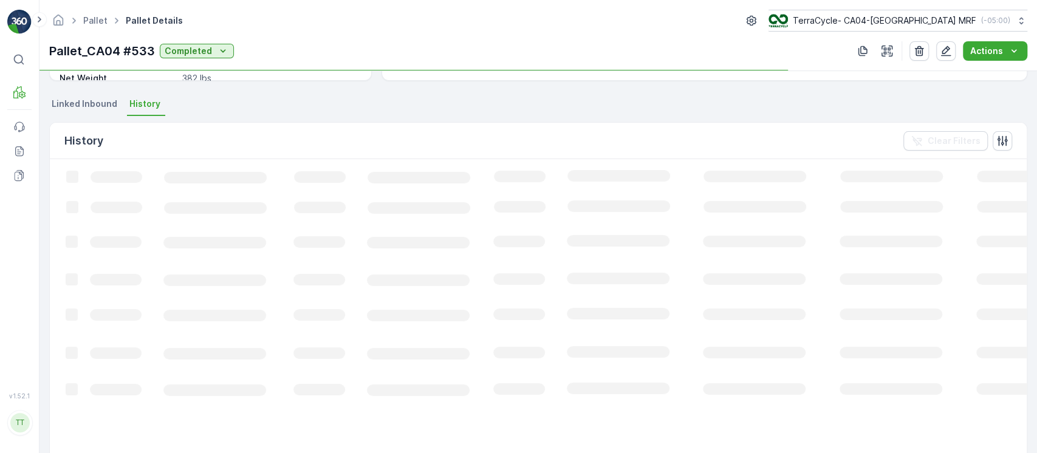
scroll to position [240, 0]
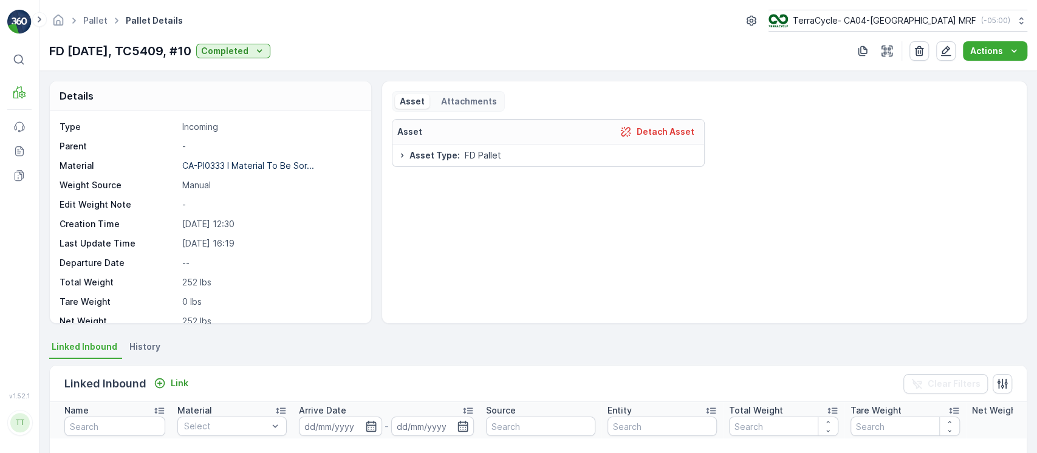
drag, startPoint x: 140, startPoint y: 335, endPoint x: 147, endPoint y: 337, distance: 7.5
click at [142, 337] on div "Details Type Incoming Parent - Material CA-PI0333 I Material To Be Sor... Weigh…" at bounding box center [538, 262] width 998 height 382
drag, startPoint x: 147, startPoint y: 337, endPoint x: 148, endPoint y: 343, distance: 6.1
click at [148, 343] on div "Details Type Incoming Parent - Material CA-PI0333 I Material To Be Sor... Weigh…" at bounding box center [538, 262] width 998 height 382
click at [148, 343] on span "History" at bounding box center [144, 347] width 31 height 12
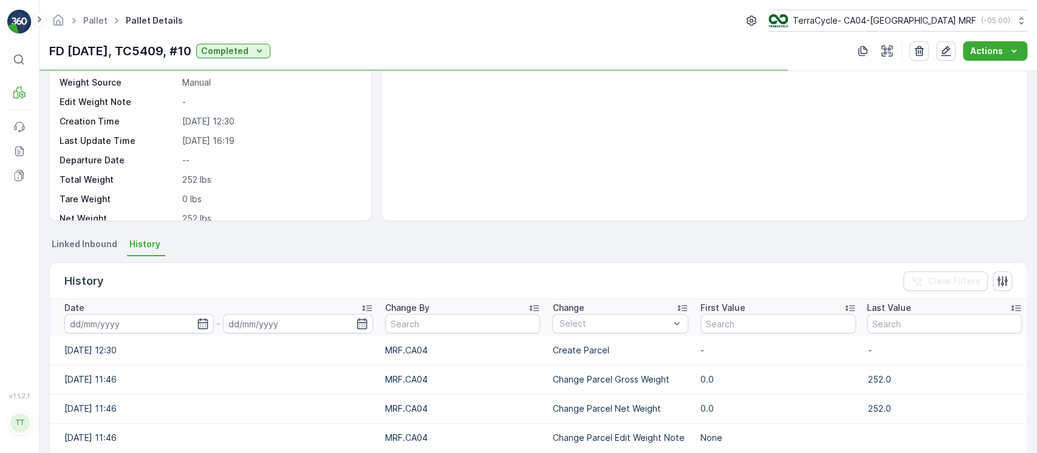
scroll to position [162, 0]
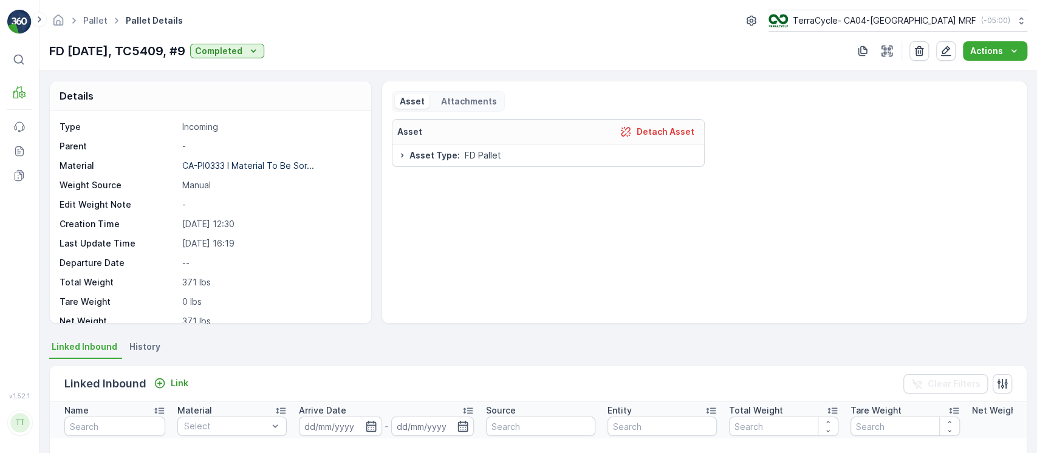
drag, startPoint x: 156, startPoint y: 349, endPoint x: 210, endPoint y: 351, distance: 54.1
click at [156, 351] on span "History" at bounding box center [144, 347] width 31 height 12
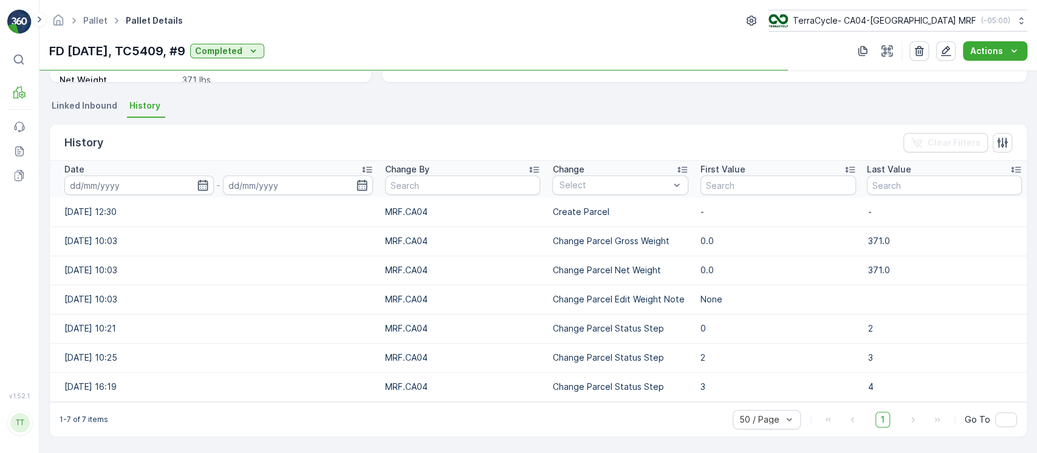
scroll to position [240, 0]
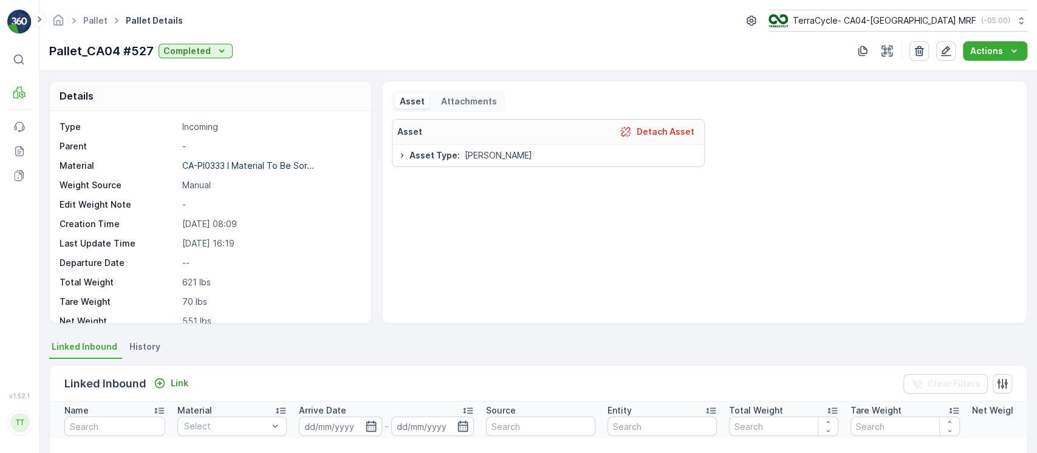
click at [145, 349] on span "History" at bounding box center [144, 347] width 31 height 12
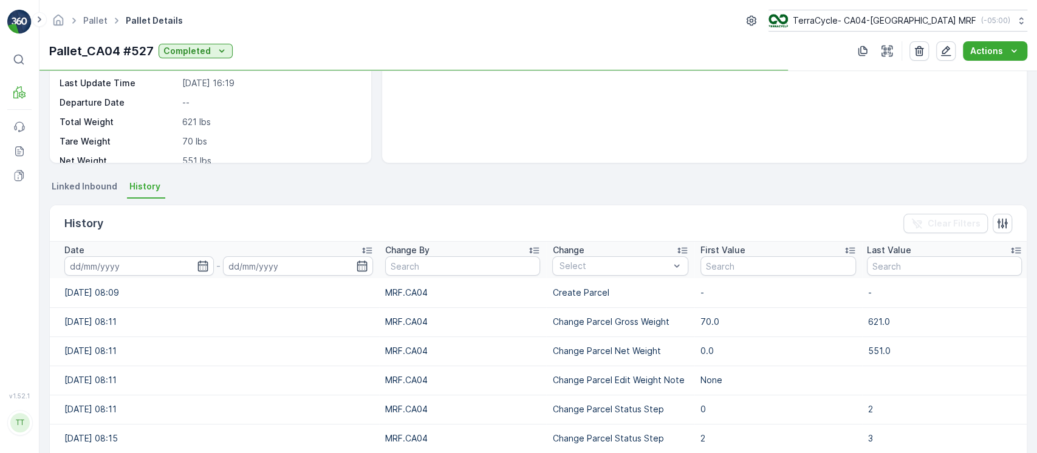
scroll to position [162, 0]
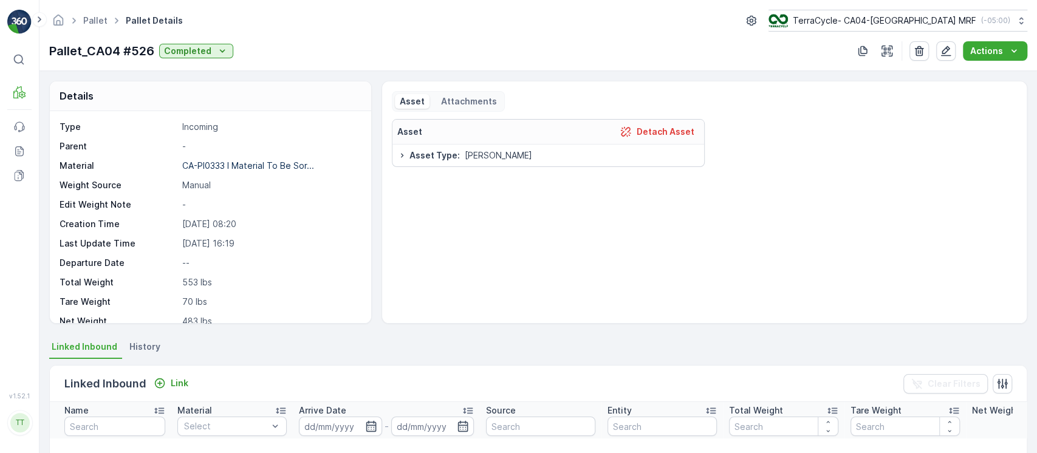
click at [134, 339] on li "History" at bounding box center [146, 348] width 38 height 21
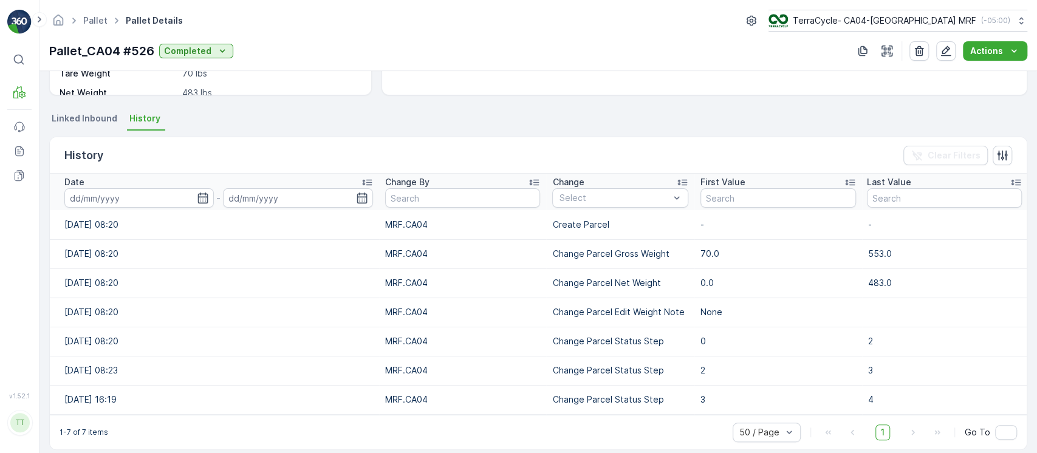
scroll to position [240, 0]
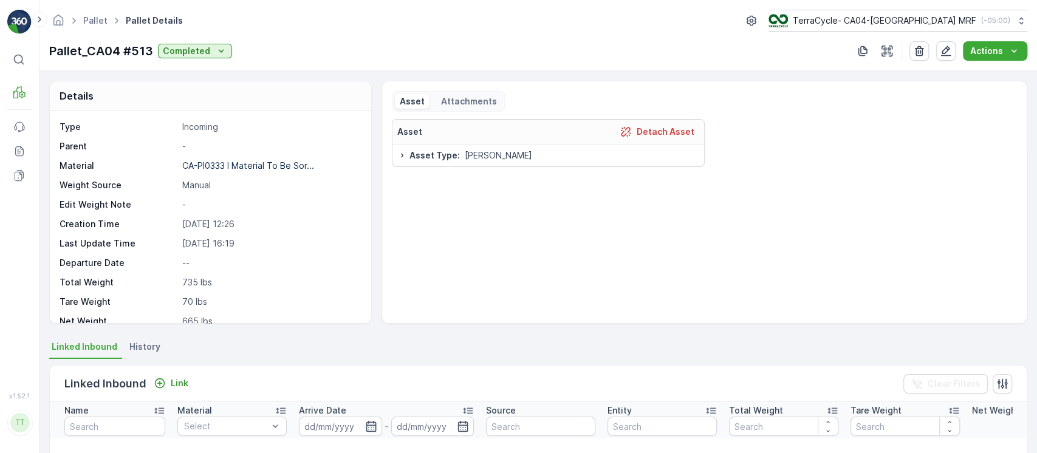
click at [156, 349] on span "History" at bounding box center [144, 347] width 31 height 12
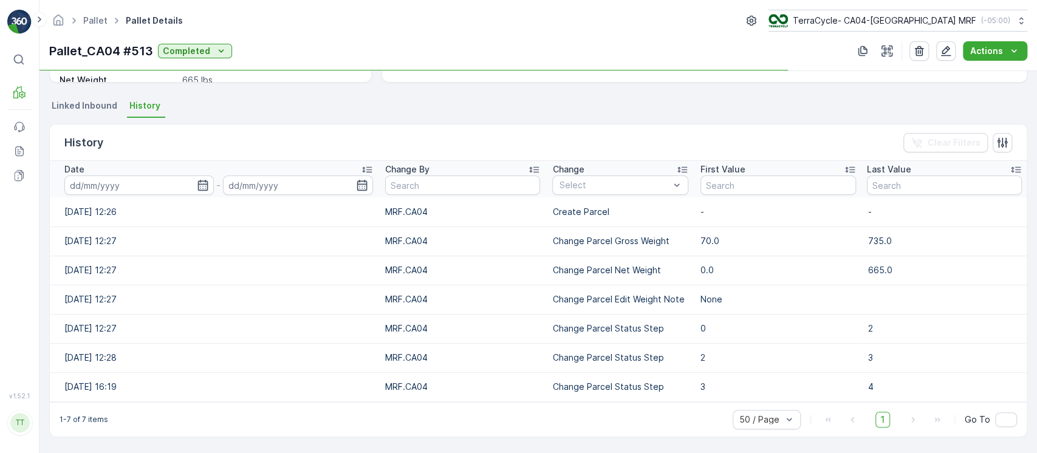
scroll to position [240, 0]
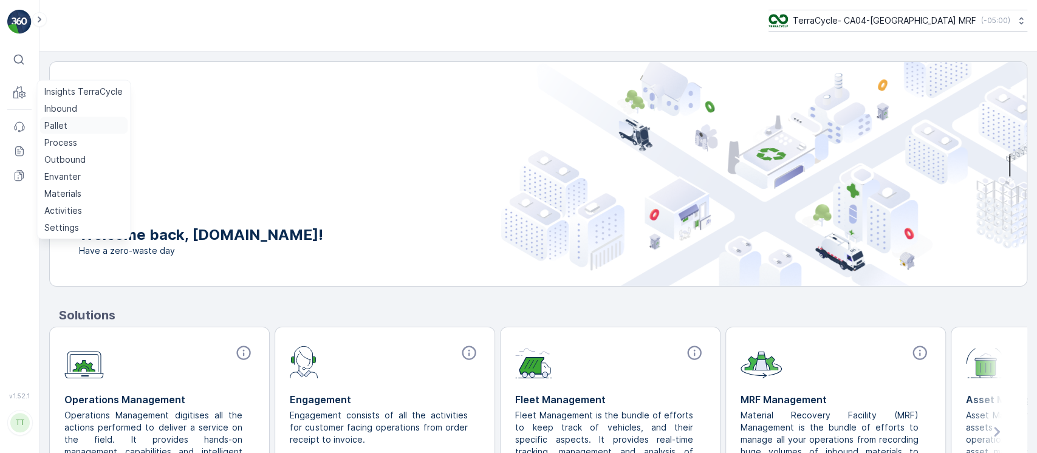
click at [61, 120] on p "Pallet" at bounding box center [55, 126] width 23 height 12
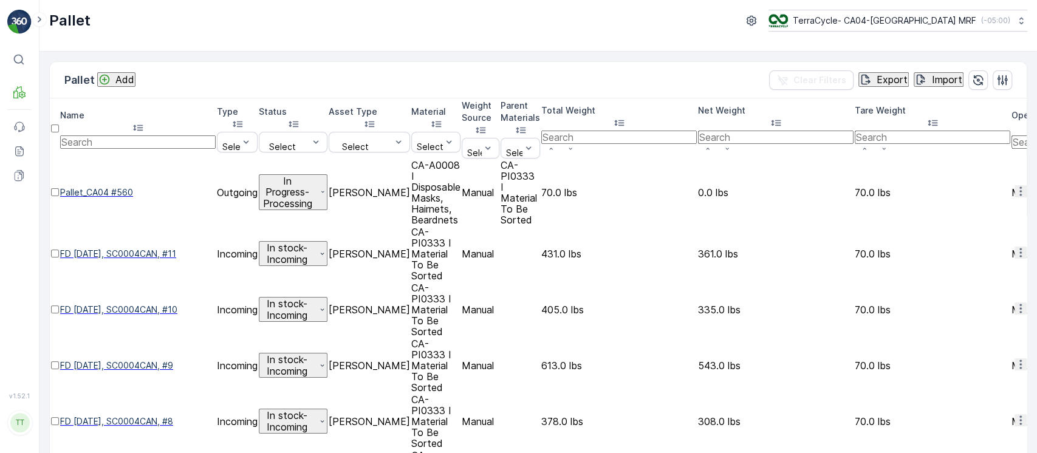
click at [146, 135] on input "text" at bounding box center [138, 141] width 156 height 13
type input "#233"
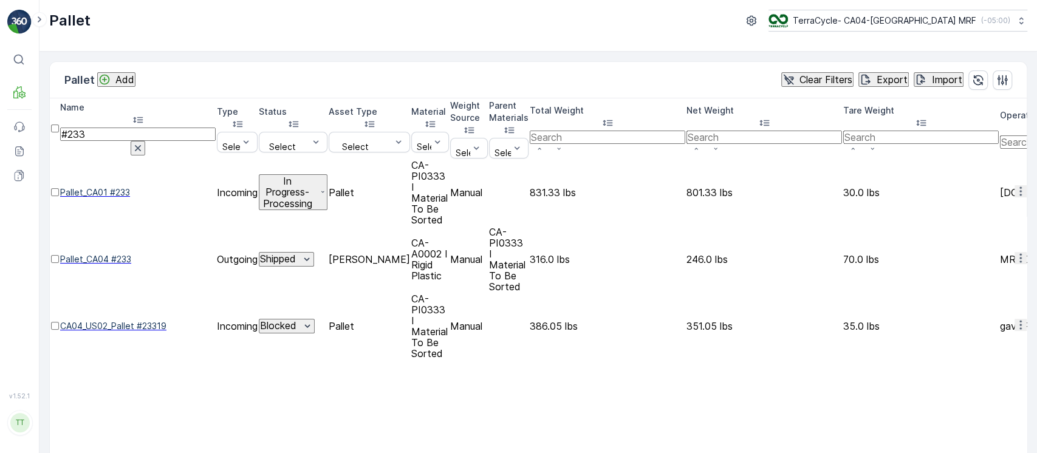
drag, startPoint x: 101, startPoint y: 118, endPoint x: 192, endPoint y: 124, distance: 91.3
click at [192, 128] on input "#233" at bounding box center [138, 134] width 156 height 13
type input "#229"
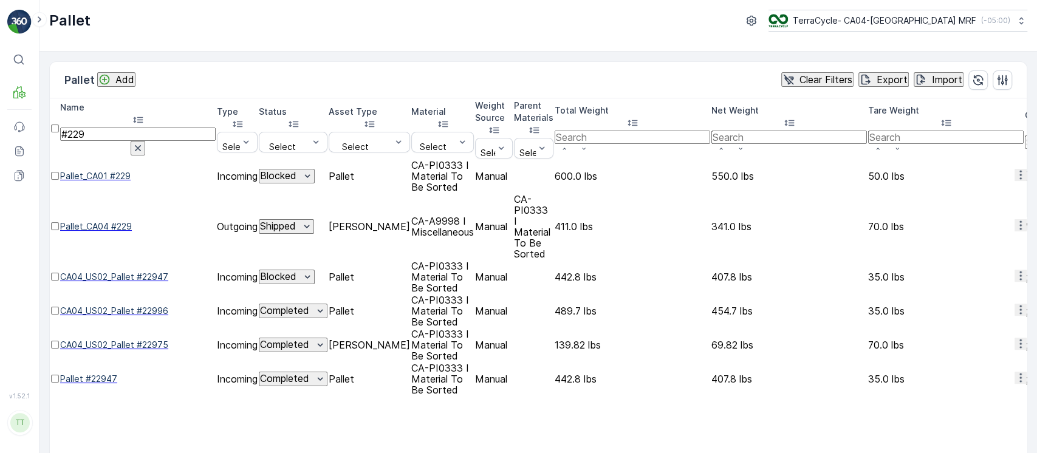
click at [800, 83] on p "Clear Filters" at bounding box center [826, 79] width 53 height 11
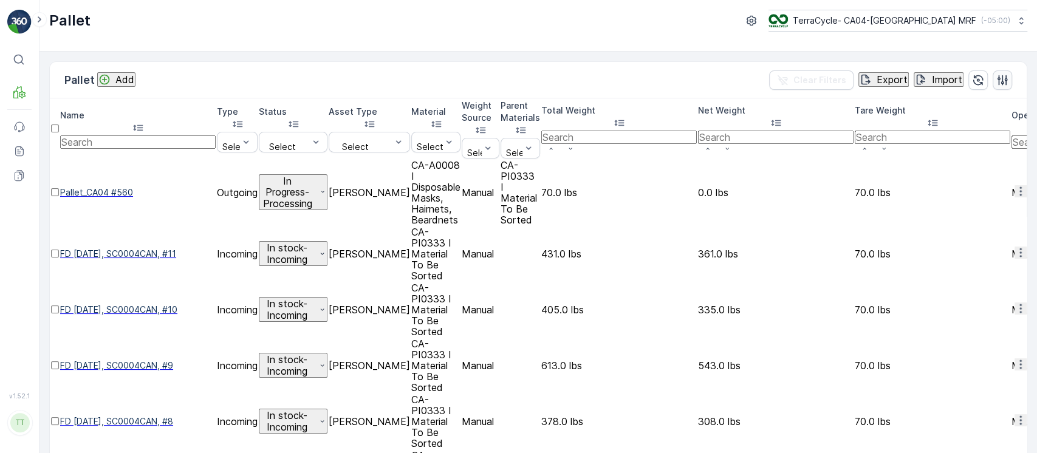
click at [1001, 79] on icon "button" at bounding box center [1003, 80] width 10 height 10
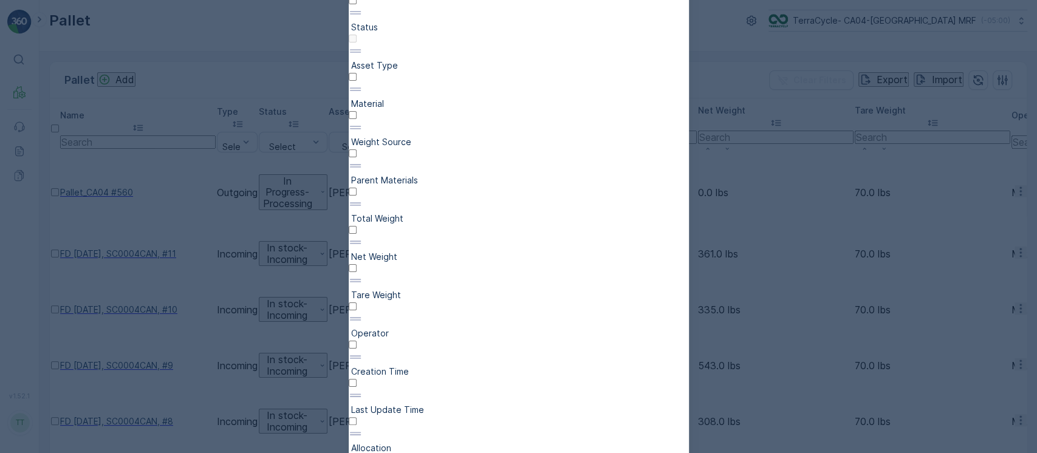
click at [647, 197] on div at bounding box center [519, 197] width 340 height 0
click at [357, 196] on input "checkbox" at bounding box center [353, 192] width 8 height 8
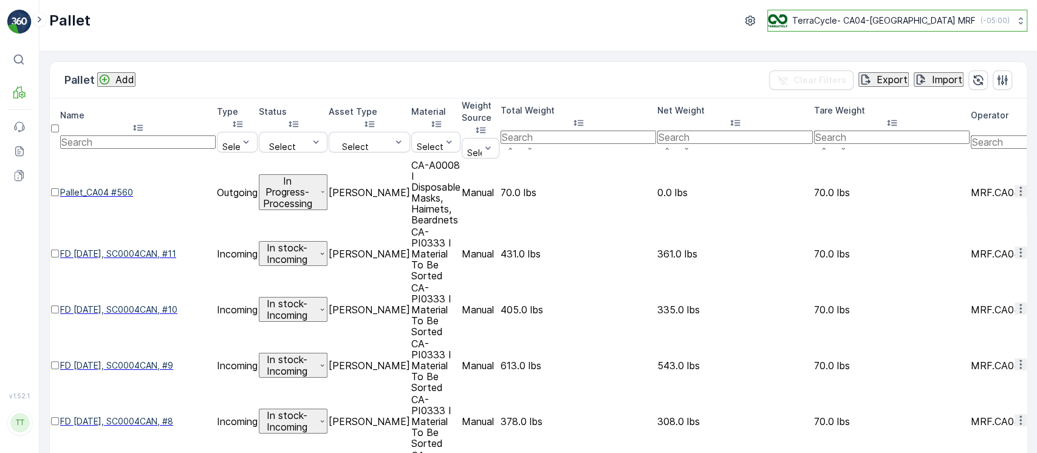
click at [957, 30] on button "TerraCycle- CA04-Canada MRF ( -05:00 )" at bounding box center [897, 21] width 260 height 22
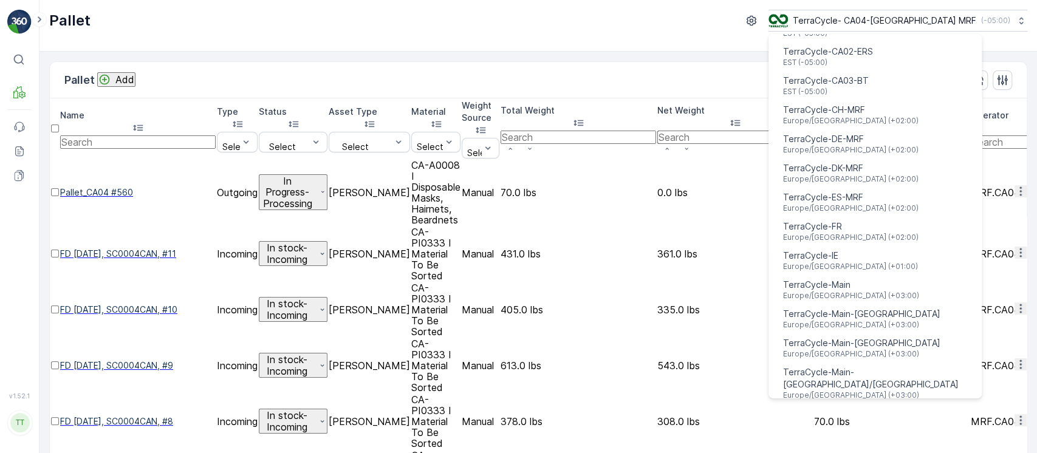
scroll to position [324, 0]
